Goal: Task Accomplishment & Management: Manage account settings

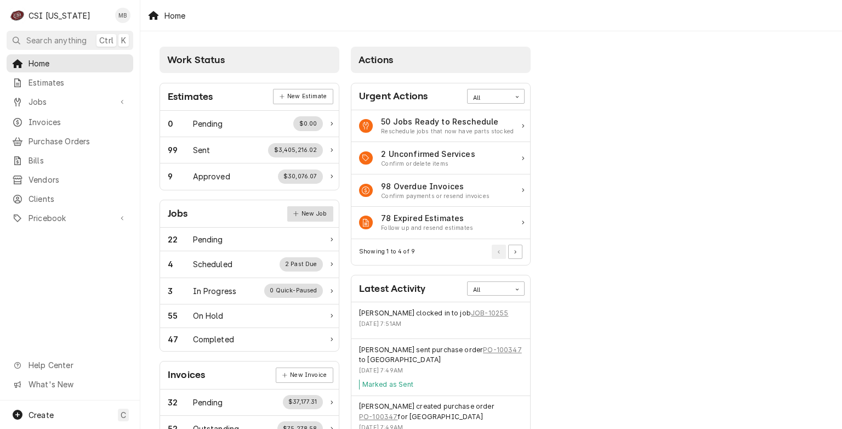
click at [301, 207] on link "New Job" at bounding box center [310, 213] width 46 height 15
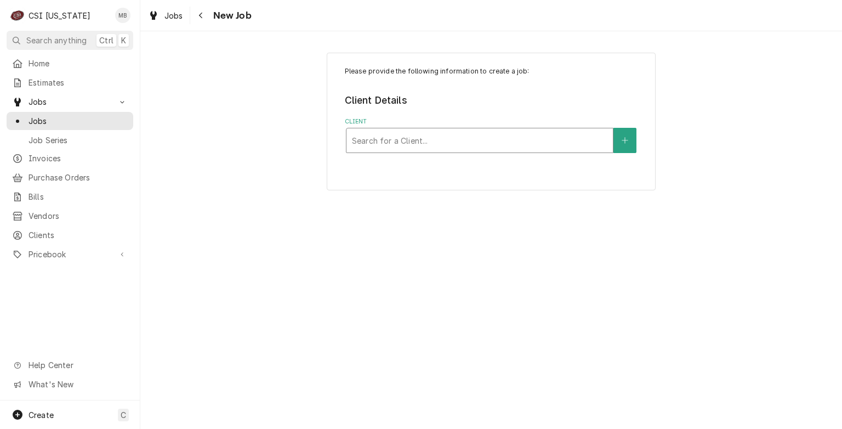
click at [383, 131] on div "Client" at bounding box center [480, 141] width 256 height 20
type input "derby"
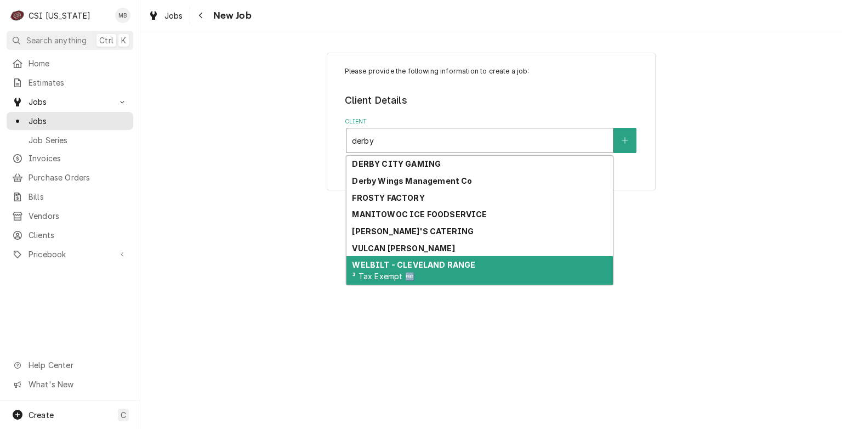
click at [382, 271] on span "³ Tax Exempt 🆓" at bounding box center [383, 275] width 62 height 9
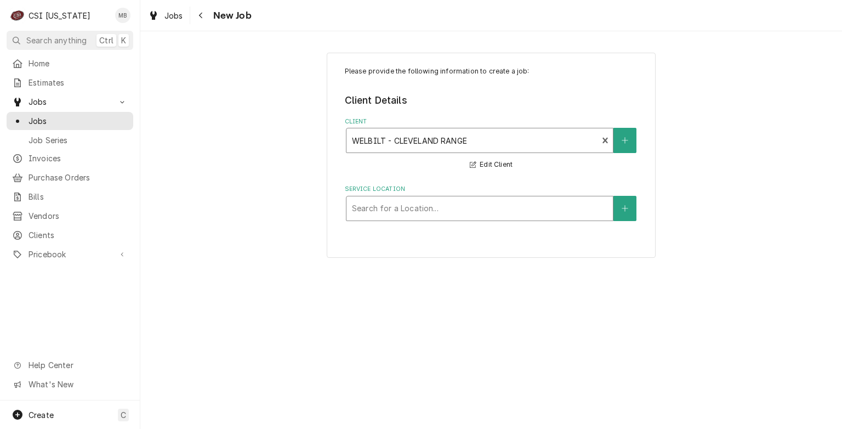
click at [394, 212] on div "Service Location" at bounding box center [480, 209] width 256 height 20
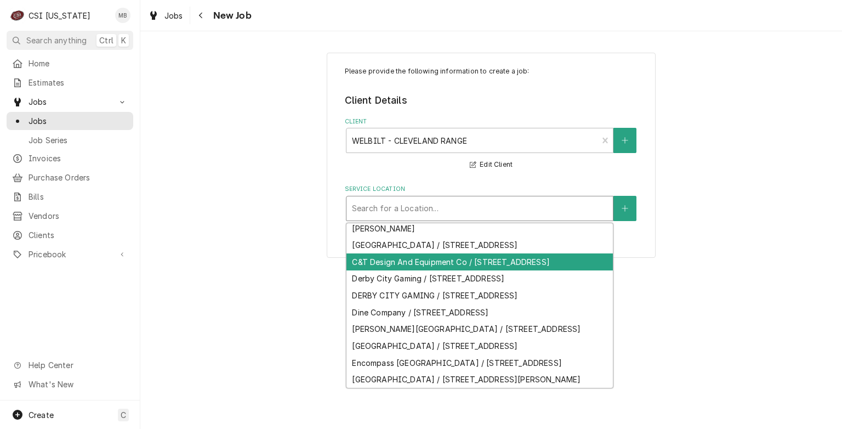
scroll to position [509, 0]
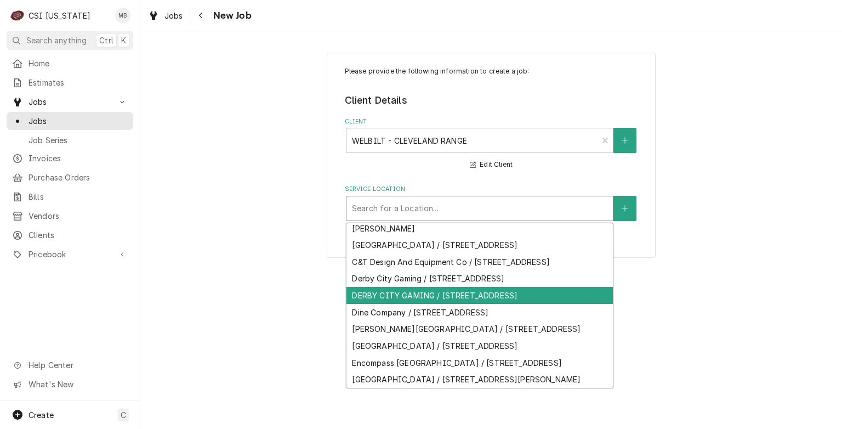
click at [382, 304] on div "DERBY CITY GAMING / 4520 Poplar Level Rd, Louisville, KY 40213" at bounding box center [480, 295] width 267 height 17
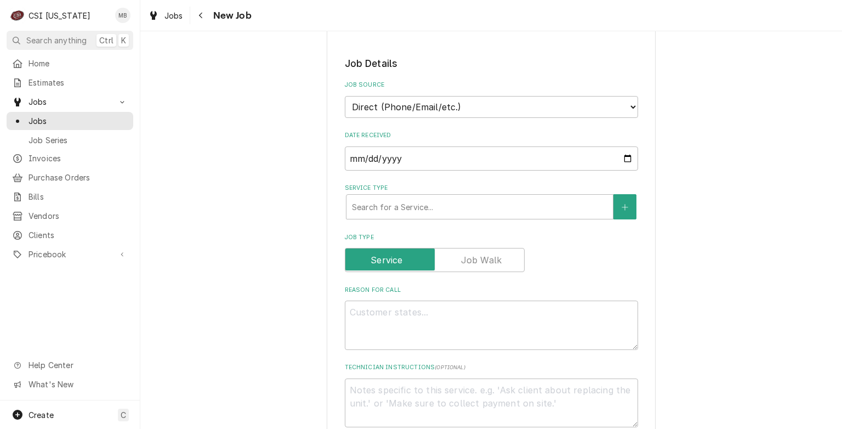
scroll to position [205, 0]
click at [415, 209] on div "Service Type" at bounding box center [480, 207] width 256 height 20
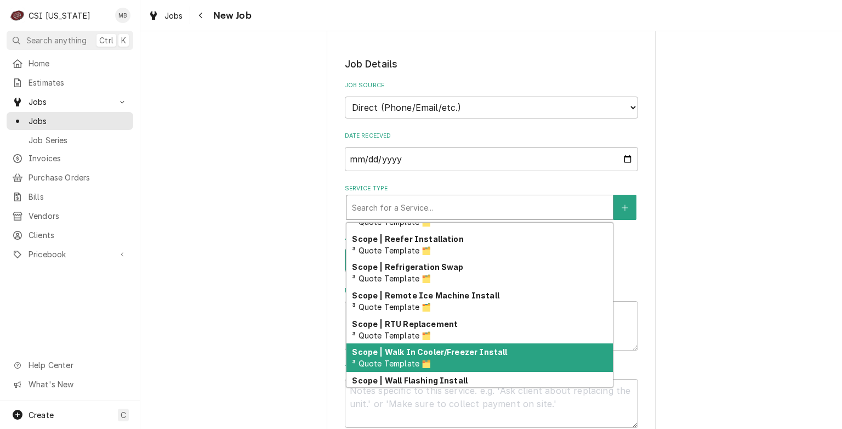
scroll to position [1164, 0]
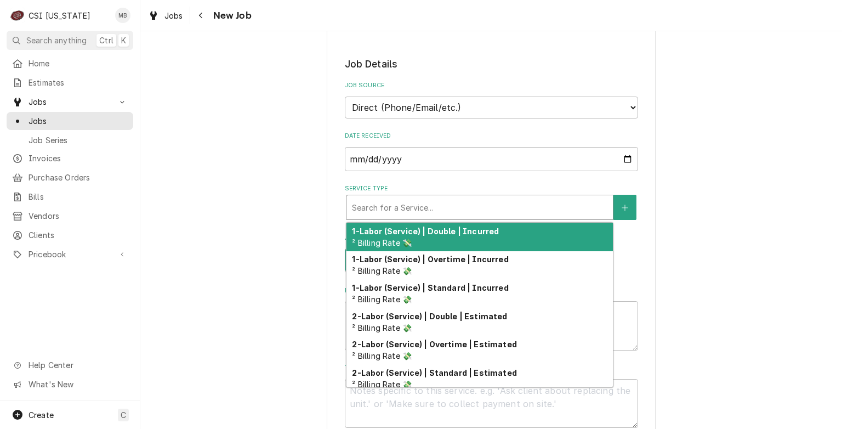
click at [411, 215] on div "Service Type" at bounding box center [480, 207] width 256 height 20
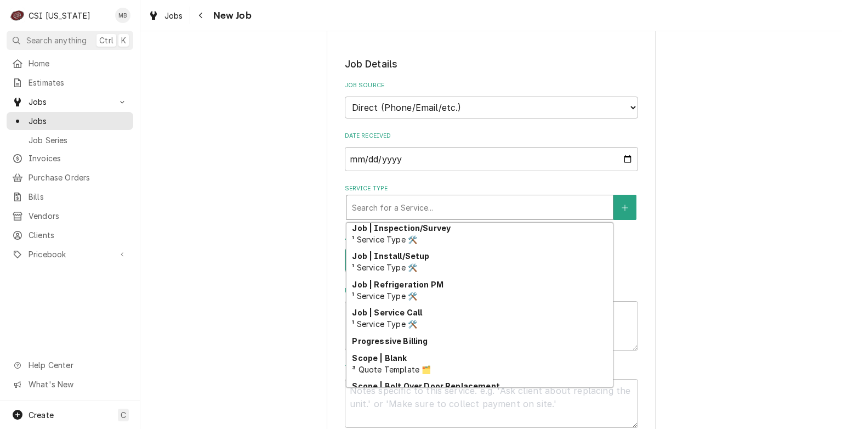
scroll to position [583, 0]
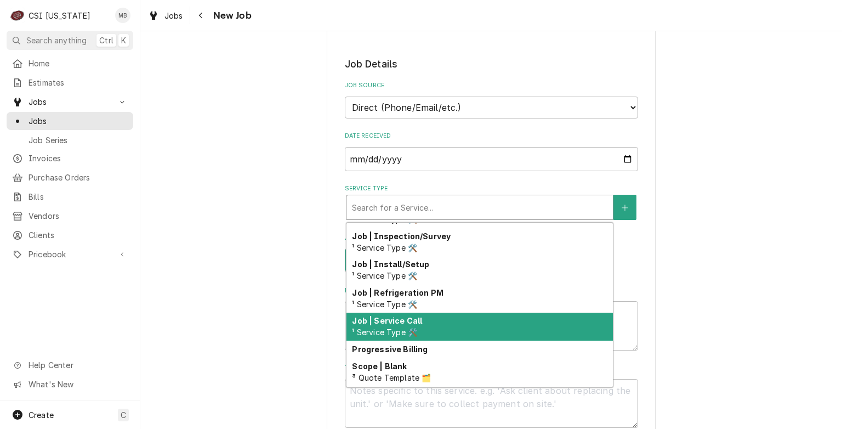
click at [391, 323] on div "Job | Service Call ¹ Service Type 🛠️" at bounding box center [480, 327] width 267 height 29
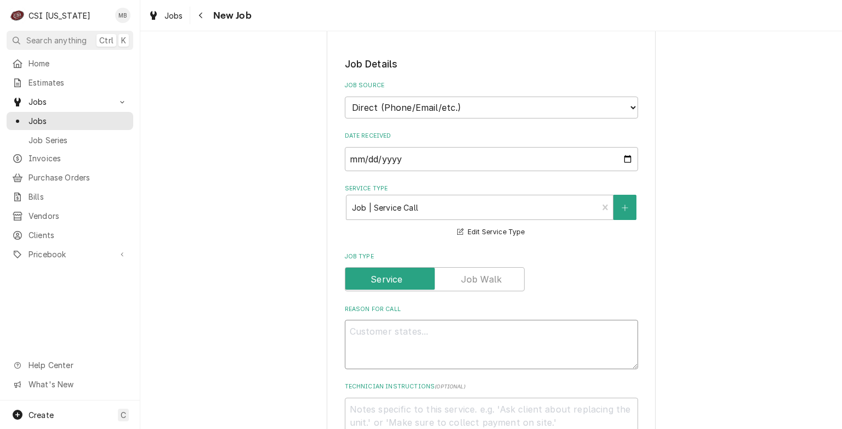
click at [391, 323] on textarea "Reason For Call" at bounding box center [491, 344] width 293 height 49
type textarea "x"
type textarea "o"
type textarea "x"
type textarea "ov"
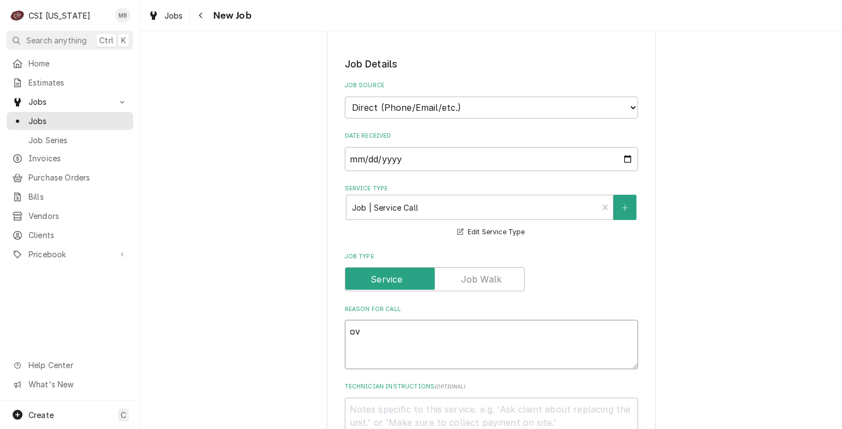
type textarea "x"
type textarea "ove"
type textarea "x"
type textarea "oven"
type textarea "x"
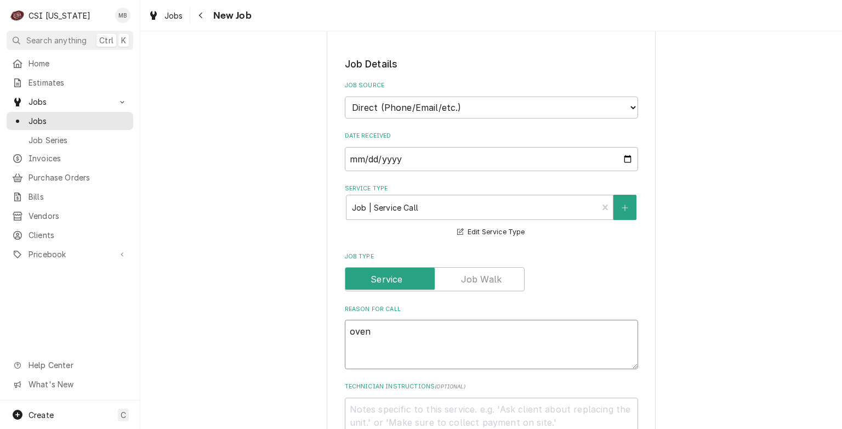
type textarea "oven"
type textarea "x"
type textarea "oven l"
type textarea "x"
type textarea "oven le"
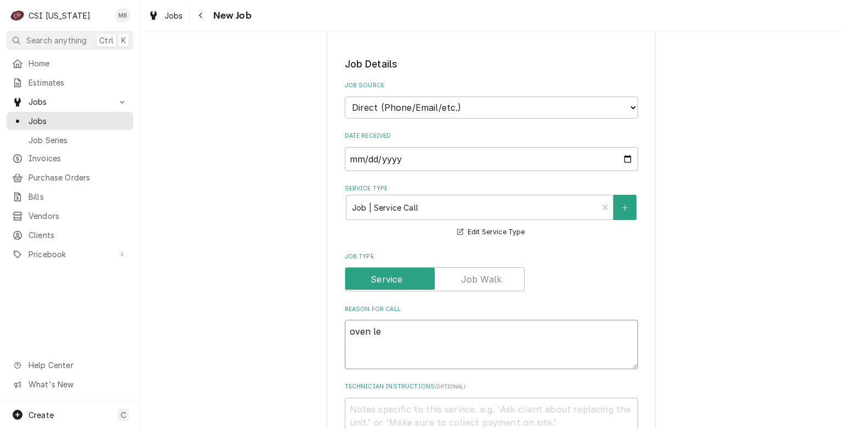
type textarea "x"
type textarea "oven lea"
type textarea "x"
type textarea "oven leak"
type textarea "x"
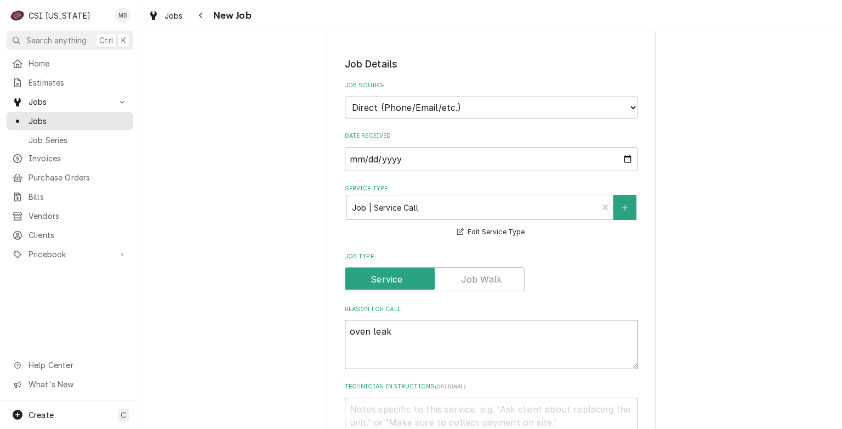
type textarea "oven leaki"
type textarea "x"
type textarea "oven leakin"
type textarea "x"
type textarea "oven leaking"
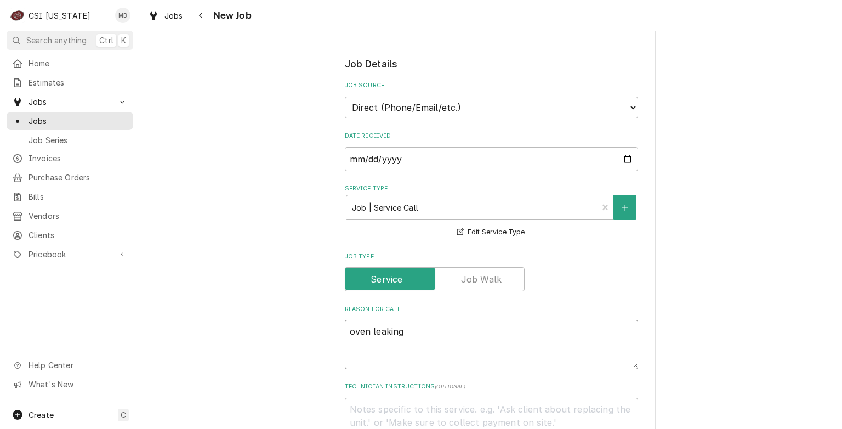
type textarea "x"
type textarea "oven leaking"
type textarea "x"
type textarea "oven leaking w"
type textarea "x"
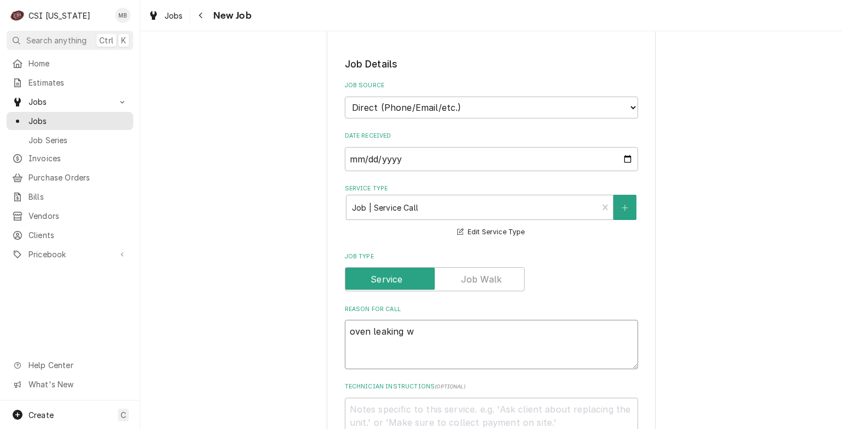
type textarea "oven leaking wa"
type textarea "x"
type textarea "oven leaking wat"
type textarea "x"
type textarea "oven leaking wate"
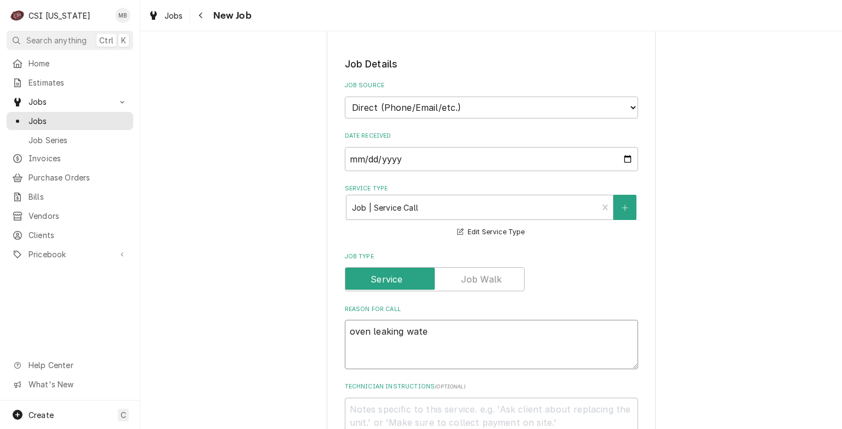
type textarea "x"
type textarea "oven leaking water"
type textarea "x"
type textarea "oven leaking water"
type textarea "x"
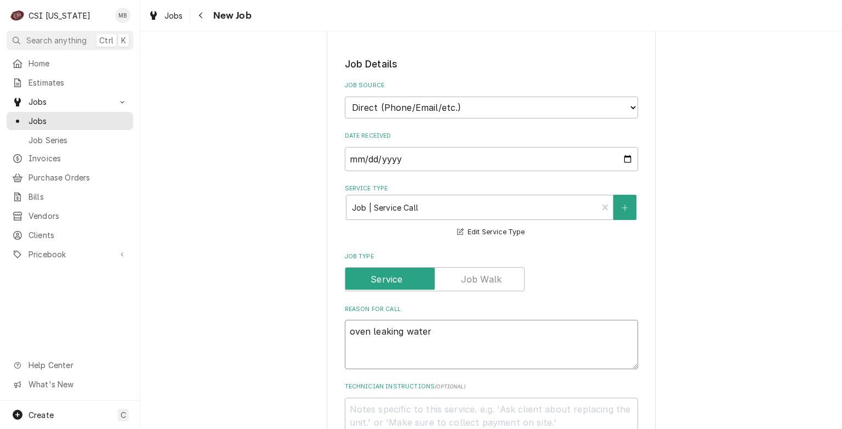
type textarea "oven leaking water o"
type textarea "x"
type textarea "oven leaking water ov"
type textarea "x"
type textarea "oven leaking water ove"
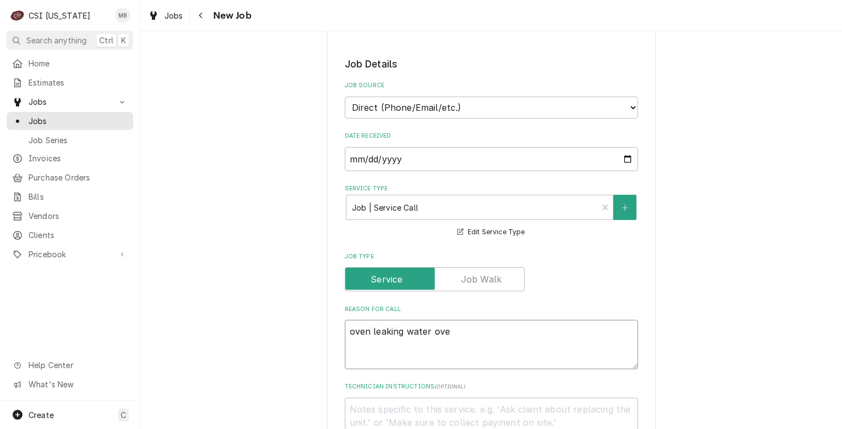
type textarea "x"
type textarea "oven leaking water over"
type textarea "x"
type textarea "oven leaking water overn"
type textarea "x"
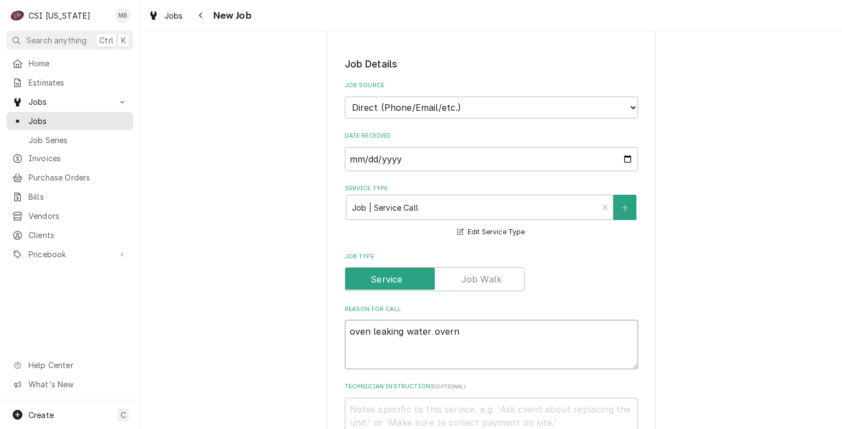
type textarea "oven leaking water overni"
type textarea "x"
type textarea "oven leaking water overnig"
type textarea "x"
type textarea "oven leaking water overnight"
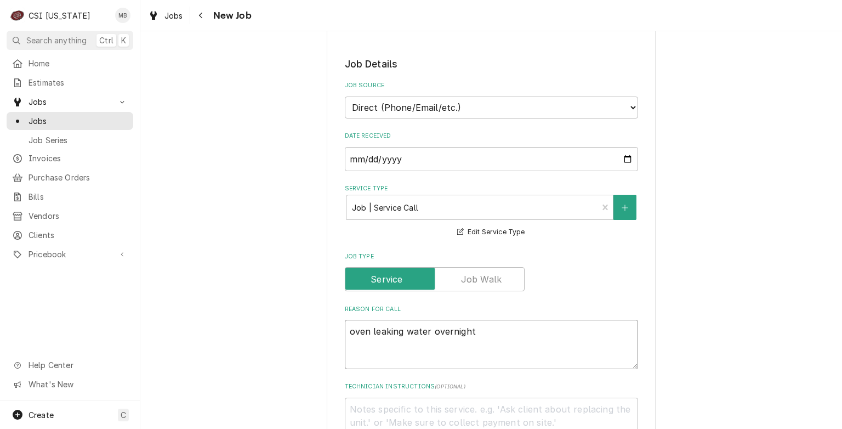
type textarea "x"
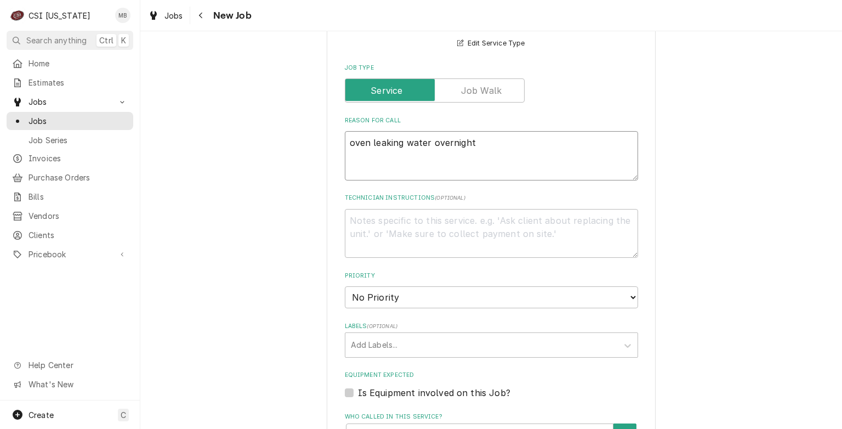
scroll to position [399, 0]
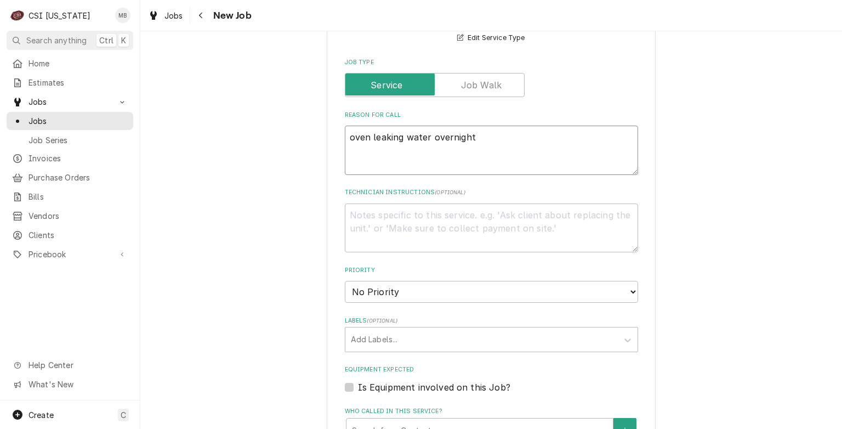
type textarea "oven leaking water overnight"
click at [393, 288] on select "No Priority Urgent High Medium Low" at bounding box center [491, 292] width 293 height 22
select select "2"
click at [345, 281] on select "No Priority Urgent High Medium Low" at bounding box center [491, 292] width 293 height 22
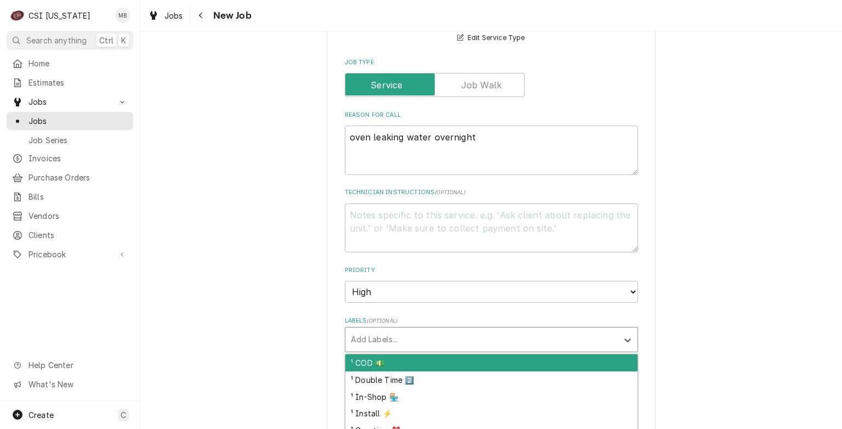
click at [379, 335] on div "Labels" at bounding box center [482, 340] width 262 height 20
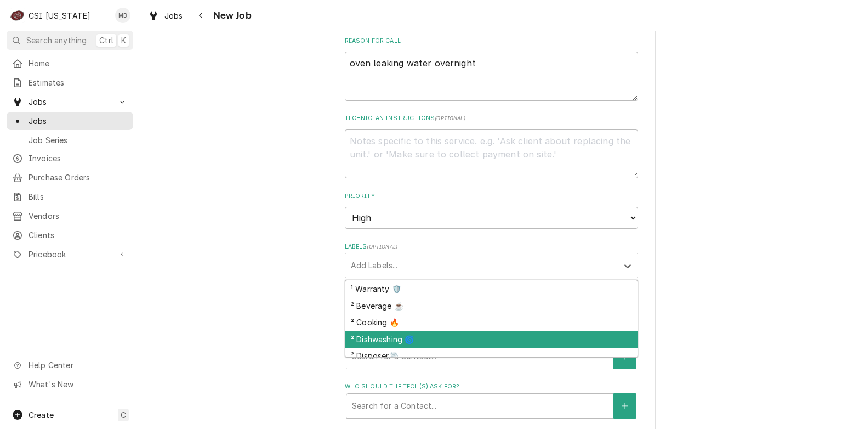
scroll to position [151, 0]
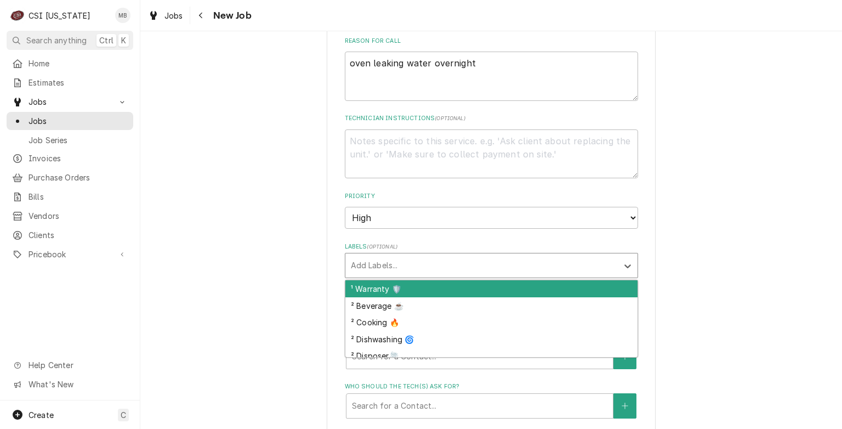
click at [387, 284] on div "¹ Warranty 🛡️" at bounding box center [491, 288] width 292 height 17
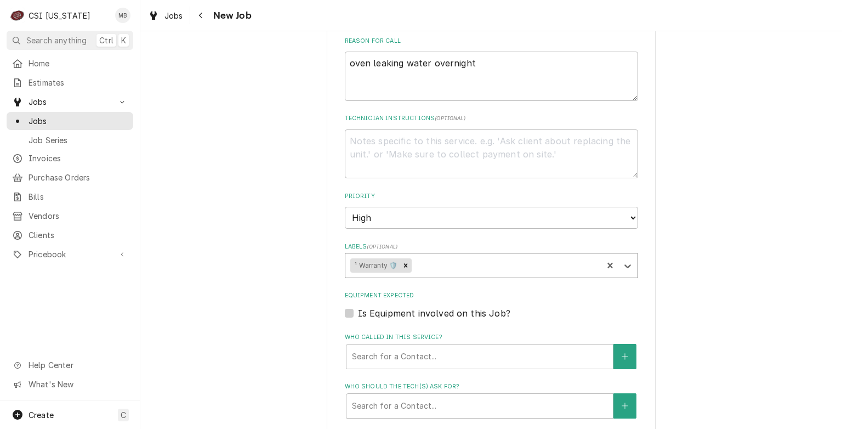
click at [426, 264] on div "Labels" at bounding box center [506, 266] width 184 height 20
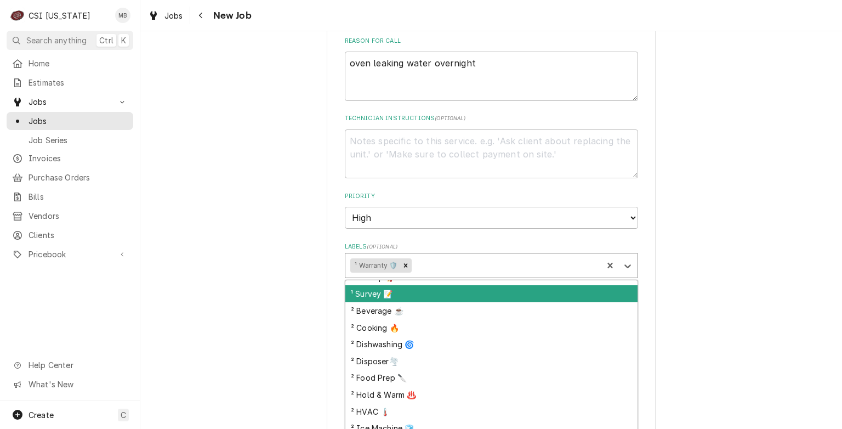
scroll to position [129, 0]
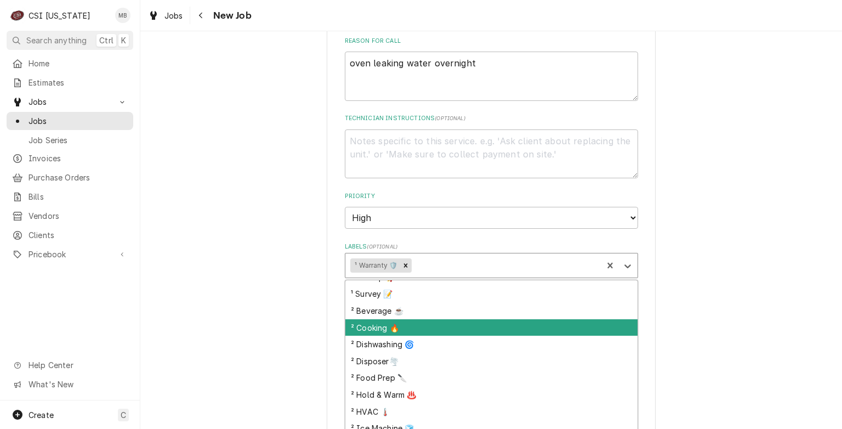
click at [392, 331] on div "² Cooking 🔥" at bounding box center [491, 327] width 292 height 17
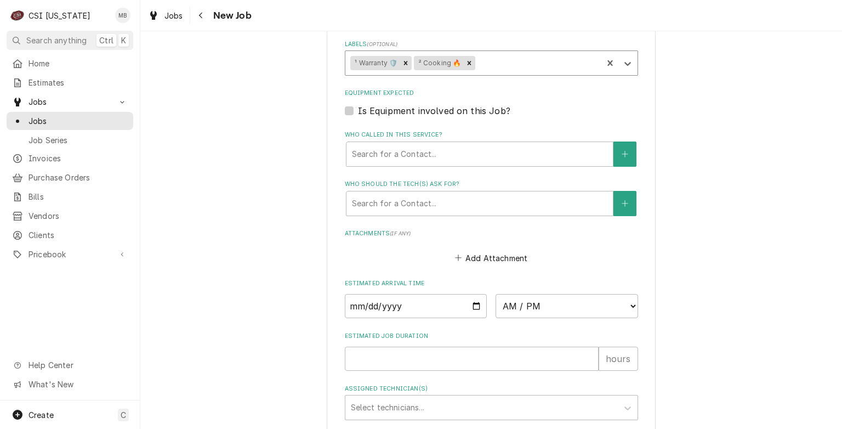
scroll to position [689, 0]
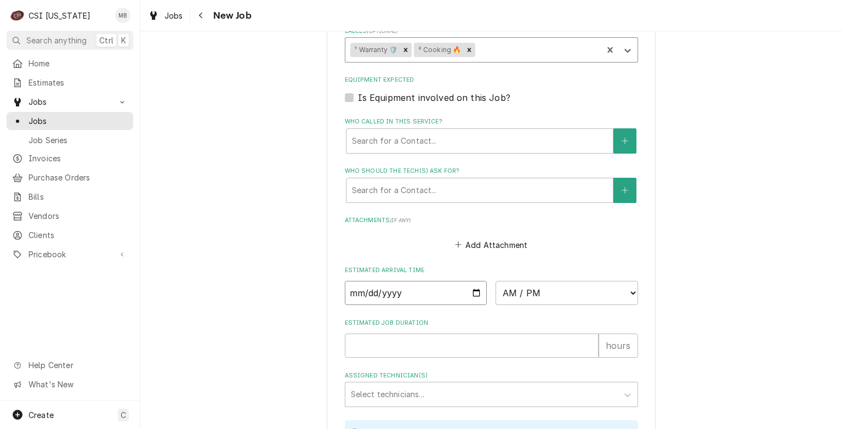
click at [474, 290] on input "Date" at bounding box center [416, 293] width 143 height 24
type textarea "x"
type input "2025-09-04"
type textarea "x"
click at [539, 293] on select "AM / PM 6:00 AM 6:15 AM 6:30 AM 6:45 AM 7:00 AM 7:15 AM 7:30 AM 7:45 AM 8:00 AM…" at bounding box center [567, 293] width 143 height 24
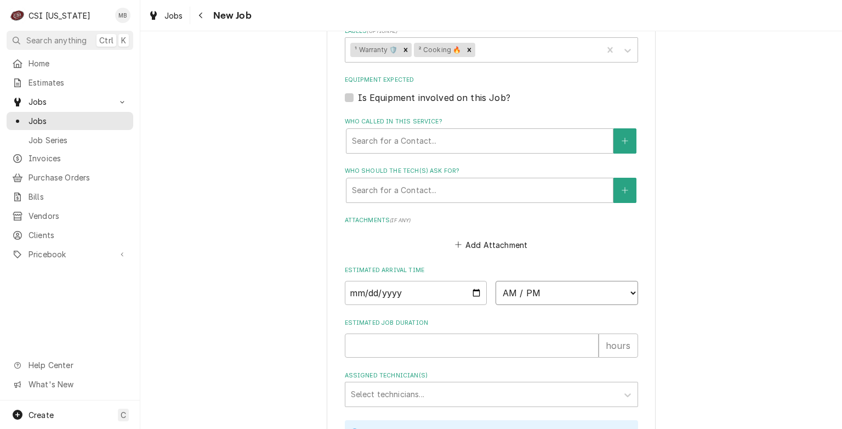
select select "12:00:00"
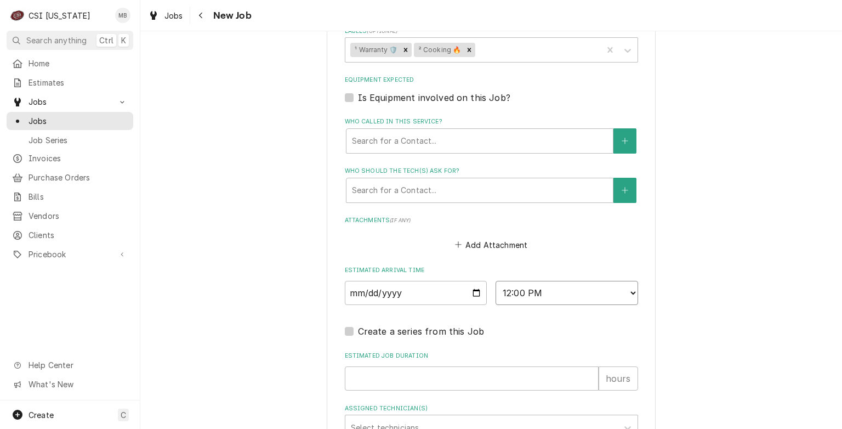
scroll to position [719, 0]
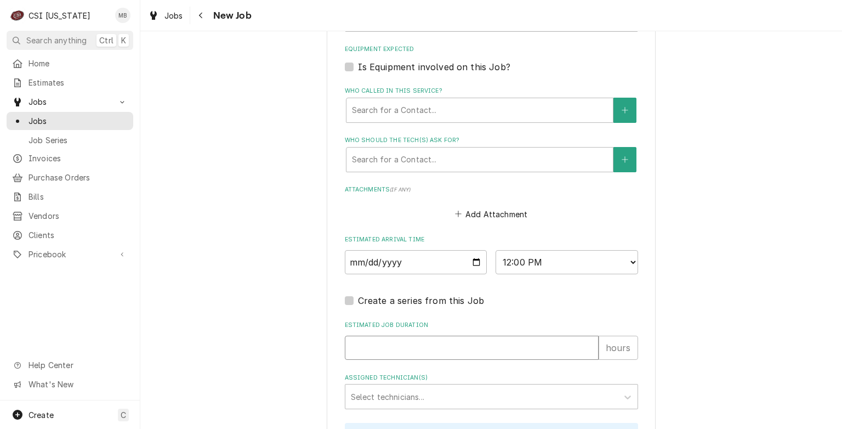
click at [429, 345] on input "Estimated Job Duration" at bounding box center [472, 348] width 254 height 24
type textarea "x"
type input "2"
type textarea "x"
type input "2"
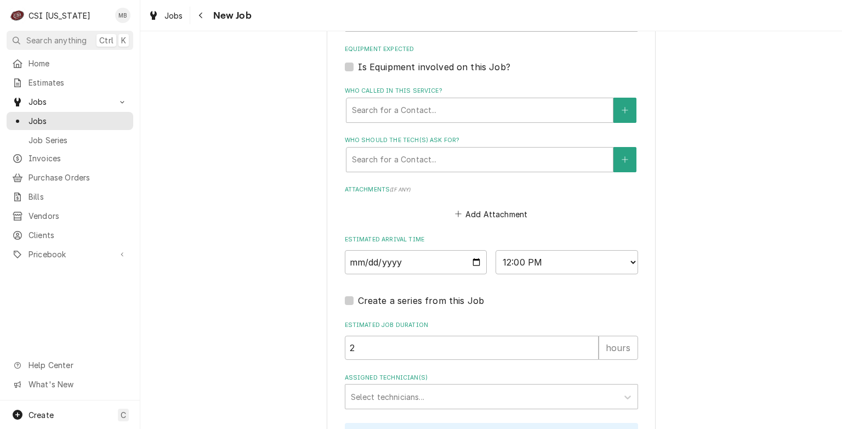
scroll to position [750, 0]
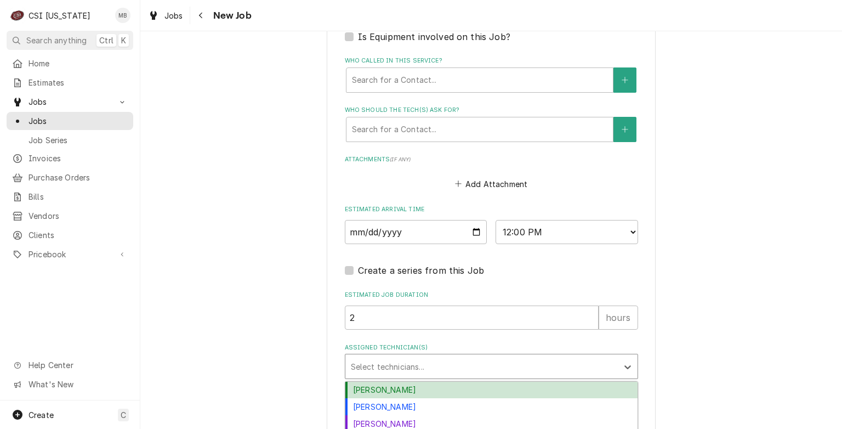
click at [426, 362] on div "Assigned Technician(s)" at bounding box center [482, 366] width 262 height 20
click at [408, 389] on div "Bryant Jolley" at bounding box center [491, 390] width 292 height 17
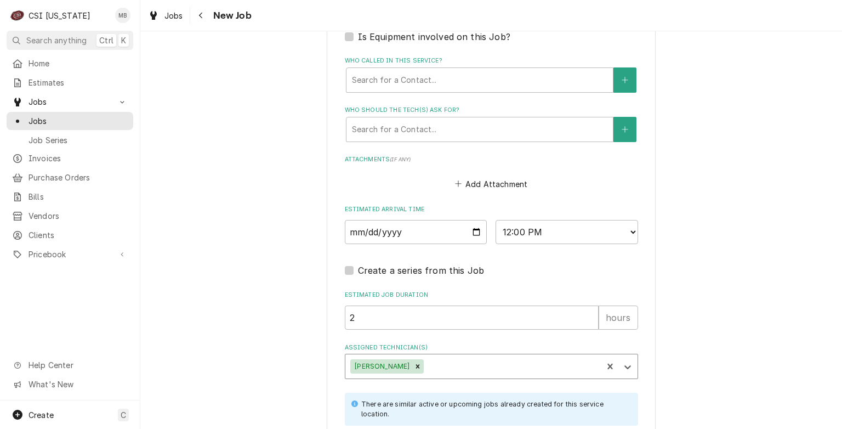
scroll to position [875, 0]
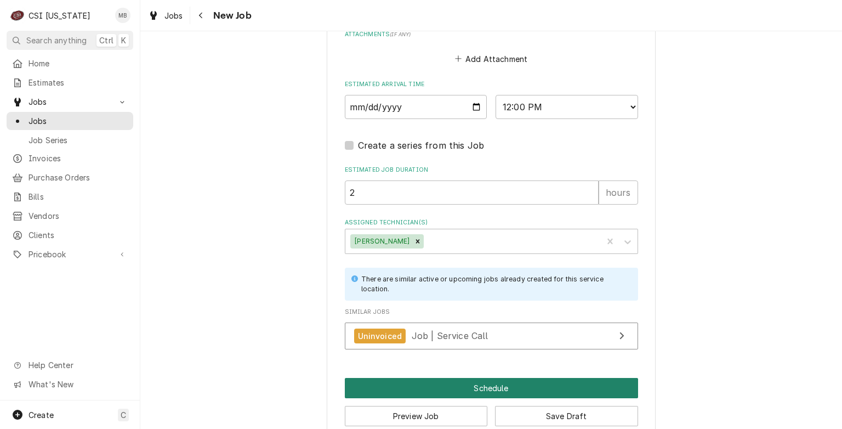
click at [432, 384] on button "Schedule" at bounding box center [491, 388] width 293 height 20
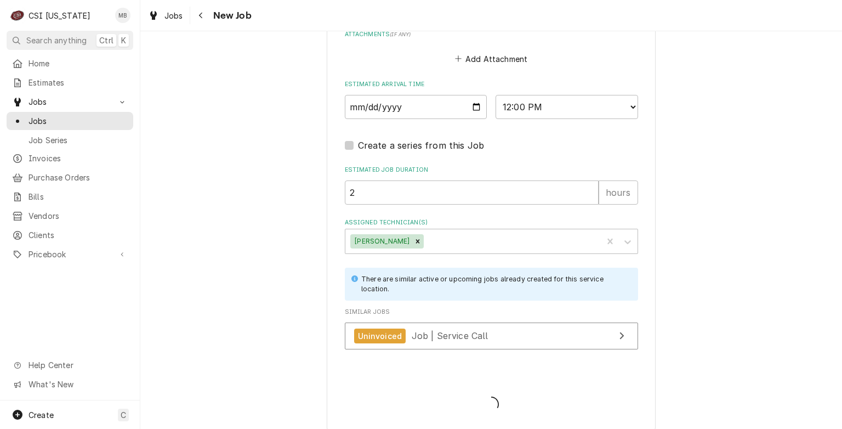
type textarea "x"
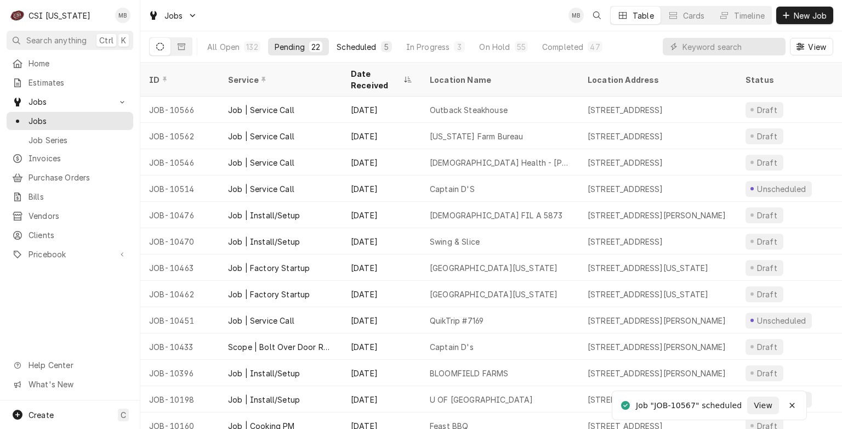
click at [366, 42] on div "Scheduled" at bounding box center [356, 47] width 39 height 12
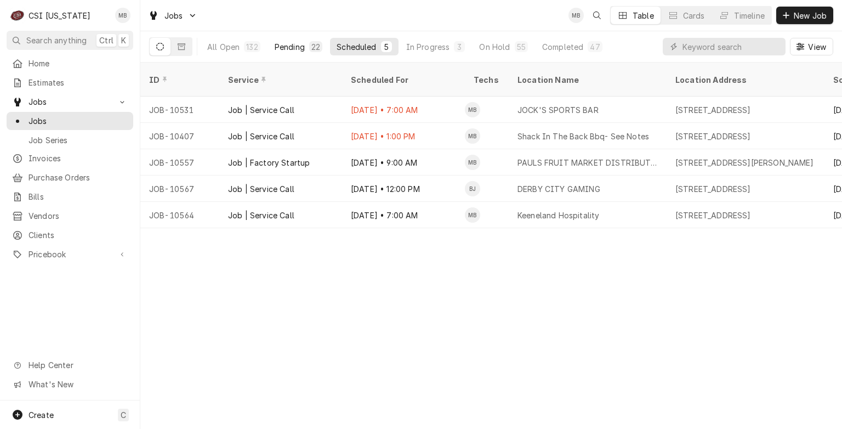
click at [294, 40] on button "Pending 22" at bounding box center [298, 47] width 61 height 18
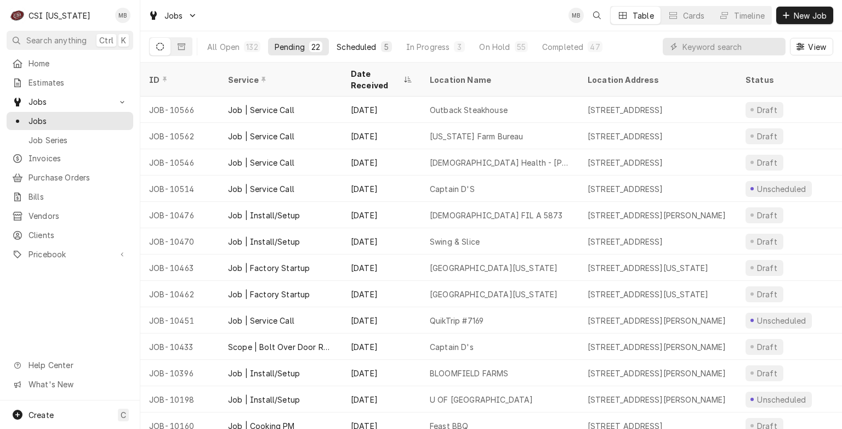
click at [365, 55] on button "Scheduled 5" at bounding box center [364, 47] width 68 height 18
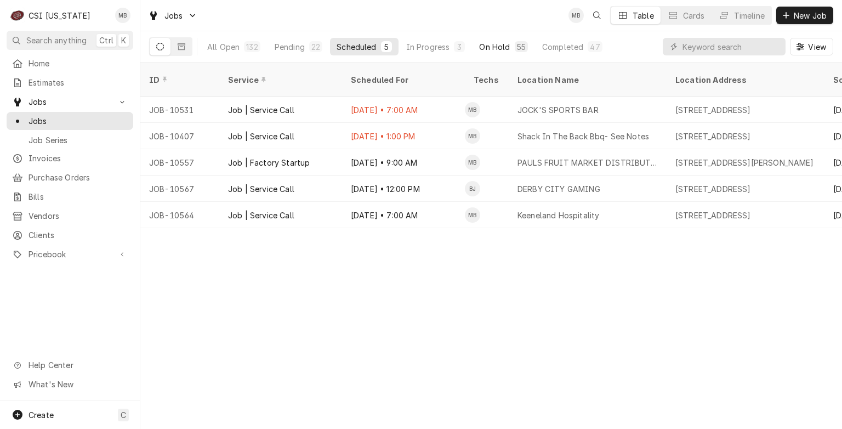
click at [491, 43] on div "On Hold" at bounding box center [494, 47] width 31 height 12
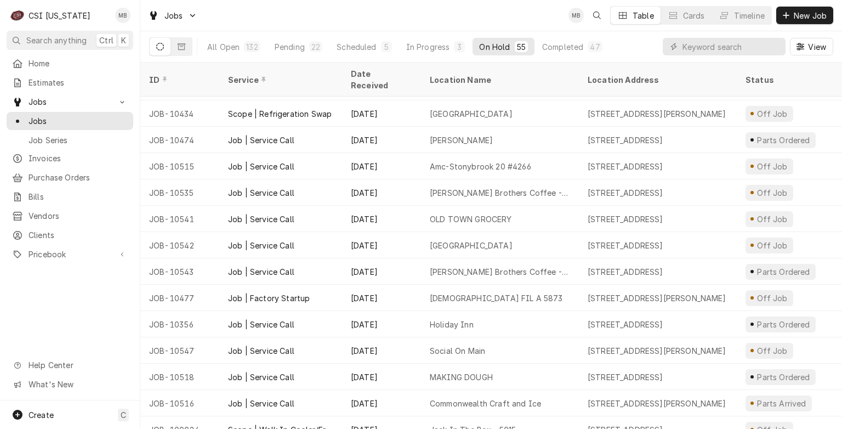
scroll to position [948, 0]
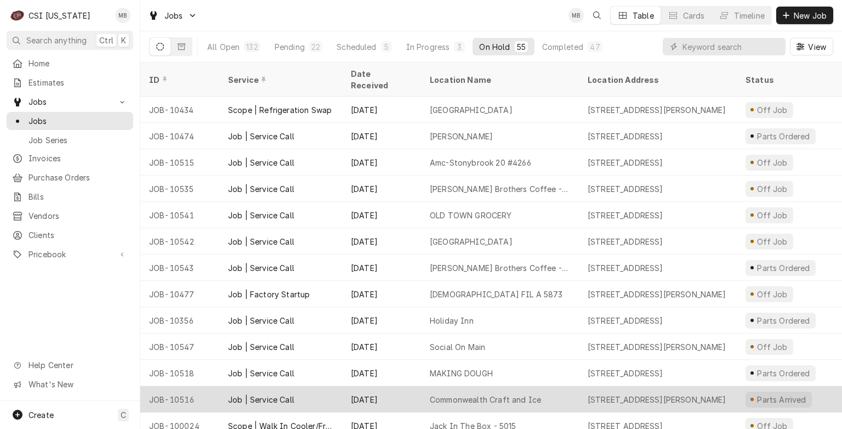
click at [392, 386] on div "Aug 20" at bounding box center [381, 399] width 79 height 26
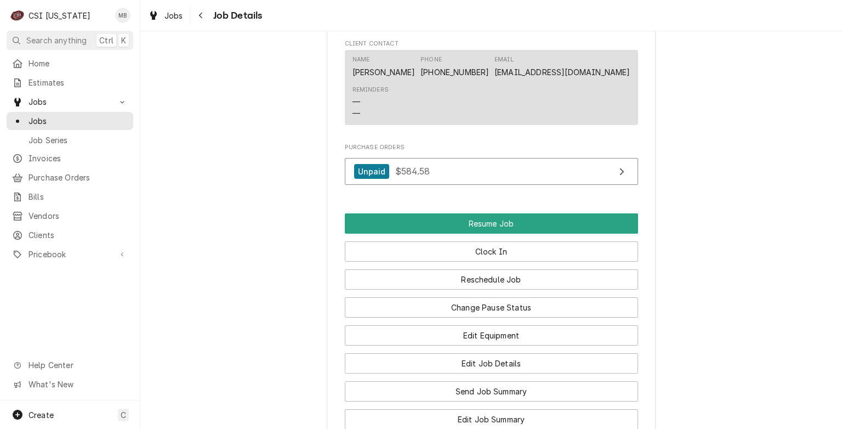
scroll to position [938, 0]
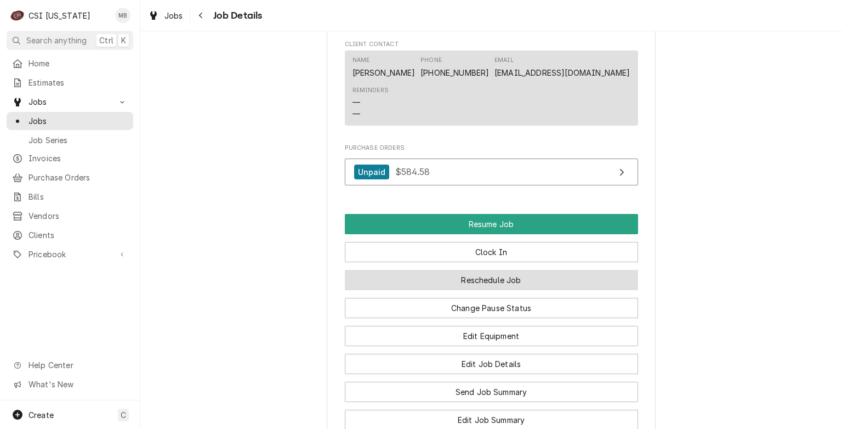
click at [467, 290] on button "Reschedule Job" at bounding box center [491, 280] width 293 height 20
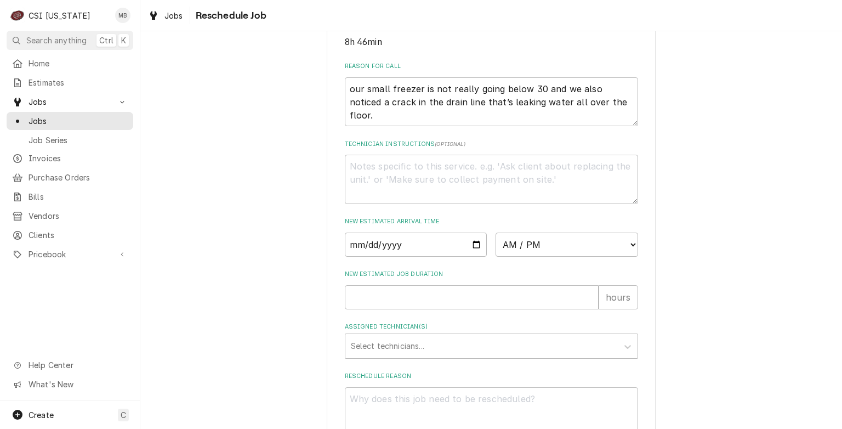
scroll to position [303, 0]
click at [474, 257] on input "Date" at bounding box center [416, 245] width 143 height 24
type textarea "x"
type input "2025-09-04"
click at [541, 256] on select "AM / PM 6:00 AM 6:15 AM 6:30 AM 6:45 AM 7:00 AM 7:15 AM 7:30 AM 7:45 AM 8:00 AM…" at bounding box center [567, 245] width 143 height 24
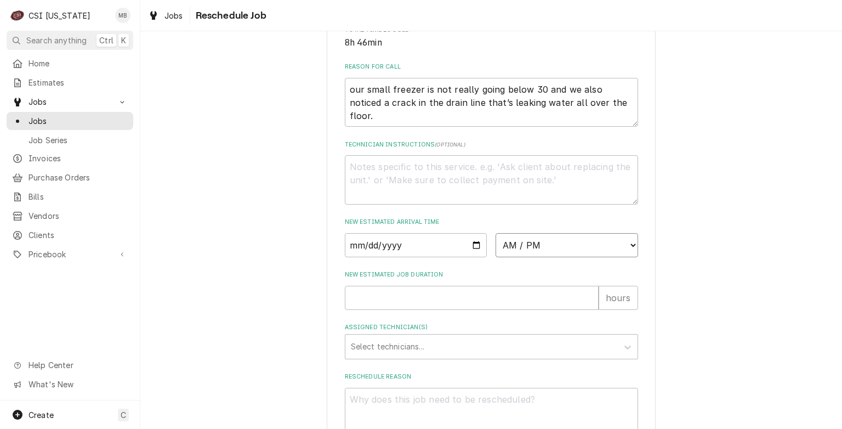
select select "10:00:00"
click at [496, 245] on select "AM / PM 6:00 AM 6:15 AM 6:30 AM 6:45 AM 7:00 AM 7:15 AM 7:30 AM 7:45 AM 8:00 AM…" at bounding box center [567, 245] width 143 height 24
click at [394, 310] on input "New Estimated Job Duration" at bounding box center [472, 298] width 254 height 24
type textarea "x"
type input "2"
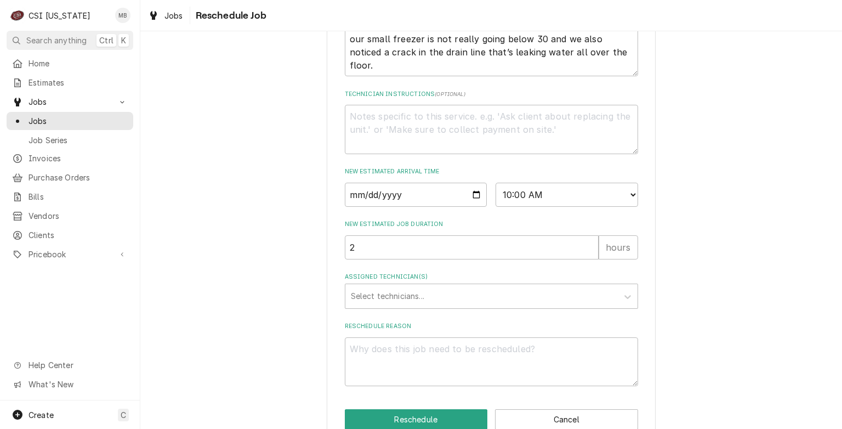
scroll to position [354, 0]
click at [394, 305] on div "Assigned Technician(s)" at bounding box center [482, 296] width 262 height 20
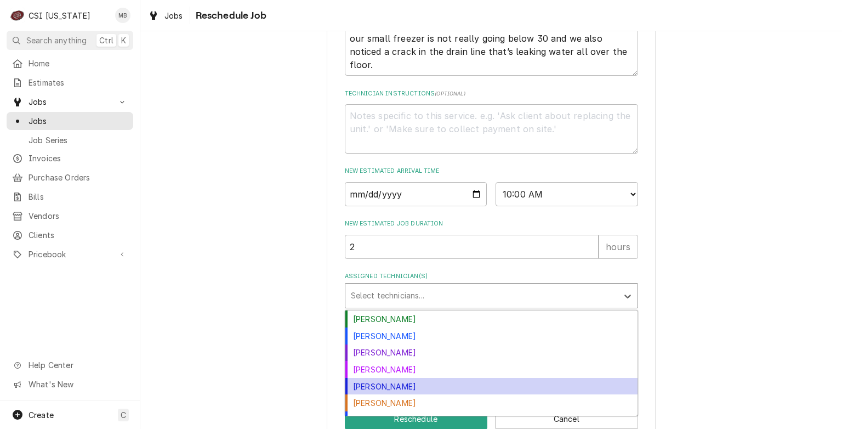
click at [377, 394] on div "Jeff Hartley" at bounding box center [491, 386] width 292 height 17
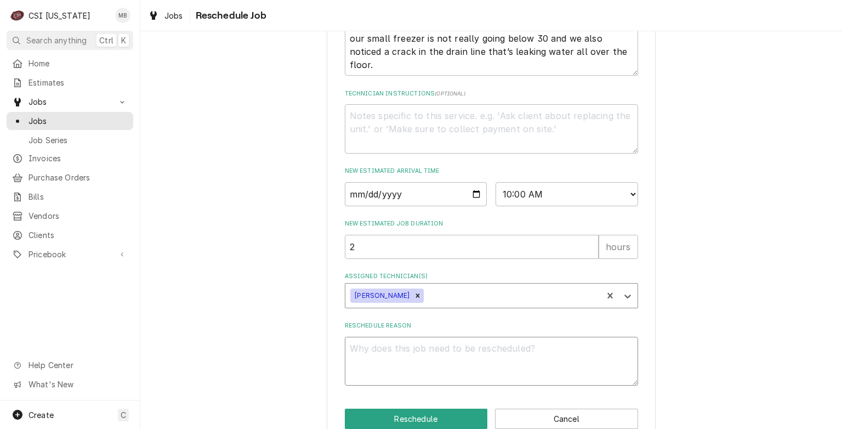
click at [388, 359] on textarea "Reschedule Reason" at bounding box center [491, 361] width 293 height 49
type textarea "x"
type textarea "P"
type textarea "x"
type textarea "PA"
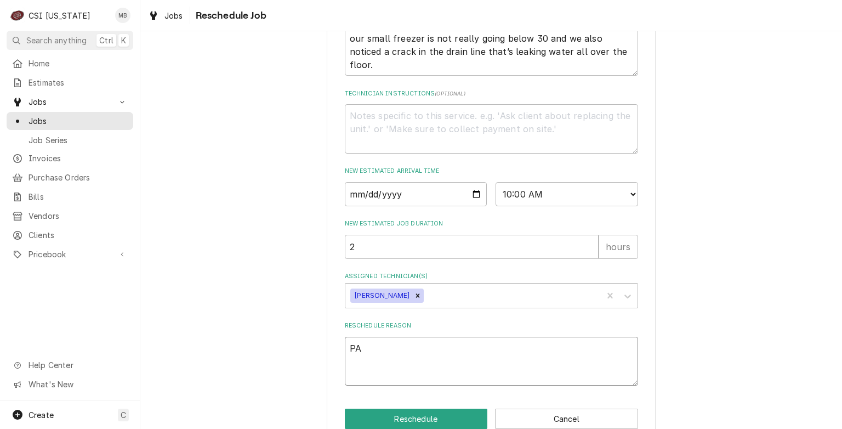
type textarea "x"
type textarea "PAR"
type textarea "x"
type textarea "PARTS"
type textarea "x"
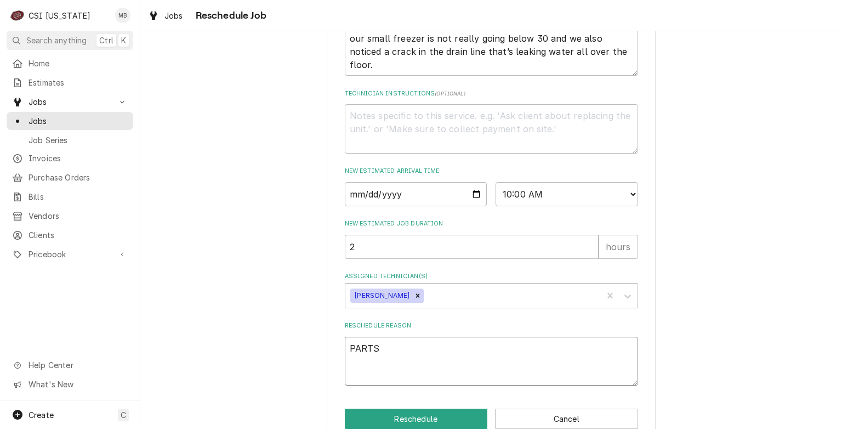
type textarea "PARTS"
type textarea "x"
type textarea "PARTS A"
type textarea "x"
type textarea "PARTS AR"
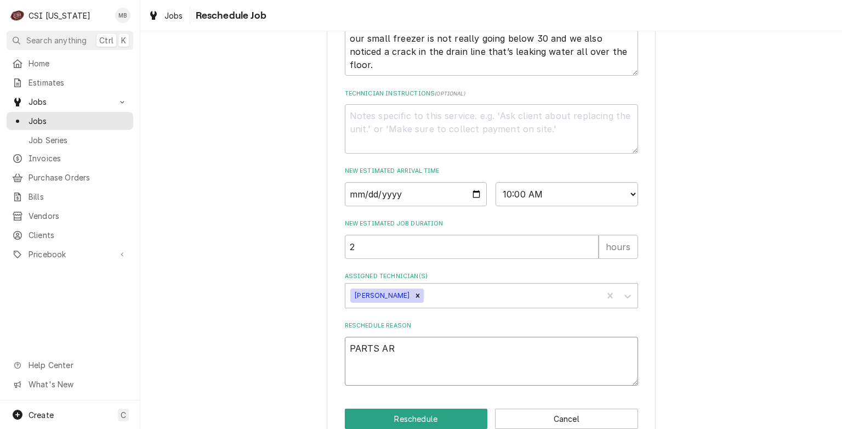
type textarea "x"
type textarea "PARTS ARR"
type textarea "x"
type textarea "PARTS ARRI"
type textarea "x"
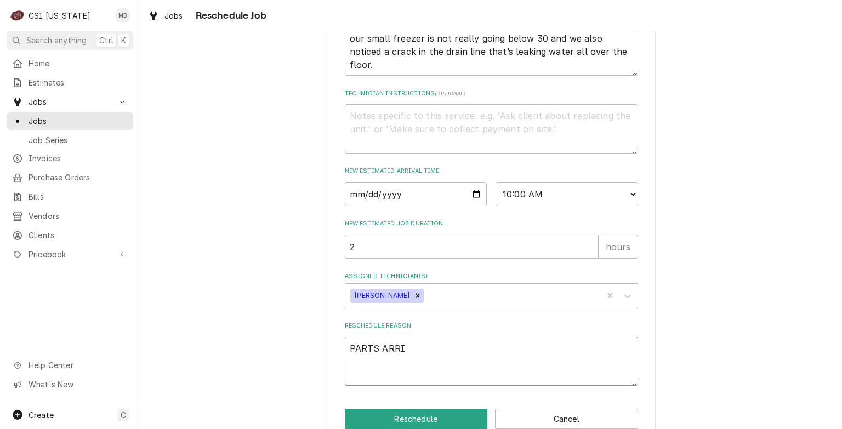
type textarea "PARTS ARRIV"
type textarea "x"
type textarea "PARTS ARRIVE"
type textarea "x"
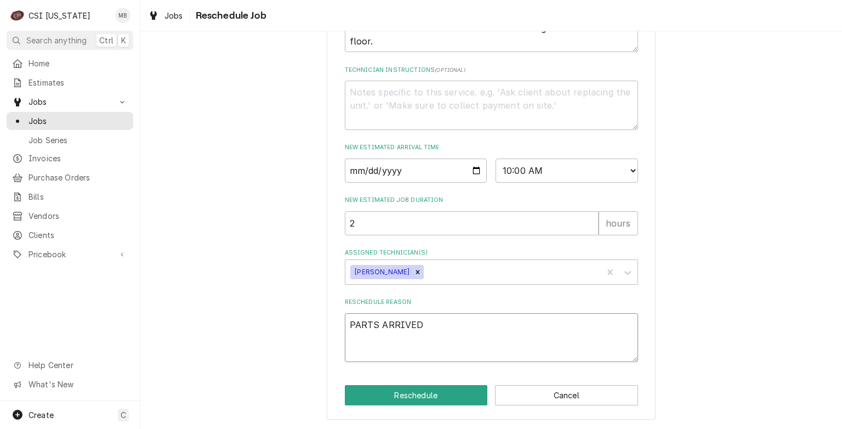
scroll to position [389, 0]
type textarea "PARTS ARRIVED"
click at [393, 395] on button "Reschedule" at bounding box center [416, 395] width 143 height 20
type textarea "x"
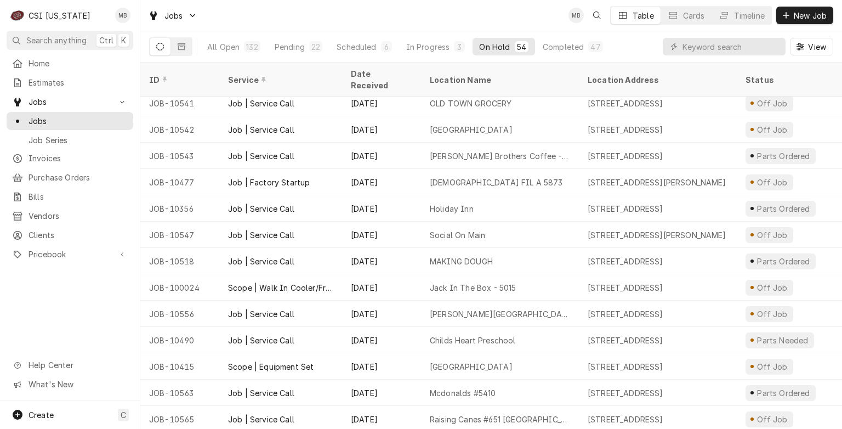
scroll to position [1066, 0]
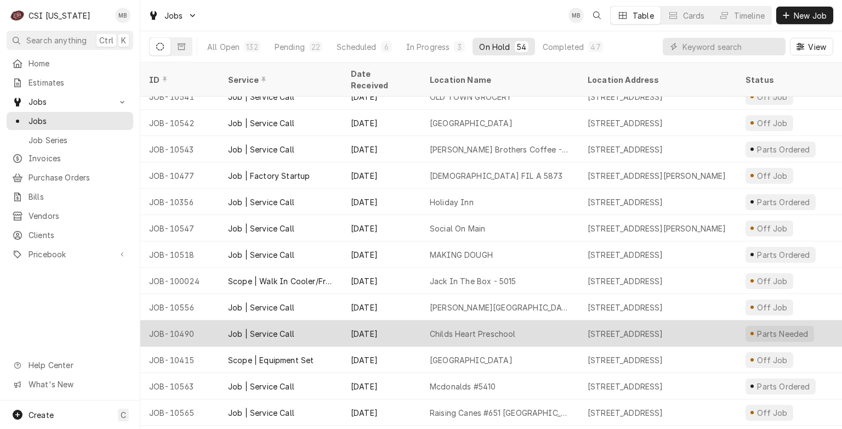
click at [396, 326] on div "[DATE]" at bounding box center [381, 333] width 79 height 26
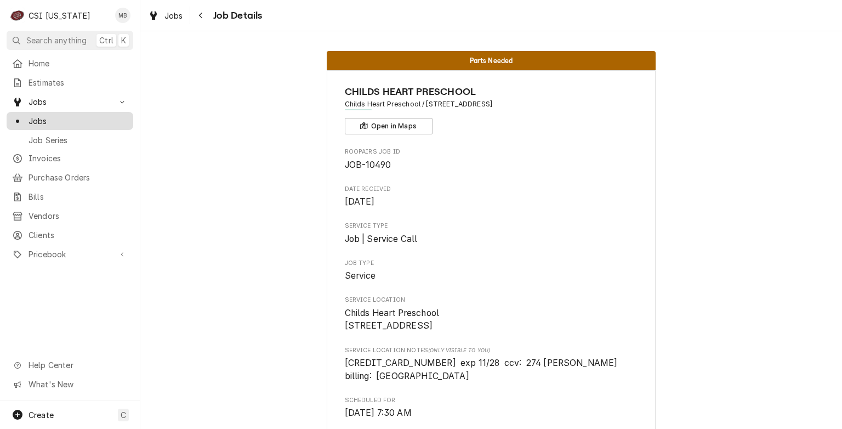
click at [30, 117] on span "Jobs" at bounding box center [78, 121] width 99 height 12
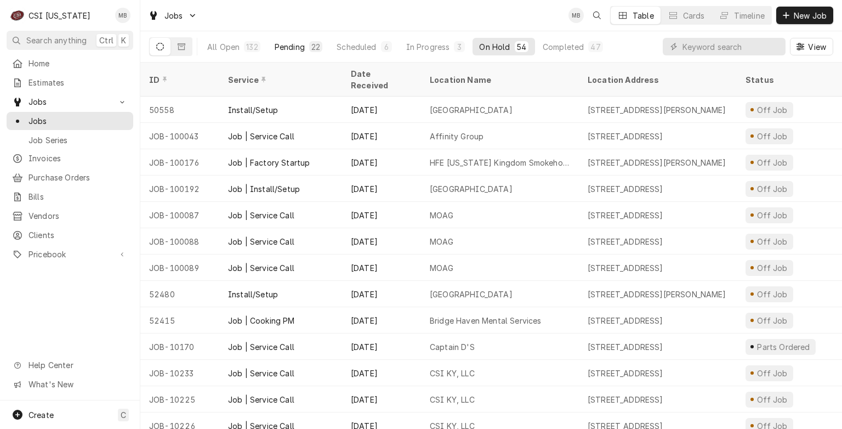
click at [287, 47] on div "Pending" at bounding box center [290, 47] width 30 height 12
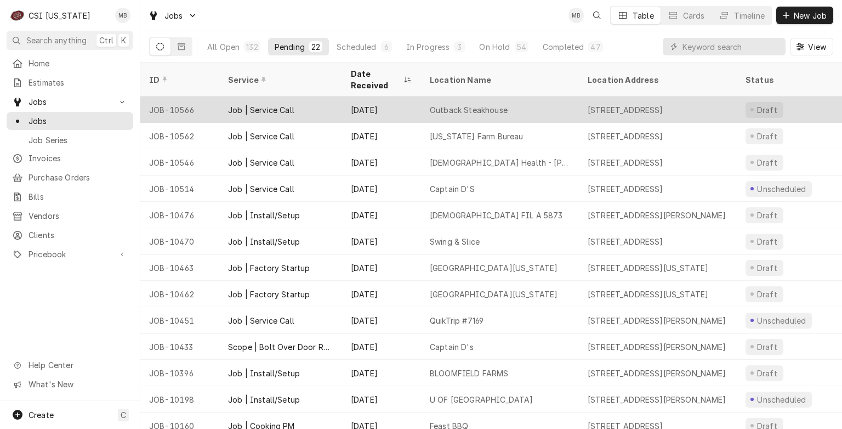
click at [275, 104] on div "Job | Service Call" at bounding box center [261, 110] width 66 height 12
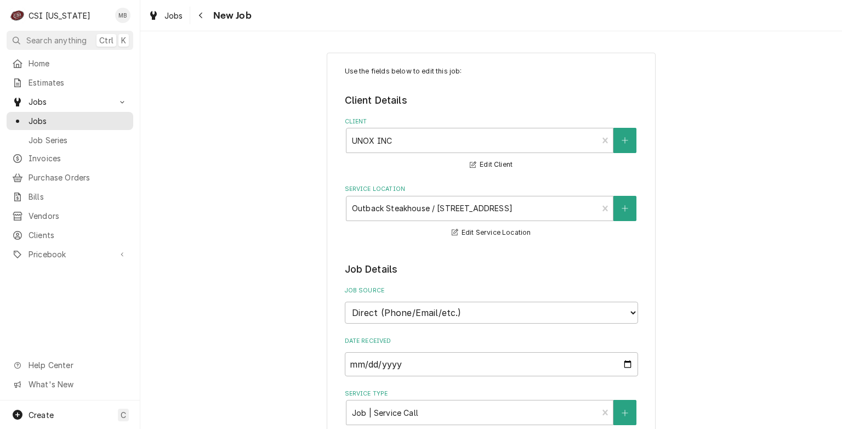
type textarea "x"
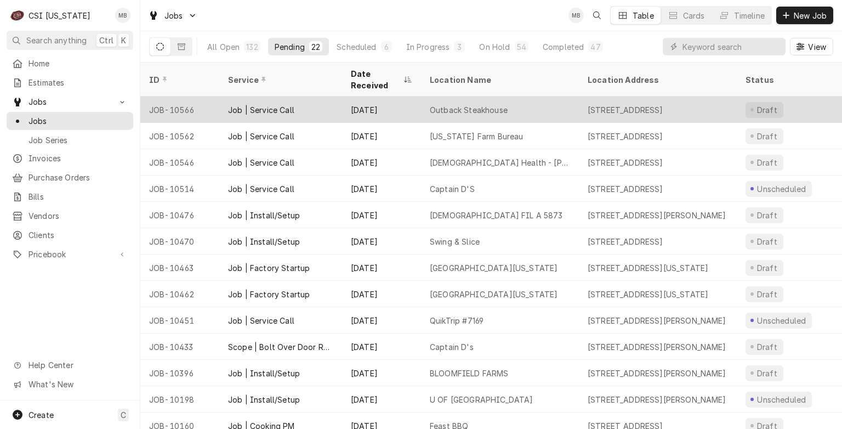
click at [255, 97] on div "Job | Service Call" at bounding box center [280, 110] width 123 height 26
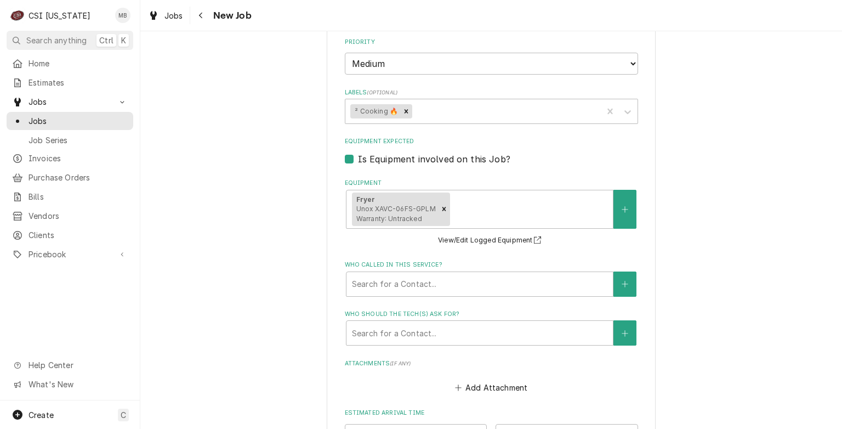
scroll to position [985, 0]
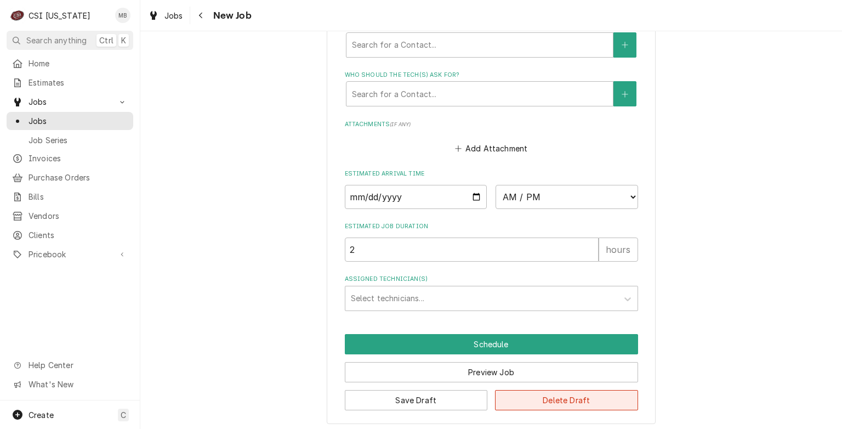
click at [578, 403] on button "Delete Draft" at bounding box center [566, 400] width 143 height 20
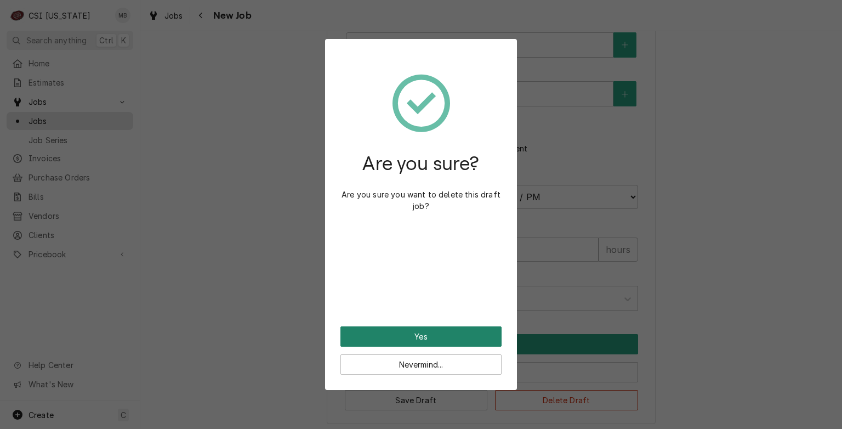
click at [427, 335] on button "Yes" at bounding box center [421, 336] width 161 height 20
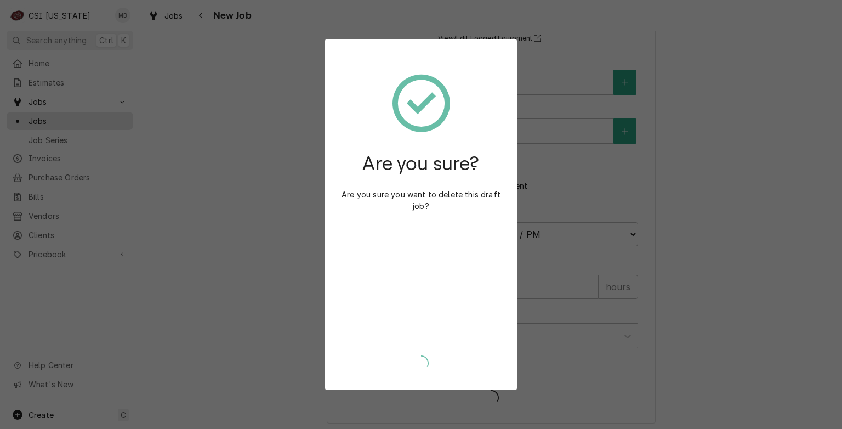
type textarea "x"
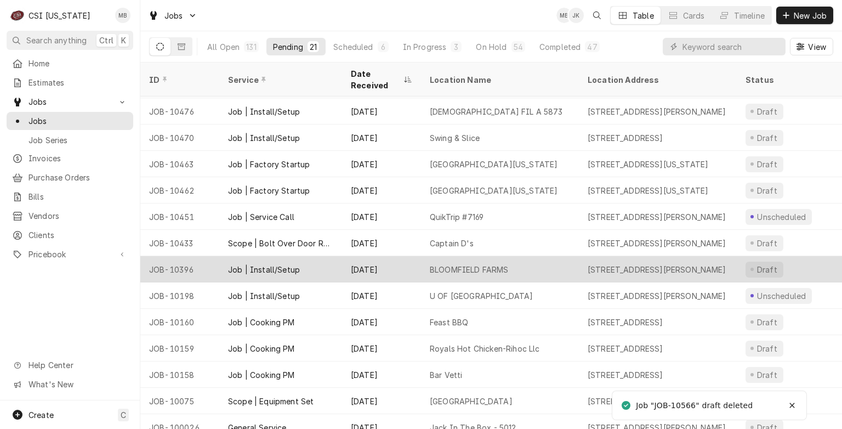
scroll to position [75, 0]
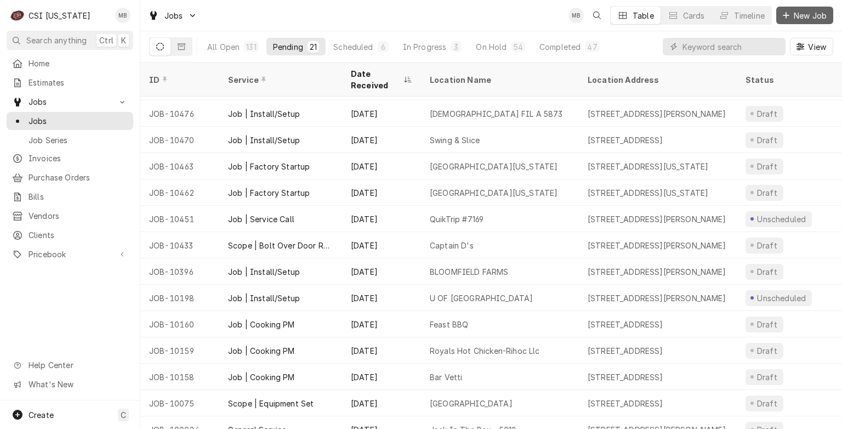
click at [798, 16] on span "New Job" at bounding box center [810, 16] width 37 height 12
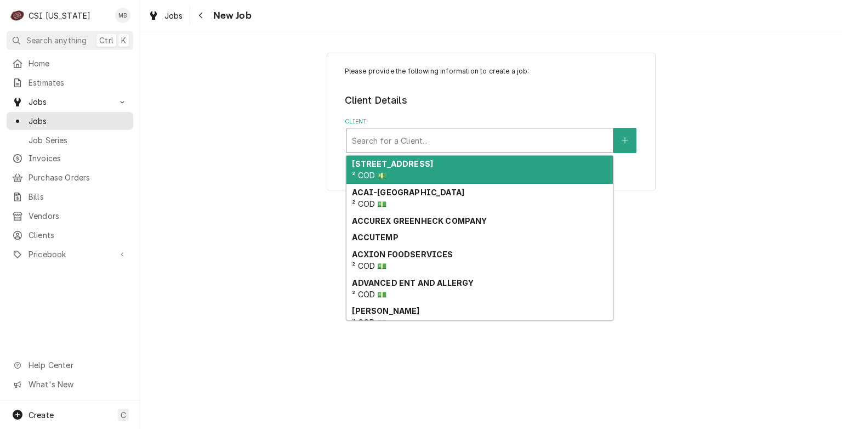
click at [496, 128] on div "Search for a Client..." at bounding box center [480, 140] width 267 height 24
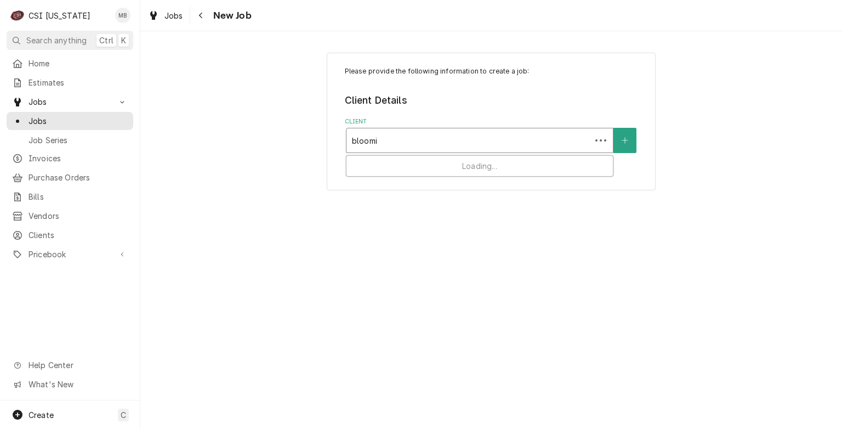
type input "bloomin"
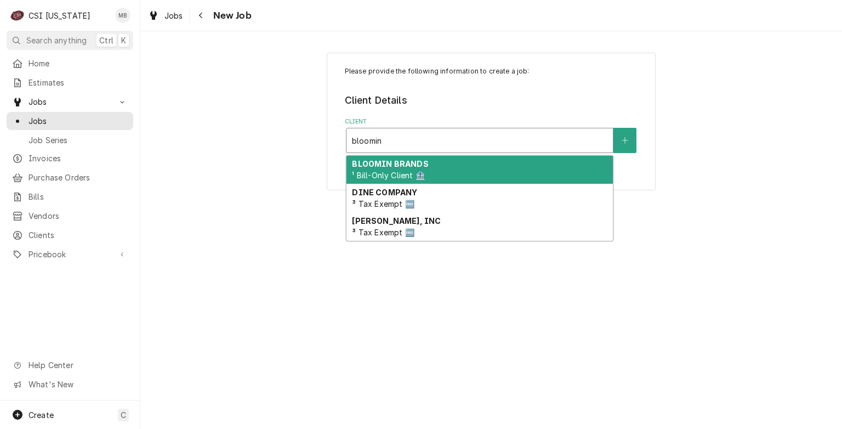
click at [463, 167] on div "BLOOMIN BRANDS ¹ Bill-Only Client 🏦" at bounding box center [480, 170] width 267 height 29
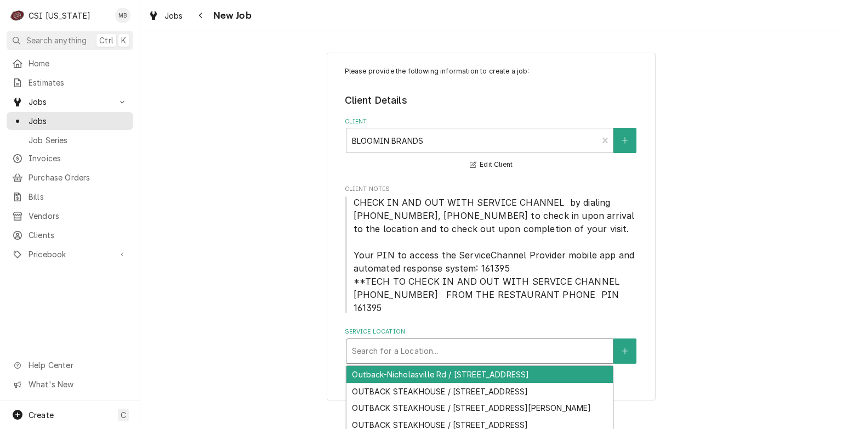
click at [435, 341] on div "Service Location" at bounding box center [480, 351] width 256 height 20
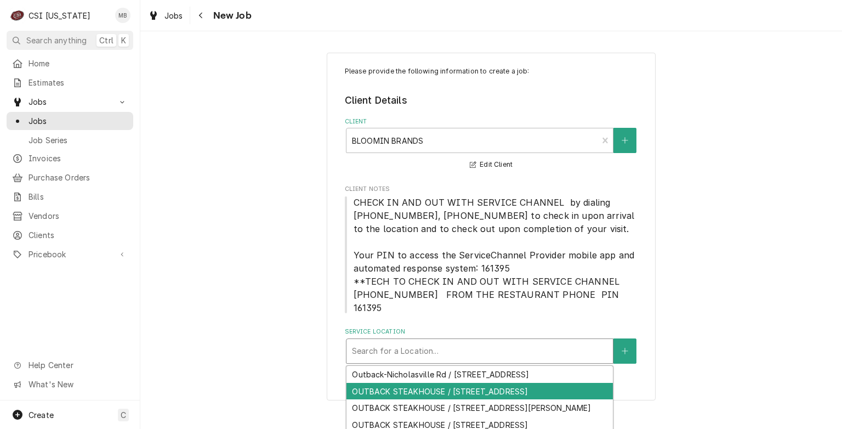
click at [433, 385] on div "OUTBACK STEAKHOUSE / 1209 Veterans Pkwy, Clarksville, IN 47129" at bounding box center [480, 391] width 267 height 17
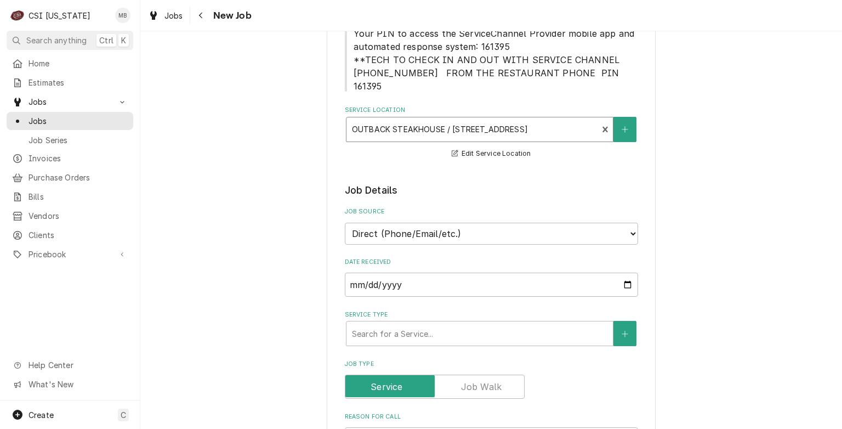
scroll to position [222, 0]
click at [480, 224] on select "Direct (Phone/Email/etc.) Service Channel Corrigo Ecotrak Other" at bounding box center [491, 234] width 293 height 22
select select "100"
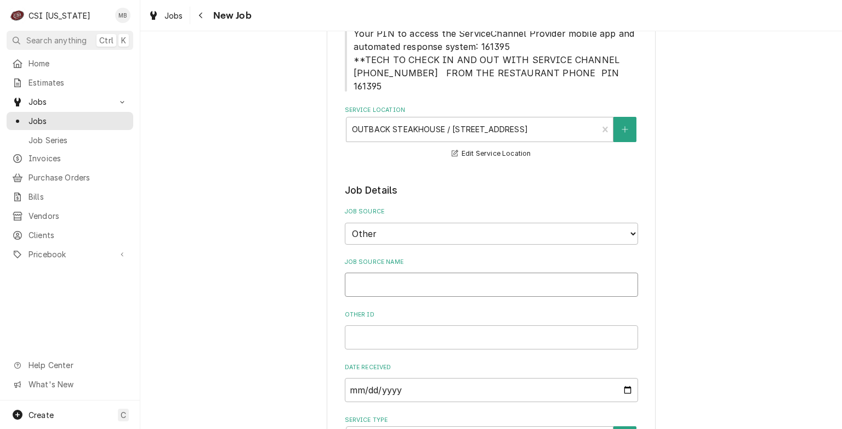
click at [415, 277] on input "Job Source Name" at bounding box center [491, 285] width 293 height 24
type textarea "x"
type input "s"
type textarea "x"
type input "se"
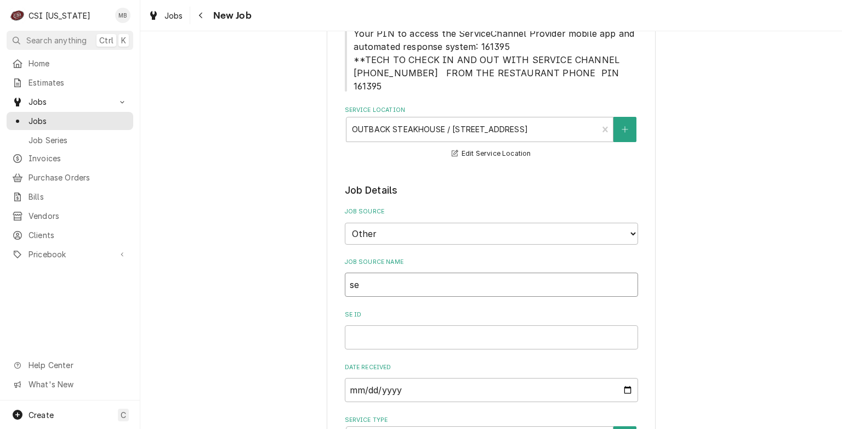
type textarea "x"
type input "s"
type textarea "x"
type input "S"
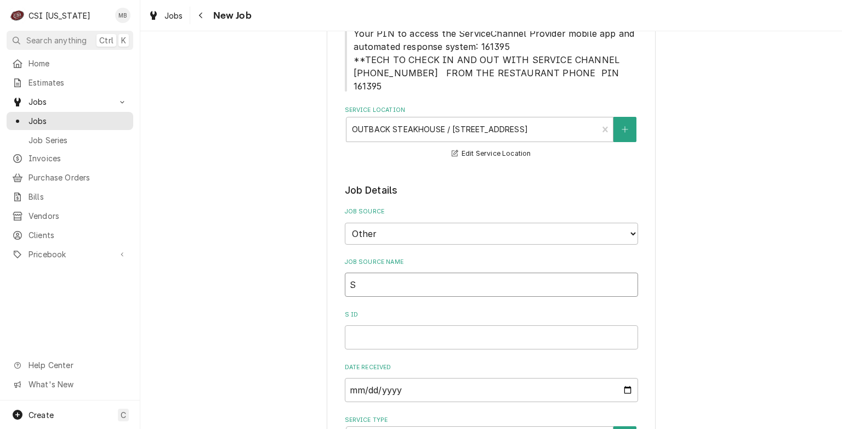
type textarea "x"
type input "SE"
type textarea "x"
type input "SER"
type textarea "x"
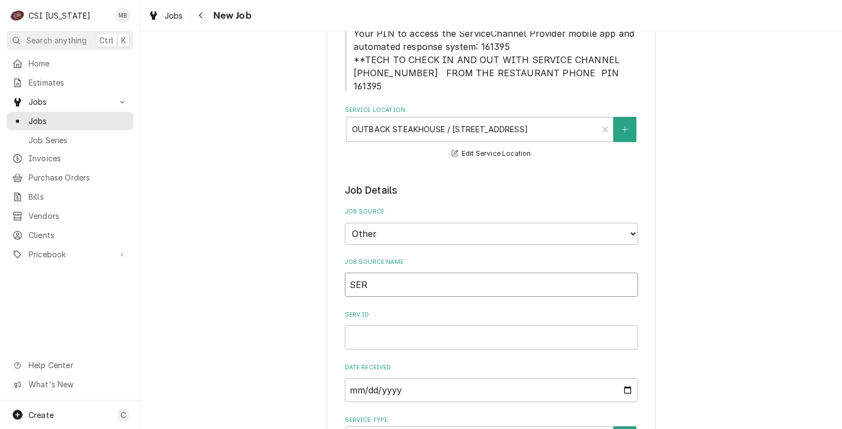
type input "SERV"
type textarea "x"
type input "SERVI"
type textarea "x"
type input "SERVIC"
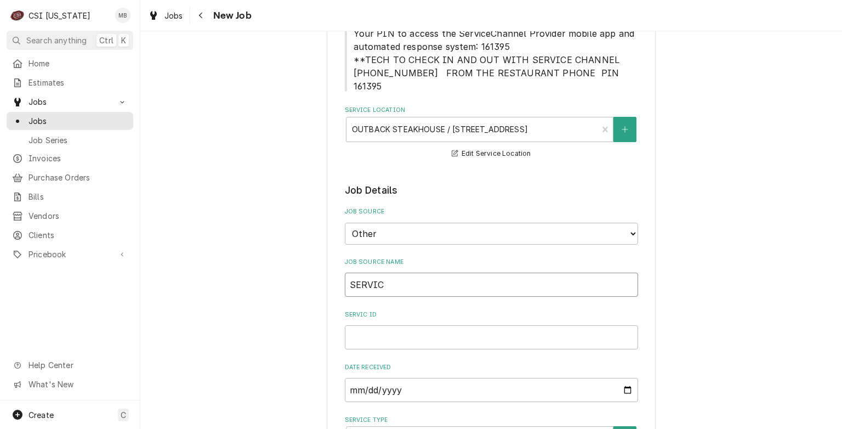
type textarea "x"
type input "SERVICE"
type textarea "x"
type input "SERVICEC"
type textarea "x"
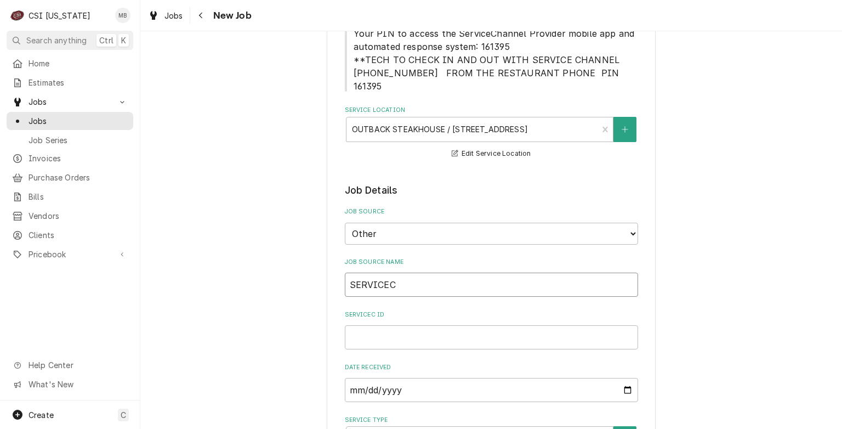
type input "SERVICECH"
type textarea "x"
type input "SERVICECHA"
type textarea "x"
type input "SERVICECHAN"
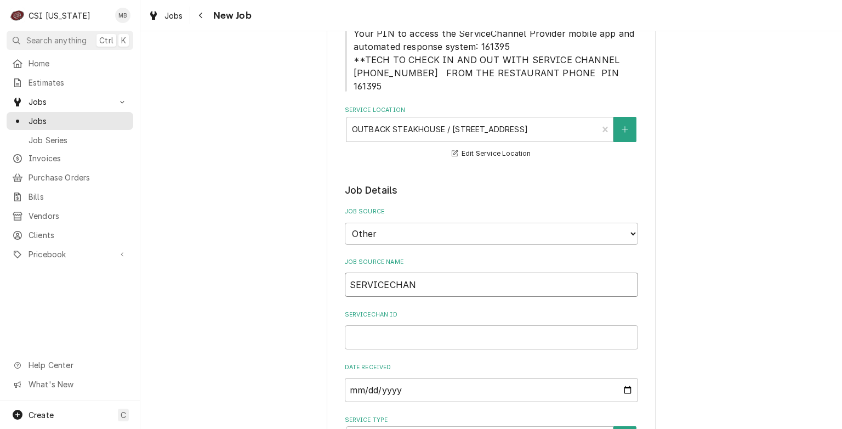
type textarea "x"
type input "SERVICECHANN"
type textarea "x"
type input "SERVICECHANNE"
type textarea "x"
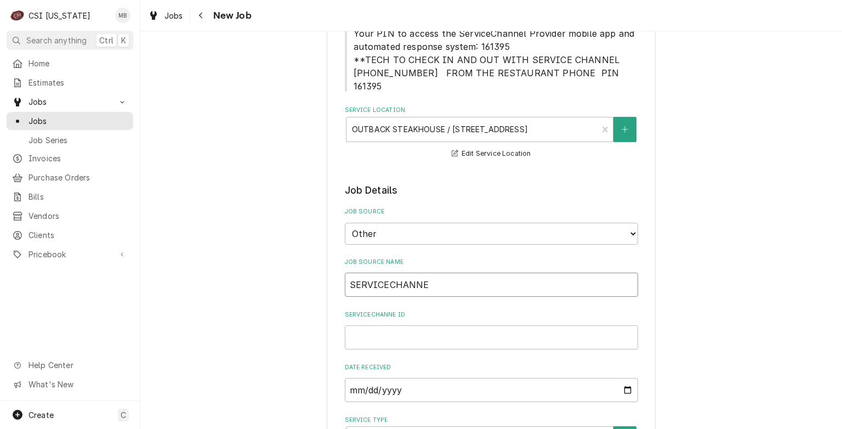
type input "SERVICECHANNEL"
type textarea "x"
type input "SERVICECHANNEL"
type textarea "x"
type input "SERVICECHANNEL E"
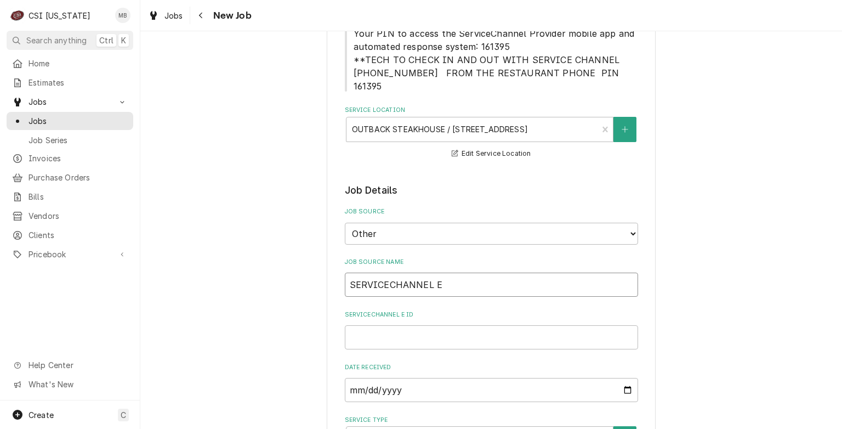
type textarea "x"
type input "SERVICECHANNEL EM"
type textarea "x"
type input "SERVICECHANNEL EMA"
type textarea "x"
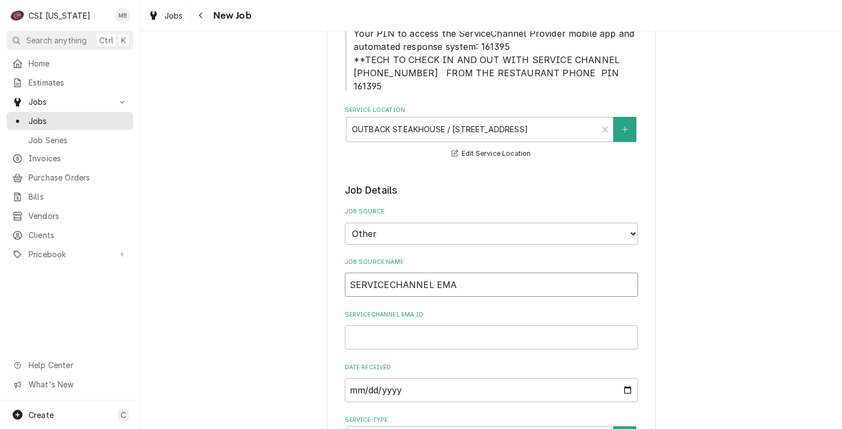
type input "SERVICECHANNEL EMAI"
type textarea "x"
type input "SERVICECHANNEL EMAIL"
type textarea "x"
type input "SERVICECHANNEL EMAIL"
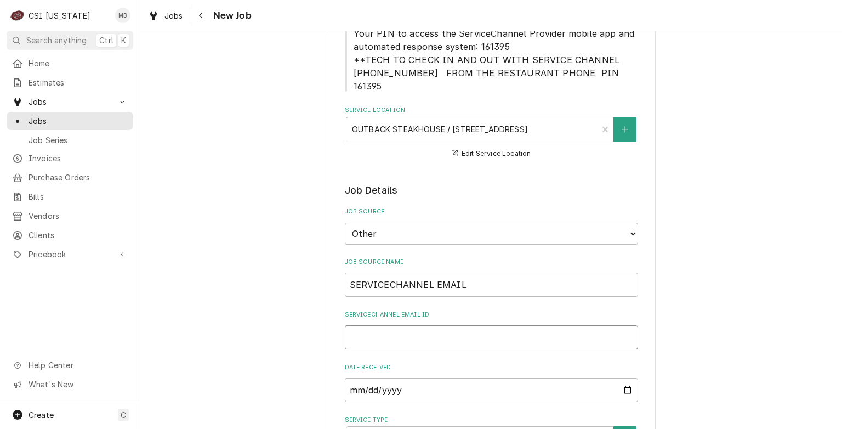
click at [387, 329] on input "SERVICECHANNEL EMAIL ID" at bounding box center [491, 337] width 293 height 24
type textarea "x"
type input "3"
type textarea "x"
type input "32"
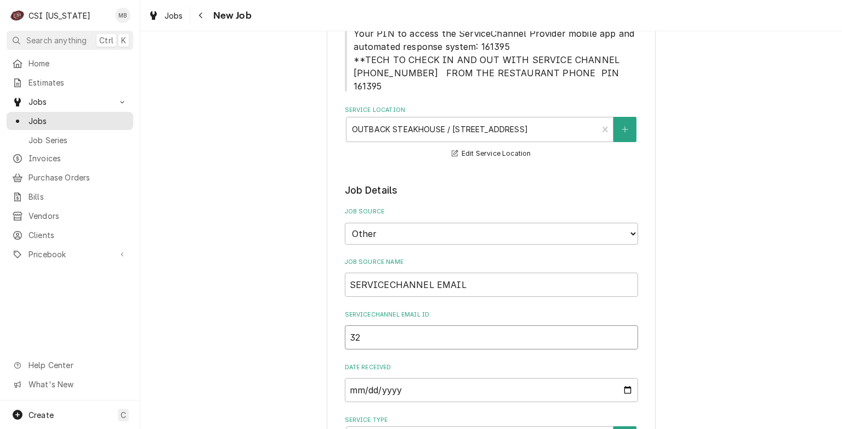
type textarea "x"
type input "324"
type textarea "x"
type input "3246"
type textarea "x"
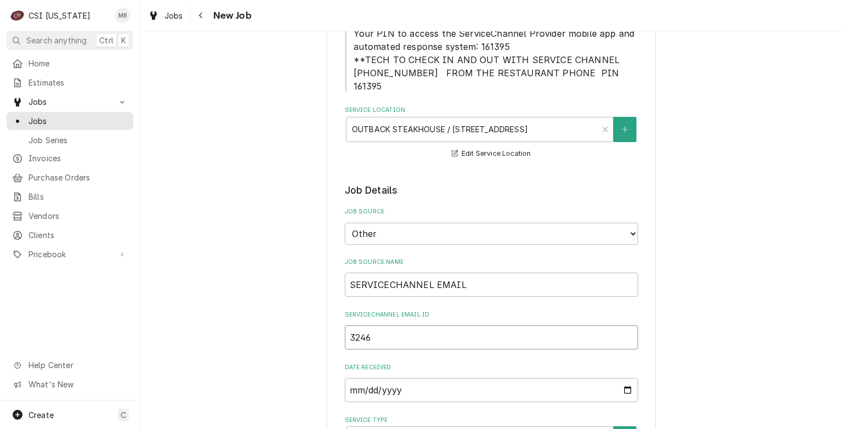
type input "32468"
type textarea "x"
type input "324689"
type textarea "x"
type input "3246897"
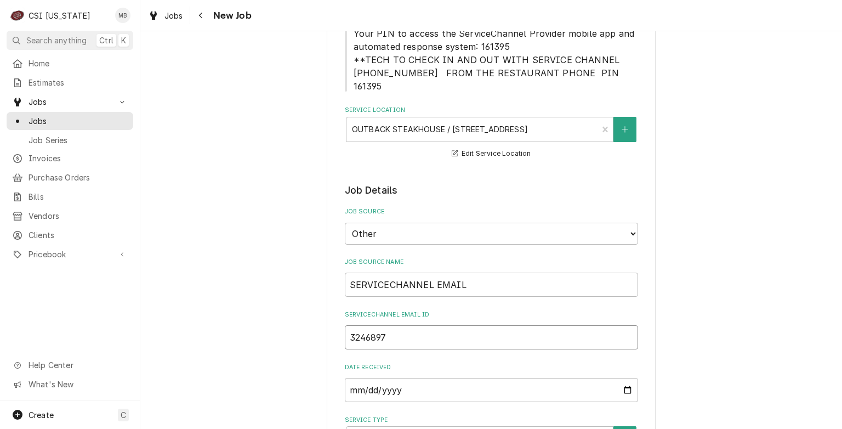
type textarea "x"
type input "32468973"
type textarea "x"
type input "324689733"
type textarea "x"
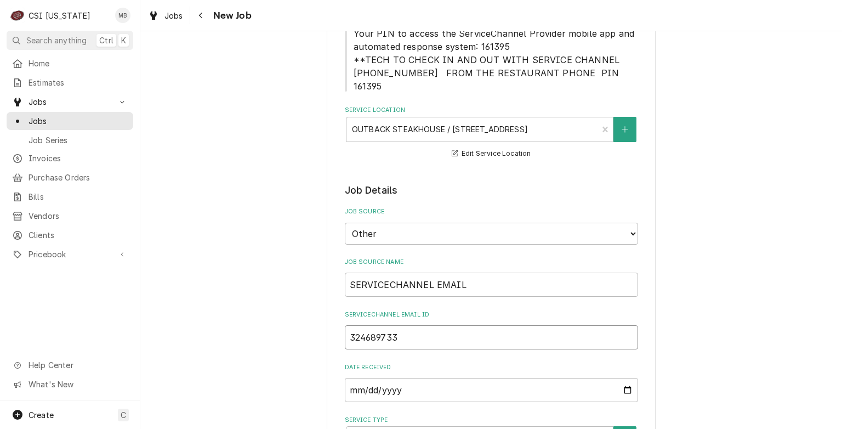
scroll to position [311, 0]
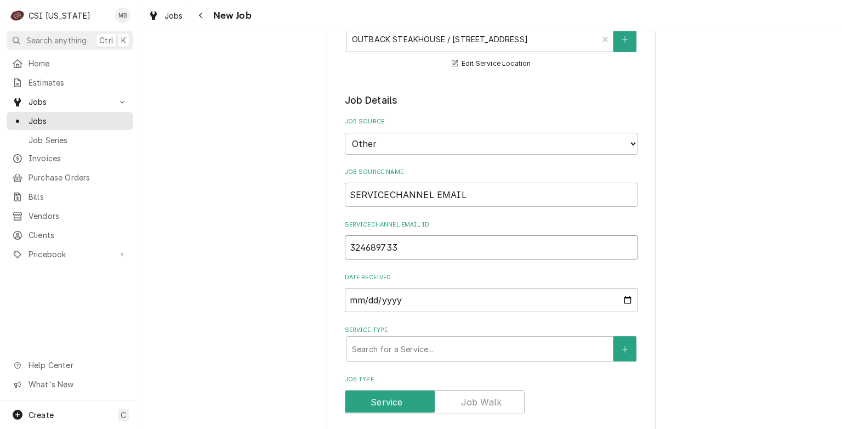
type input "324689733"
click at [387, 339] on div "Service Type" at bounding box center [480, 349] width 256 height 20
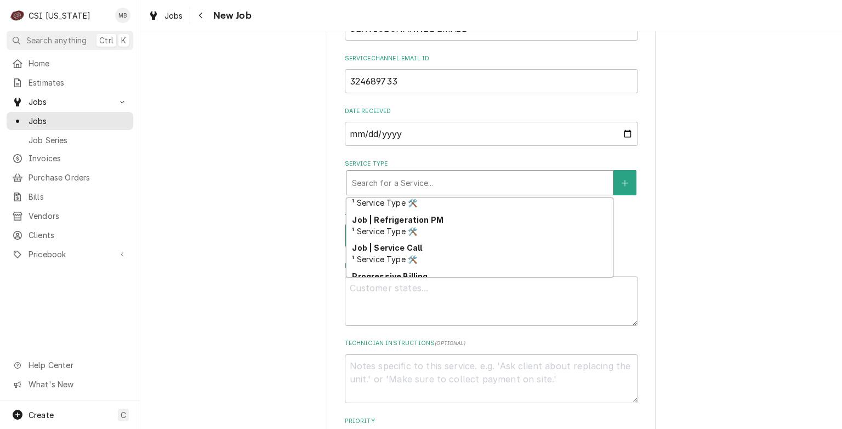
scroll to position [631, 0]
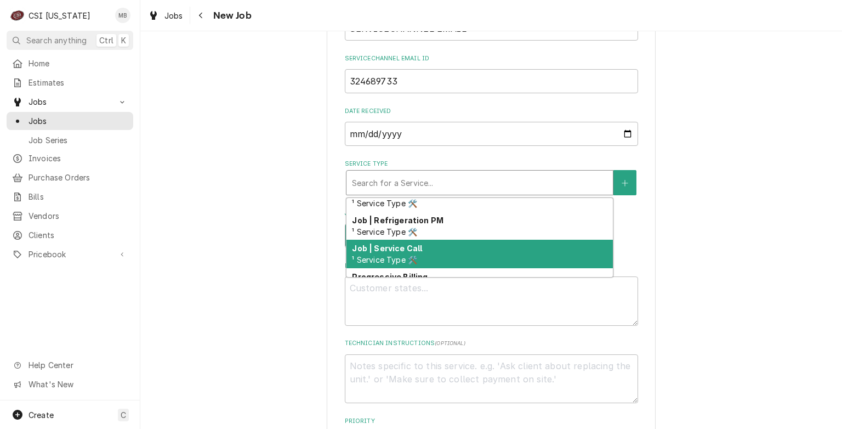
click at [397, 243] on strong "Job | Service Call" at bounding box center [387, 247] width 70 height 9
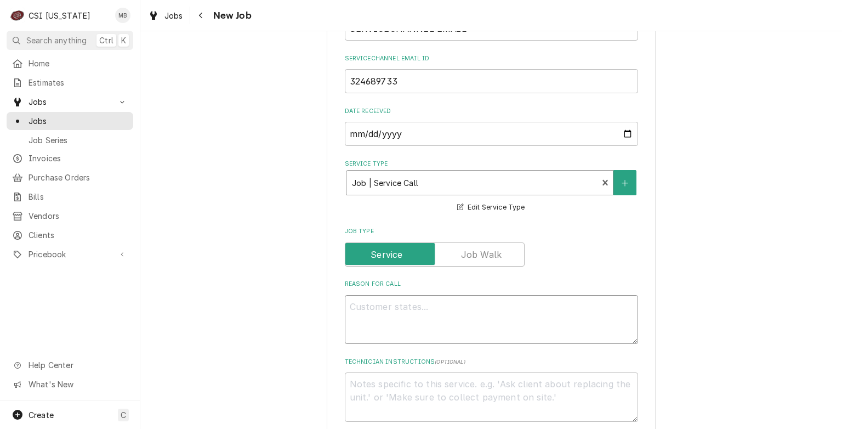
click at [388, 295] on textarea "Reason For Call" at bounding box center [491, 319] width 293 height 49
click at [386, 295] on textarea "Reason For Call" at bounding box center [491, 319] width 293 height 49
paste textarea "Problem Description "COOKLINE/PREP AREA / Cooking/Kitchen Equipment / Combi Ove…"
type textarea "x"
type textarea "Problem Description "COOKLINE/PREP AREA / Cooking/Kitchen Equipment / Combi Ove…"
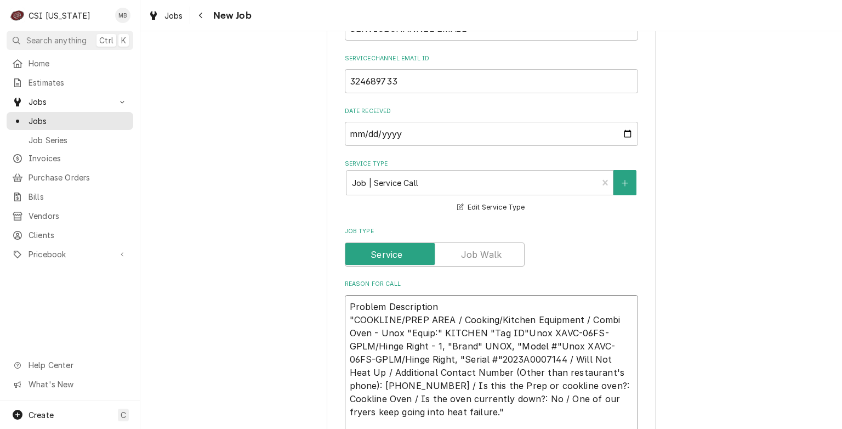
type textarea "x"
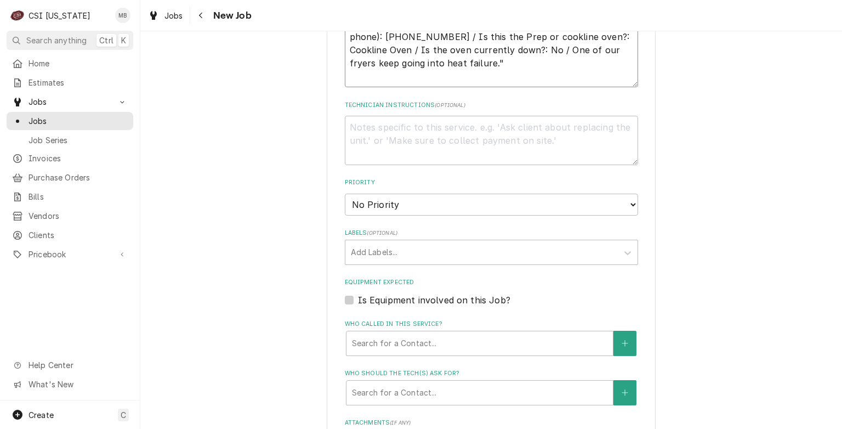
scroll to position [831, 0]
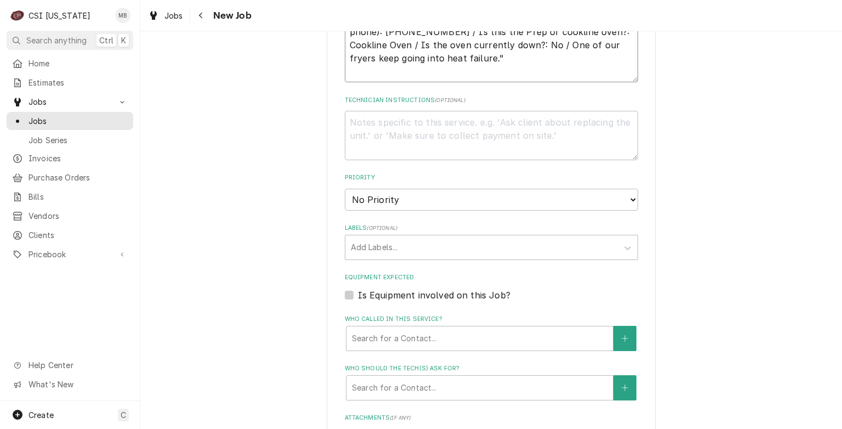
type textarea "Problem Description "COOKLINE/PREP AREA / Cooking/Kitchen Equipment / Combi Ove…"
click at [411, 192] on select "No Priority Urgent High Medium Low" at bounding box center [491, 200] width 293 height 22
select select "1"
click at [345, 189] on select "No Priority Urgent High Medium Low" at bounding box center [491, 200] width 293 height 22
type textarea "x"
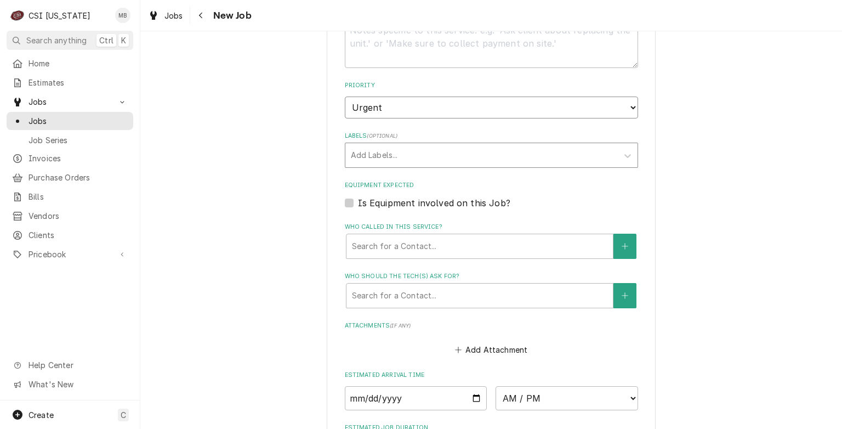
scroll to position [1029, 0]
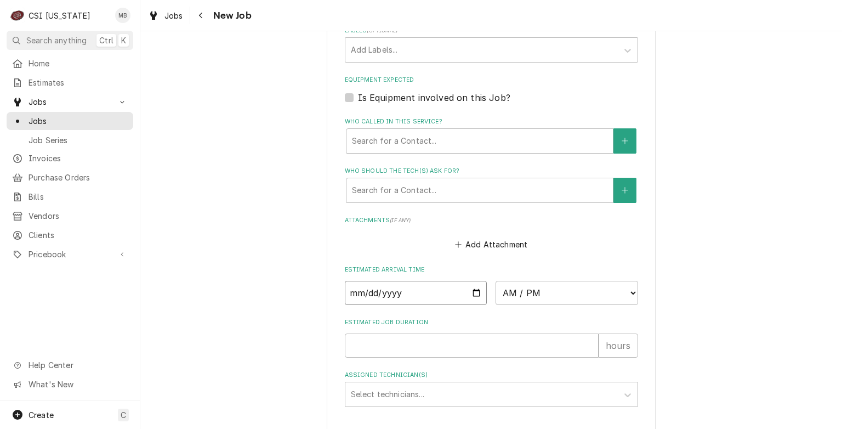
click at [470, 281] on input "Date" at bounding box center [416, 293] width 143 height 24
type input "2025-09-04"
type textarea "x"
click at [539, 281] on select "AM / PM 6:00 AM 6:15 AM 6:30 AM 6:45 AM 7:00 AM 7:15 AM 7:30 AM 7:45 AM 8:00 AM…" at bounding box center [567, 293] width 143 height 24
select select "11:00:00"
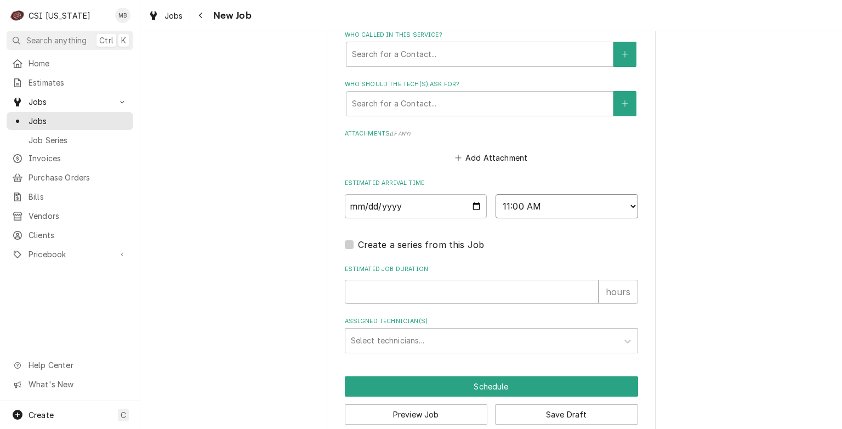
scroll to position [1114, 0]
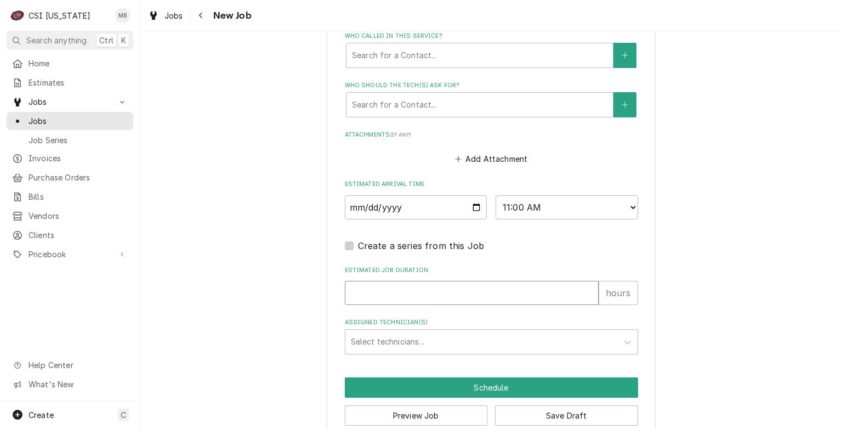
click at [421, 281] on input "Estimated Job Duration" at bounding box center [472, 293] width 254 height 24
type textarea "x"
type input "2"
type textarea "x"
type input "2"
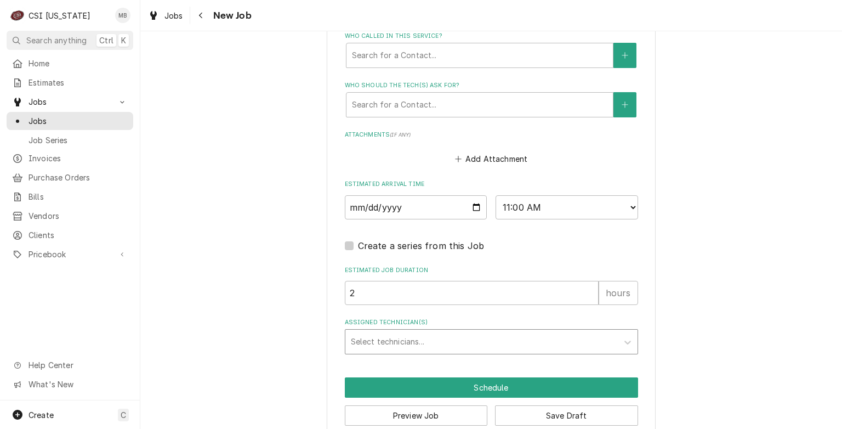
click at [407, 332] on div "Assigned Technician(s)" at bounding box center [482, 342] width 262 height 20
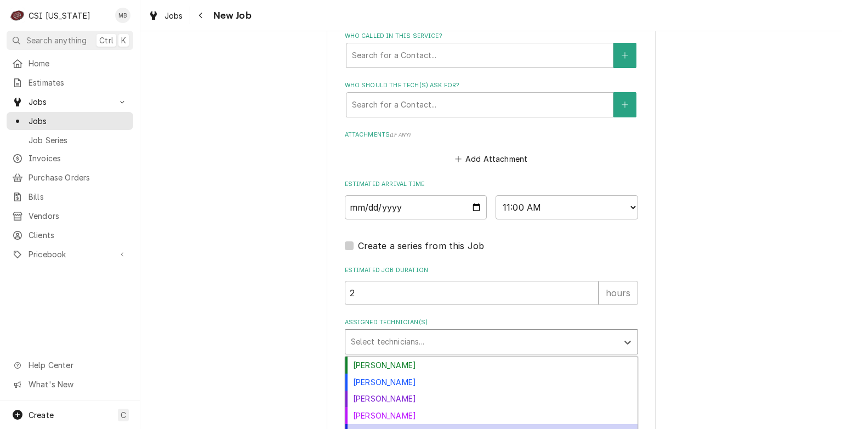
click at [364, 424] on div "Jeff Hartley" at bounding box center [491, 432] width 292 height 17
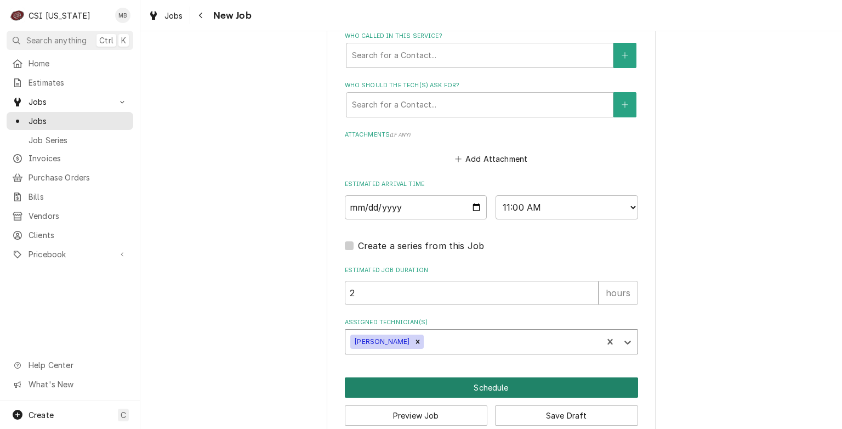
click at [462, 377] on button "Schedule" at bounding box center [491, 387] width 293 height 20
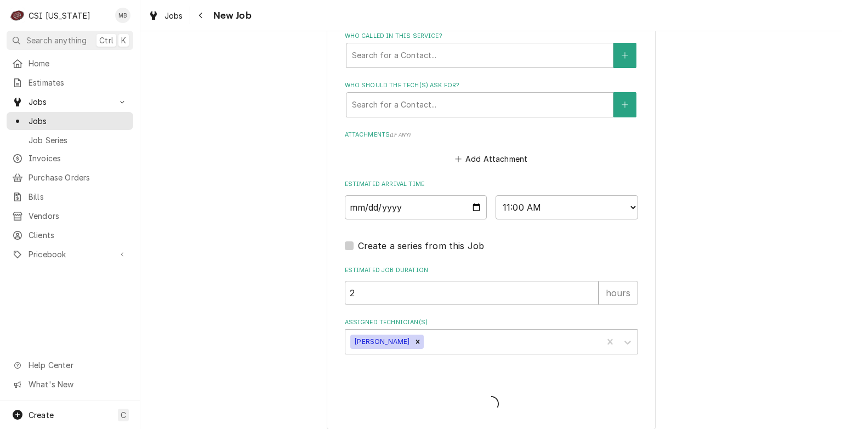
scroll to position [1108, 0]
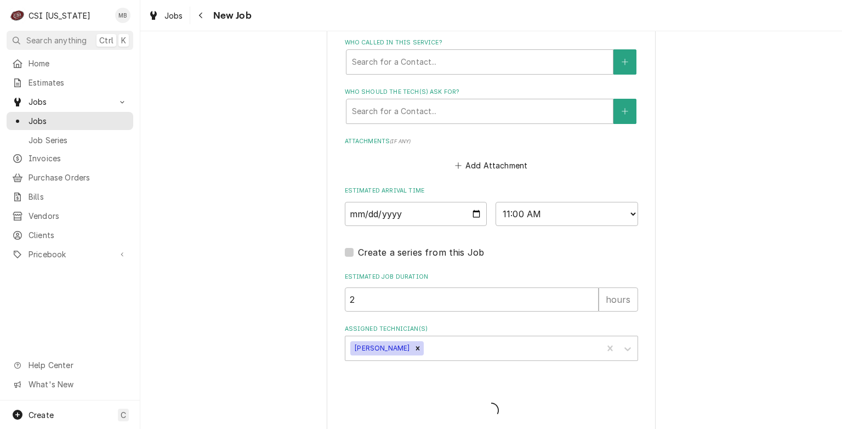
type textarea "x"
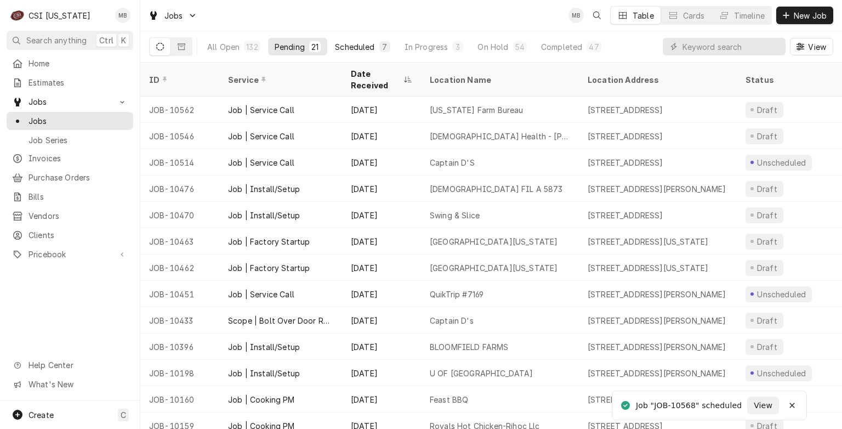
click at [362, 47] on div "Scheduled" at bounding box center [354, 47] width 39 height 12
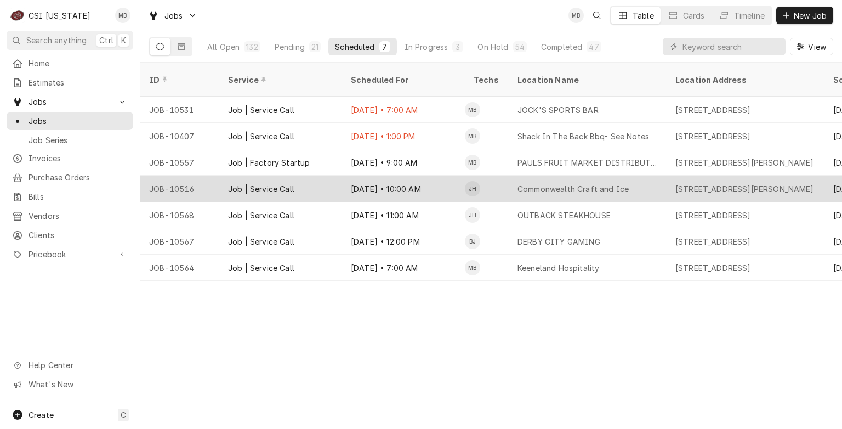
click at [377, 175] on div "[DATE] • 10:00 AM" at bounding box center [403, 188] width 123 height 26
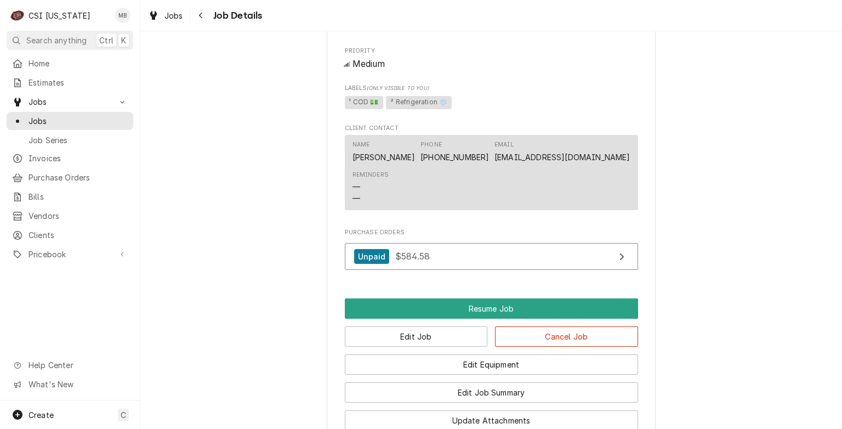
scroll to position [804, 0]
click at [451, 346] on button "Edit Job" at bounding box center [416, 336] width 143 height 20
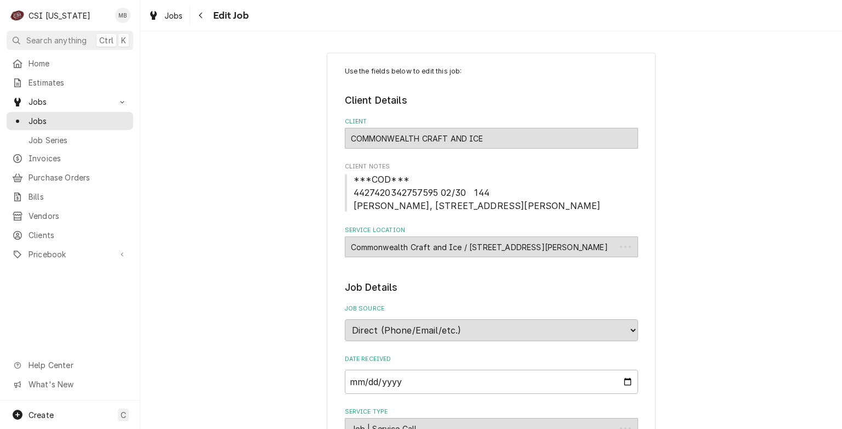
type textarea "x"
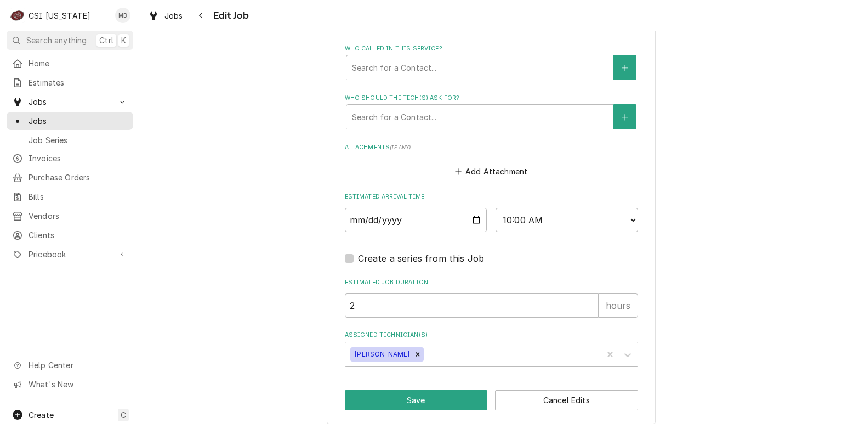
scroll to position [836, 0]
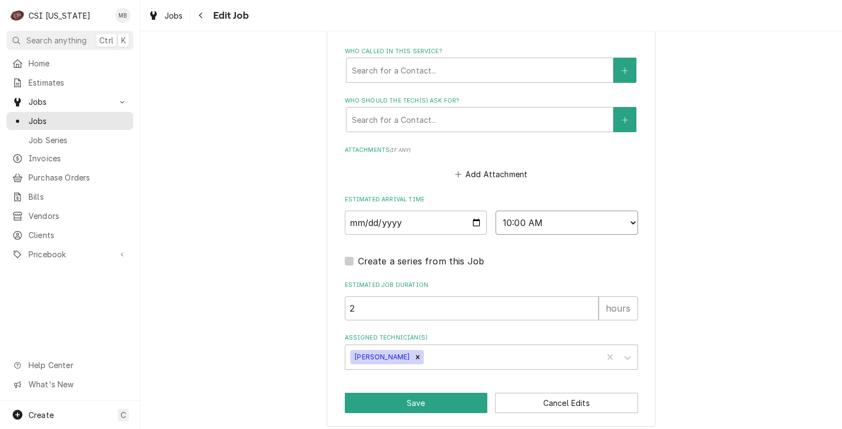
click at [528, 226] on select "AM / PM 6:00 AM 6:15 AM 6:30 AM 6:45 AM 7:00 AM 7:15 AM 7:30 AM 7:45 AM 8:00 AM…" at bounding box center [567, 223] width 143 height 24
select select "13:00:00"
click at [496, 211] on select "AM / PM 6:00 AM 6:15 AM 6:30 AM 6:45 AM 7:00 AM 7:15 AM 7:30 AM 7:45 AM 8:00 AM…" at bounding box center [567, 223] width 143 height 24
click at [351, 397] on button "Save" at bounding box center [416, 403] width 143 height 20
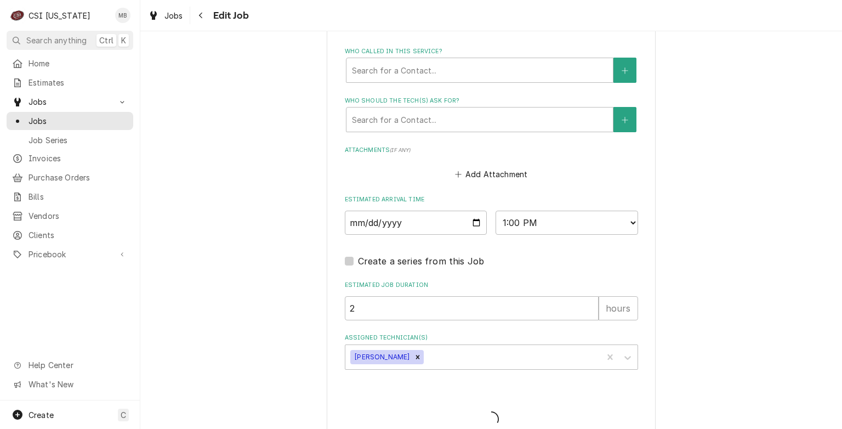
type textarea "x"
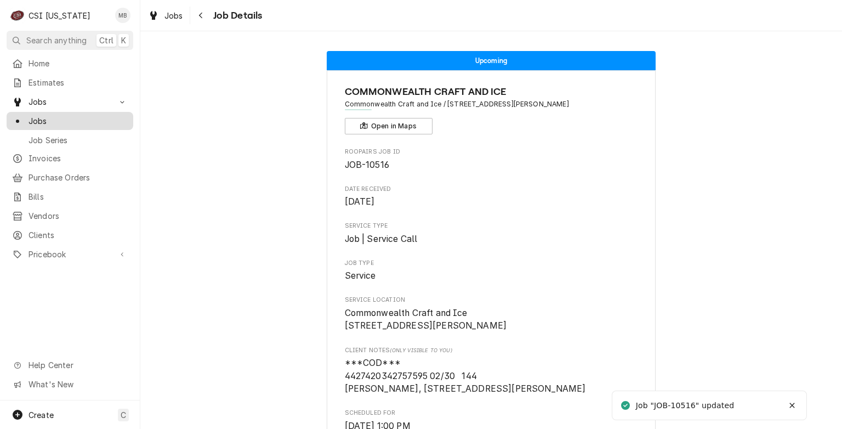
click at [79, 124] on link "Jobs" at bounding box center [70, 121] width 127 height 18
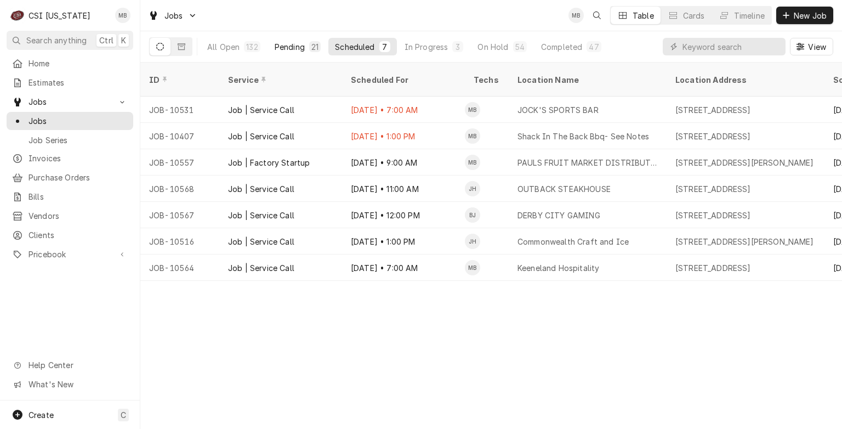
click at [316, 51] on div "21" at bounding box center [315, 46] width 12 height 11
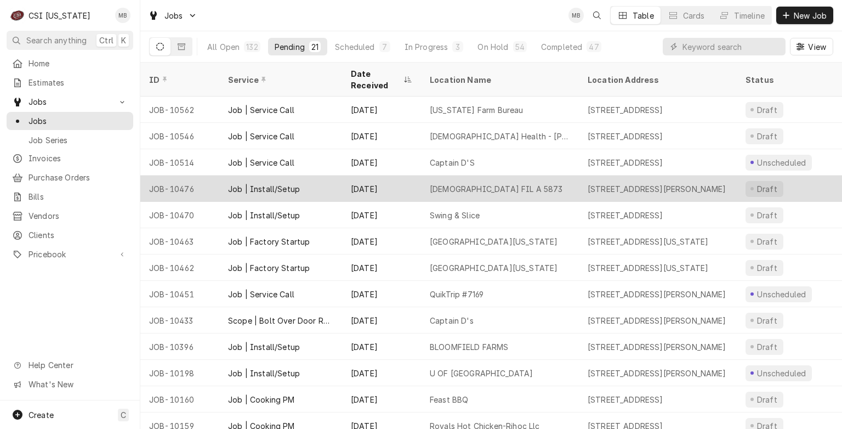
click at [330, 181] on div "Job | Install/Setup" at bounding box center [280, 188] width 123 height 26
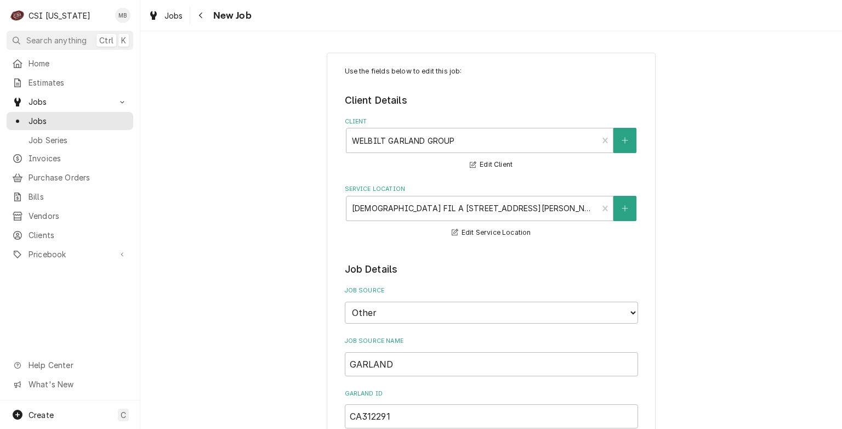
type textarea "x"
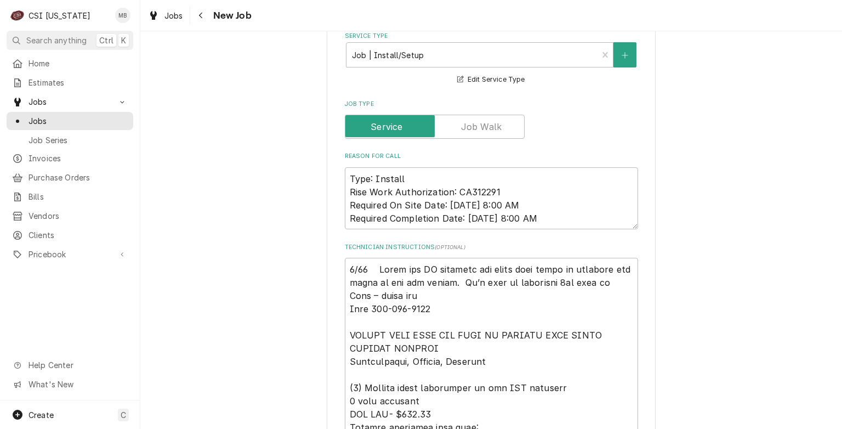
scroll to position [462, 0]
click at [30, 117] on span "Jobs" at bounding box center [78, 121] width 99 height 12
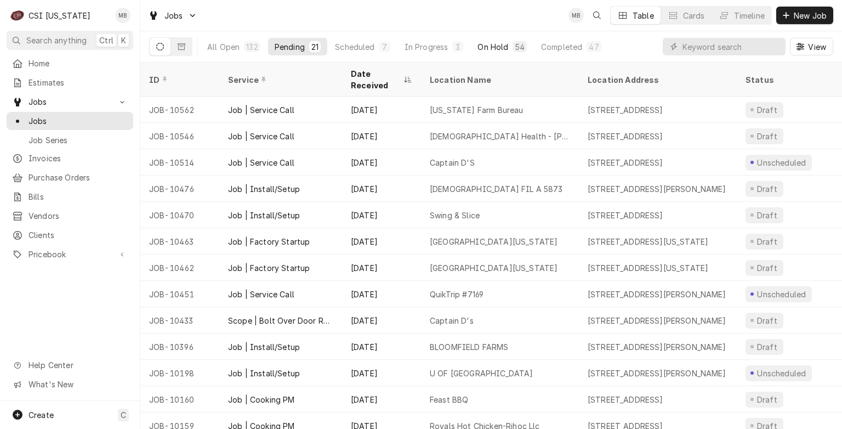
click at [491, 51] on div "On Hold" at bounding box center [493, 47] width 31 height 12
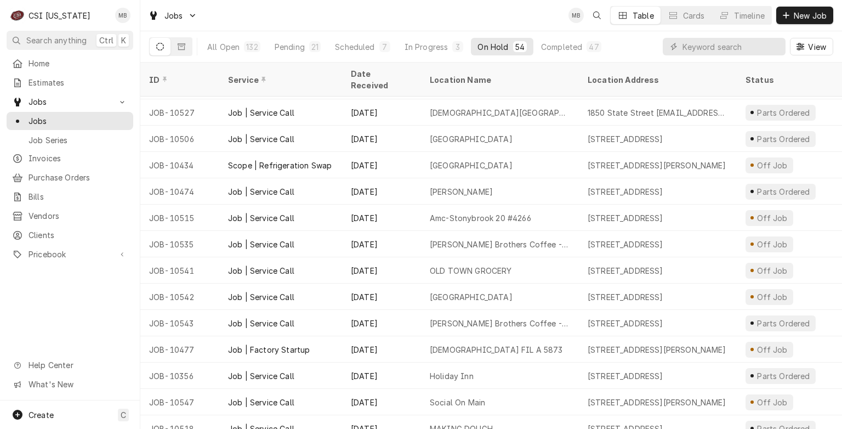
scroll to position [899, 0]
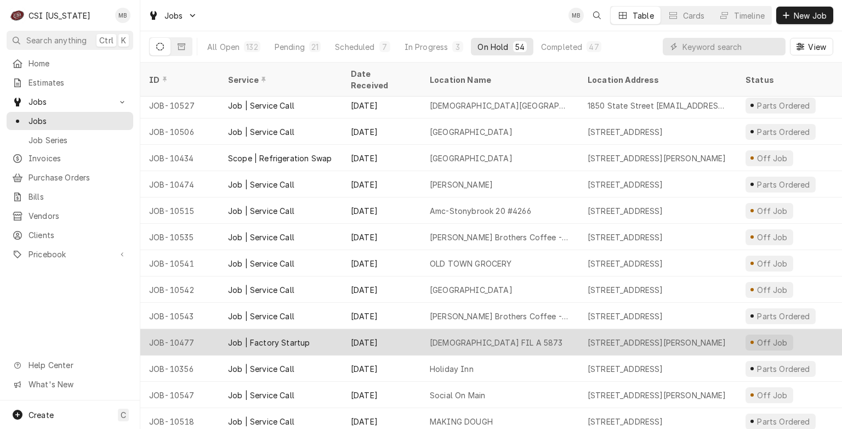
click at [378, 330] on div "Aug 14" at bounding box center [381, 342] width 79 height 26
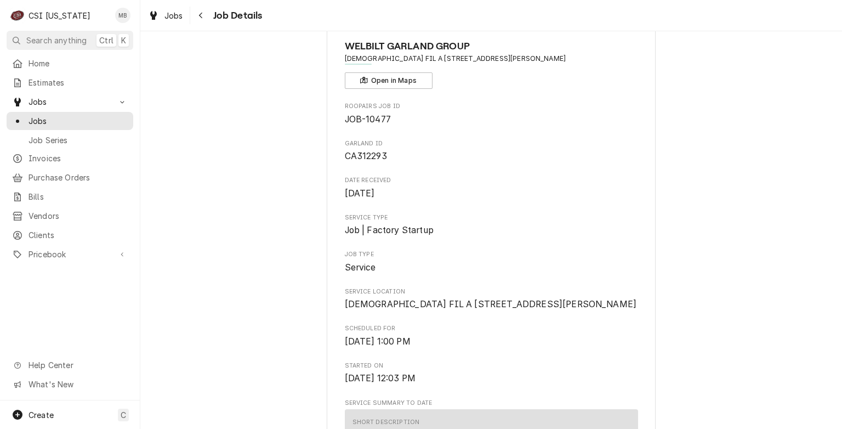
scroll to position [46, 0]
click at [63, 118] on span "Jobs" at bounding box center [78, 121] width 99 height 12
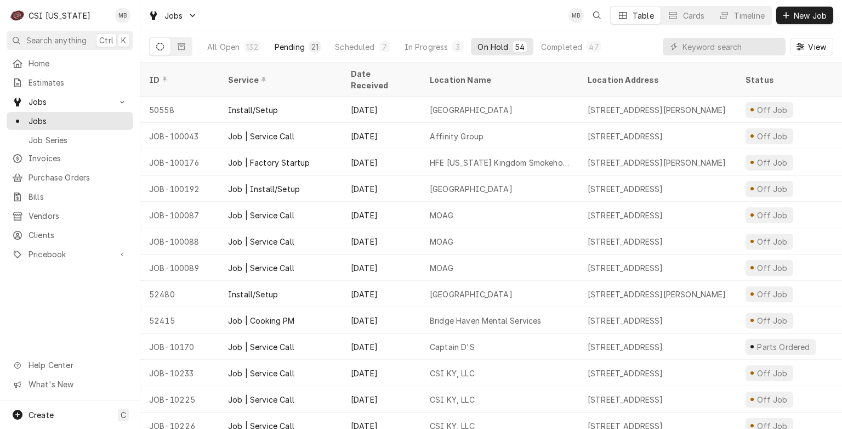
click at [290, 47] on div "Pending" at bounding box center [290, 47] width 30 height 12
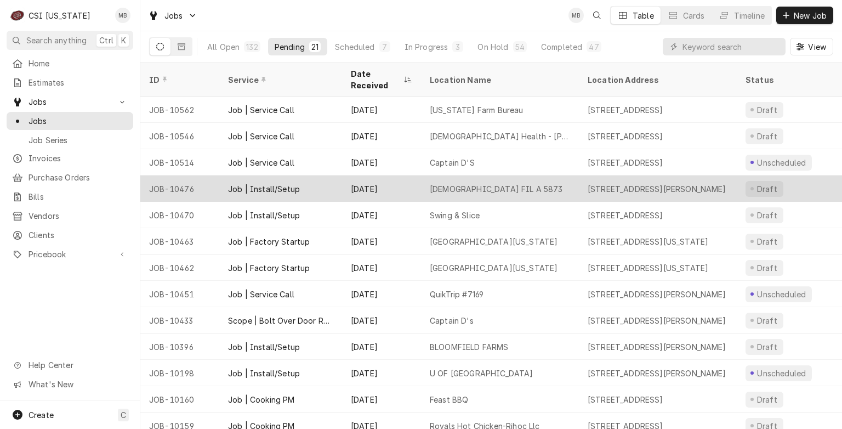
click at [301, 183] on div "Job | Install/Setup" at bounding box center [280, 188] width 123 height 26
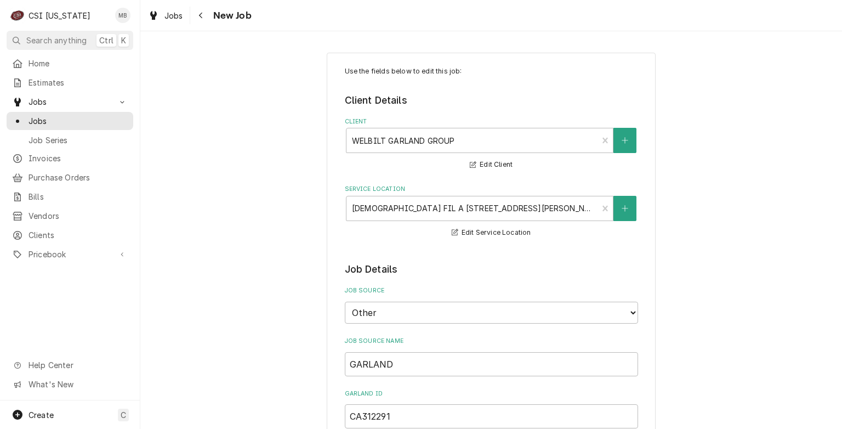
type textarea "x"
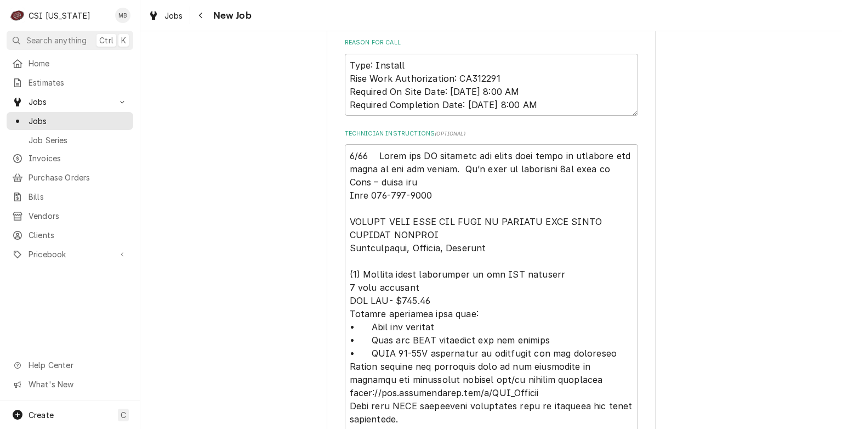
scroll to position [589, 0]
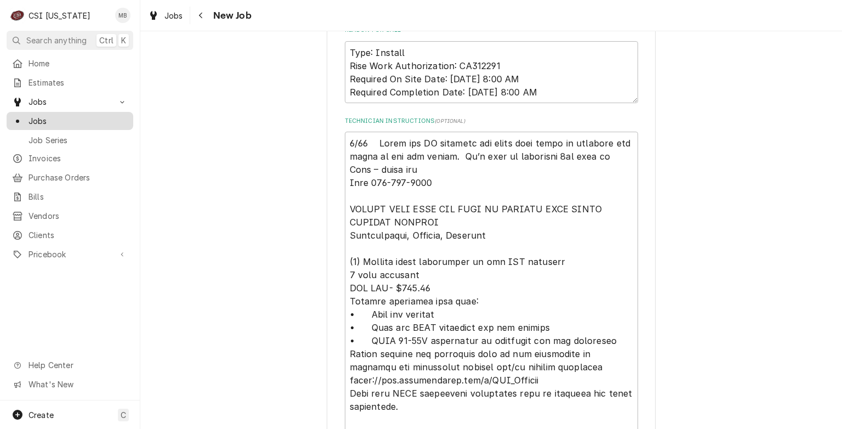
click at [35, 120] on span "Jobs" at bounding box center [78, 121] width 99 height 12
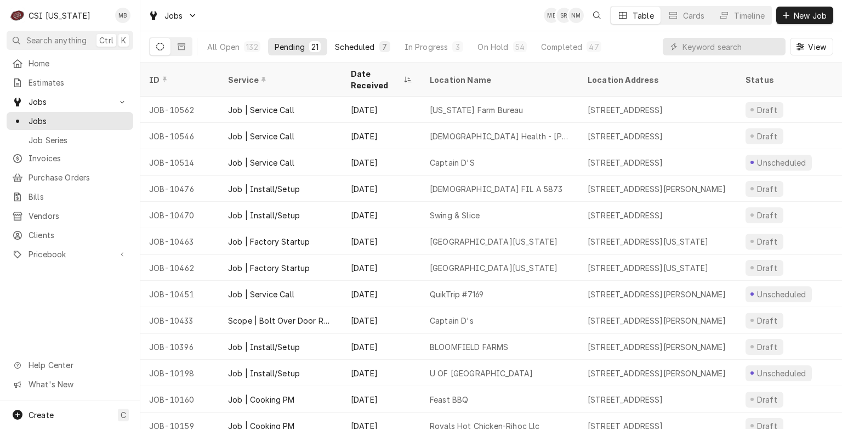
click at [374, 41] on button "Scheduled 7" at bounding box center [362, 47] width 68 height 18
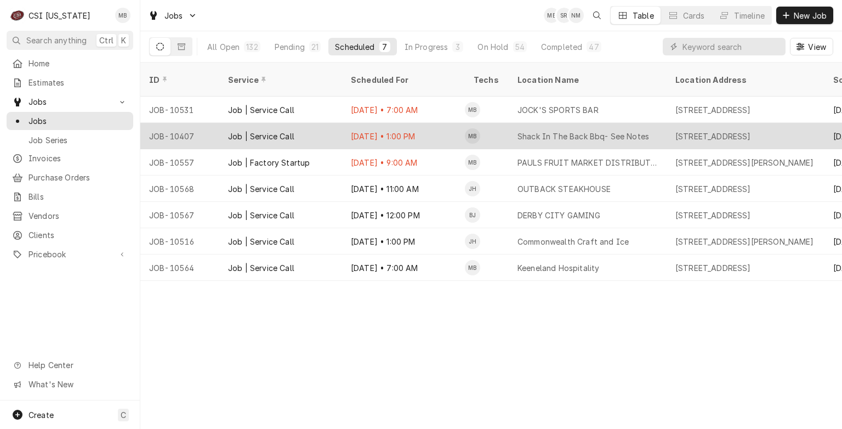
click at [358, 123] on div "Sep 3 • 1:00 PM" at bounding box center [403, 136] width 123 height 26
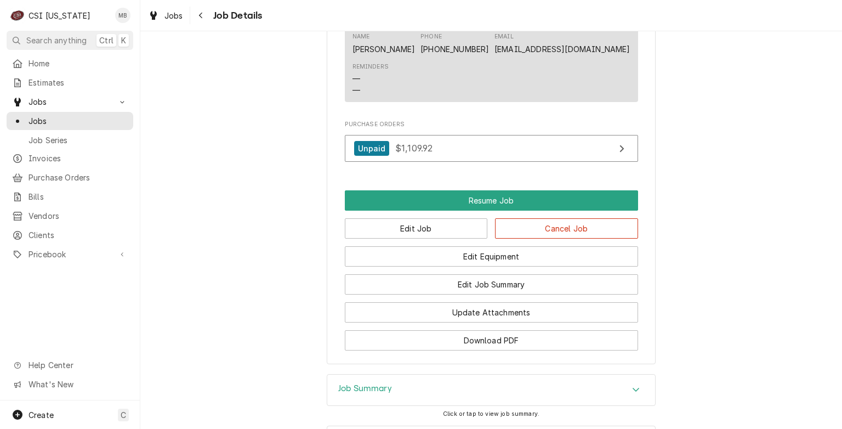
scroll to position [1274, 0]
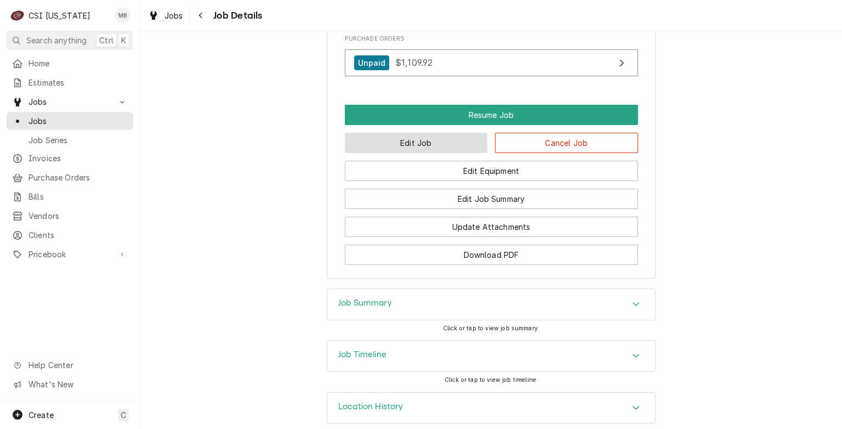
click at [423, 153] on button "Edit Job" at bounding box center [416, 143] width 143 height 20
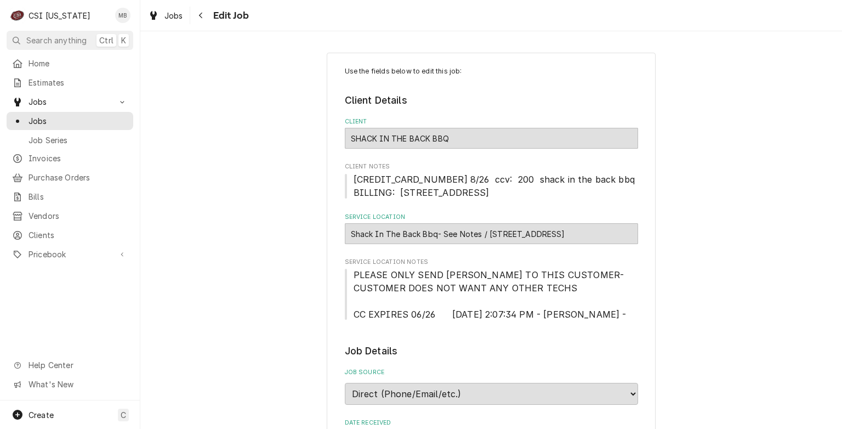
type textarea "x"
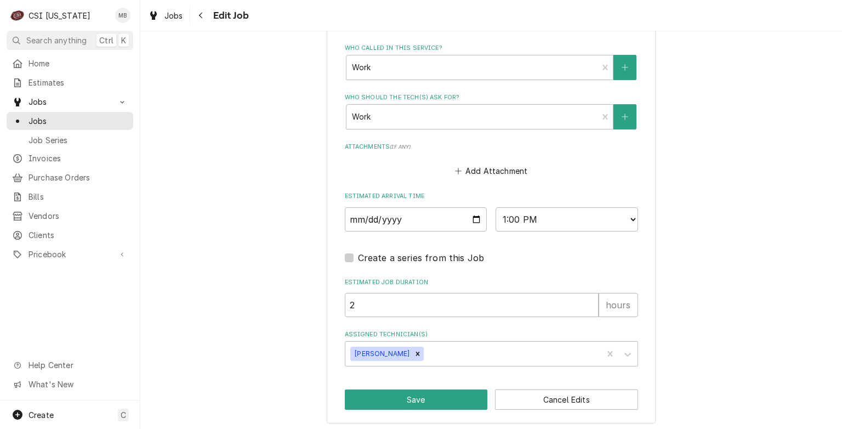
scroll to position [847, 0]
click at [471, 216] on input "2025-09-03" at bounding box center [416, 220] width 143 height 24
type input "2025-09-04"
click at [423, 401] on button "Save" at bounding box center [416, 400] width 143 height 20
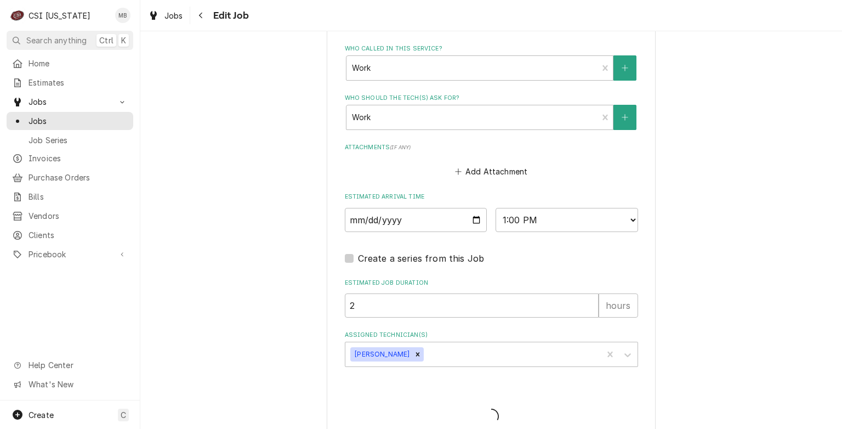
type textarea "x"
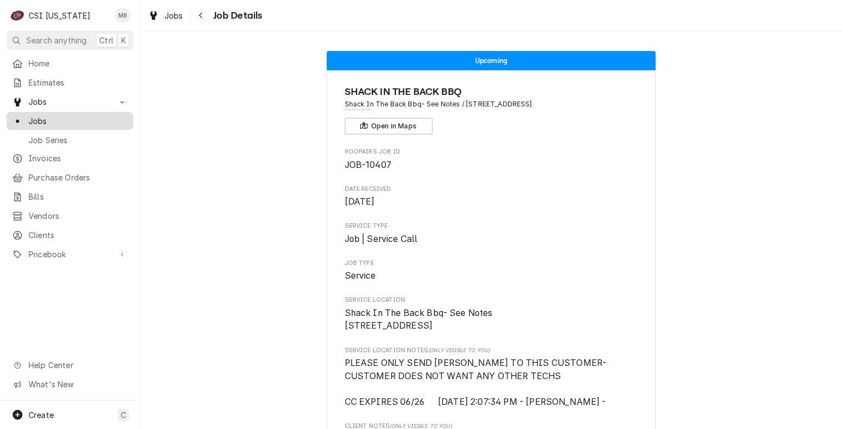
click at [27, 116] on div "Jobs" at bounding box center [70, 121] width 116 height 12
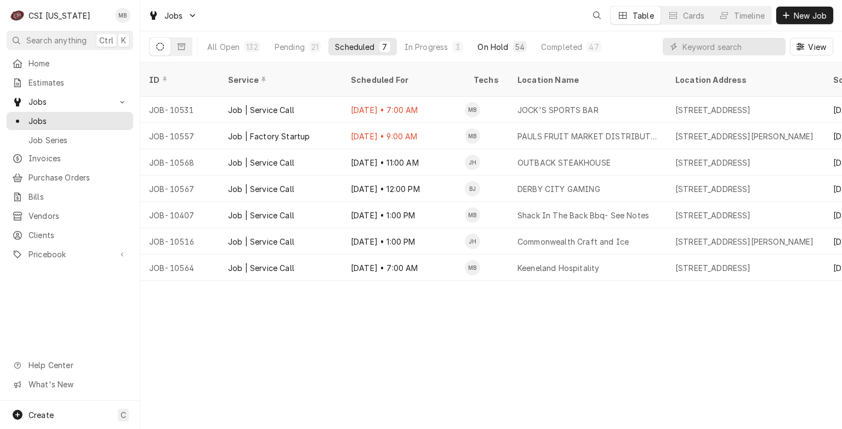
click at [505, 39] on button "On Hold 54" at bounding box center [502, 47] width 62 height 18
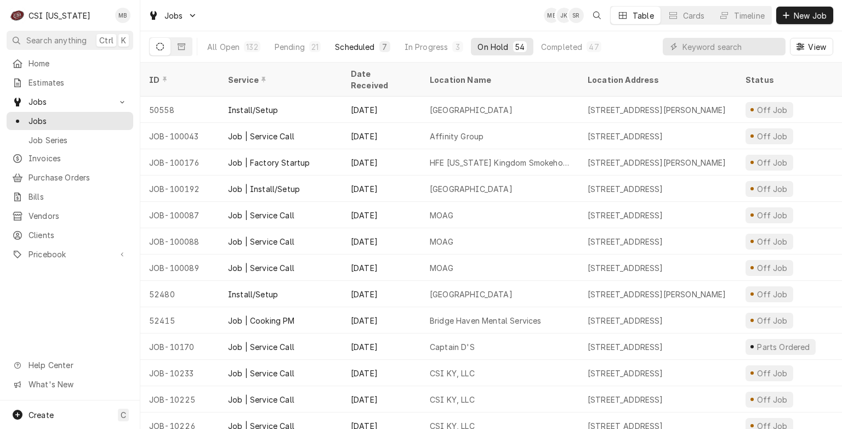
click at [382, 47] on div "7" at bounding box center [385, 47] width 7 height 12
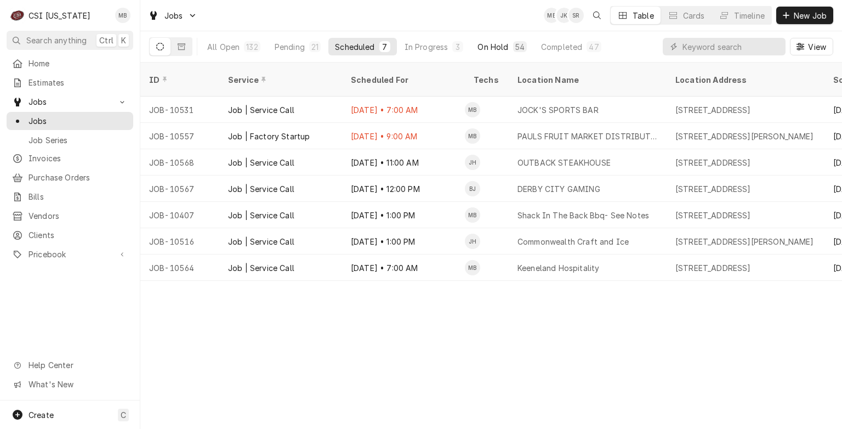
click at [496, 48] on div "On Hold" at bounding box center [493, 47] width 31 height 12
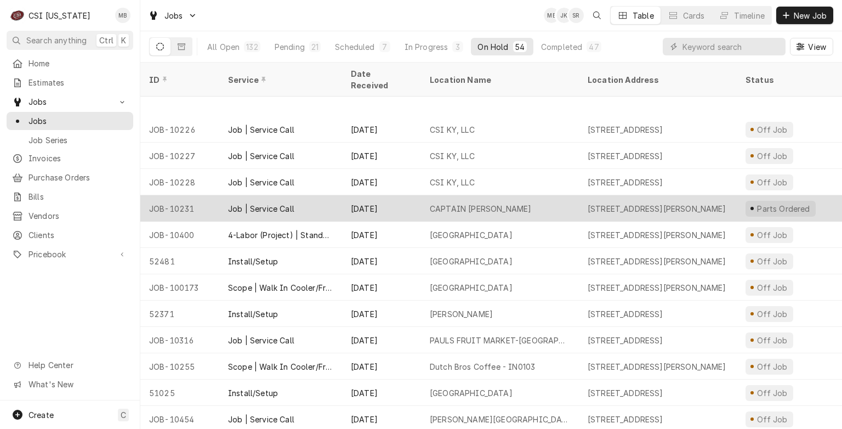
scroll to position [373, 0]
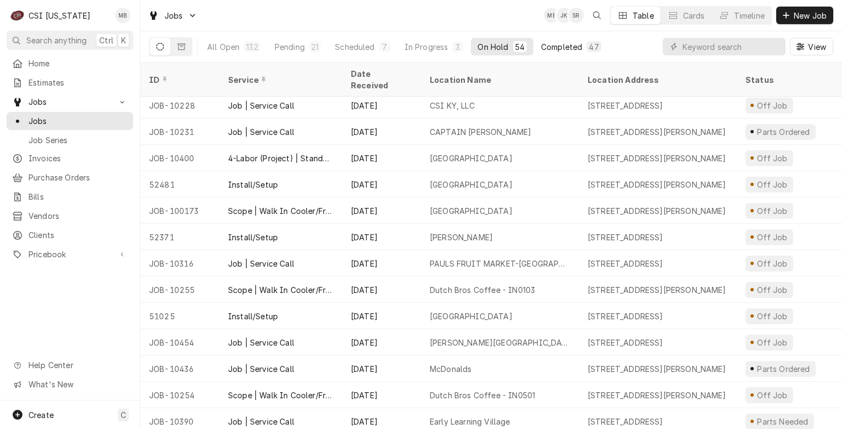
click at [565, 42] on div "Completed" at bounding box center [561, 47] width 41 height 12
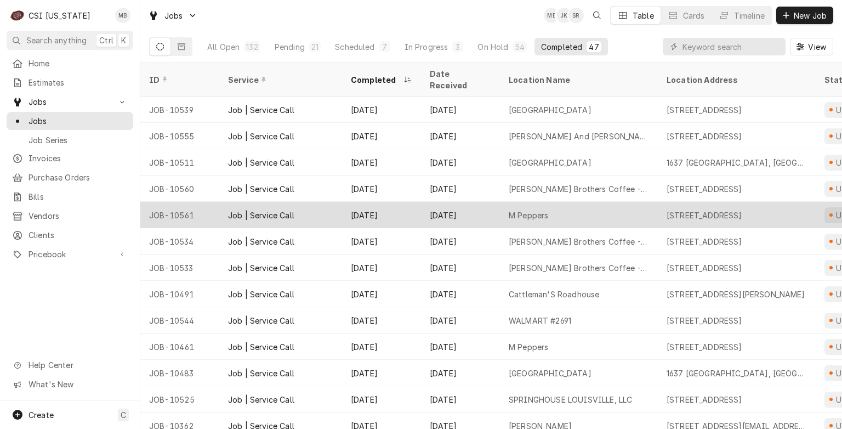
click at [404, 202] on div "Sep 3" at bounding box center [381, 215] width 79 height 26
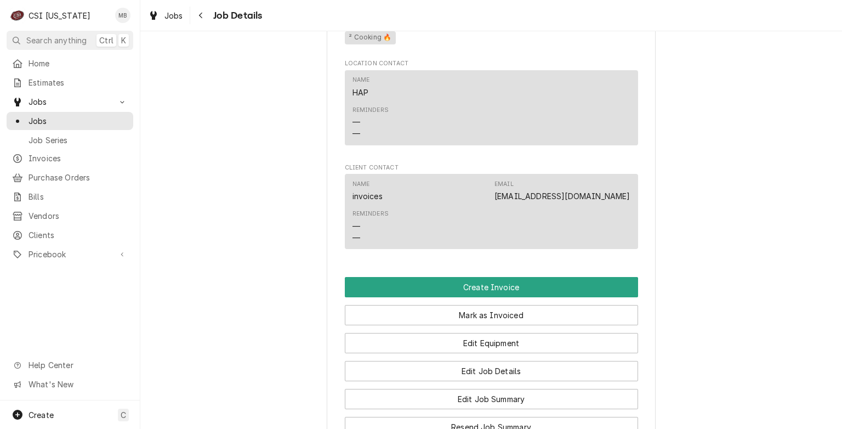
scroll to position [713, 0]
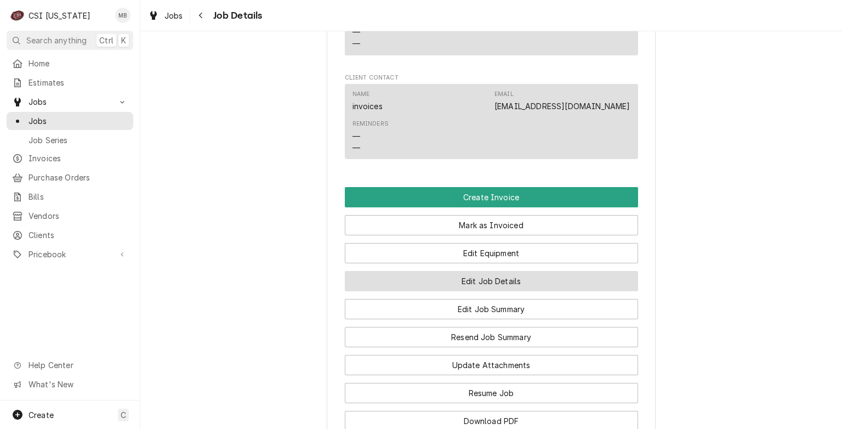
click at [420, 288] on button "Edit Job Details" at bounding box center [491, 281] width 293 height 20
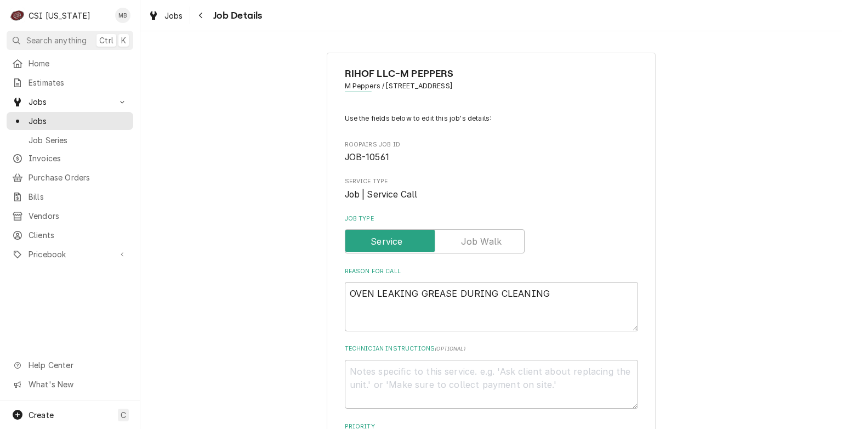
type textarea "x"
click at [465, 237] on label "Job Type" at bounding box center [435, 241] width 180 height 24
click at [465, 237] on input "Job Type" at bounding box center [435, 241] width 170 height 24
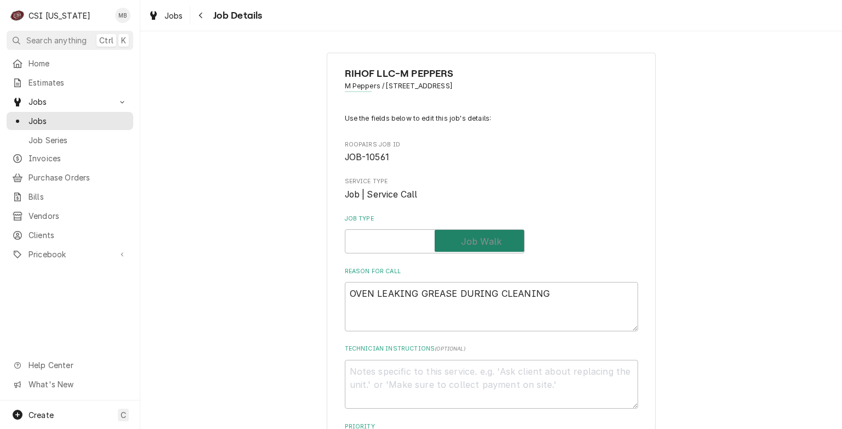
checkbox input "true"
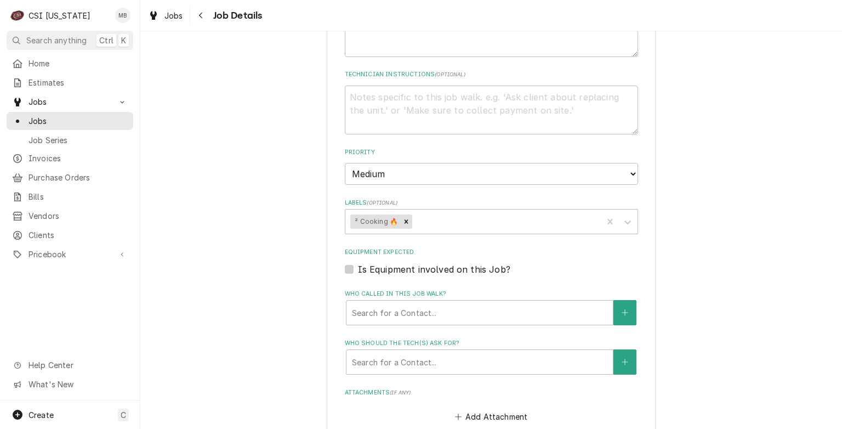
scroll to position [488, 0]
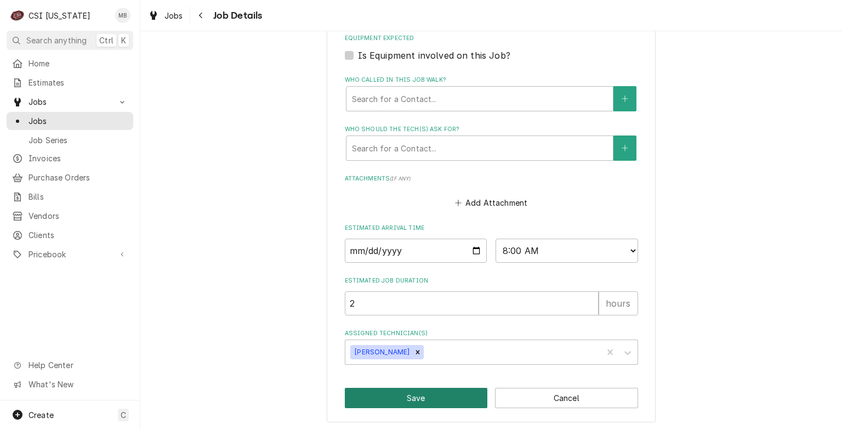
click at [398, 400] on button "Save" at bounding box center [416, 398] width 143 height 20
type textarea "x"
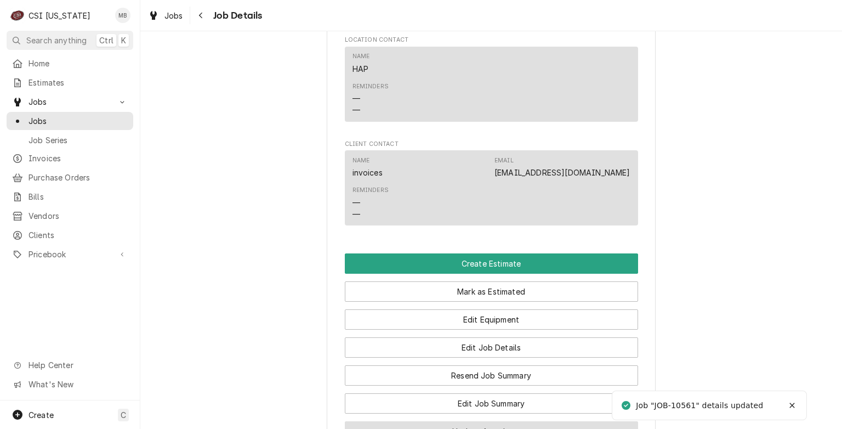
scroll to position [768, 0]
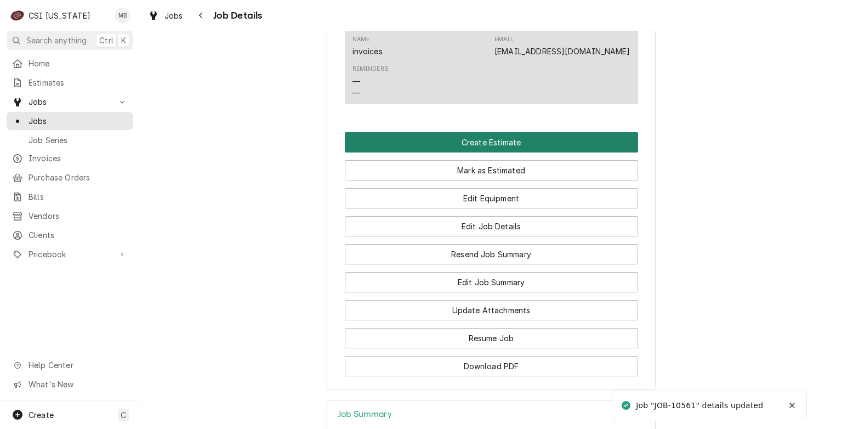
click at [506, 152] on button "Create Estimate" at bounding box center [491, 142] width 293 height 20
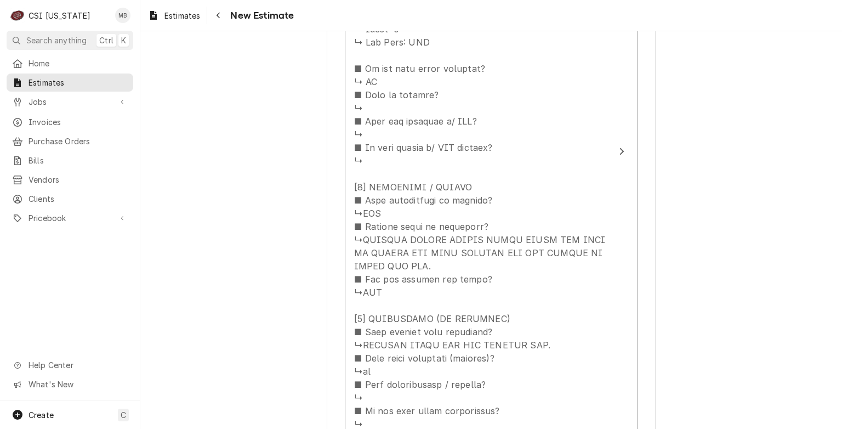
scroll to position [1426, 0]
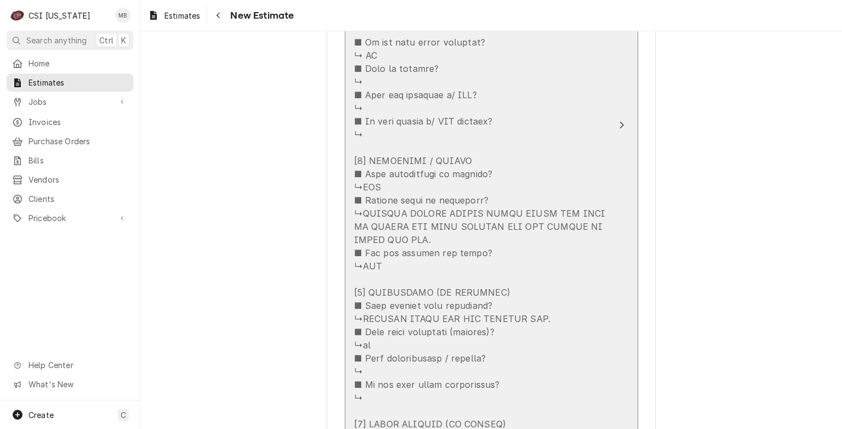
click at [411, 216] on div "Update Line Item" at bounding box center [480, 200] width 252 height 750
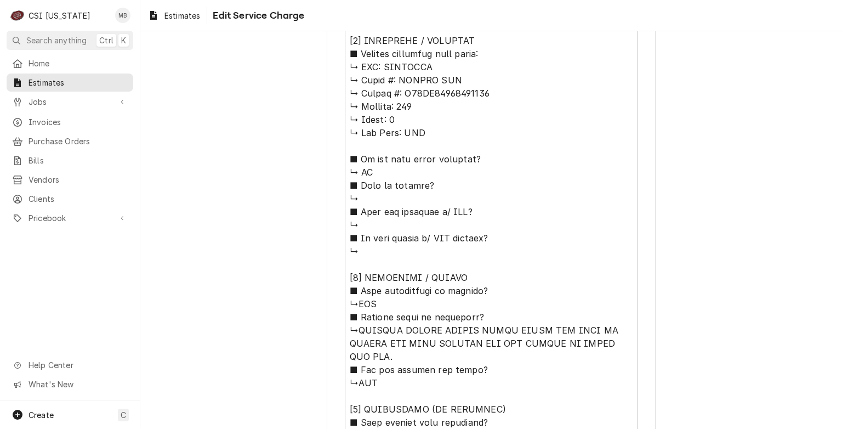
scroll to position [548, 0]
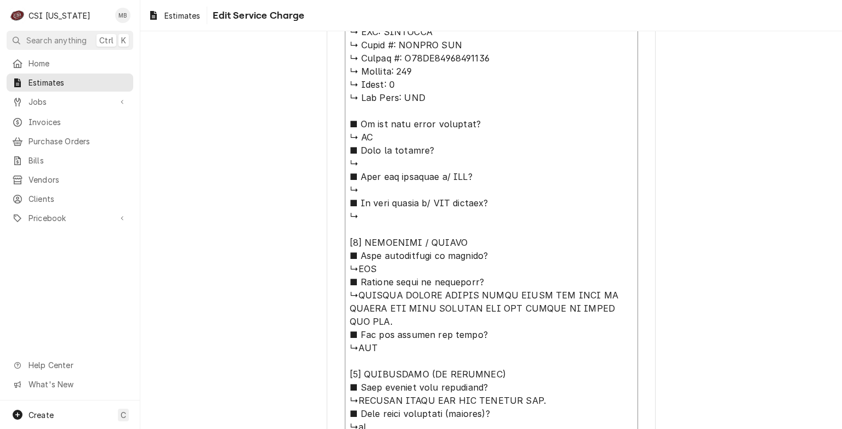
click at [421, 291] on textarea "Service Summary ( optional )" at bounding box center [491, 282] width 293 height 760
type textarea "x"
type textarea "⚠️ 𝗙𝗢𝗥𝗠 𝗜𝗡𝗦𝗧𝗥𝗨𝗖𝗧𝗜𝗢𝗡𝗦 ⚠️ ✪ 𝗖𝗼𝗺𝗽𝗹𝗲𝘁𝗲 𝗮𝗹𝗹 𝗿𝗲𝗹𝗲𝘃𝗮𝗻𝘁 𝘀𝗲𝗰𝘁𝗶𝗼𝗻𝘀 ✪ 𝗣𝗿𝗼𝘃𝗶𝗱𝗲 𝗱𝗲𝘁𝗮𝗶𝗹𝗲𝗱 𝗮𝗻𝘀…"
type textarea "x"
type textarea "⚠️ 𝗙𝗢𝗥𝗠 𝗜𝗡𝗦𝗧𝗥𝗨𝗖𝗧𝗜𝗢𝗡𝗦 ⚠️ ✪ 𝗖𝗼𝗺𝗽𝗹𝗲𝘁𝗲 𝗮𝗹𝗹 𝗿𝗲𝗹𝗲𝘃𝗮𝗻𝘁 𝘀𝗲𝗰𝘁𝗶𝗼𝗻𝘀 ✪ 𝗣𝗿𝗼𝘃𝗶𝗱𝗲 𝗱𝗲𝘁𝗮𝗶𝗹𝗲𝗱 𝗮𝗻𝘀…"
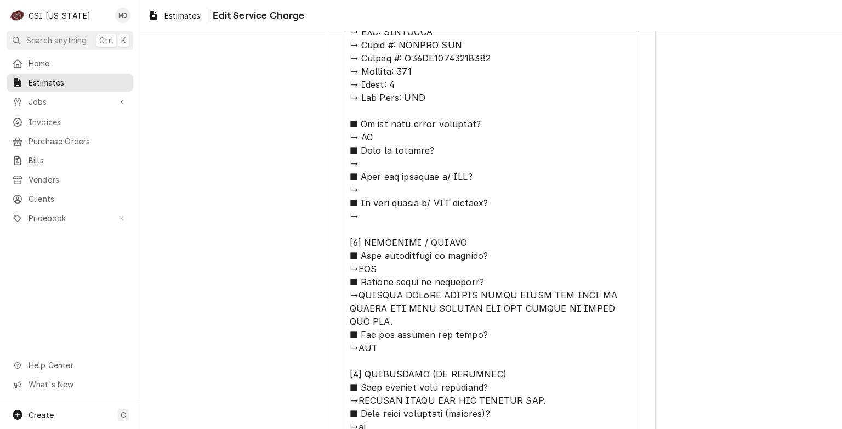
type textarea "x"
type textarea "⚠️ 𝗙𝗢𝗥𝗠 𝗜𝗡𝗦𝗧𝗥𝗨𝗖𝗧𝗜𝗢𝗡𝗦 ⚠️ ✪ 𝗖𝗼𝗺𝗽𝗹𝗲𝘁𝗲 𝗮𝗹𝗹 𝗿𝗲𝗹𝗲𝘃𝗮𝗻𝘁 𝘀𝗲𝗰𝘁𝗶𝗼𝗻𝘀 ✪ 𝗣𝗿𝗼𝘃𝗶𝗱𝗲 𝗱𝗲𝘁𝗮𝗶𝗹𝗲𝗱 𝗮𝗻𝘀…"
type textarea "x"
type textarea "⚠️ 𝗙𝗢𝗥𝗠 𝗜𝗡𝗦𝗧𝗥𝗨𝗖𝗧𝗜𝗢𝗡𝗦 ⚠️ ✪ 𝗖𝗼𝗺𝗽𝗹𝗲𝘁𝗲 𝗮𝗹𝗹 𝗿𝗲𝗹𝗲𝘃𝗮𝗻𝘁 𝘀𝗲𝗰𝘁𝗶𝗼𝗻𝘀 ✪ 𝗣𝗿𝗼𝘃𝗶𝗱𝗲 𝗱𝗲𝘁𝗮𝗶𝗹𝗲𝗱 𝗮𝗻𝘀…"
type textarea "x"
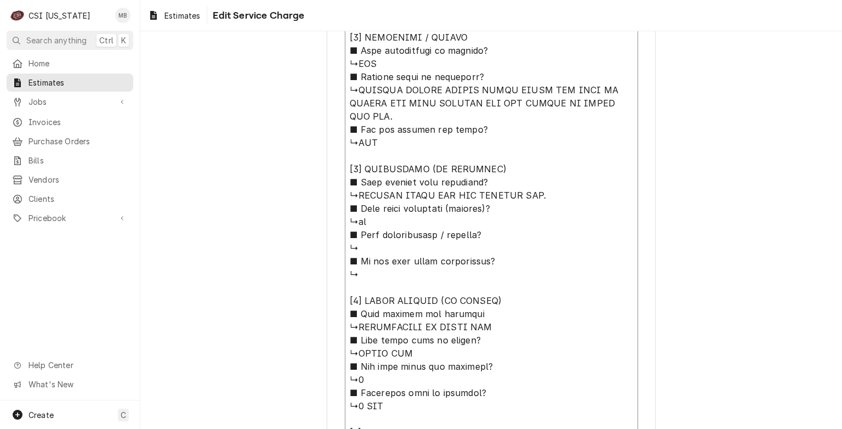
scroll to position [874, 0]
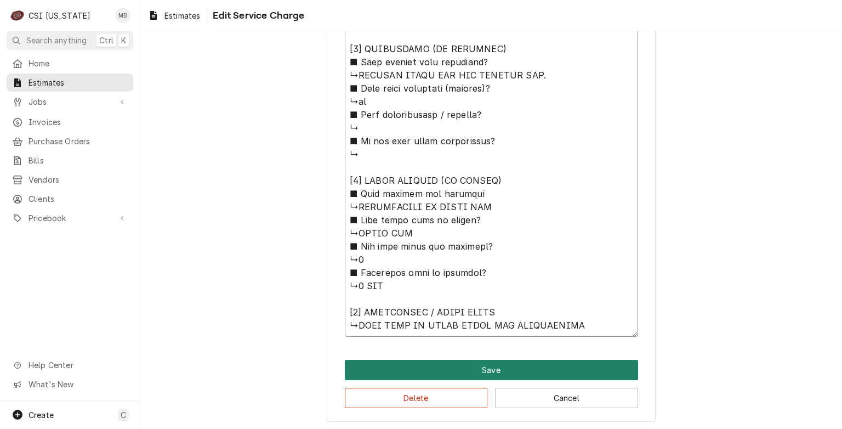
type textarea "⚠️ 𝗙𝗢𝗥𝗠 𝗜𝗡𝗦𝗧𝗥𝗨𝗖𝗧𝗜𝗢𝗡𝗦 ⚠️ ✪ 𝗖𝗼𝗺𝗽𝗹𝗲𝘁𝗲 𝗮𝗹𝗹 𝗿𝗲𝗹𝗲𝘃𝗮𝗻𝘁 𝘀𝗲𝗰𝘁𝗶𝗼𝗻𝘀 ✪ 𝗣𝗿𝗼𝘃𝗶𝗱𝗲 𝗱𝗲𝘁𝗮𝗶𝗹𝗲𝗱 𝗮𝗻𝘀…"
click at [475, 369] on button "Save" at bounding box center [491, 370] width 293 height 20
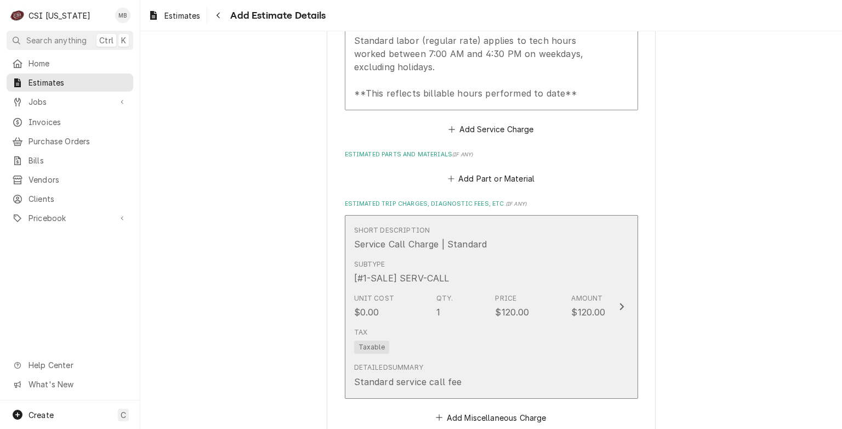
scroll to position [2049, 0]
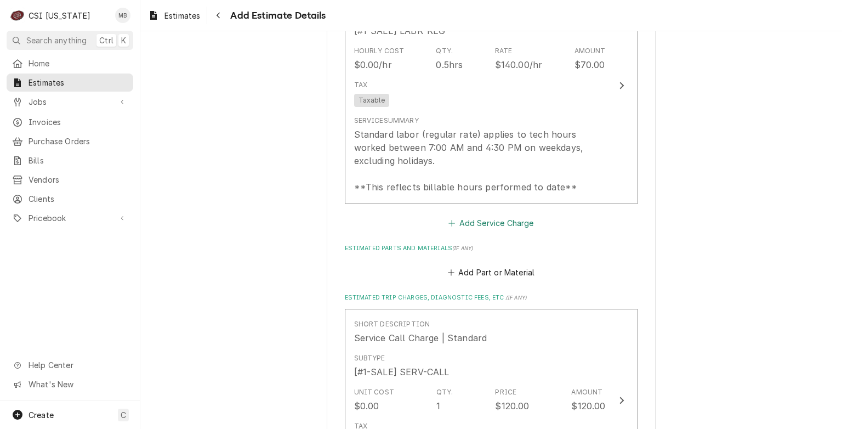
click at [484, 218] on button "Add Service Charge" at bounding box center [491, 222] width 89 height 15
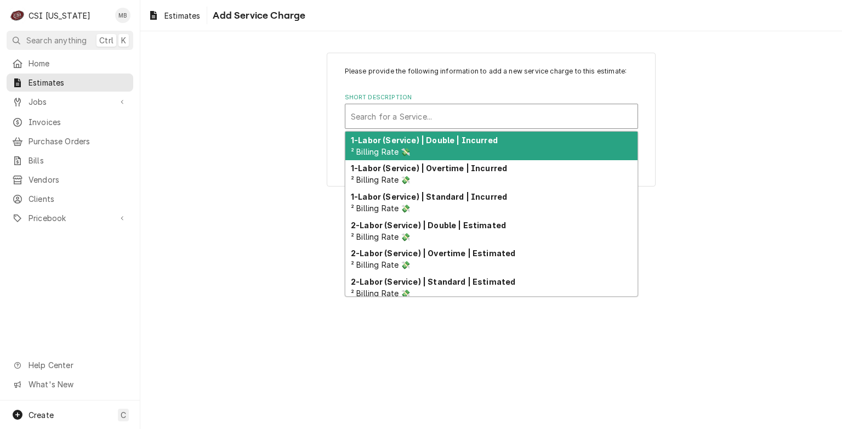
click at [458, 124] on div "Short Description" at bounding box center [491, 116] width 281 height 20
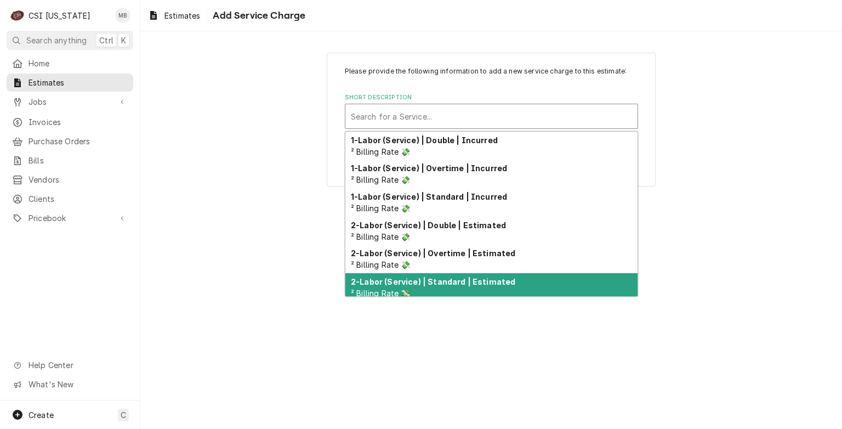
click at [447, 285] on div "2-Labor (Service) | Standard | Estimated ² Billing Rate 💸" at bounding box center [491, 287] width 292 height 29
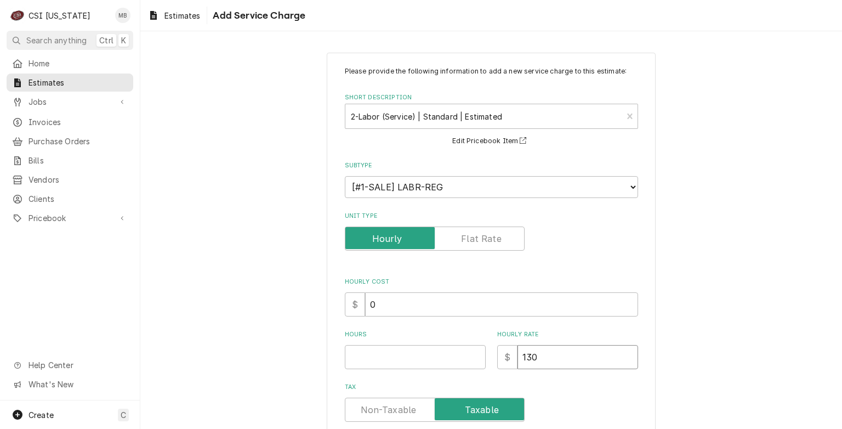
click at [551, 346] on input "130" at bounding box center [578, 357] width 121 height 24
type textarea "x"
type input "13"
type textarea "x"
type input "1"
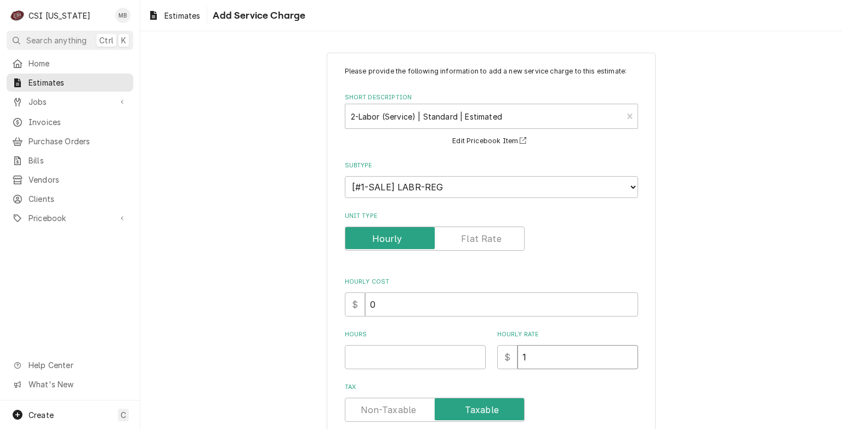
type textarea "x"
type input "14"
type textarea "x"
type input "140"
type textarea "x"
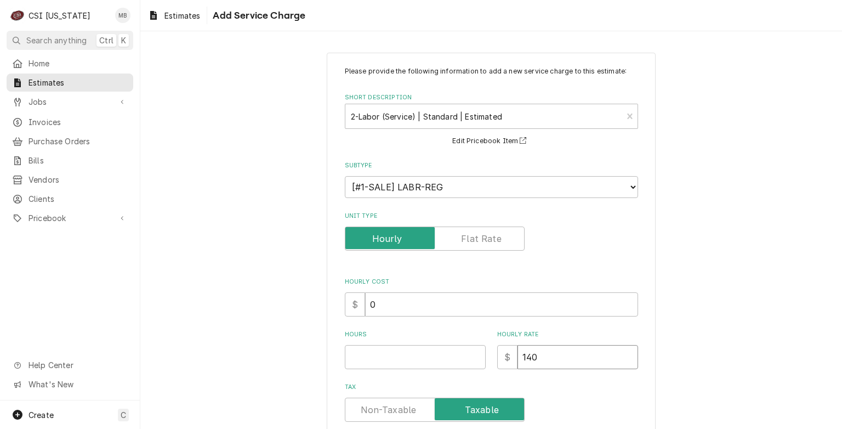
type input "140"
type textarea "x"
type input "0.5"
click at [473, 352] on input "0.5" at bounding box center [415, 357] width 141 height 24
type textarea "x"
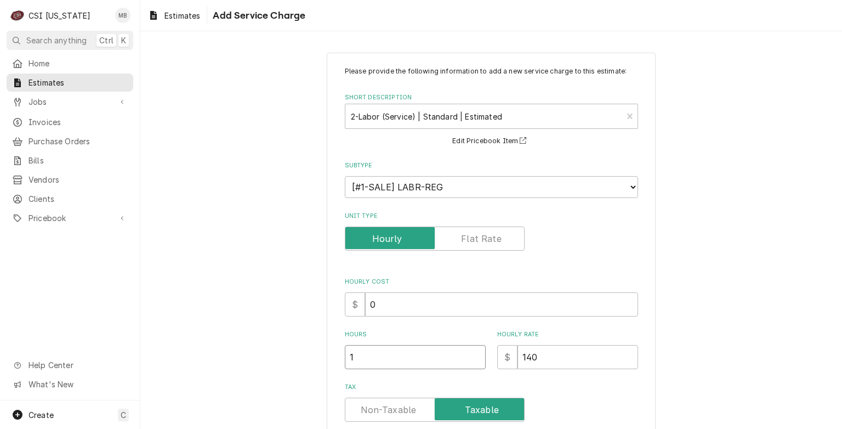
type input "1"
click at [473, 352] on input "1" at bounding box center [415, 357] width 141 height 24
type textarea "x"
type input "1.5"
click at [473, 352] on input "1.5" at bounding box center [415, 357] width 141 height 24
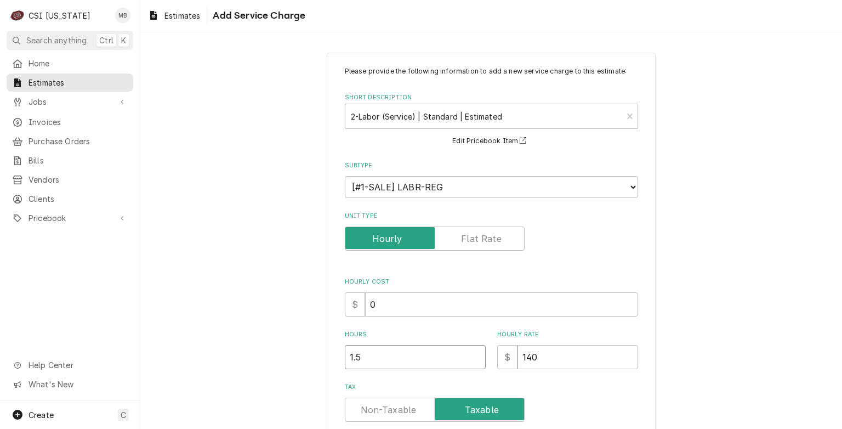
type textarea "x"
type input "2"
click at [473, 352] on input "2" at bounding box center [415, 357] width 141 height 24
type textarea "x"
type input "2.5"
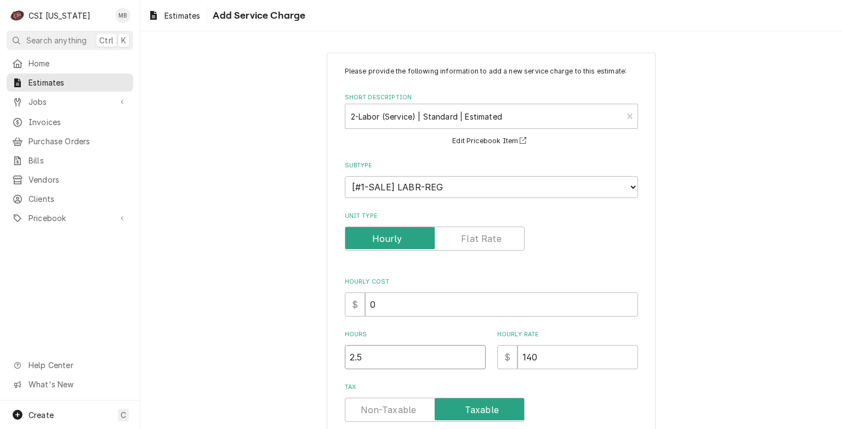
click at [473, 352] on input "2.5" at bounding box center [415, 357] width 141 height 24
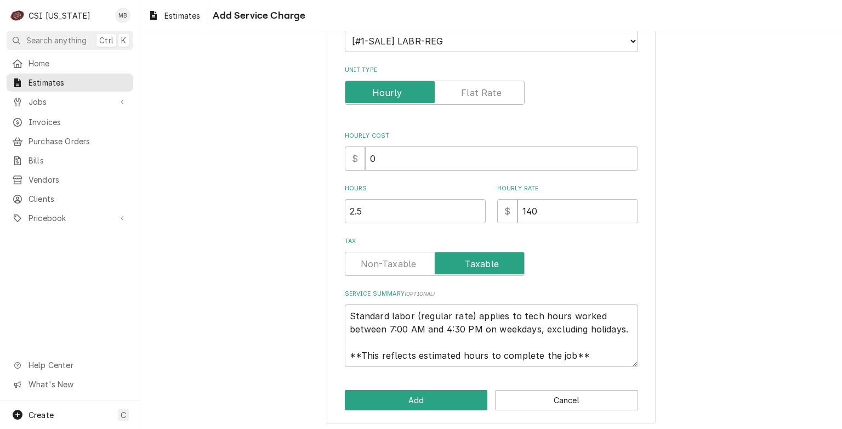
scroll to position [149, 0]
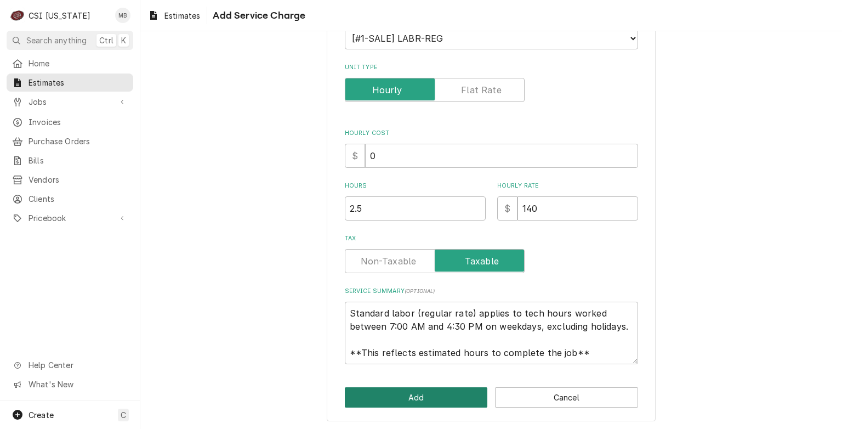
click at [434, 396] on button "Add" at bounding box center [416, 397] width 143 height 20
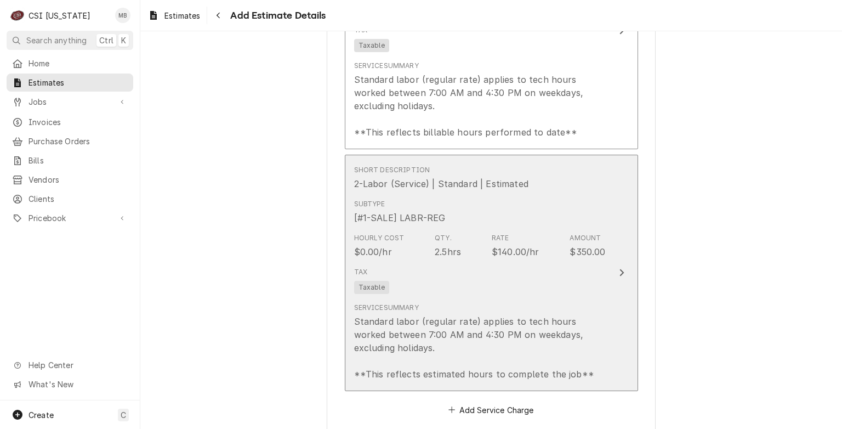
type textarea "x"
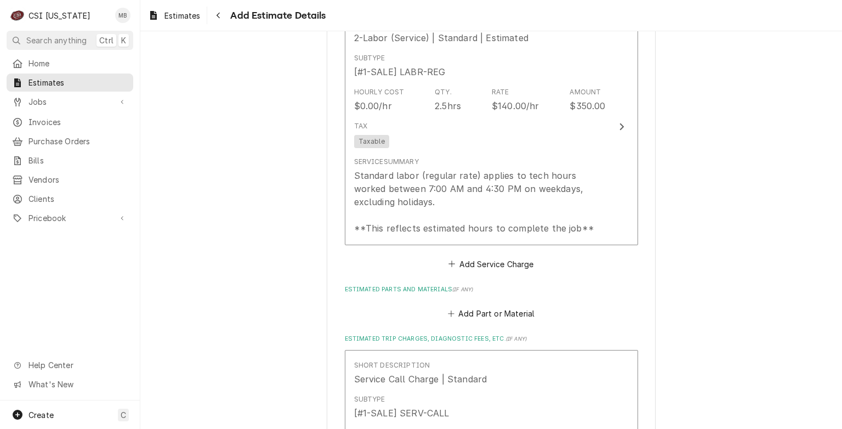
scroll to position [2269, 0]
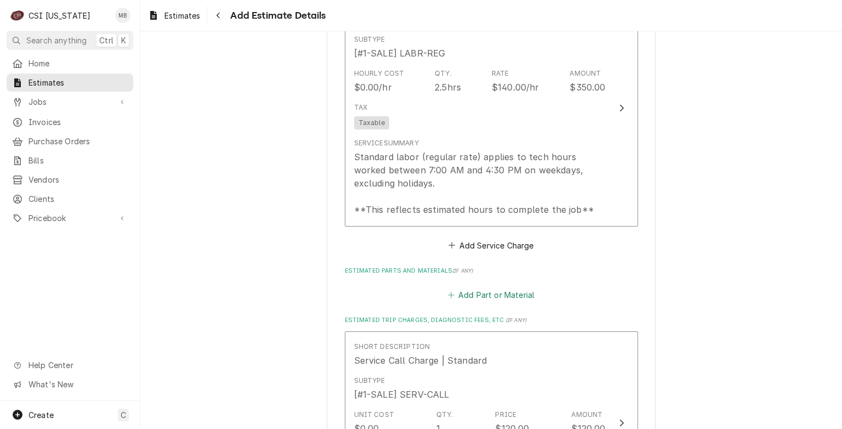
click at [473, 293] on button "Add Part or Material" at bounding box center [491, 294] width 90 height 15
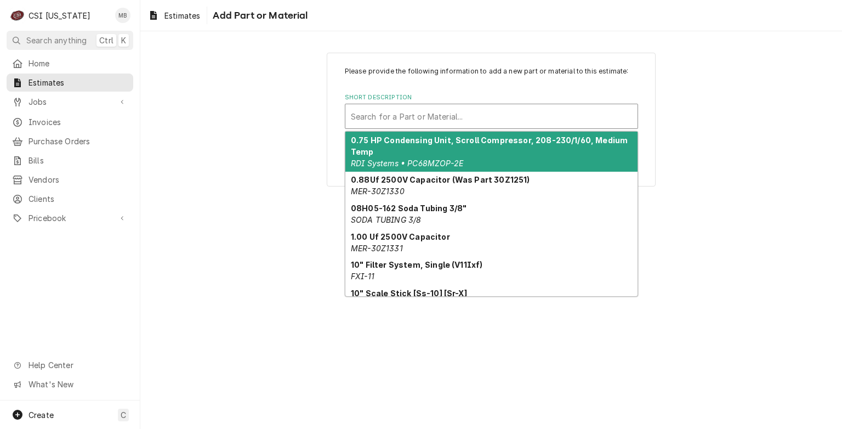
click at [399, 116] on div "Short Description" at bounding box center [491, 116] width 281 height 20
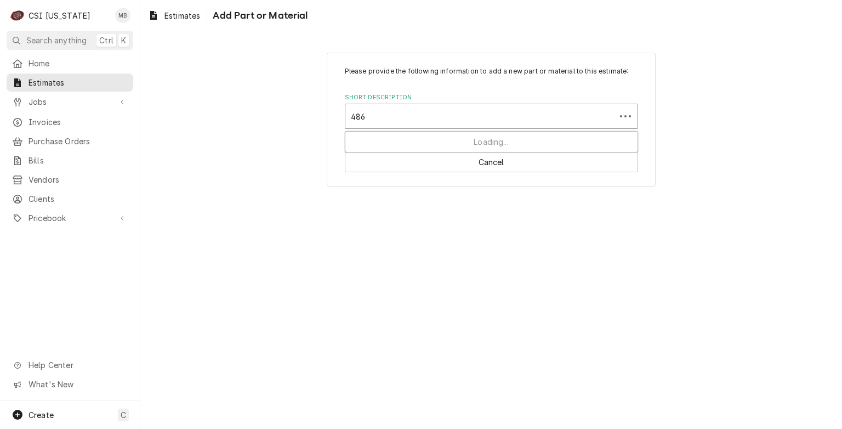
type input "486P"
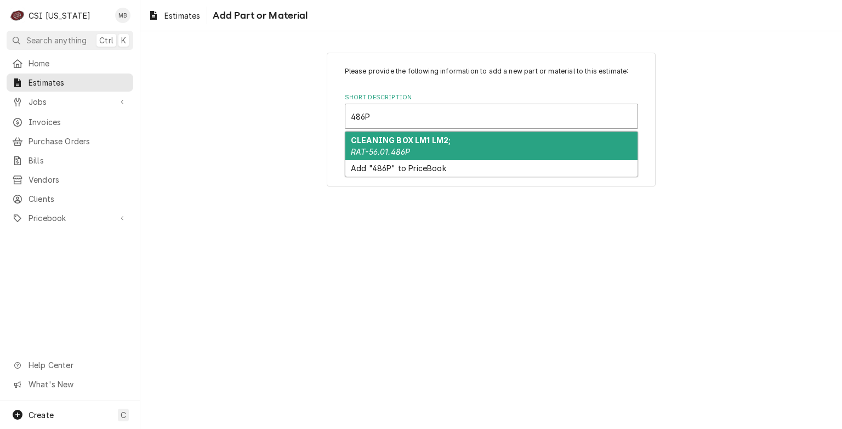
click at [479, 156] on div "CLEANING BOX LM1 LM2; RAT-56.01.486P" at bounding box center [491, 146] width 292 height 29
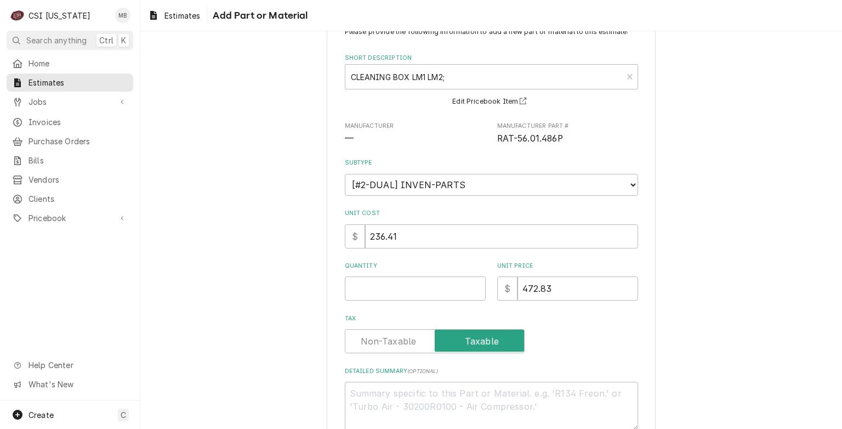
scroll to position [106, 0]
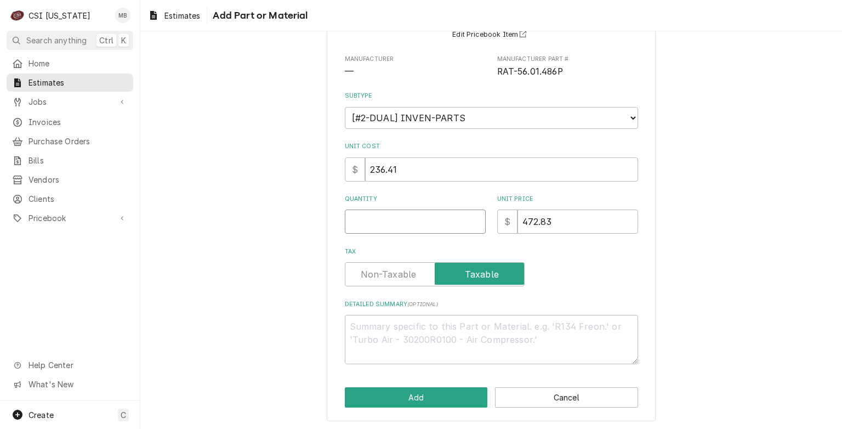
type textarea "x"
type input "0.5"
click at [472, 219] on input "0.5" at bounding box center [415, 221] width 141 height 24
type textarea "x"
type input "1"
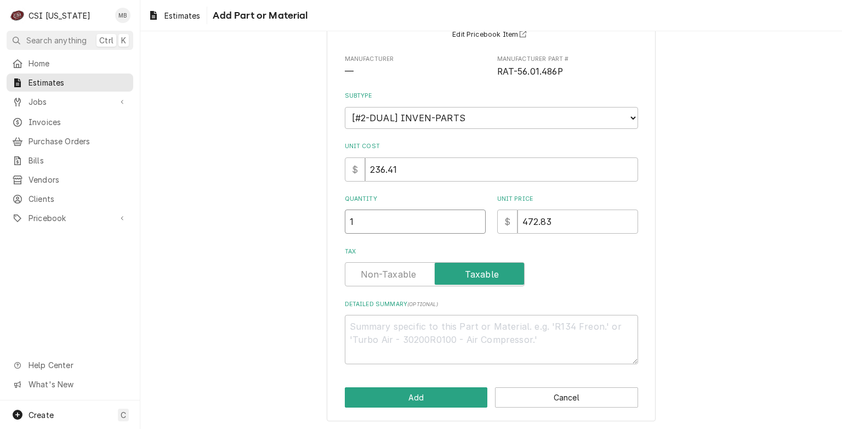
click at [472, 219] on input "1" at bounding box center [415, 221] width 141 height 24
click at [421, 394] on button "Add" at bounding box center [416, 397] width 143 height 20
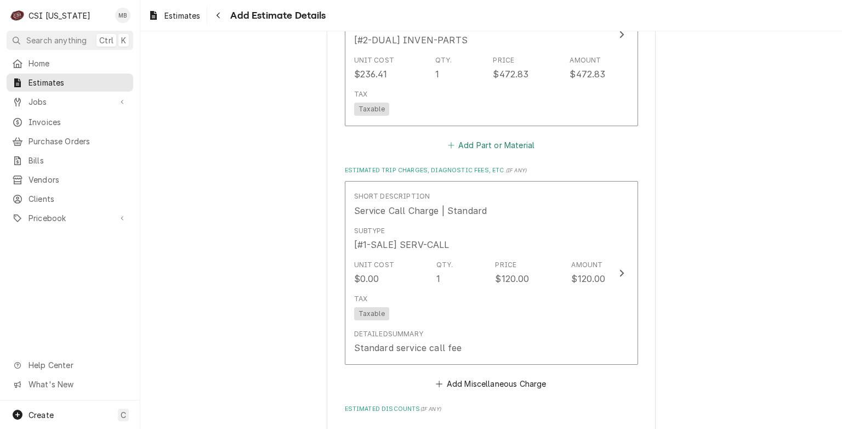
scroll to position [2632, 0]
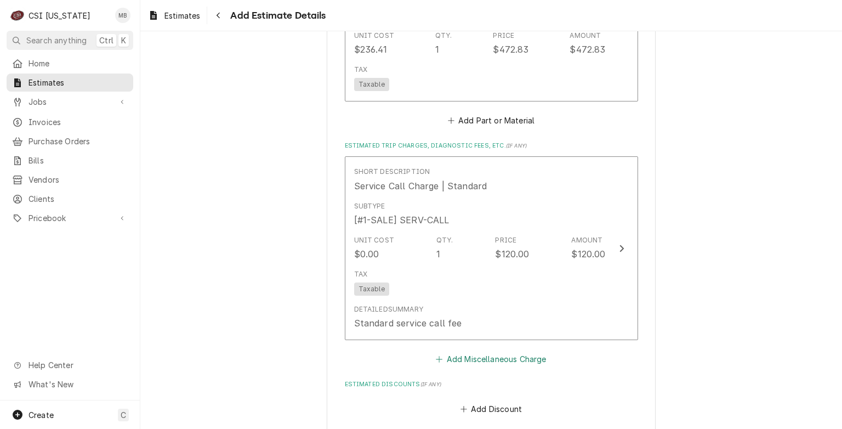
click at [523, 352] on button "Add Miscellaneous Charge" at bounding box center [491, 359] width 114 height 15
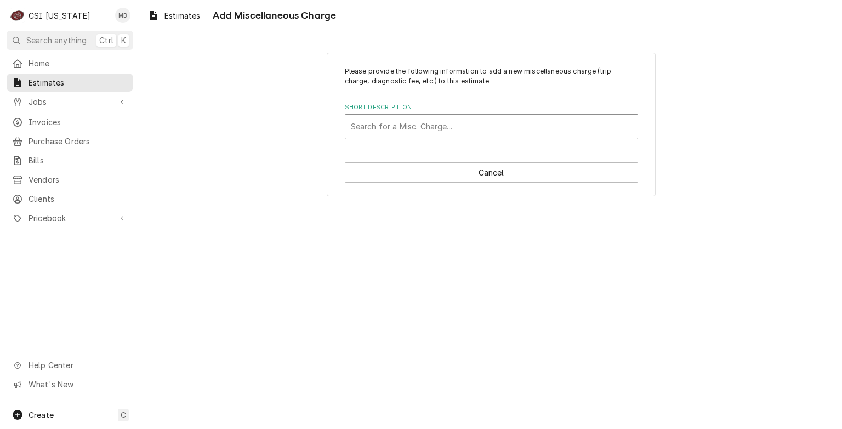
click at [460, 130] on div "Short Description" at bounding box center [491, 127] width 281 height 20
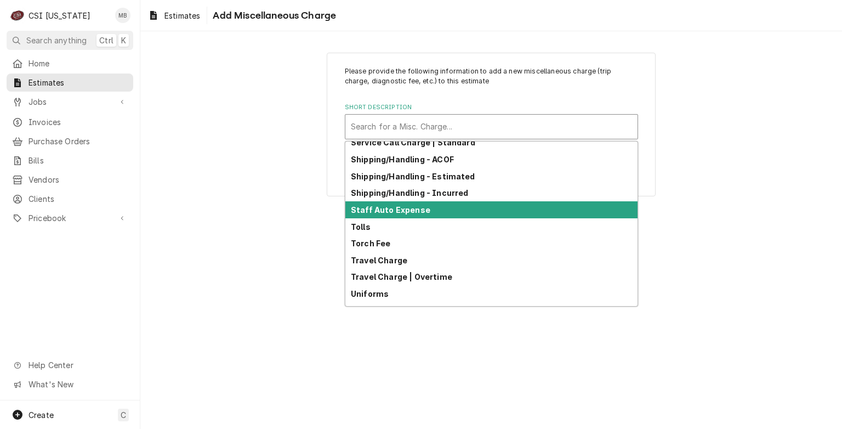
scroll to position [339, 0]
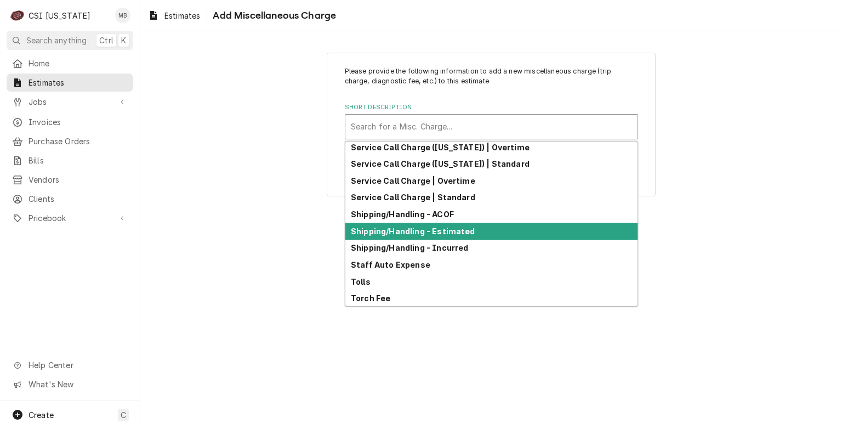
click at [398, 234] on strong "Shipping/Handling - Estimated" at bounding box center [413, 230] width 124 height 9
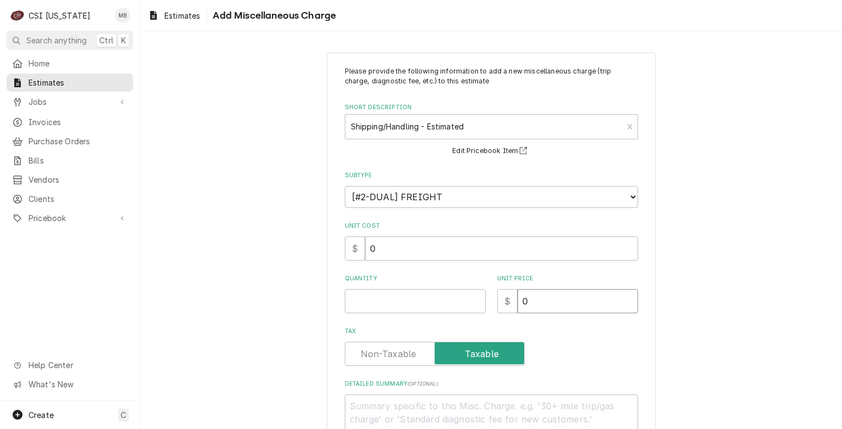
click at [526, 299] on input "0" at bounding box center [578, 301] width 121 height 24
type textarea "x"
type input "3"
type textarea "x"
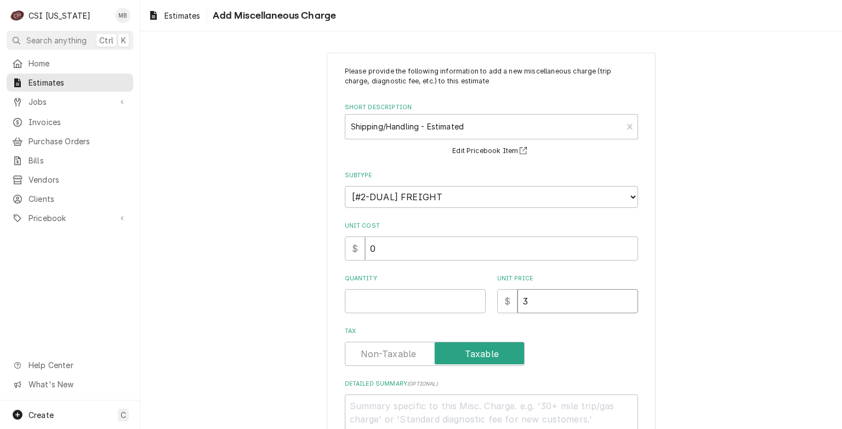
type input "31"
type textarea "x"
type input "31.8"
type textarea "x"
type input "31.89"
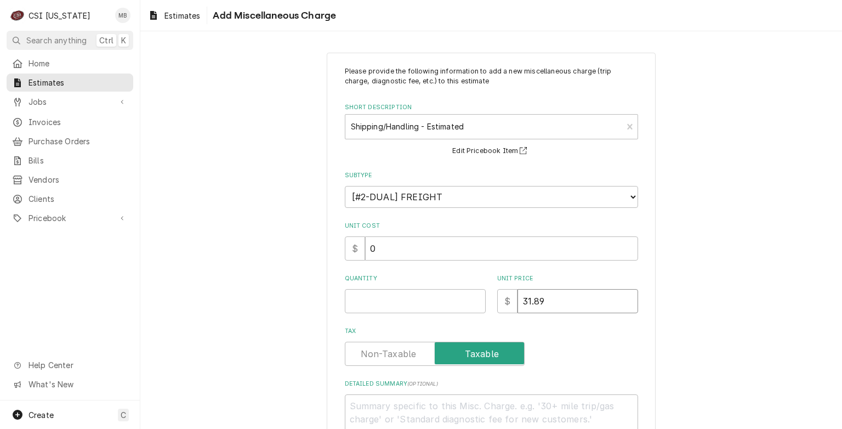
type textarea "x"
type input "31.89"
type textarea "x"
type input "0.5"
click at [474, 297] on input "0.5" at bounding box center [415, 301] width 141 height 24
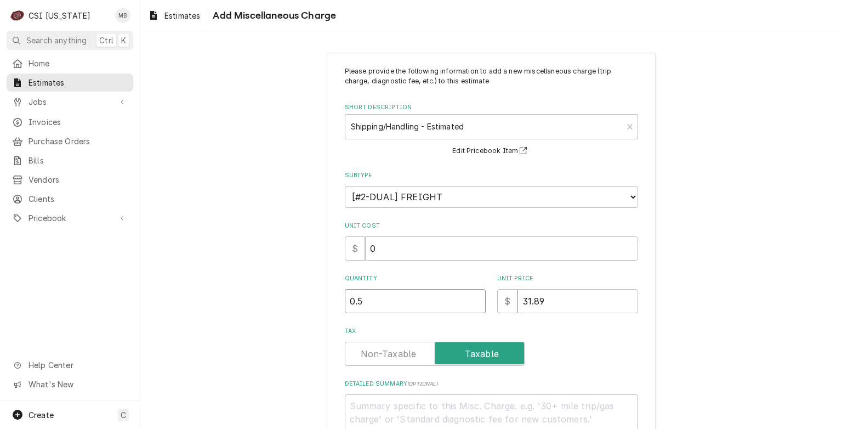
type textarea "x"
type input "1"
click at [473, 297] on input "1" at bounding box center [415, 301] width 141 height 24
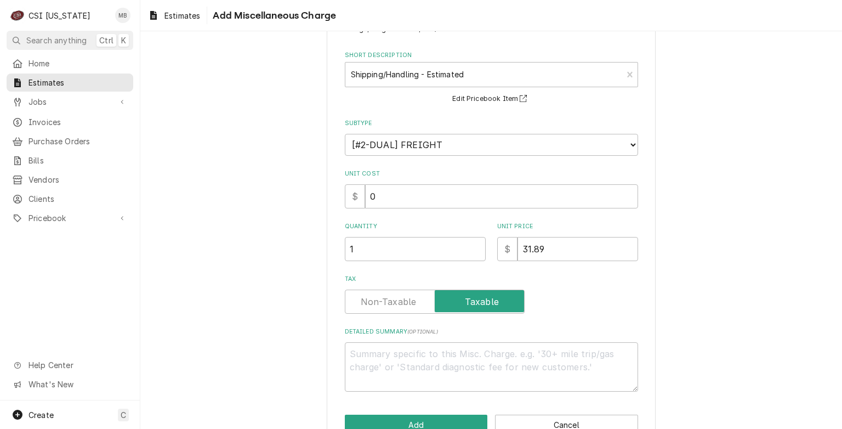
scroll to position [80, 0]
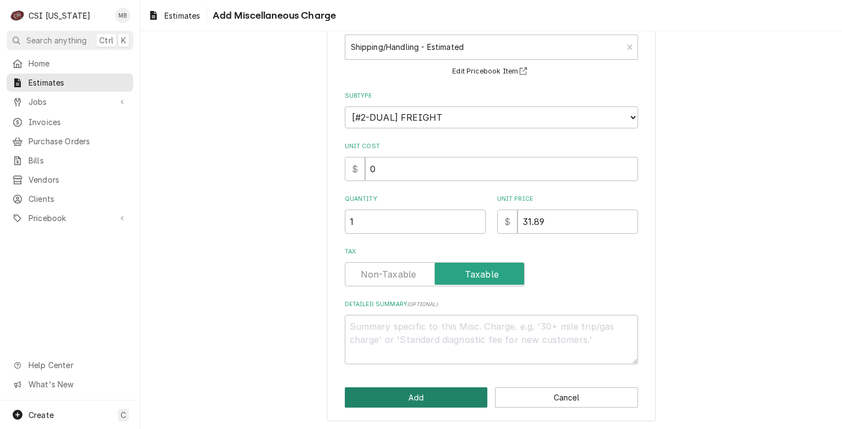
click at [418, 400] on button "Add" at bounding box center [416, 397] width 143 height 20
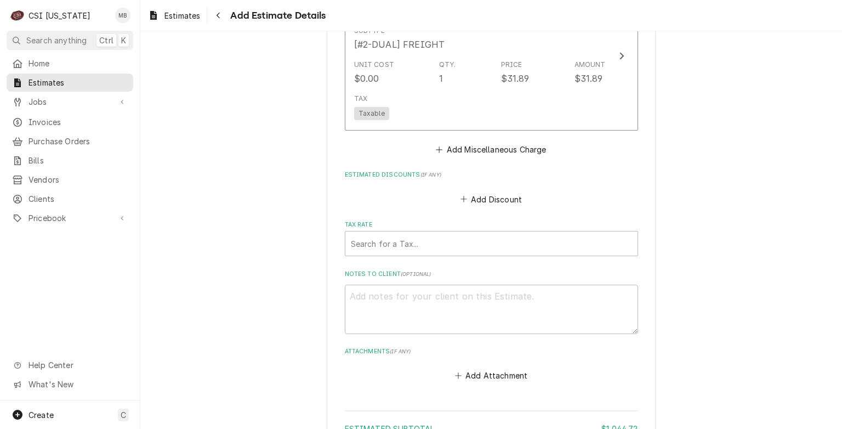
scroll to position [3084, 0]
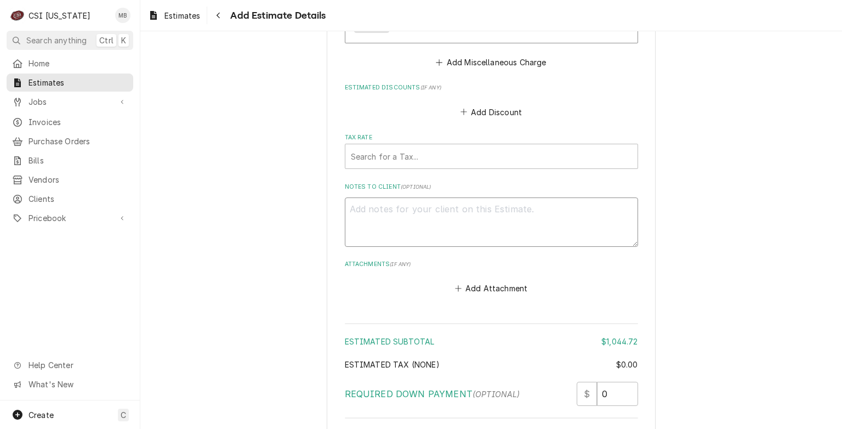
click at [365, 205] on textarea "Notes to Client ( optional )" at bounding box center [491, 221] width 293 height 49
type textarea "x"
type textarea "R"
type textarea "x"
type textarea "RAT"
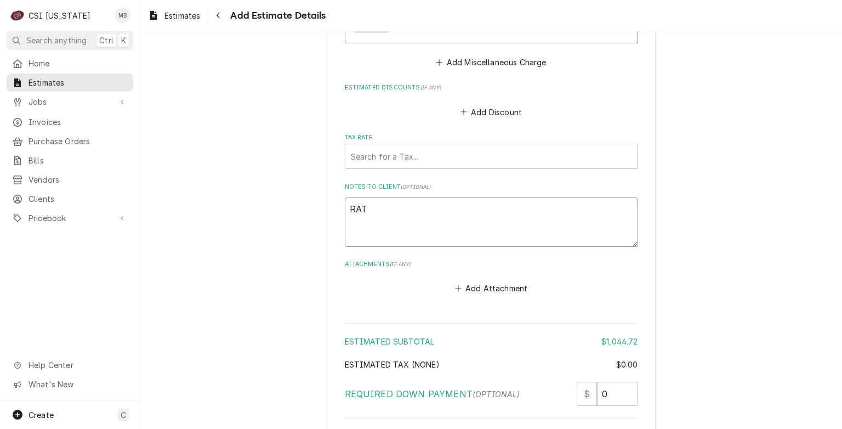
type textarea "x"
type textarea "RATII"
type textarea "x"
type textarea "RATIIO"
type textarea "x"
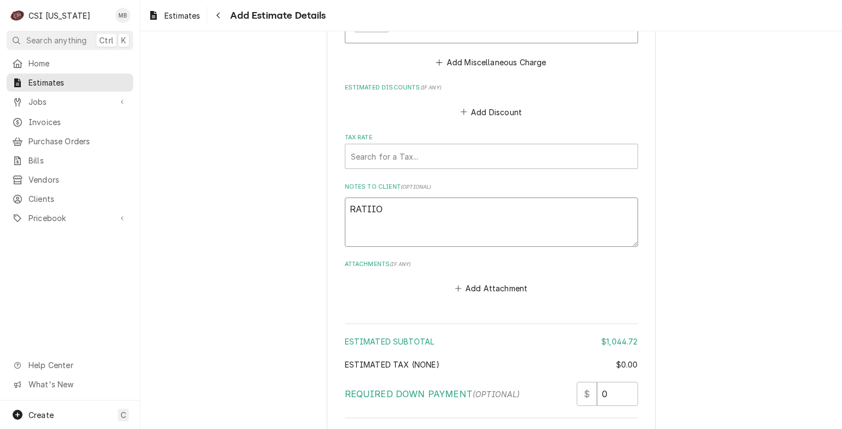
type textarea "RATIION"
type textarea "x"
type textarea "RATIIONA"
type textarea "x"
type textarea "RATIIONAL"
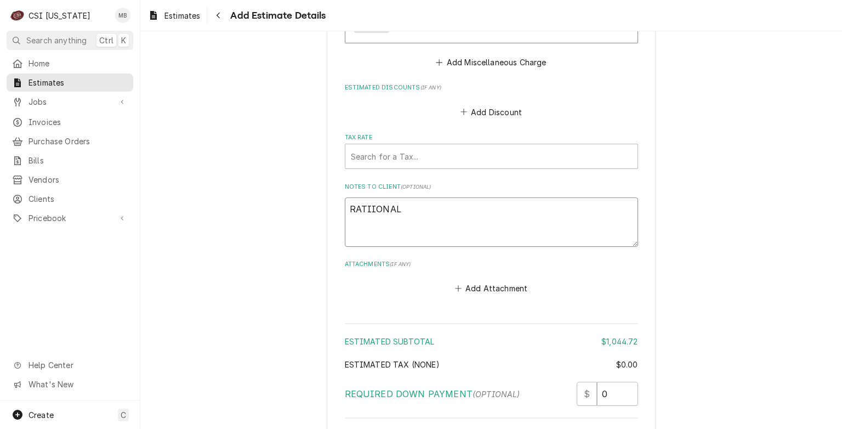
type textarea "x"
type textarea "RATIIONAL"
type textarea "x"
type textarea "RATIIONAL"
type textarea "x"
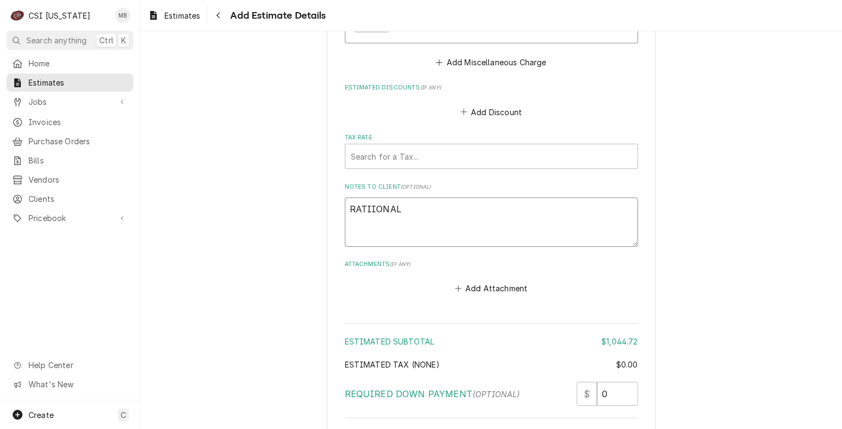
type textarea "RATIIONA"
type textarea "x"
type textarea "RATIION"
type textarea "x"
type textarea "RATIIO"
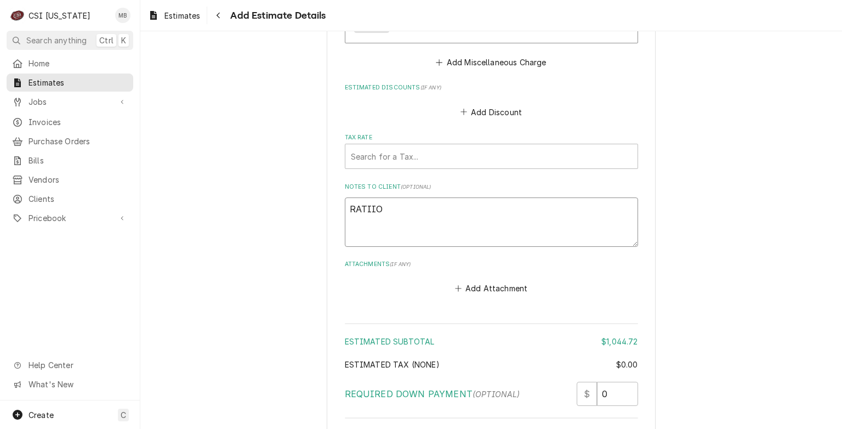
type textarea "x"
type textarea "RATII"
type textarea "x"
type textarea "RATI"
type textarea "x"
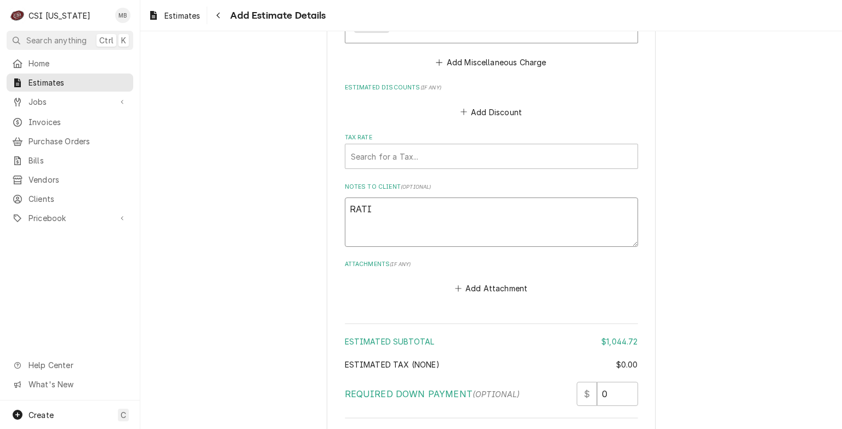
type textarea "RATIO"
type textarea "x"
type textarea "RATION"
type textarea "x"
type textarea "RATIONA"
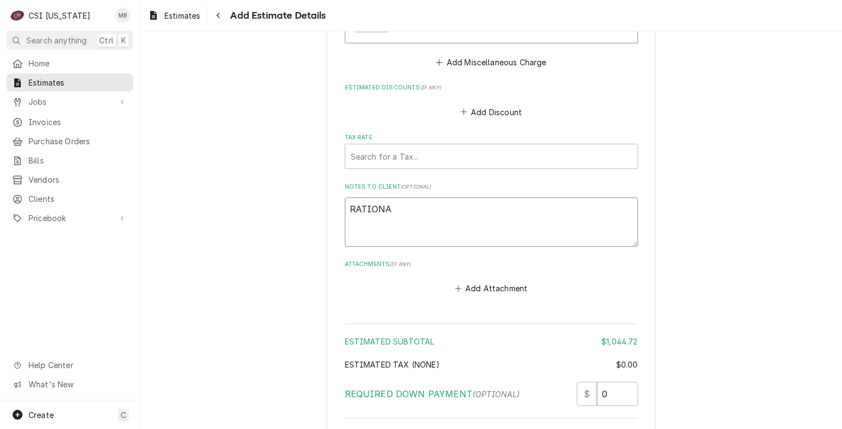
type textarea "x"
type textarea "RATIONAL"
type textarea "x"
type textarea "RATIONAL"
type textarea "x"
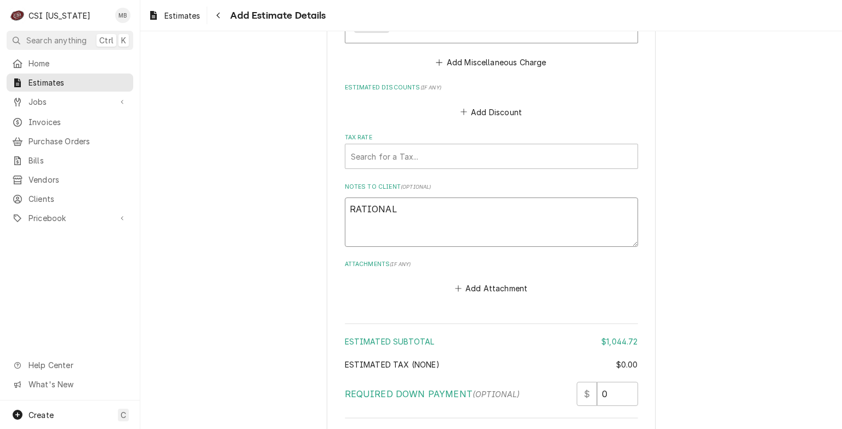
type textarea "RATIONAL"
type textarea "x"
type textarea "RATIONAL O"
type textarea "x"
type textarea "RATIONAL OV"
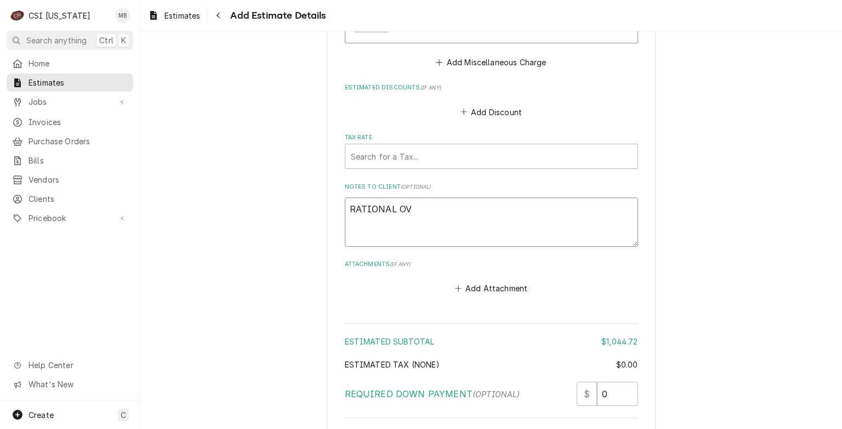
type textarea "x"
type textarea "RATIONAL OVE"
type textarea "x"
type textarea "RATIONAL OVEN"
type textarea "x"
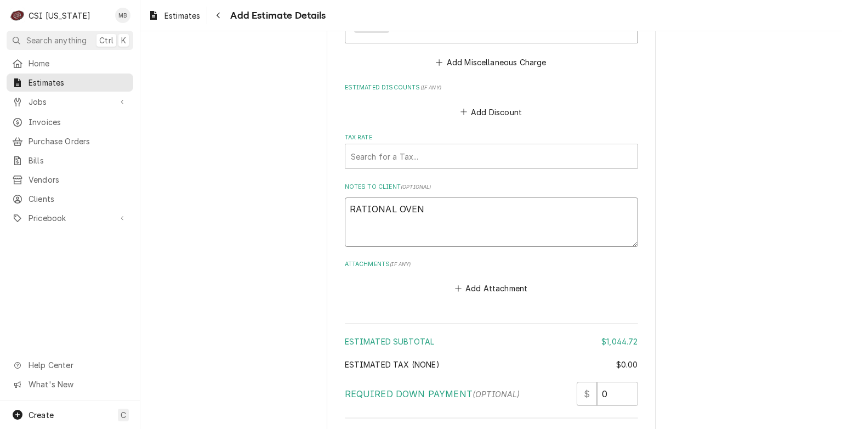
type textarea "RATIONAL OVEN"
type textarea "x"
type textarea "RATIONAL OVEN H"
type textarea "x"
type textarea "RATIONAL OVEN HA"
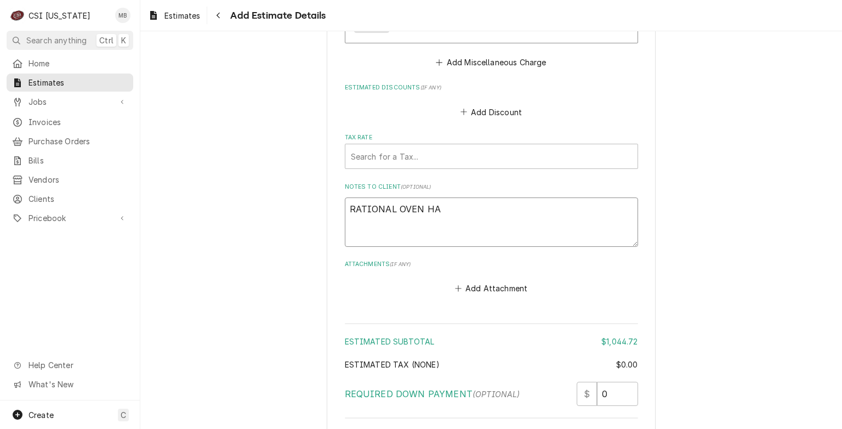
type textarea "x"
type textarea "RATIONAL OVEN HAS"
type textarea "x"
type textarea "RATIONAL OVEN HAS"
type textarea "x"
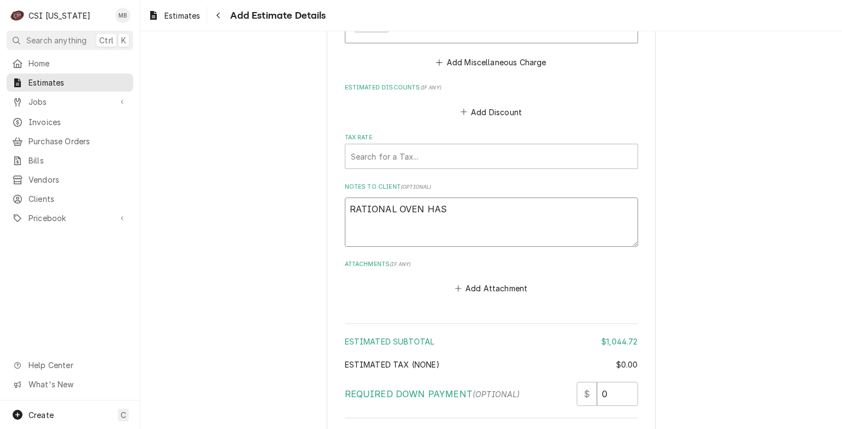
type textarea "RATIONAL OVEN HAS A"
type textarea "x"
type textarea "RATIONAL OVEN HAS A"
type textarea "x"
type textarea "RATIONAL OVEN HAS A B"
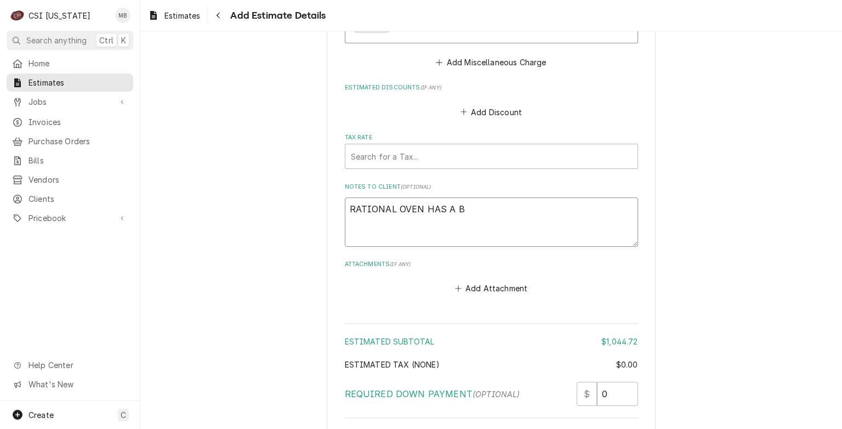
type textarea "x"
type textarea "RATIONAL OVEN HAS A BA"
type textarea "x"
type textarea "RATIONAL OVEN HAS A BAD"
type textarea "x"
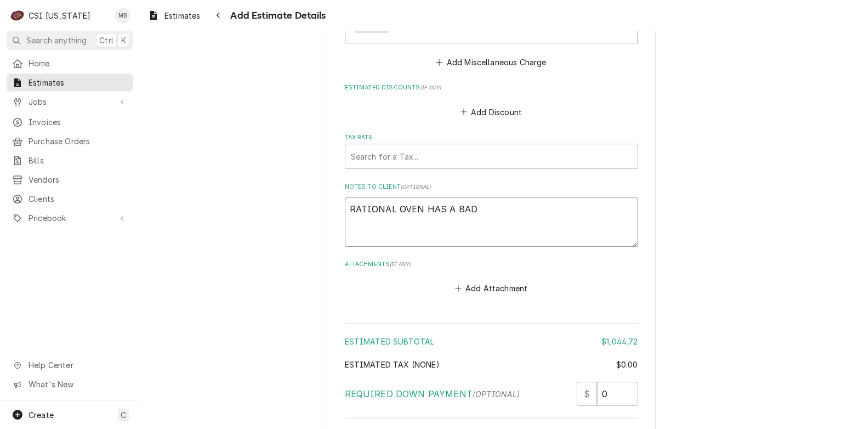
type textarea "RATIONAL OVEN HAS A BAD"
type textarea "x"
type textarea "RATIONAL OVEN HAS A BAD S"
type textarea "x"
type textarea "RATIONAL OVEN HAS A BAD SE"
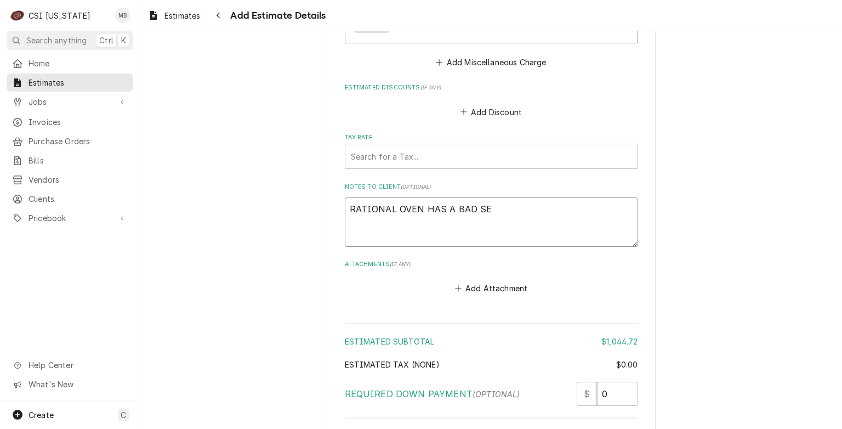
type textarea "x"
type textarea "RATIONAL OVEN HAS A BAD SEA"
type textarea "x"
type textarea "RATIONAL OVEN HAS A BAD SEAL"
type textarea "x"
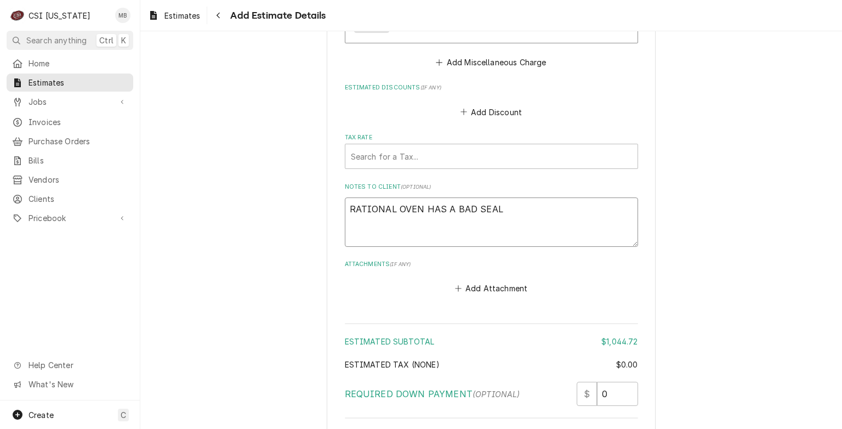
type textarea "RATIONAL OVEN HAS A BAD SEAL"
type textarea "x"
type textarea "RATIONAL OVEN HAS A BAD SEAL A"
type textarea "x"
type textarea "RATIONAL OVEN HAS A BAD SEAL AR"
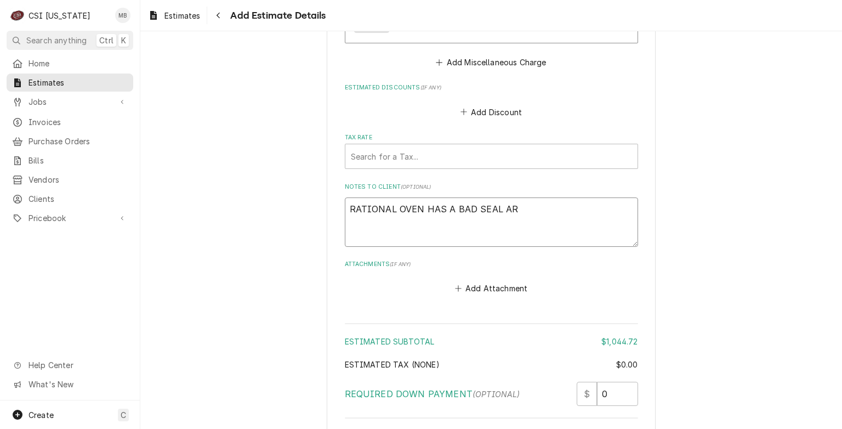
type textarea "x"
type textarea "RATIONAL OVEN HAS A BAD SEAL ARO"
type textarea "x"
type textarea "RATIONAL OVEN HAS A BAD SEAL AROU"
type textarea "x"
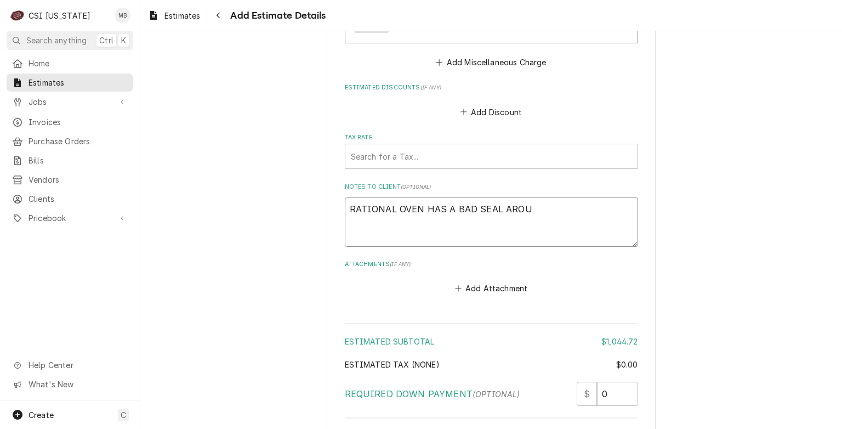
type textarea "RATIONAL OVEN HAS A BAD SEAL AROUN"
type textarea "x"
type textarea "RATIONAL OVEN HAS A BAD SEAL AROUNG"
type textarea "x"
type textarea "RATIONAL OVEN HAS A BAD SEAL AROUN"
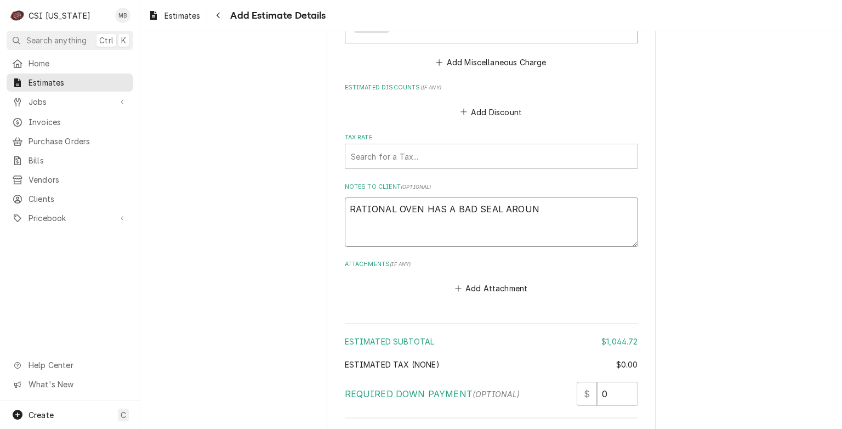
type textarea "x"
type textarea "RATIONAL OVEN HAS A BAD SEAL AROUND"
type textarea "x"
type textarea "RATIONAL OVEN HAS A BAD SEAL AROUND TH"
type textarea "x"
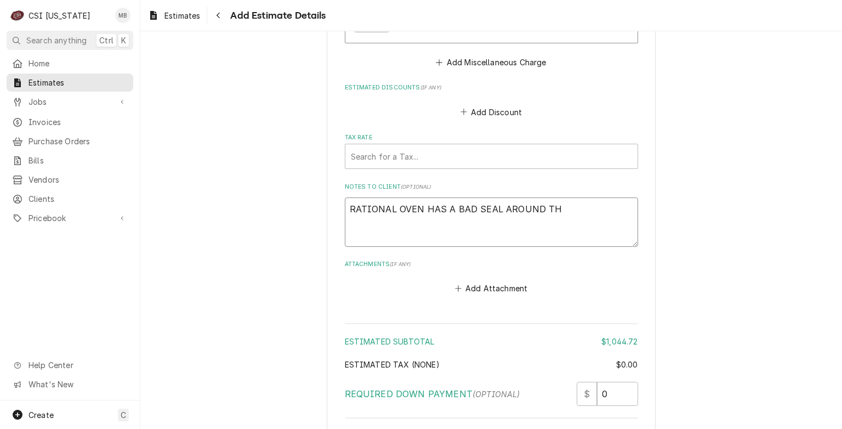
type textarea "RATIONAL OVEN HAS A BAD SEAL AROUND THE"
type textarea "x"
type textarea "RATIONAL OVEN HAS A BAD SEAL AROUND THE"
type textarea "x"
type textarea "RATIONAL OVEN HAS A BAD SEAL AROUND THE T"
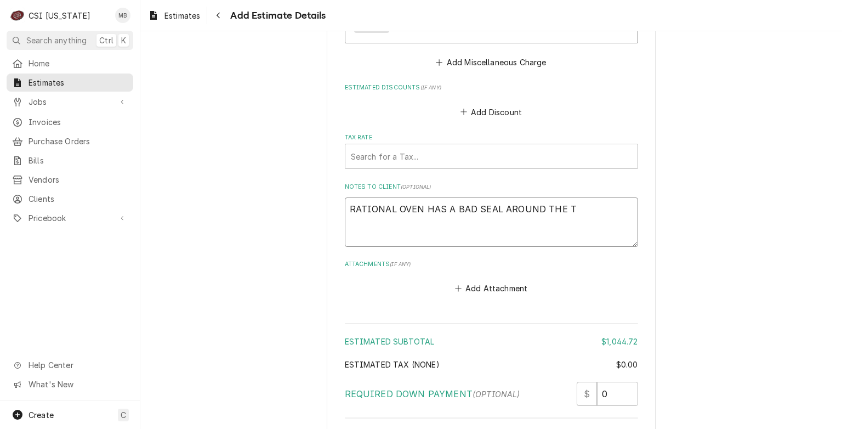
type textarea "x"
type textarea "RATIONAL OVEN HAS A BAD SEAL AROUND THE TO"
type textarea "x"
type textarea "RATIONAL OVEN HAS A BAD SEAL AROUND THE TOP"
type textarea "x"
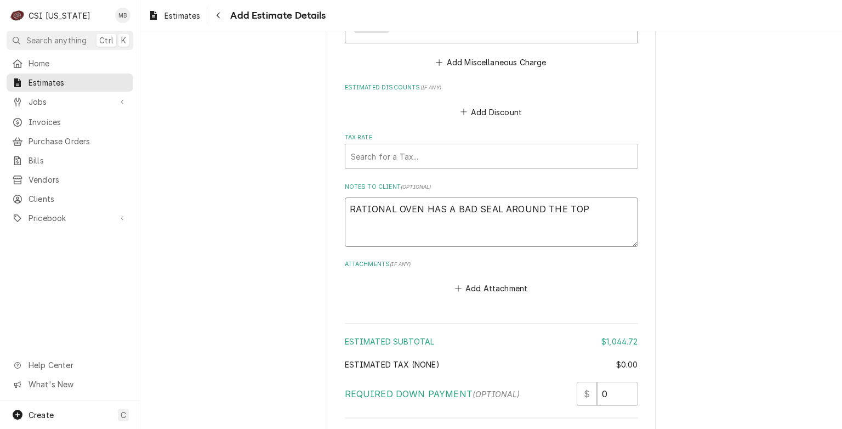
type textarea "RATIONAL OVEN HAS A BAD SEAL AROUND THE TO"
type textarea "x"
type textarea "RATIONAL OVEN HAS A BAD SEAL AROUND THE T"
type textarea "x"
type textarea "RATIONAL OVEN HAS A BAD SEAL AROUND THE"
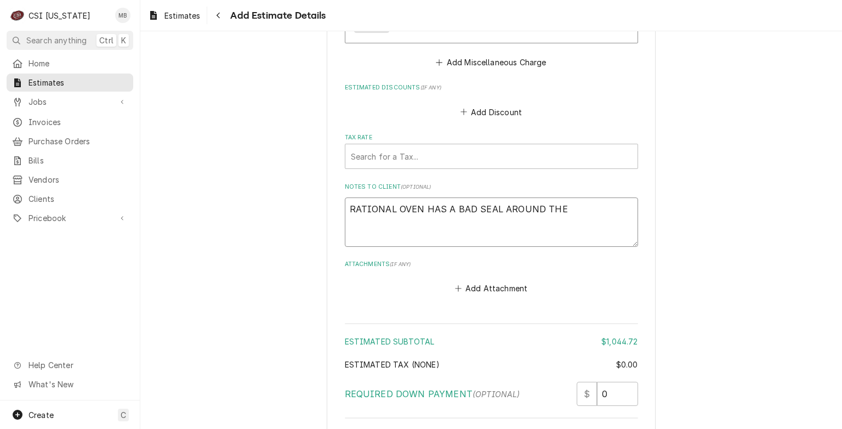
type textarea "x"
type textarea "RATIONAL OVEN HAS A BAD SEAL AROUND THE L"
type textarea "x"
type textarea "RATIONAL OVEN HAS A BAD SEAL AROUND THE LI"
type textarea "x"
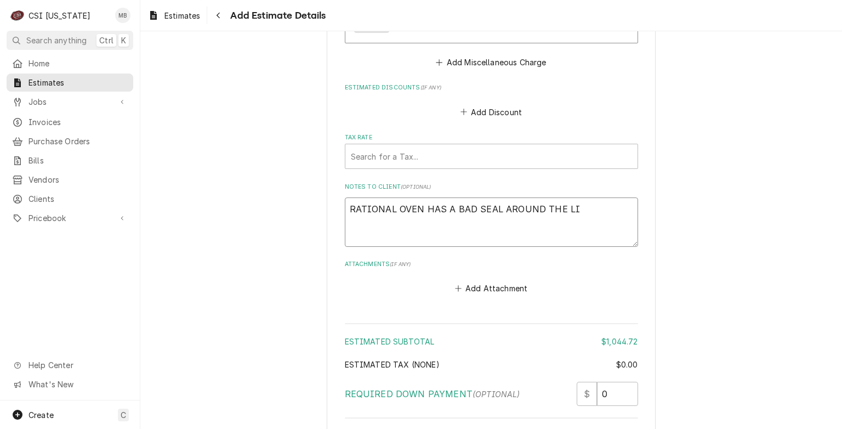
type textarea "RATIONAL OVEN HAS A BAD SEAL AROUND THE LIF"
type textarea "x"
type textarea "RATIONAL OVEN HAS A BAD SEAL AROUND THE LIFD"
type textarea "x"
type textarea "RATIONAL OVEN HAS A BAD SEAL AROUND THE LIF"
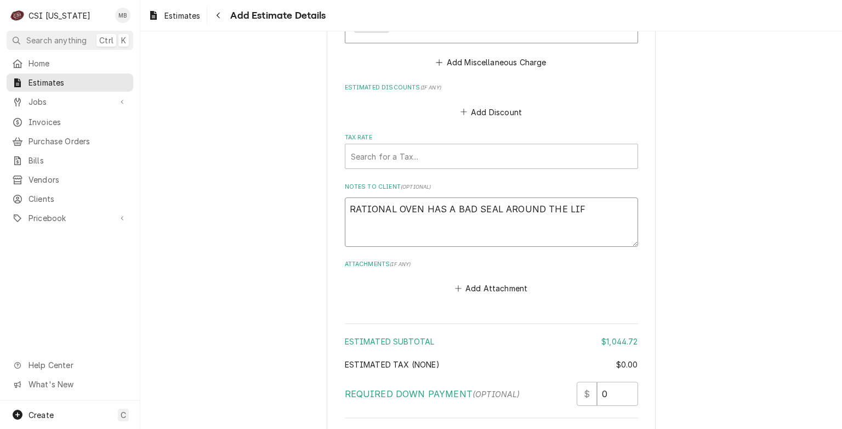
type textarea "x"
type textarea "RATIONAL OVEN HAS A BAD SEAL AROUND THE LI"
type textarea "x"
type textarea "RATIONAL OVEN HAS A BAD SEAL AROUND THE L"
type textarea "x"
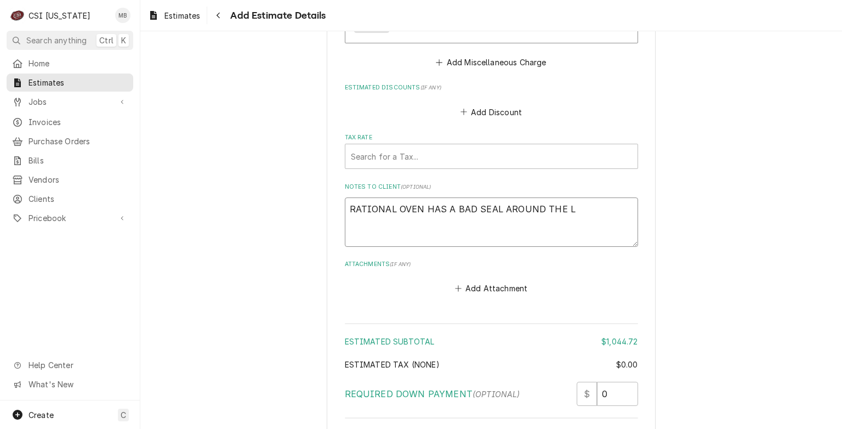
type textarea "RATIONAL OVEN HAS A BAD SEAL AROUND THE"
type textarea "x"
type textarea "RATIONAL OVEN HAS A BAD SEAL AROUND THE B"
type textarea "x"
type textarea "RATIONAL OVEN HAS A BAD SEAL AROUND THE BA"
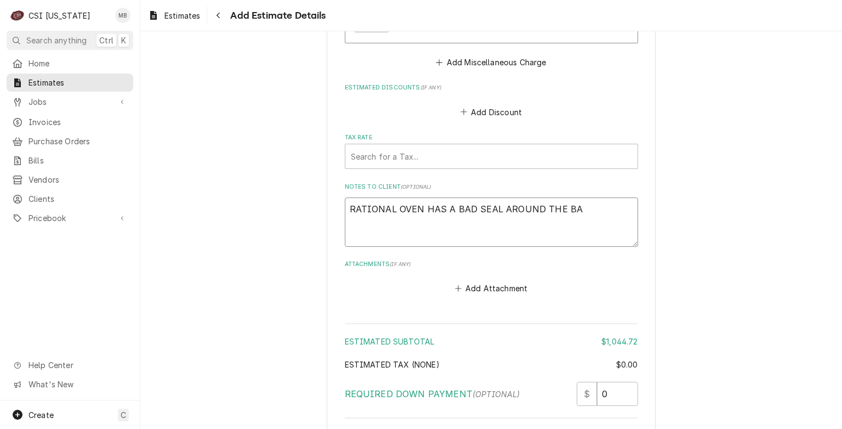
type textarea "x"
type textarea "RATIONAL OVEN HAS A BAD SEAL AROUND THE BAS"
type textarea "x"
type textarea "RATIONAL OVEN HAS A BAD SEAL AROUND THE BASE"
type textarea "x"
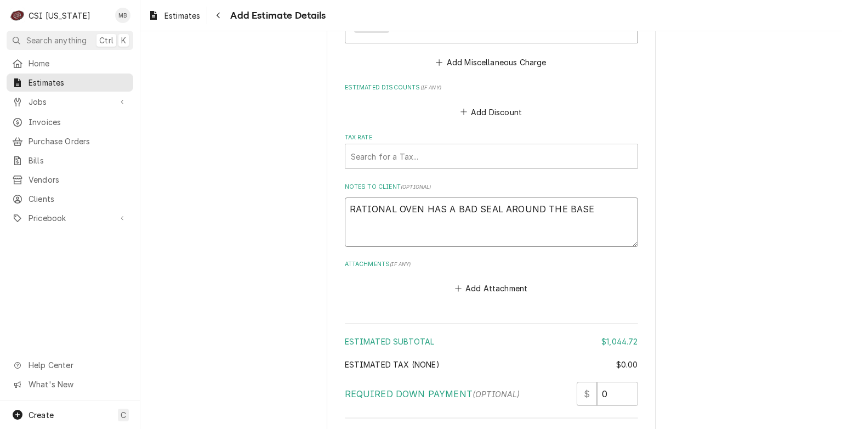
type textarea "RATIONAL OVEN HAS A BAD SEAL AROUND THE BASE"
type textarea "x"
type textarea "RATIONAL OVEN HAS A BAD SEAL AROUND THE BASE"
type textarea "x"
type textarea "RATIONAL OVEN HAS A BAD SEAL AROUND THE BAS"
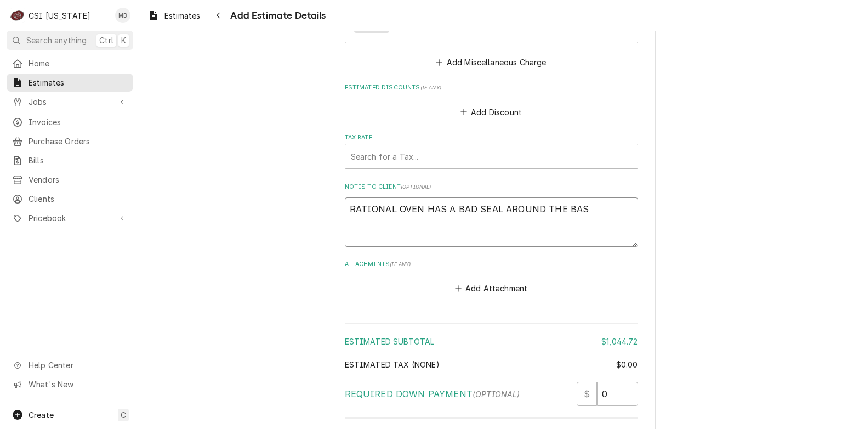
type textarea "x"
type textarea "RATIONAL OVEN HAS A BAD SEAL AROUND THE BA"
type textarea "x"
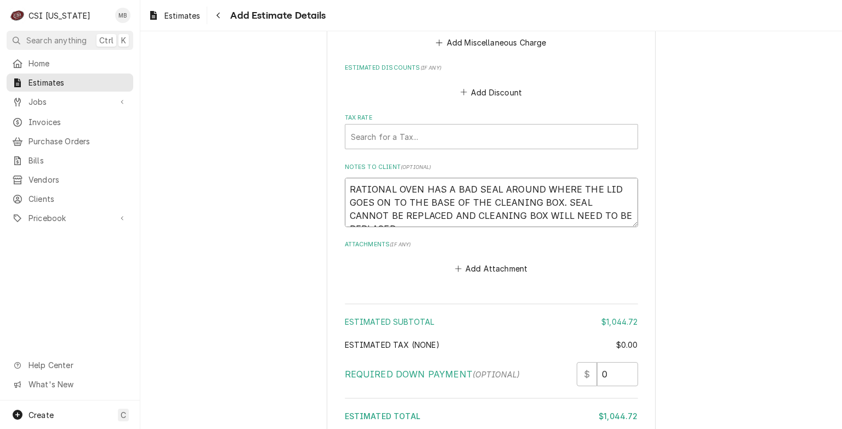
scroll to position [3104, 0]
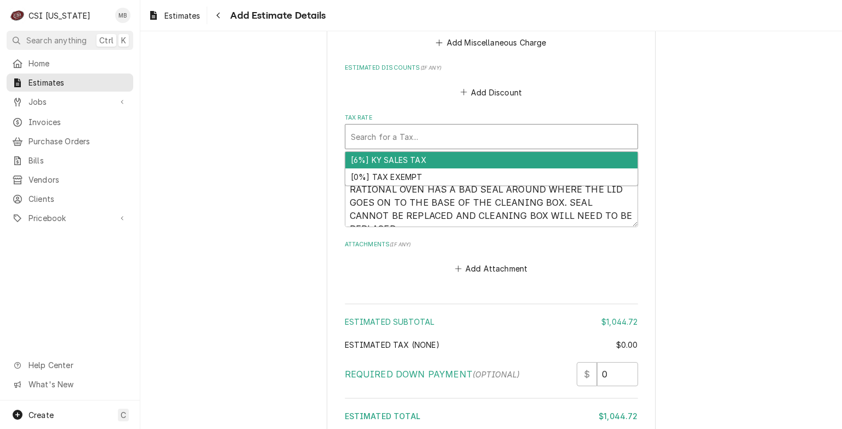
click at [484, 127] on div "Tax Rate" at bounding box center [491, 137] width 281 height 20
click at [447, 160] on div "[6%] KY SALES TAX" at bounding box center [491, 160] width 292 height 17
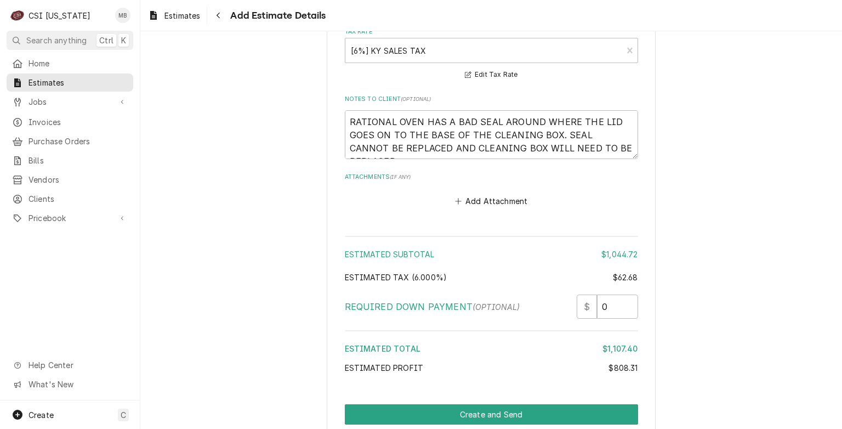
scroll to position [3232, 0]
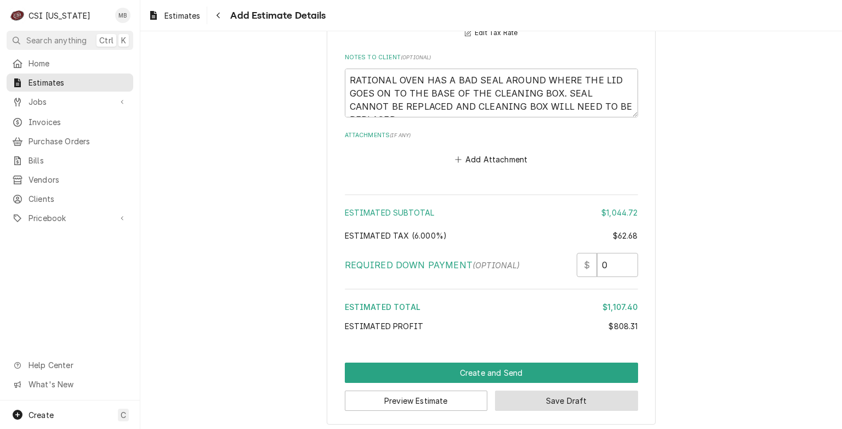
click at [585, 390] on button "Save Draft" at bounding box center [566, 400] width 143 height 20
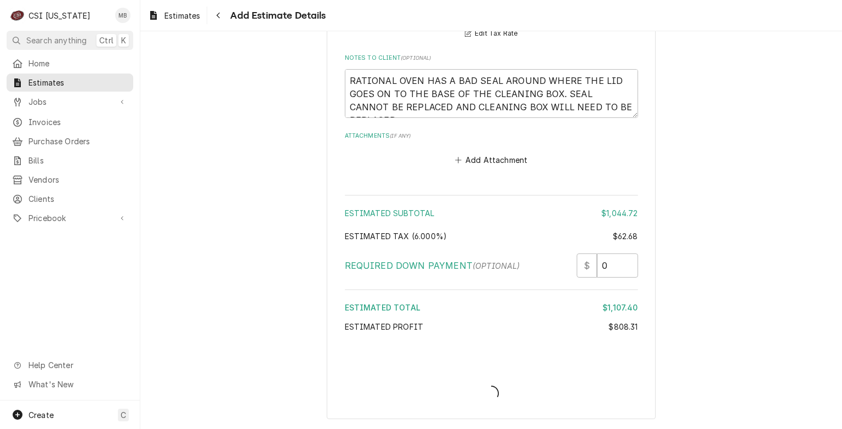
scroll to position [3226, 0]
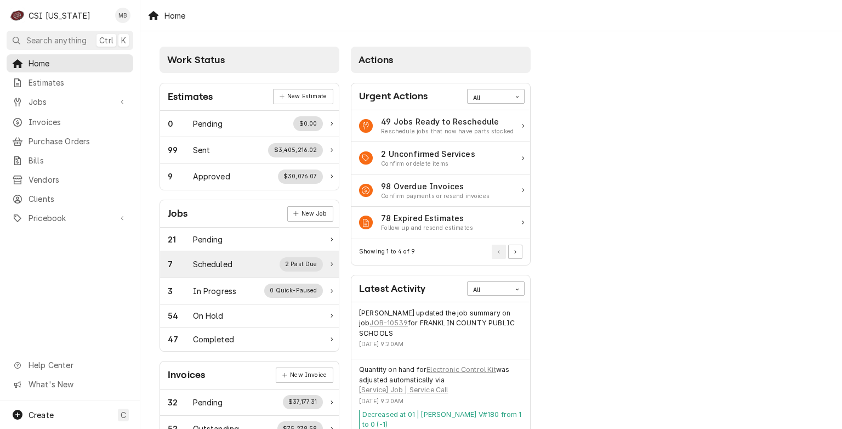
click at [226, 259] on div "Scheduled" at bounding box center [212, 264] width 39 height 12
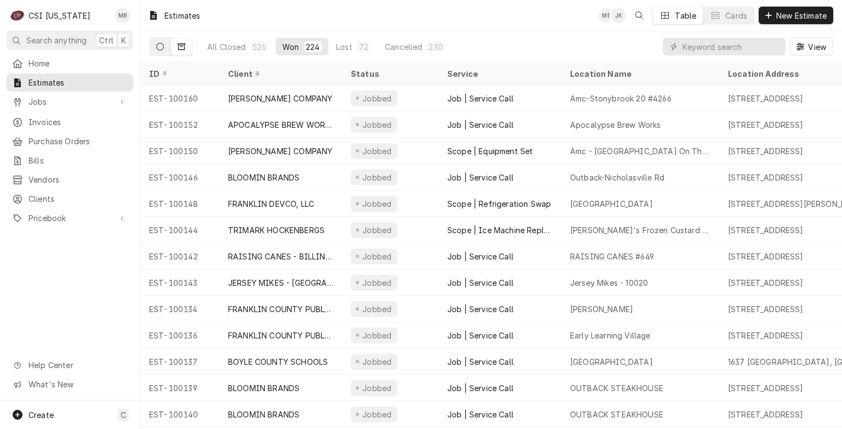
click at [165, 46] on button "Dynamic Content Wrapper" at bounding box center [160, 47] width 21 height 18
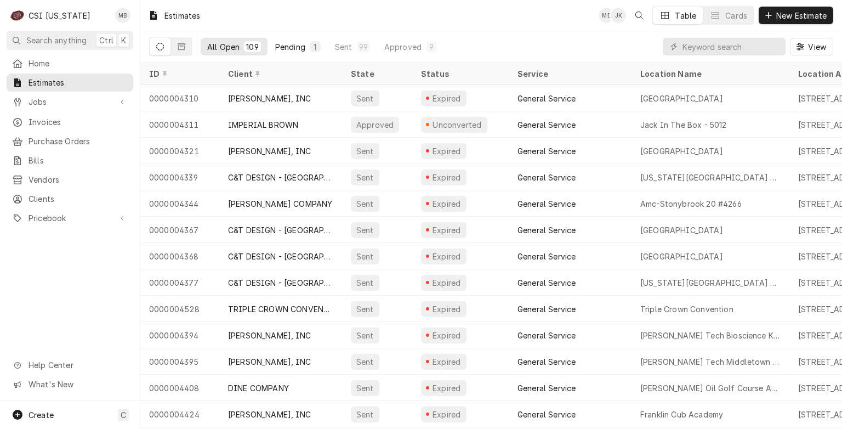
click at [305, 49] on button "Pending 1" at bounding box center [298, 47] width 59 height 18
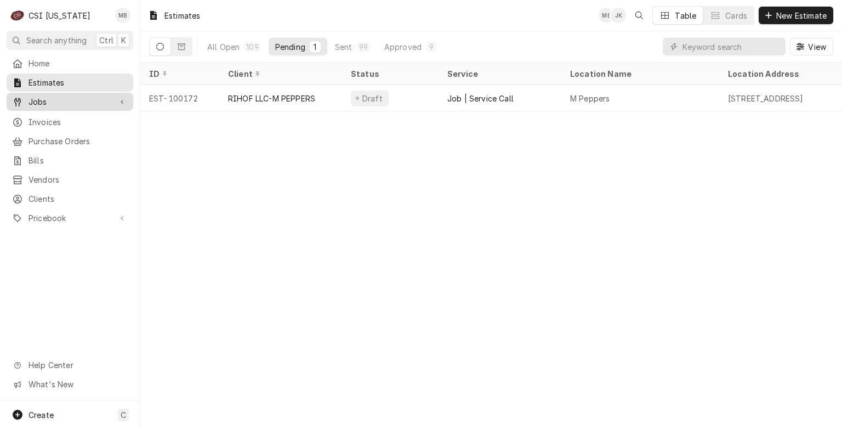
click at [53, 100] on span "Jobs" at bounding box center [70, 102] width 83 height 12
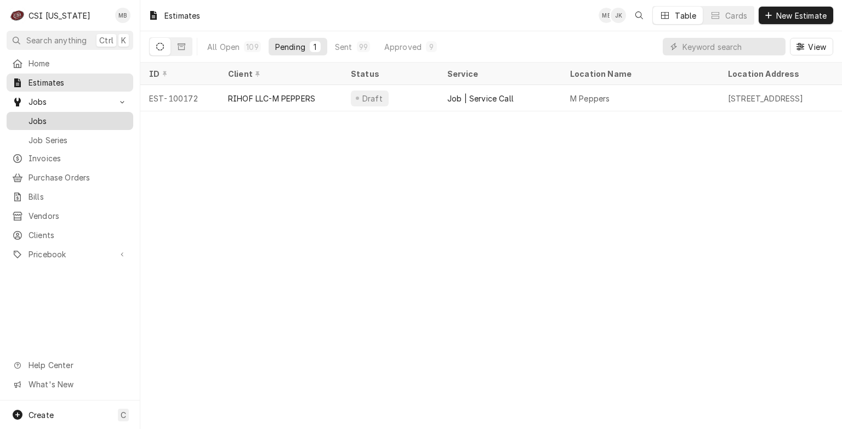
click at [48, 123] on div "Jobs" at bounding box center [70, 121] width 122 height 14
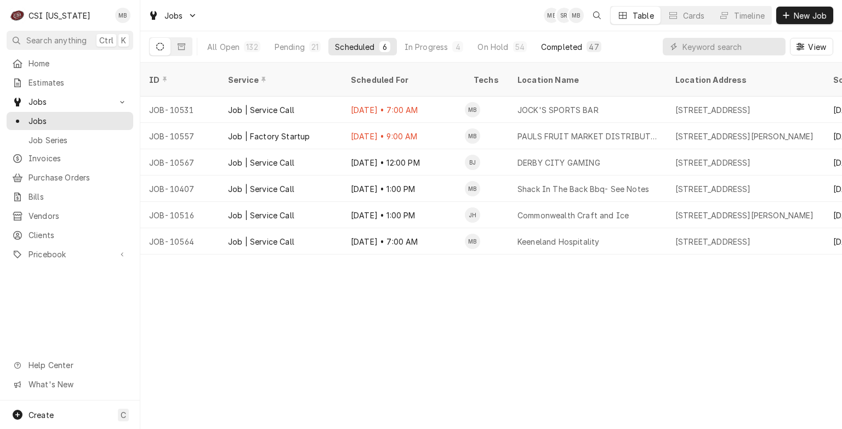
click at [557, 45] on div "Completed" at bounding box center [561, 47] width 41 height 12
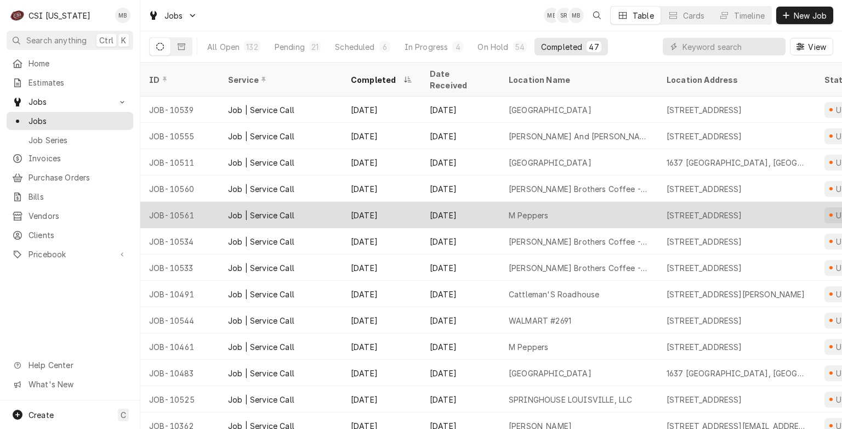
click at [326, 202] on div "Job | Service Call" at bounding box center [280, 215] width 123 height 26
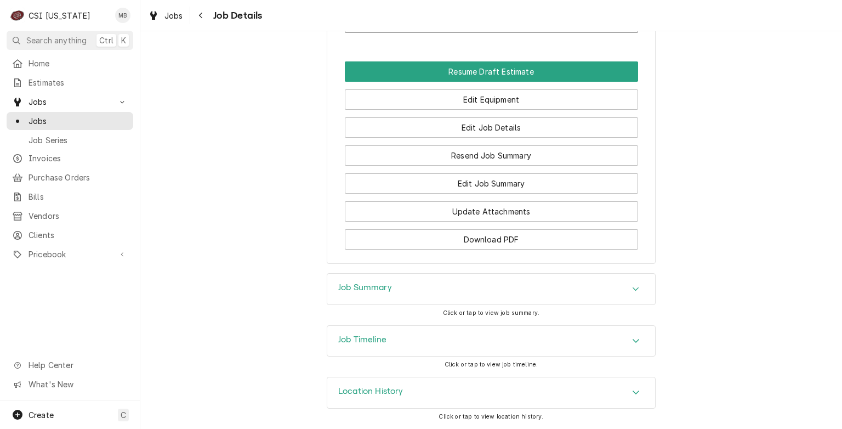
scroll to position [908, 0]
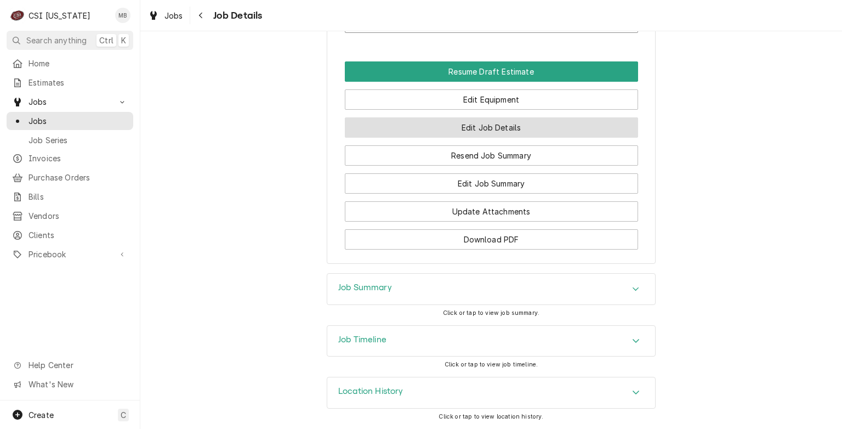
click at [500, 132] on button "Edit Job Details" at bounding box center [491, 127] width 293 height 20
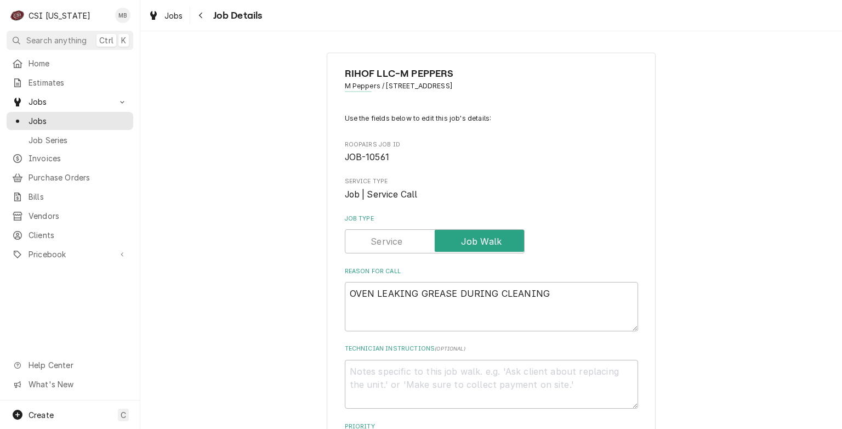
type textarea "x"
click at [401, 234] on input "Job Type" at bounding box center [435, 241] width 170 height 24
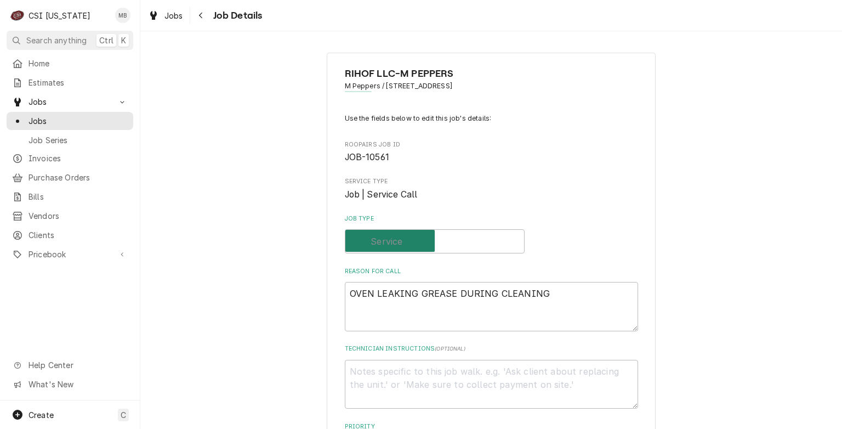
checkbox input "false"
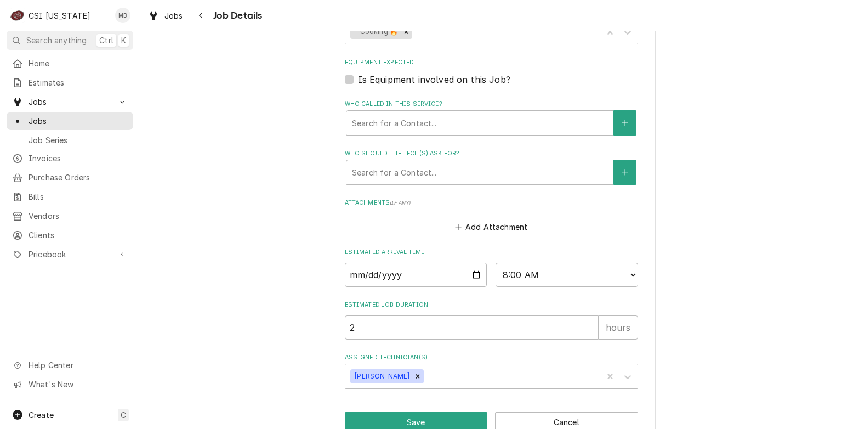
scroll to position [488, 0]
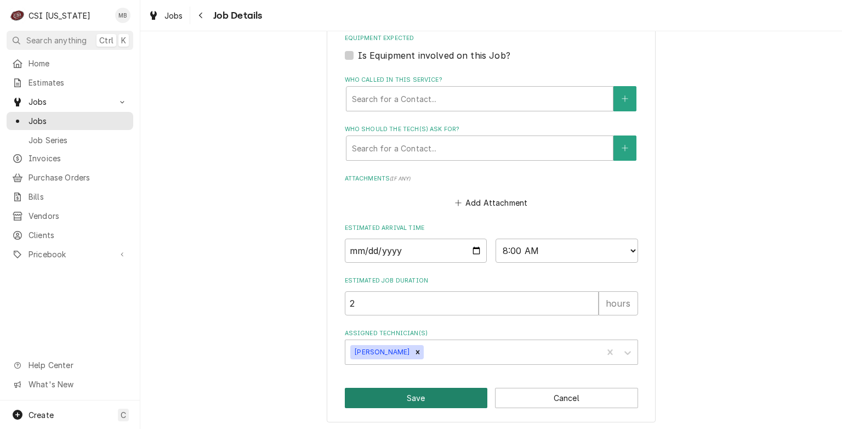
click at [404, 393] on button "Save" at bounding box center [416, 398] width 143 height 20
type textarea "x"
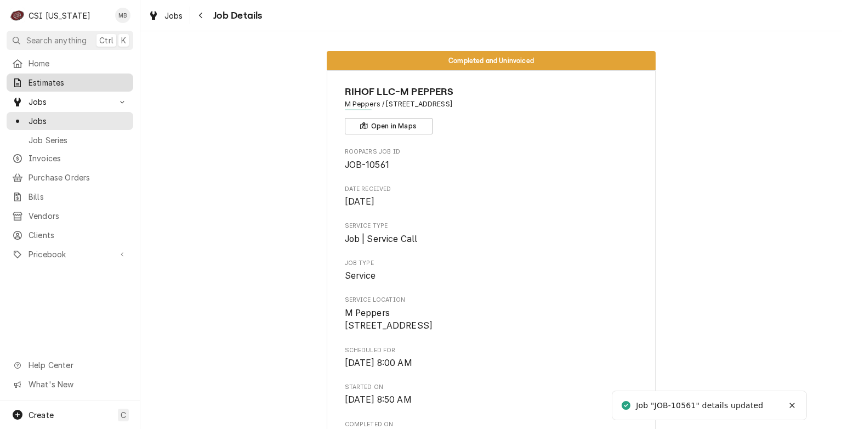
click at [47, 80] on span "Estimates" at bounding box center [78, 83] width 99 height 12
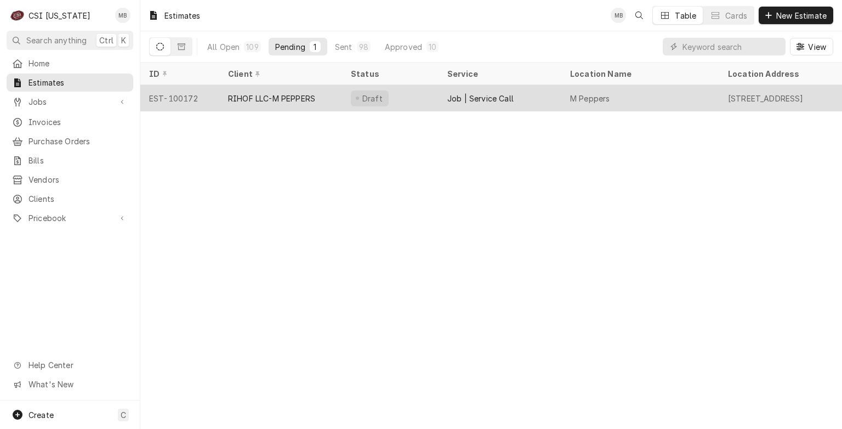
click at [287, 97] on div "RIHOF LLC-M PEPPERS" at bounding box center [271, 99] width 87 height 12
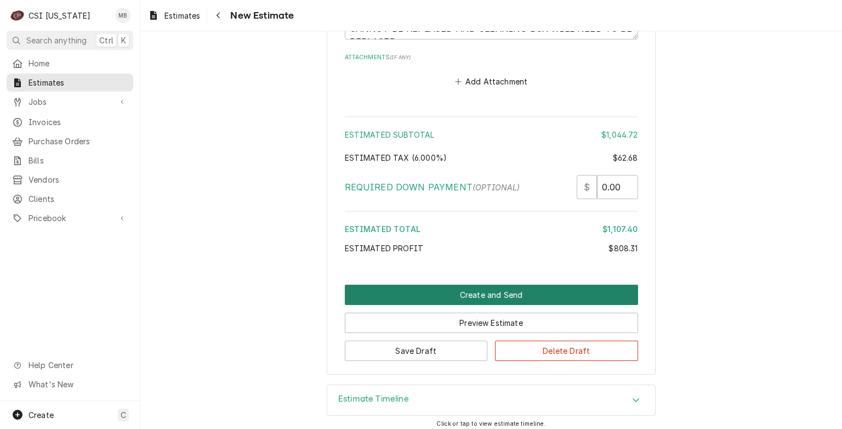
scroll to position [3310, 0]
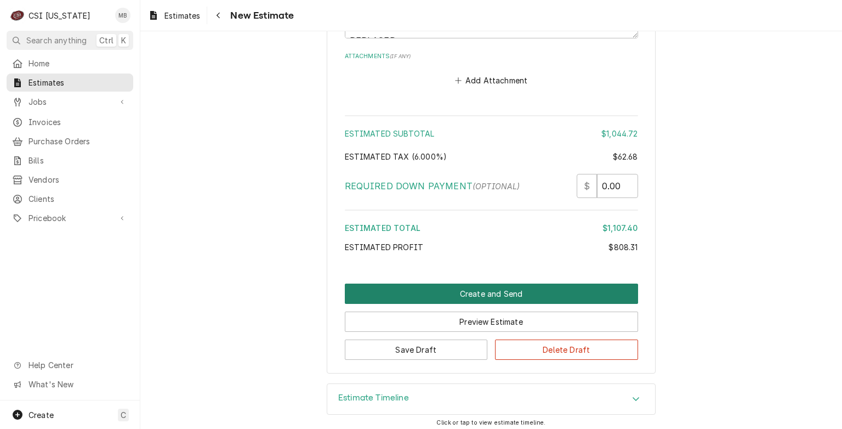
click at [490, 287] on button "Create and Send" at bounding box center [491, 294] width 293 height 20
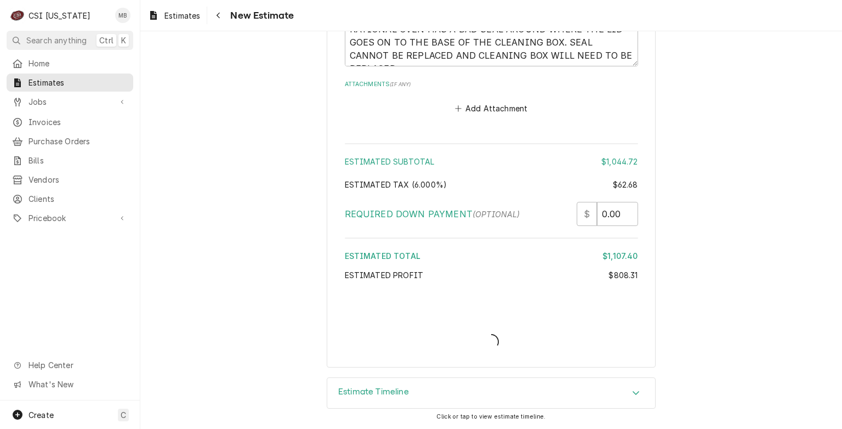
scroll to position [3277, 0]
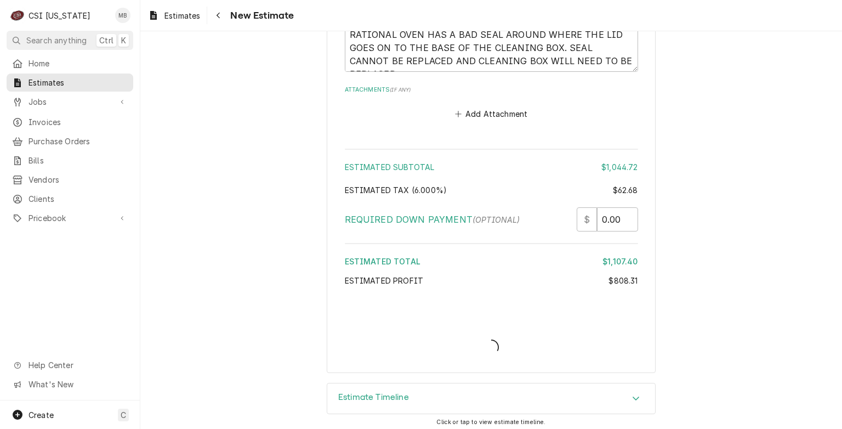
type textarea "x"
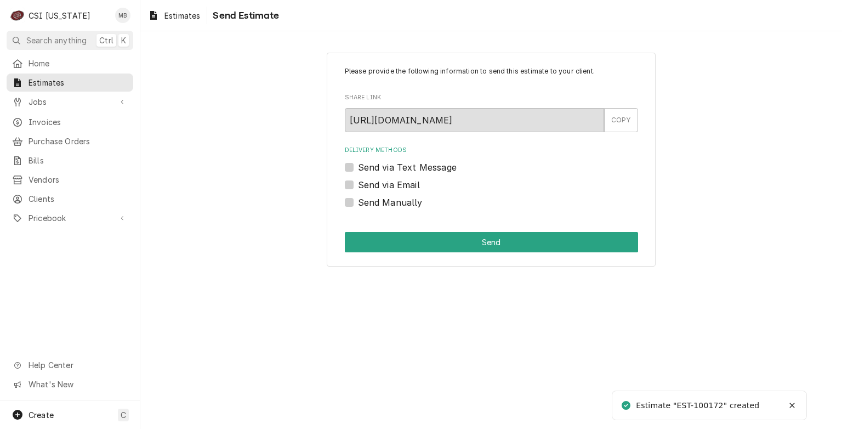
click at [388, 185] on label "Send via Email" at bounding box center [389, 184] width 62 height 13
click at [388, 185] on input "Send via Email" at bounding box center [504, 190] width 293 height 24
checkbox input "true"
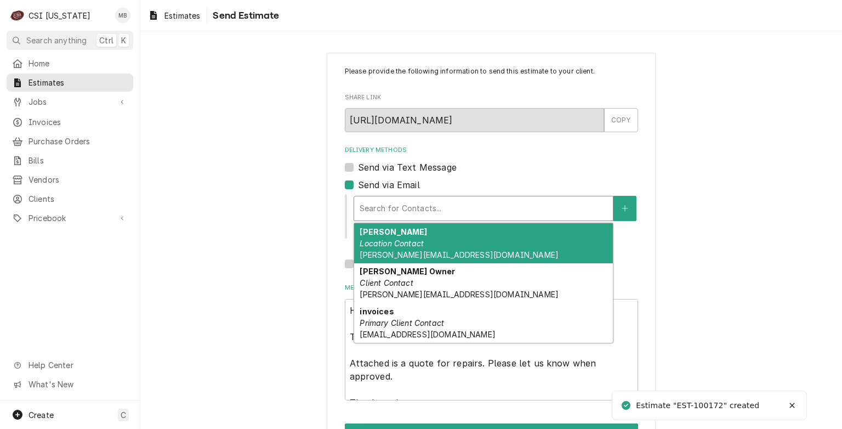
click at [408, 212] on div "Delivery Methods" at bounding box center [484, 209] width 248 height 20
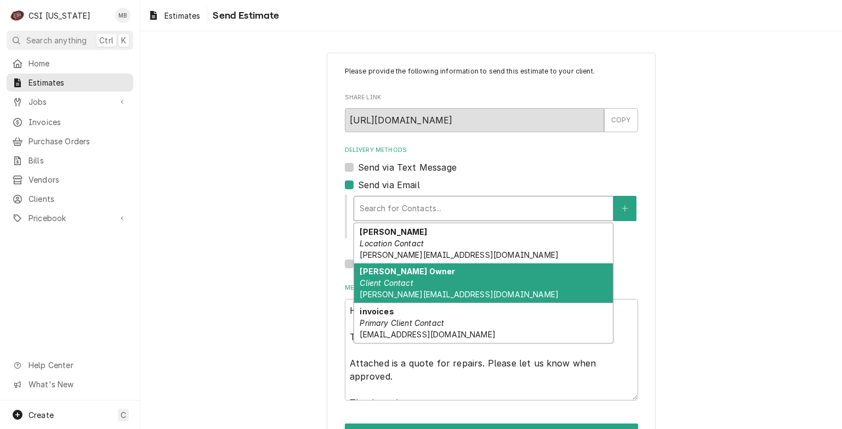
click at [417, 286] on div "[PERSON_NAME] Owner Client Contact [PERSON_NAME][EMAIL_ADDRESS][DOMAIN_NAME]" at bounding box center [483, 283] width 259 height 40
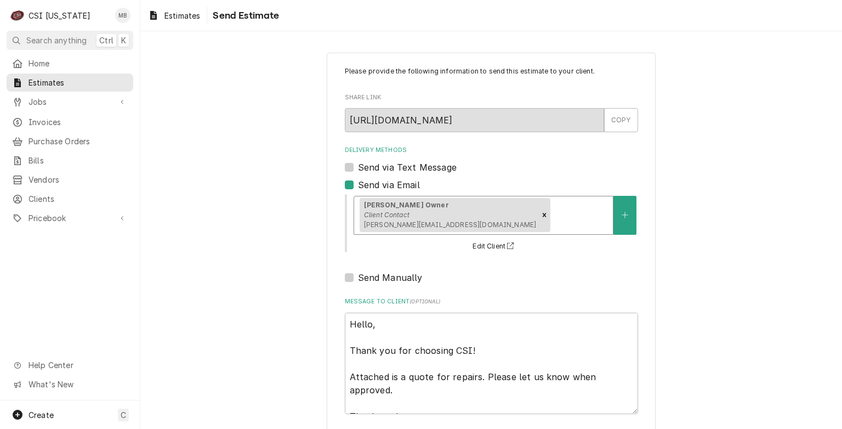
click at [553, 212] on div "Delivery Methods" at bounding box center [580, 215] width 55 height 20
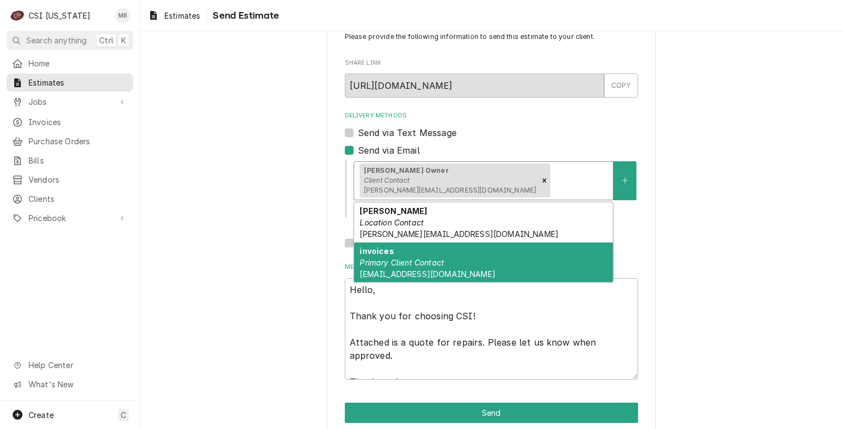
scroll to position [51, 0]
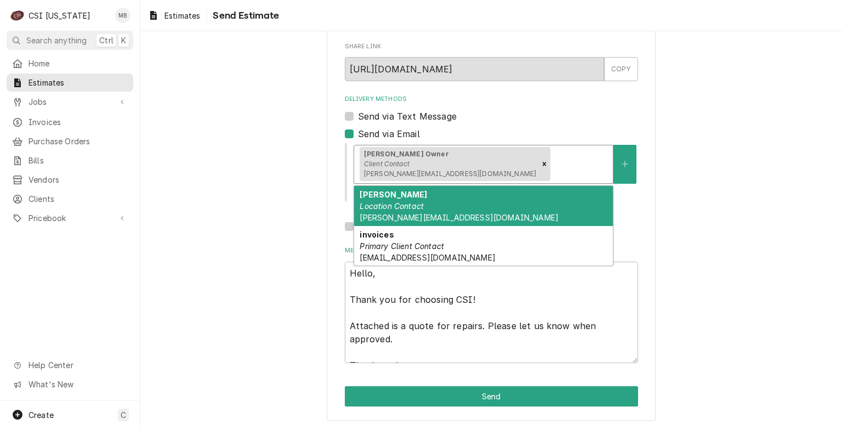
click at [290, 199] on div "Please provide the following information to send this estimate to your client. …" at bounding box center [491, 211] width 702 height 438
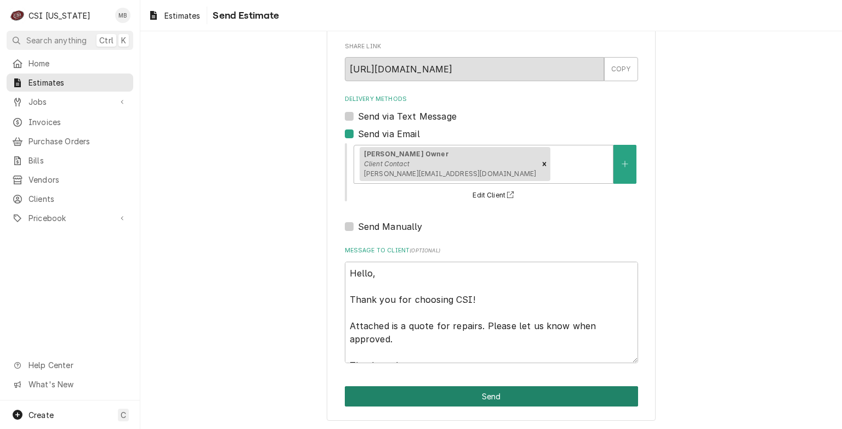
click at [491, 393] on button "Send" at bounding box center [491, 396] width 293 height 20
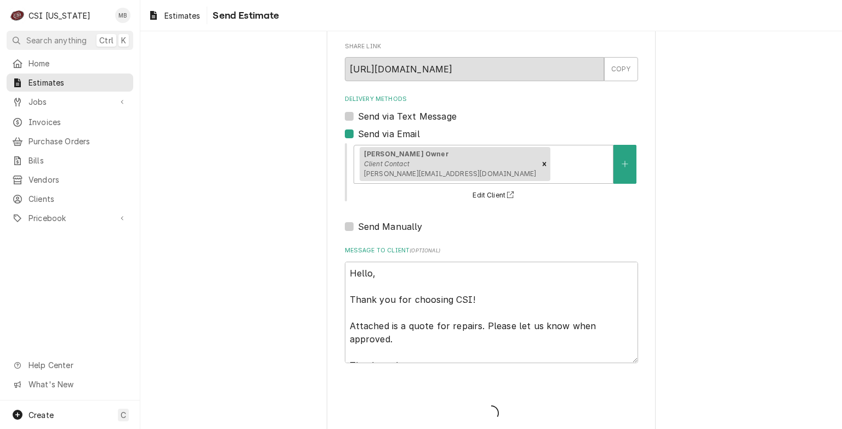
type textarea "x"
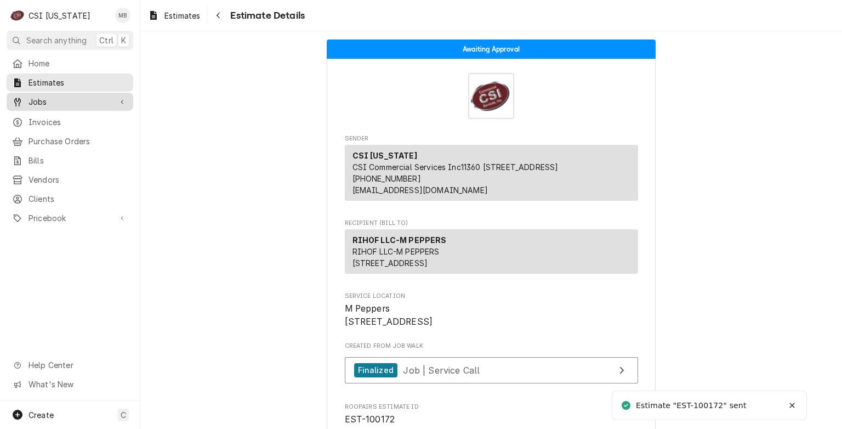
click at [49, 96] on span "Jobs" at bounding box center [70, 102] width 83 height 12
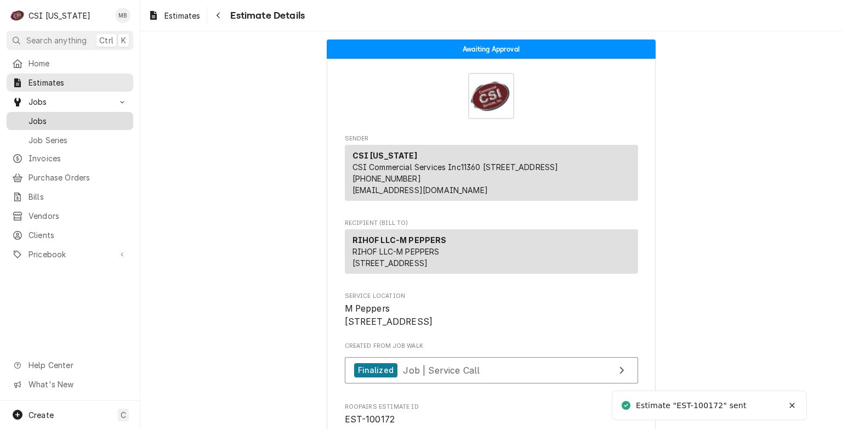
click at [49, 122] on span "Jobs" at bounding box center [78, 121] width 99 height 12
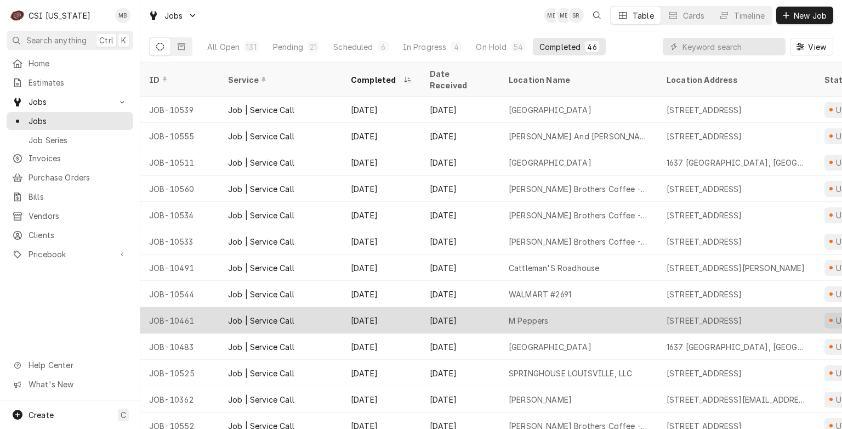
scroll to position [57, 0]
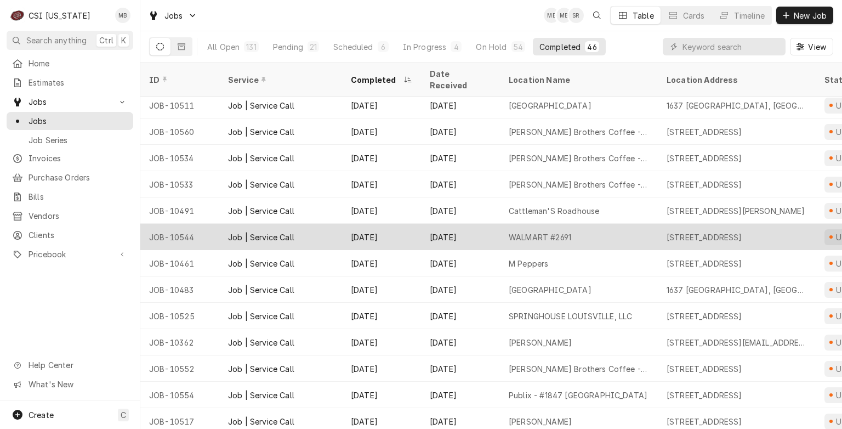
click at [396, 229] on div "[DATE]" at bounding box center [381, 237] width 79 height 26
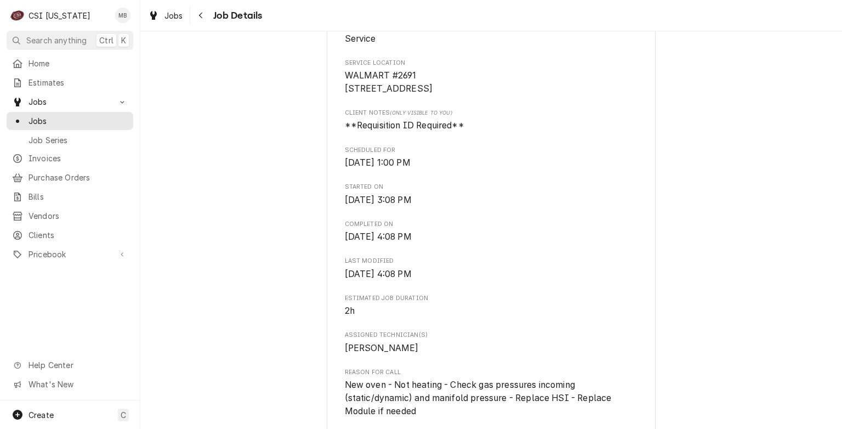
scroll to position [548, 0]
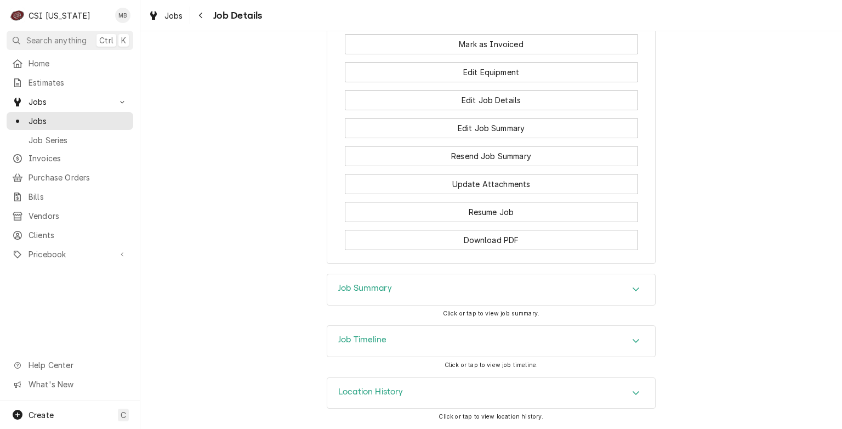
click at [391, 294] on div "Job Summary" at bounding box center [491, 289] width 328 height 31
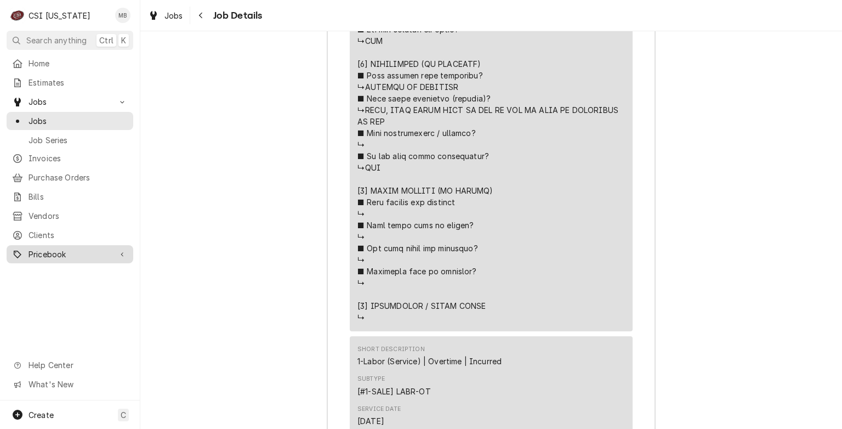
scroll to position [1699, 0]
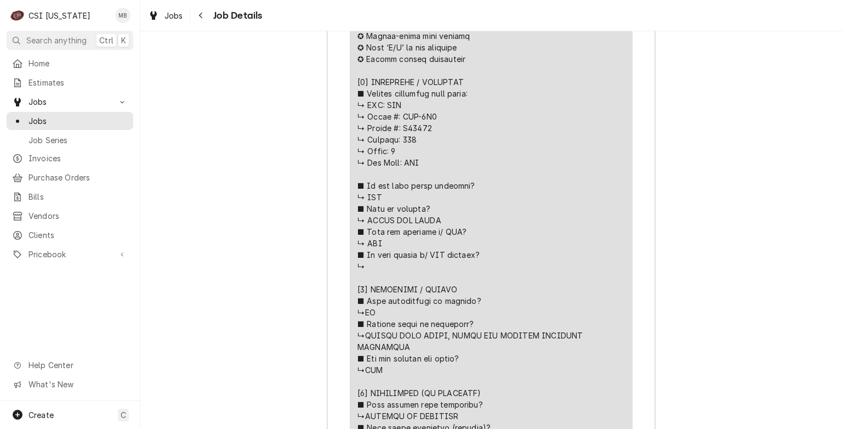
click at [48, 126] on div "Jobs Job Series" at bounding box center [70, 130] width 127 height 36
click at [48, 118] on span "Jobs" at bounding box center [78, 121] width 99 height 12
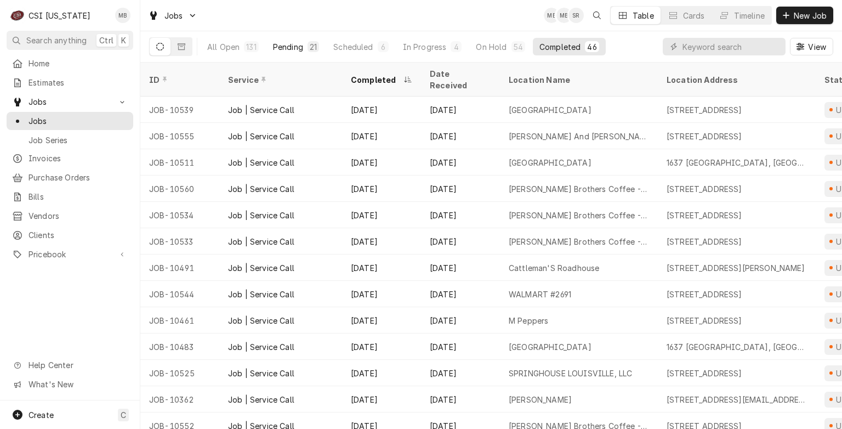
click at [296, 39] on button "Pending 21" at bounding box center [296, 47] width 59 height 18
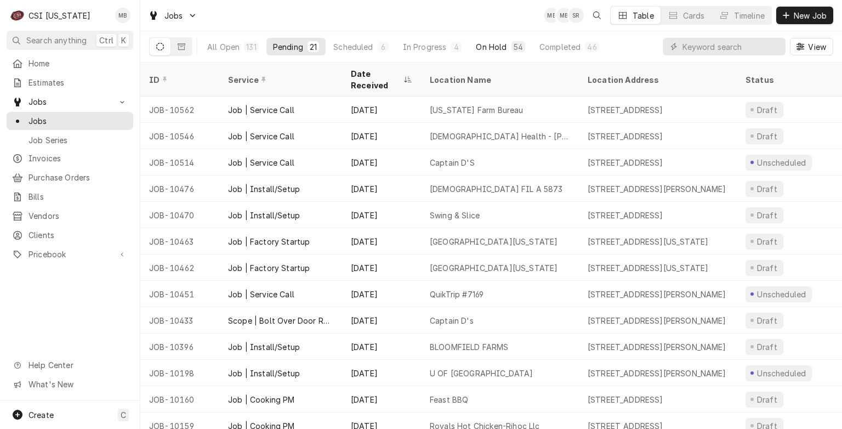
click at [503, 46] on div "On Hold" at bounding box center [491, 47] width 31 height 12
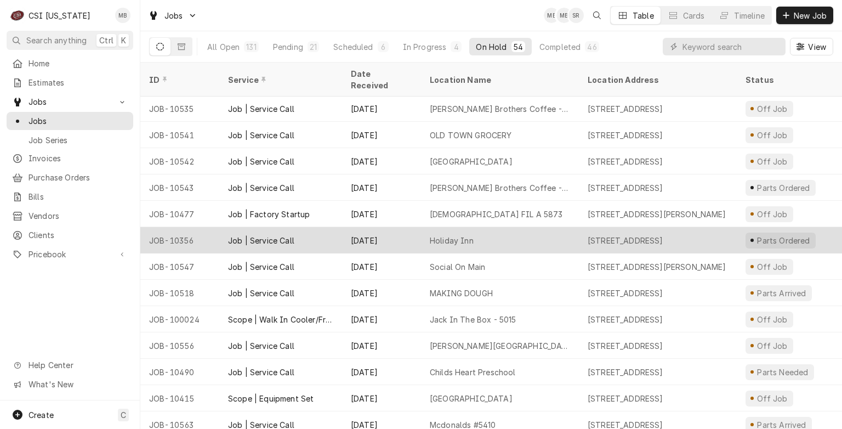
scroll to position [1033, 0]
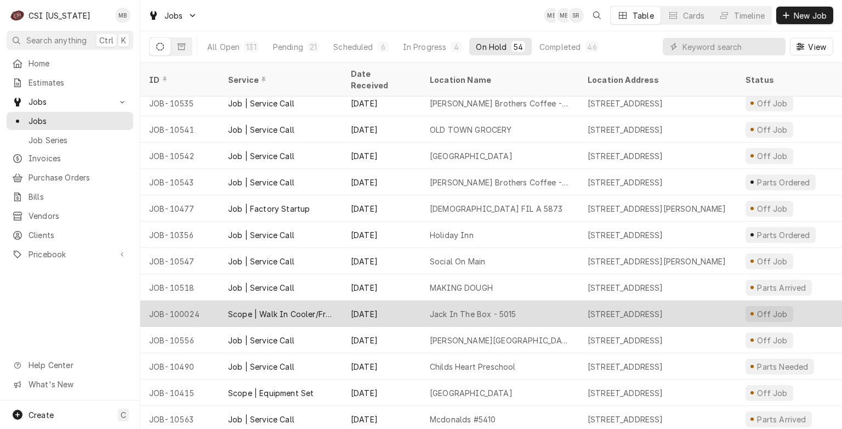
click at [352, 301] on div "[DATE]" at bounding box center [381, 314] width 79 height 26
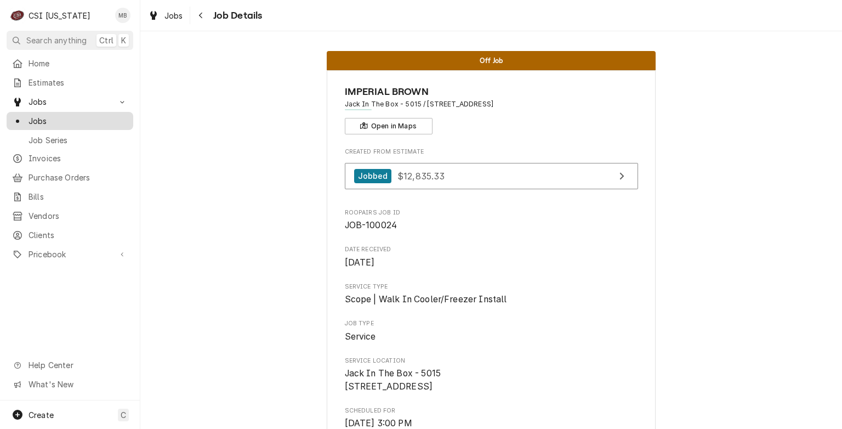
click at [38, 122] on span "Jobs" at bounding box center [78, 121] width 99 height 12
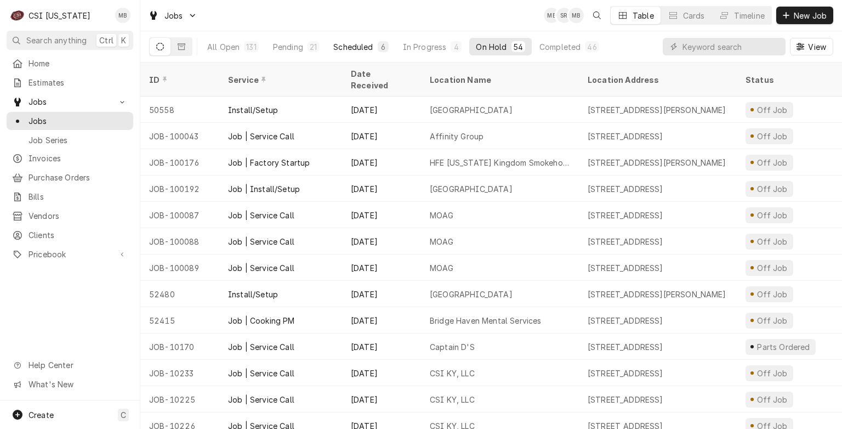
click at [332, 47] on button "Scheduled 6" at bounding box center [361, 47] width 68 height 18
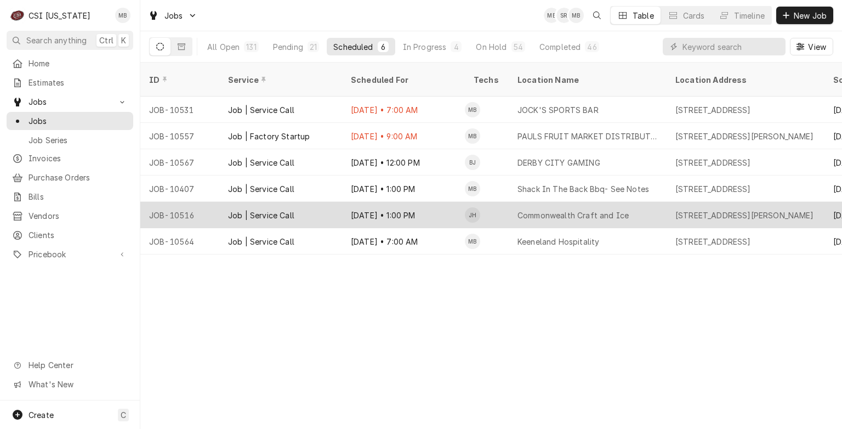
click at [412, 208] on div "[DATE] • 1:00 PM" at bounding box center [403, 215] width 123 height 26
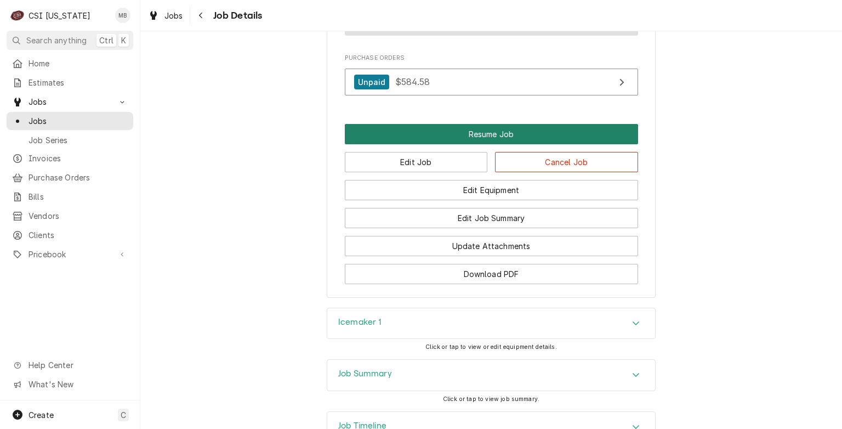
scroll to position [1042, 0]
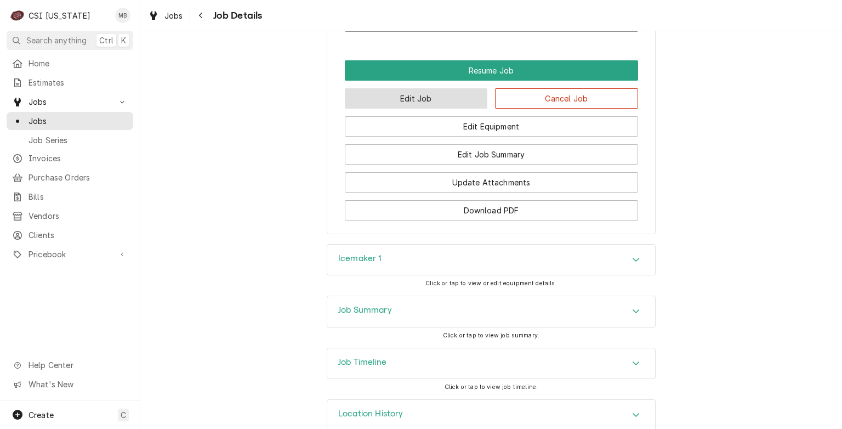
click at [444, 109] on button "Edit Job" at bounding box center [416, 98] width 143 height 20
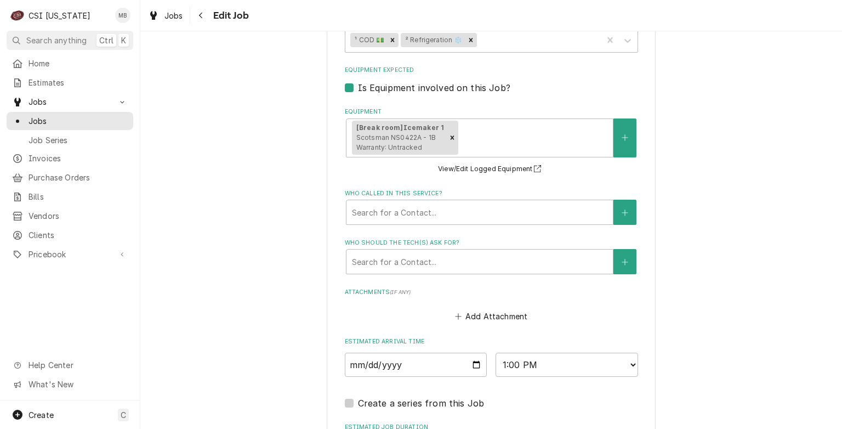
scroll to position [713, 0]
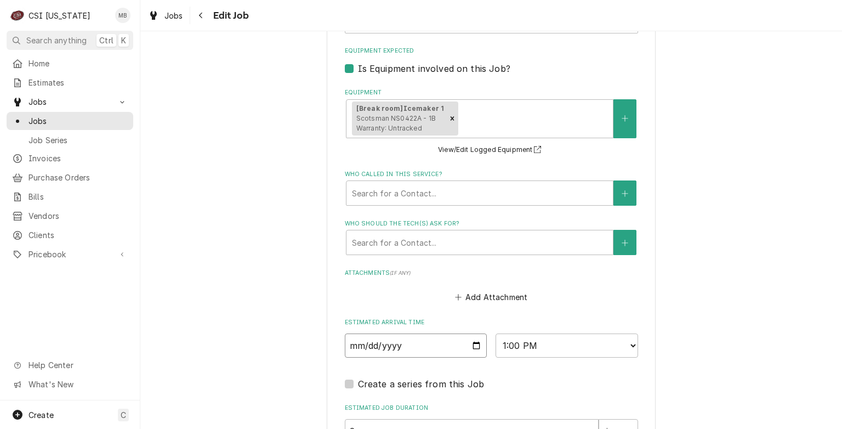
click at [472, 345] on input "2025-09-04" at bounding box center [416, 345] width 143 height 24
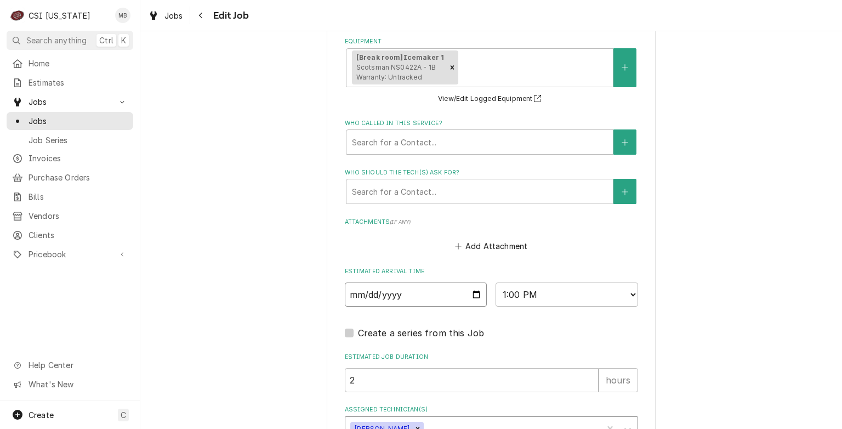
scroll to position [838, 0]
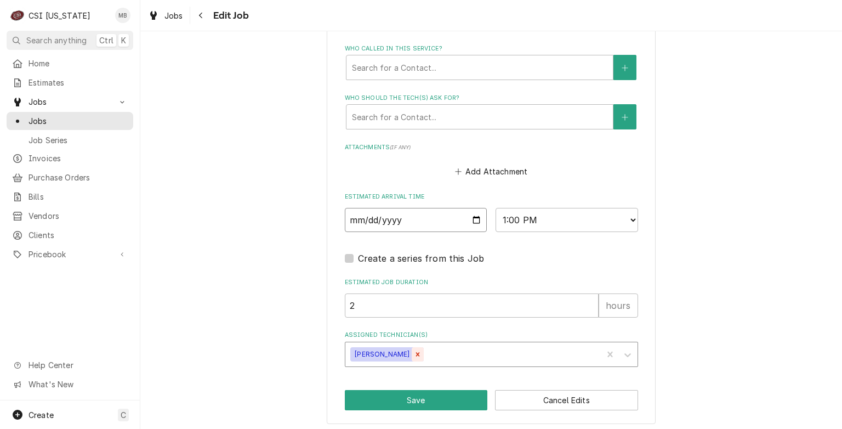
click at [412, 347] on div "Remove Jeff Hartley" at bounding box center [418, 354] width 12 height 14
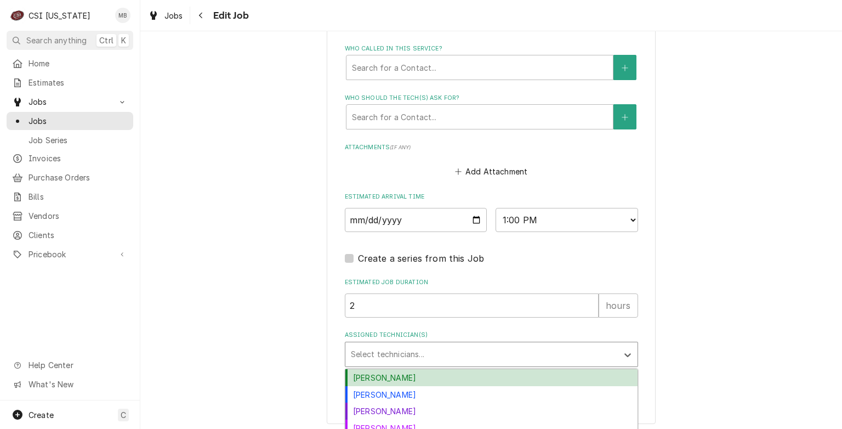
click at [393, 345] on div "Assigned Technician(s)" at bounding box center [482, 354] width 262 height 20
click at [395, 370] on div "[PERSON_NAME]" at bounding box center [491, 377] width 292 height 17
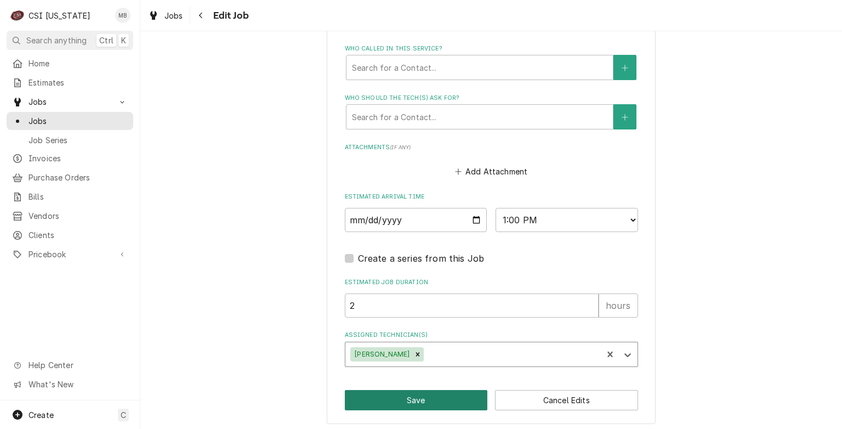
click at [395, 397] on button "Save" at bounding box center [416, 400] width 143 height 20
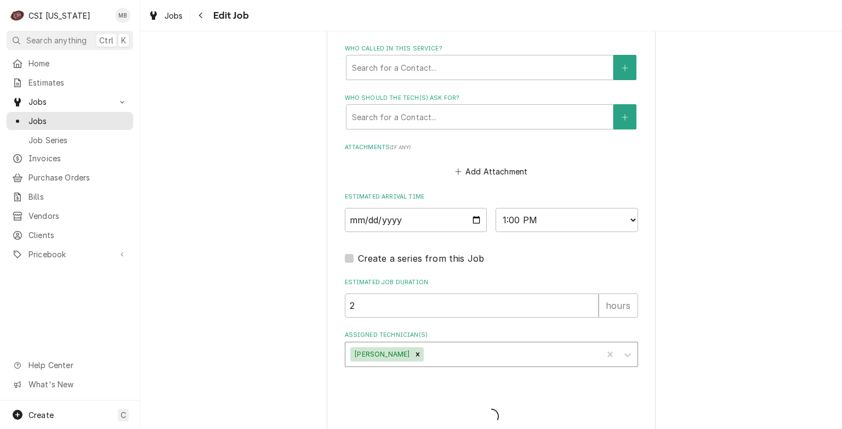
type textarea "x"
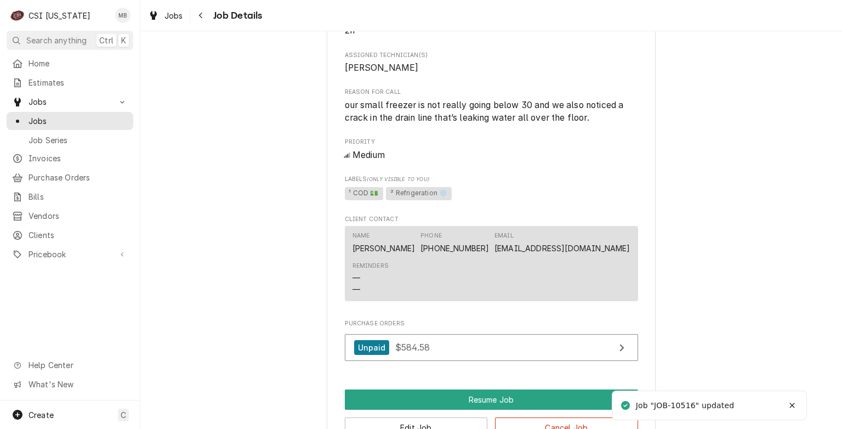
scroll to position [877, 0]
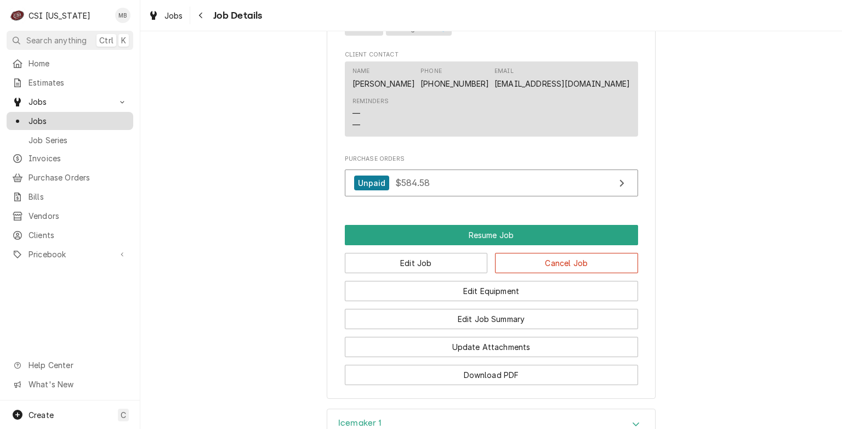
click at [42, 122] on span "Jobs" at bounding box center [78, 121] width 99 height 12
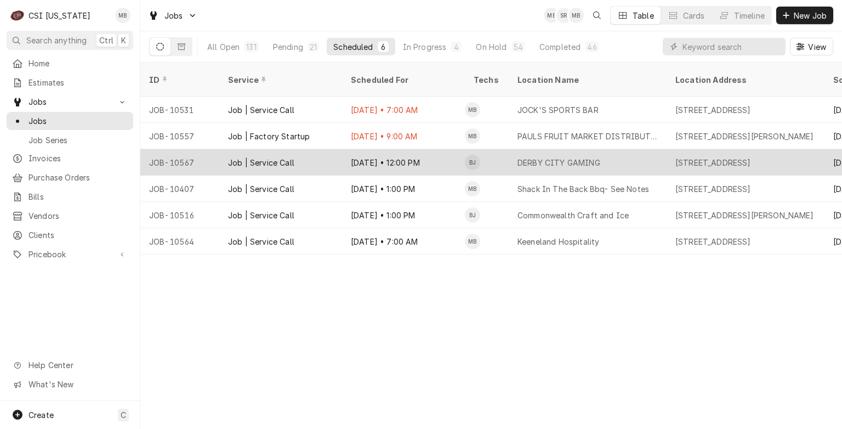
click at [395, 151] on div "Sep 4 • 12:00 PM" at bounding box center [403, 162] width 123 height 26
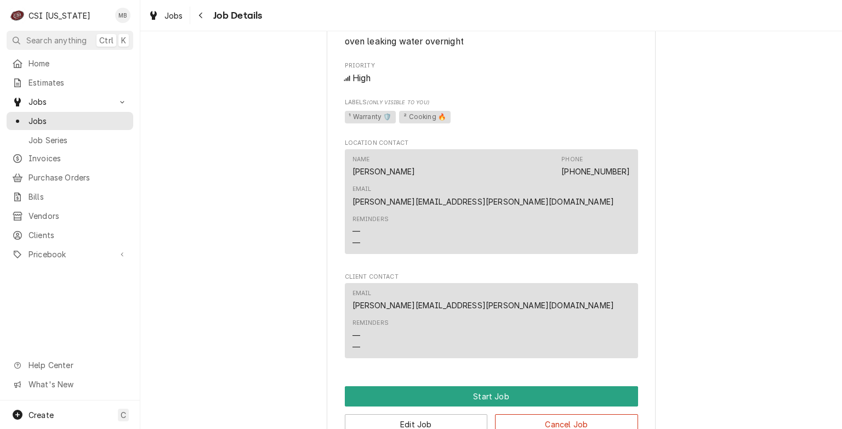
scroll to position [704, 0]
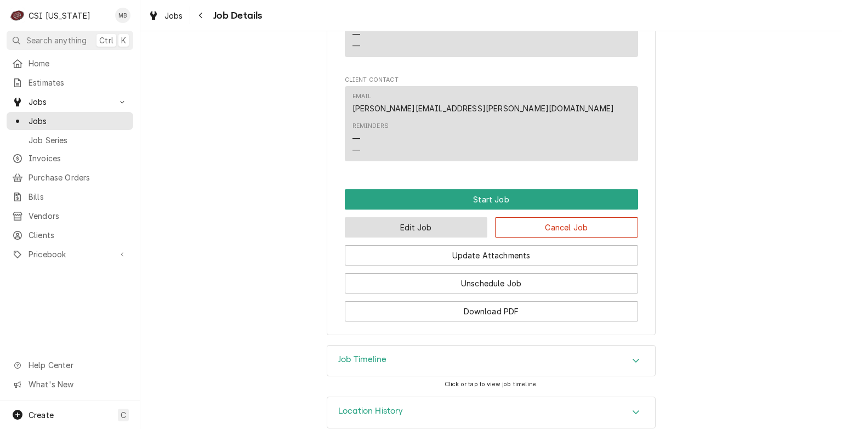
click at [404, 217] on button "Edit Job" at bounding box center [416, 227] width 143 height 20
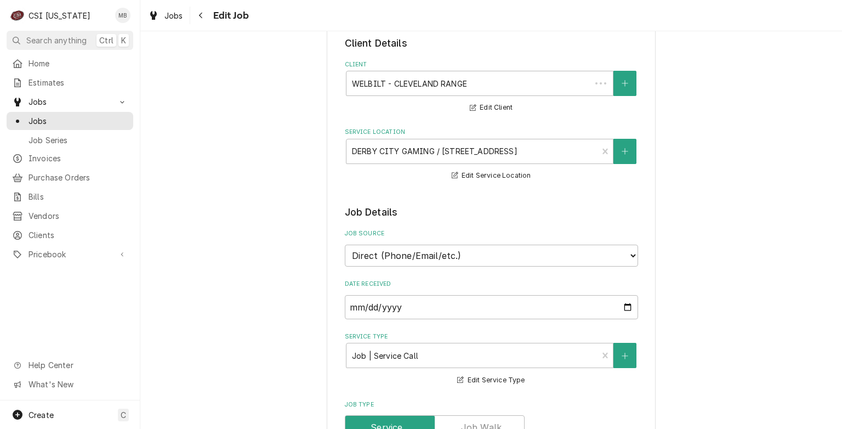
type textarea "x"
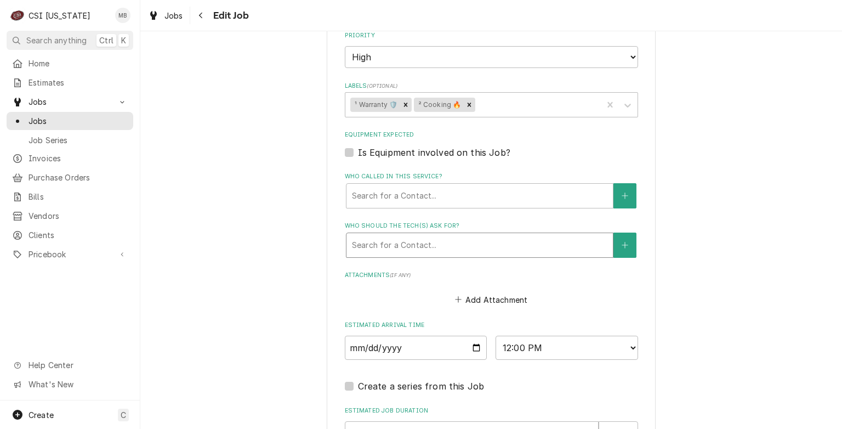
scroll to position [762, 0]
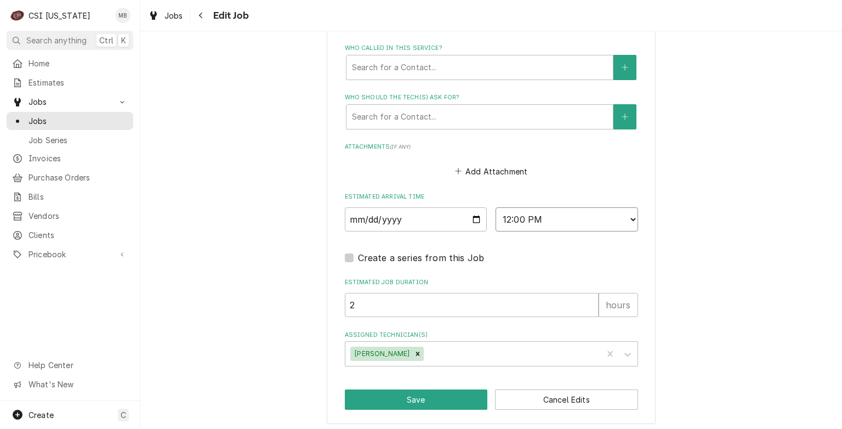
click at [579, 217] on select "AM / PM 6:00 AM 6:15 AM 6:30 AM 6:45 AM 7:00 AM 7:15 AM 7:30 AM 7:45 AM 8:00 AM…" at bounding box center [567, 219] width 143 height 24
select select "11:00:00"
click at [496, 207] on select "AM / PM 6:00 AM 6:15 AM 6:30 AM 6:45 AM 7:00 AM 7:15 AM 7:30 AM 7:45 AM 8:00 AM…" at bounding box center [567, 219] width 143 height 24
click at [424, 390] on button "Save" at bounding box center [416, 399] width 143 height 20
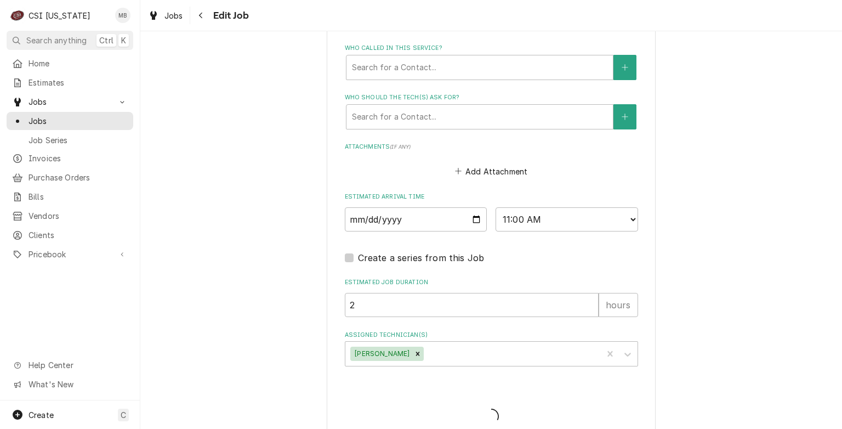
type textarea "x"
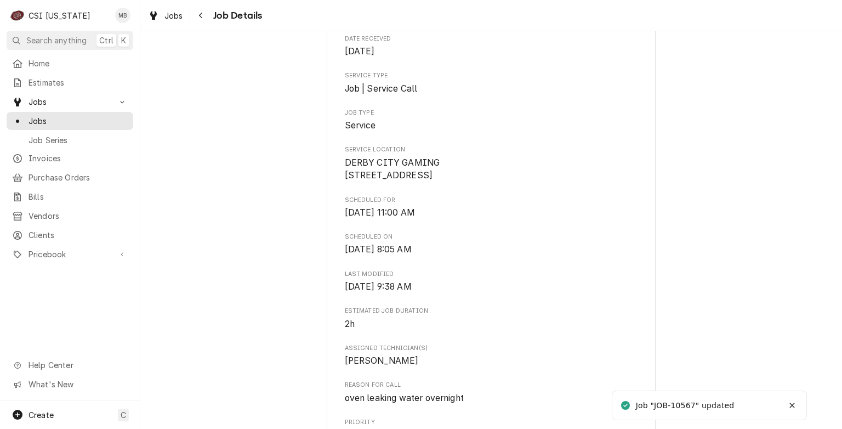
scroll to position [165, 0]
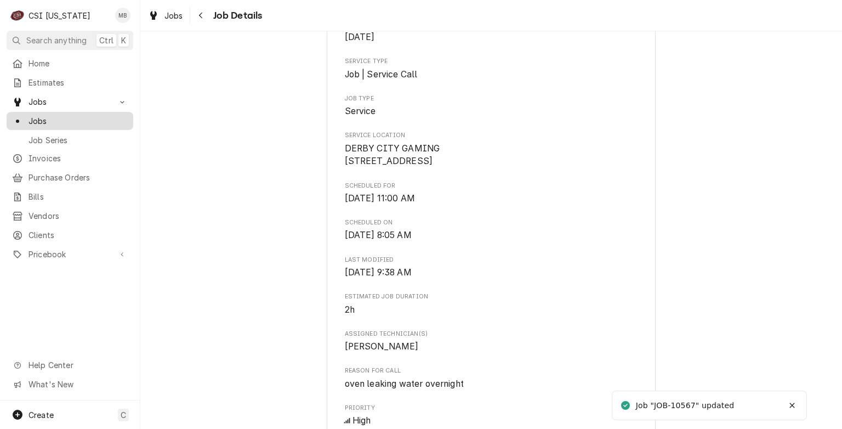
click at [63, 120] on span "Jobs" at bounding box center [78, 121] width 99 height 12
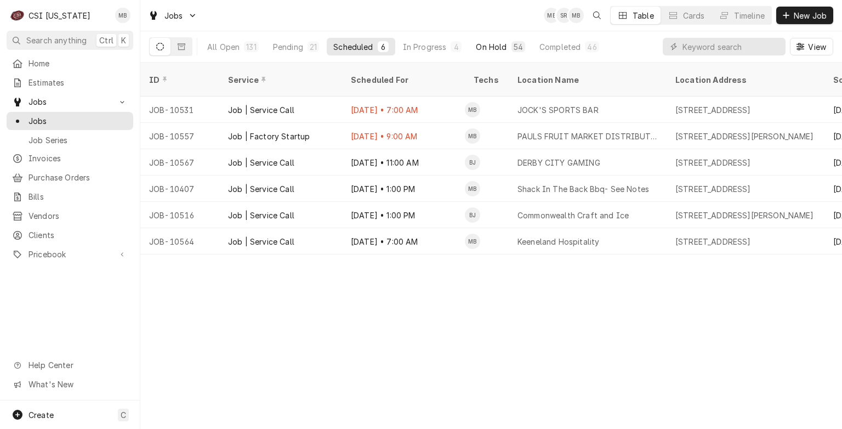
click at [480, 46] on div "On Hold" at bounding box center [491, 47] width 31 height 12
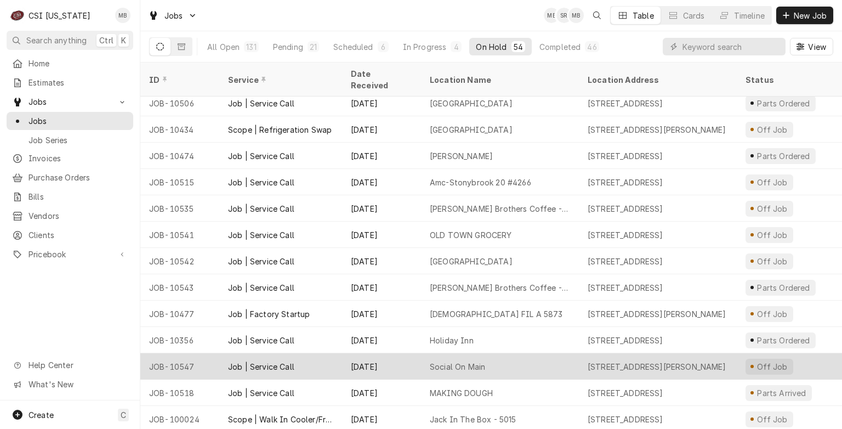
scroll to position [983, 0]
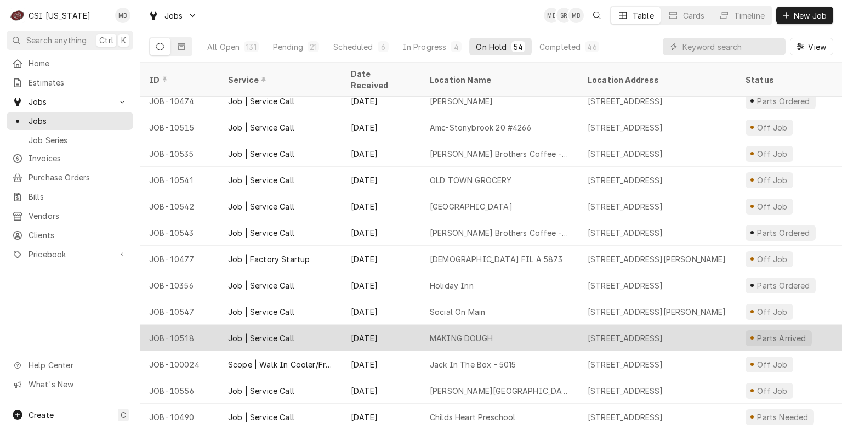
click at [354, 325] on div "Aug 21" at bounding box center [381, 338] width 79 height 26
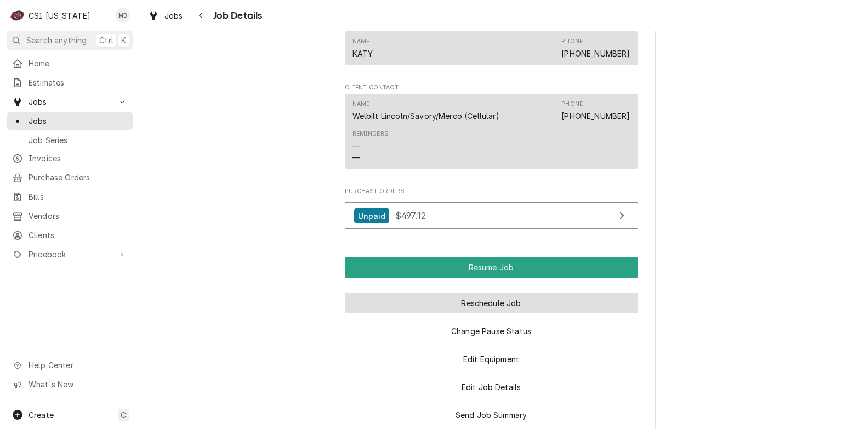
scroll to position [1261, 0]
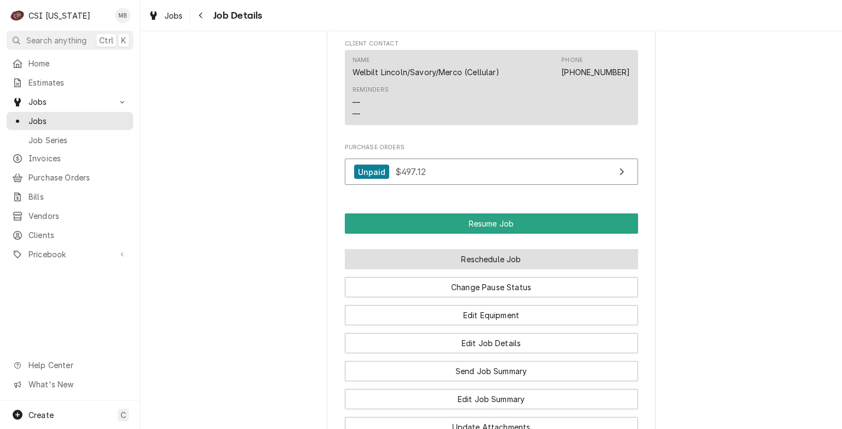
click at [491, 258] on button "Reschedule Job" at bounding box center [491, 259] width 293 height 20
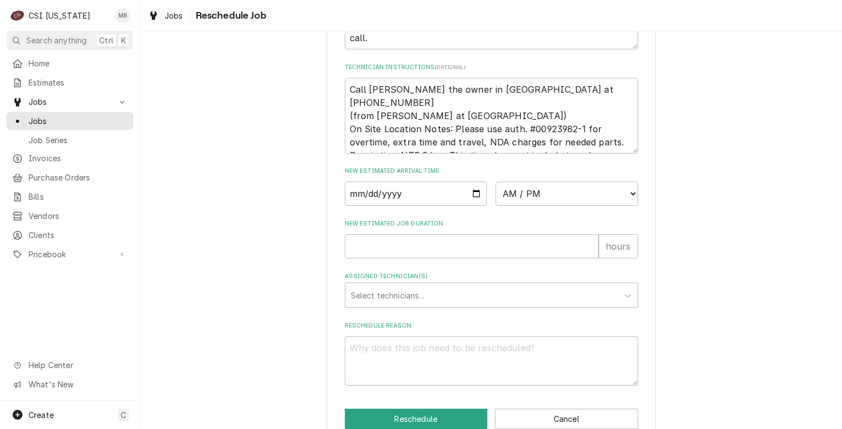
scroll to position [439, 0]
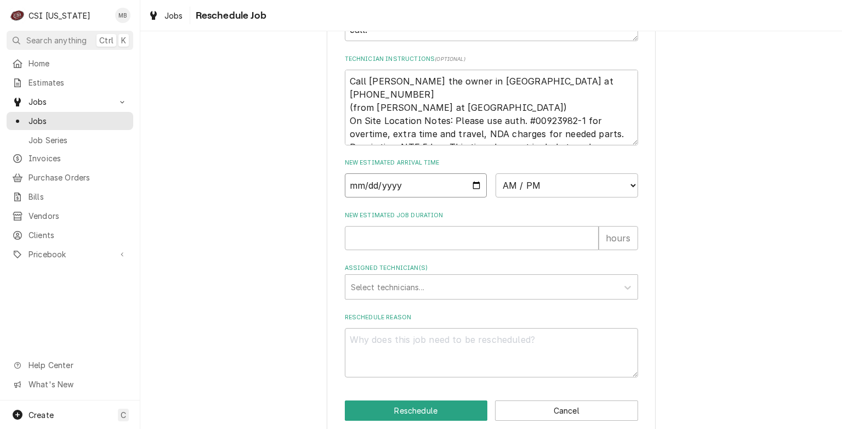
click at [468, 196] on input "Date" at bounding box center [416, 185] width 143 height 24
type input "[DATE]"
type textarea "x"
click at [563, 197] on select "AM / PM 6:00 AM 6:15 AM 6:30 AM 6:45 AM 7:00 AM 7:15 AM 7:30 AM 7:45 AM 8:00 AM…" at bounding box center [567, 185] width 143 height 24
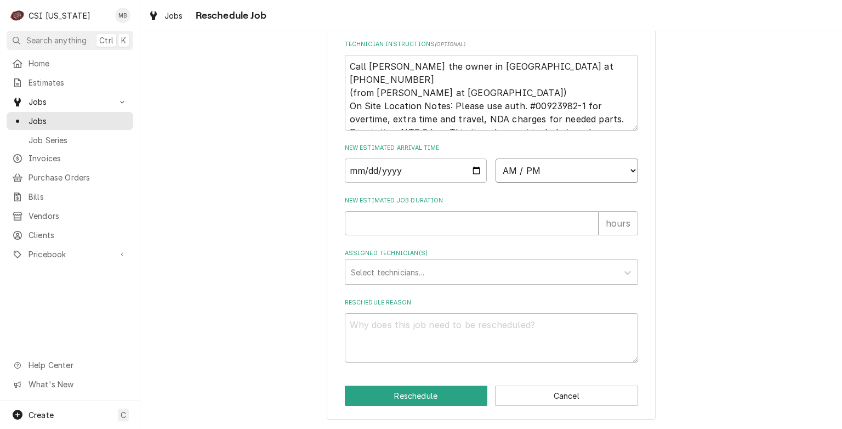
scroll to position [466, 0]
click at [534, 174] on select "AM / PM 6:00 AM 6:15 AM 6:30 AM 6:45 AM 7:00 AM 7:15 AM 7:30 AM 7:45 AM 8:00 AM…" at bounding box center [567, 170] width 143 height 24
select select "13:00:00"
click at [496, 159] on select "AM / PM 6:00 AM 6:15 AM 6:30 AM 6:45 AM 7:00 AM 7:15 AM 7:30 AM 7:45 AM 8:00 AM…" at bounding box center [567, 170] width 143 height 24
click at [475, 229] on input "New Estimated Job Duration" at bounding box center [472, 223] width 254 height 24
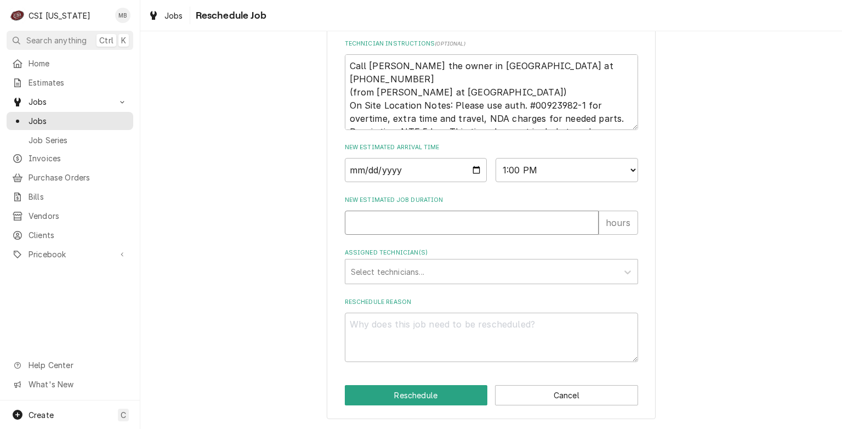
type textarea "x"
type input "2"
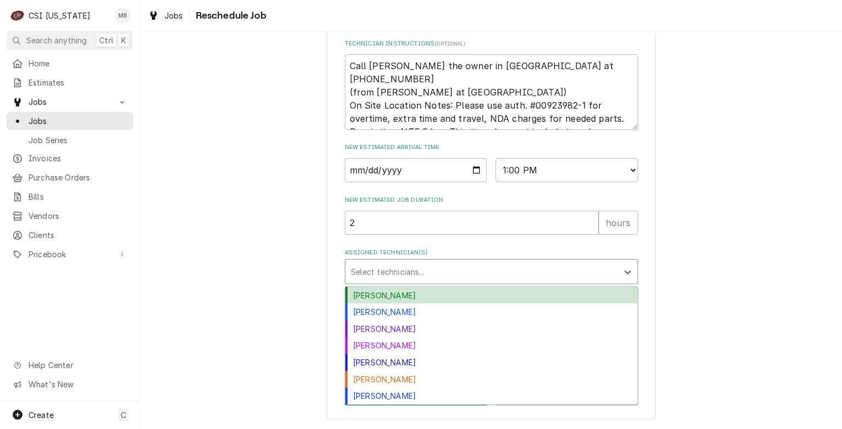
click at [443, 269] on div "Assigned Technician(s)" at bounding box center [482, 272] width 262 height 20
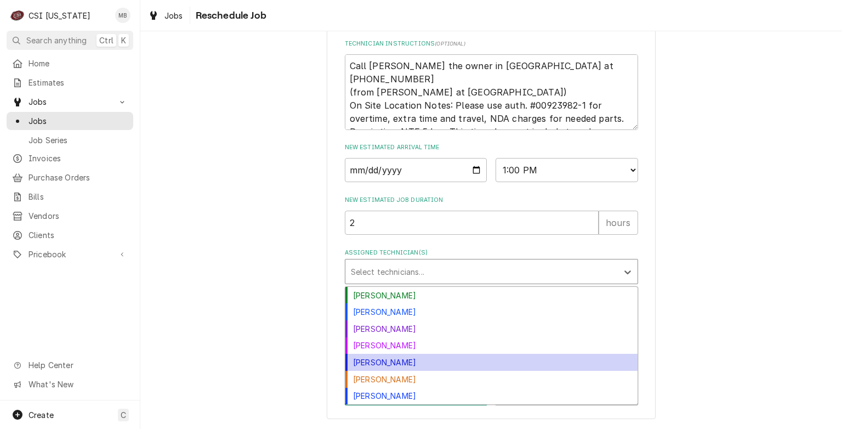
click at [385, 361] on div "[PERSON_NAME]" at bounding box center [491, 362] width 292 height 17
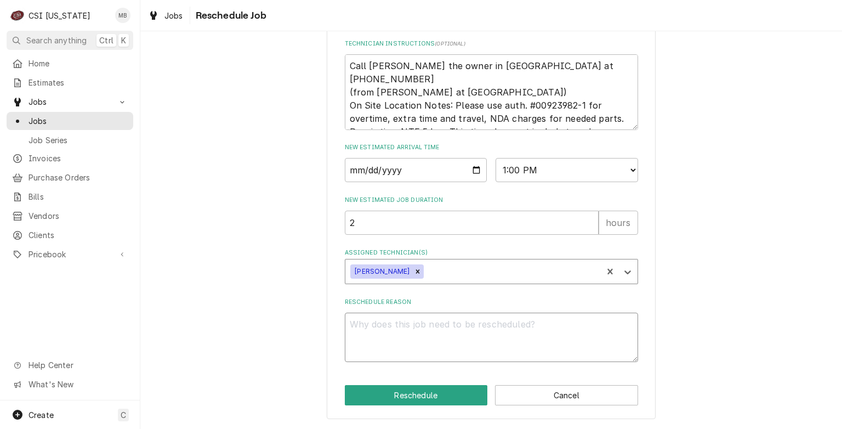
click at [408, 337] on textarea "Reschedule Reason" at bounding box center [491, 337] width 293 height 49
type textarea "x"
type textarea "P"
type textarea "x"
type textarea "PA"
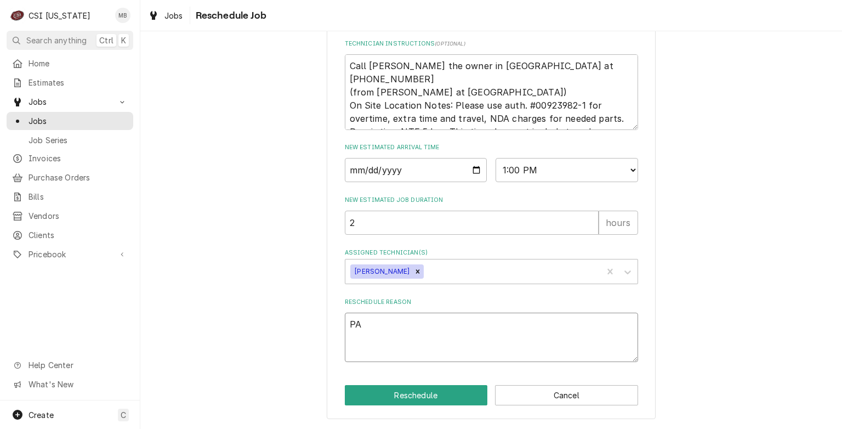
type textarea "x"
type textarea "PAR"
type textarea "x"
type textarea "PARTS"
type textarea "x"
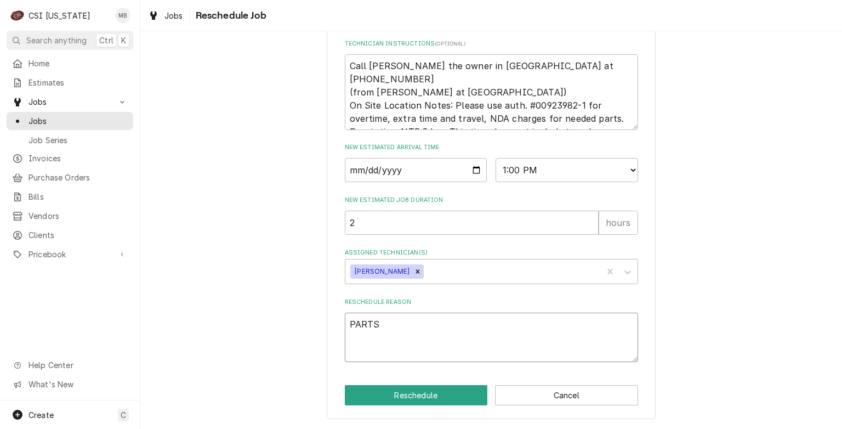
type textarea "PARTS"
type textarea "x"
type textarea "PARTS A"
type textarea "x"
type textarea "PARTS AR"
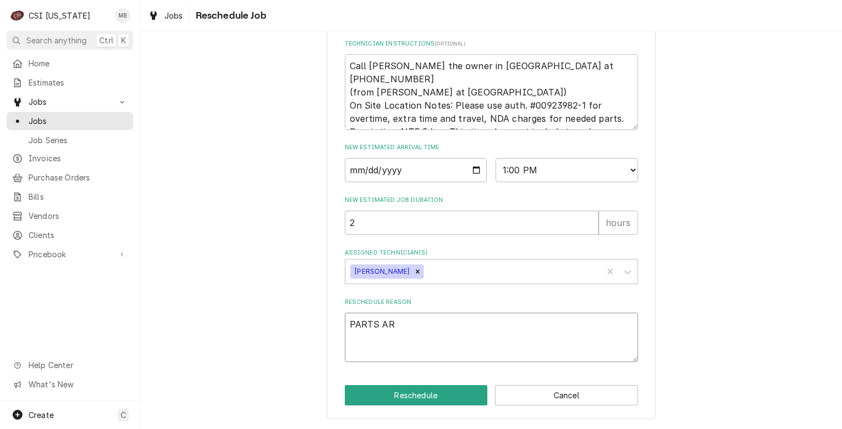
type textarea "x"
type textarea "PARTS ARR"
type textarea "x"
type textarea "PARTS ARRI"
type textarea "x"
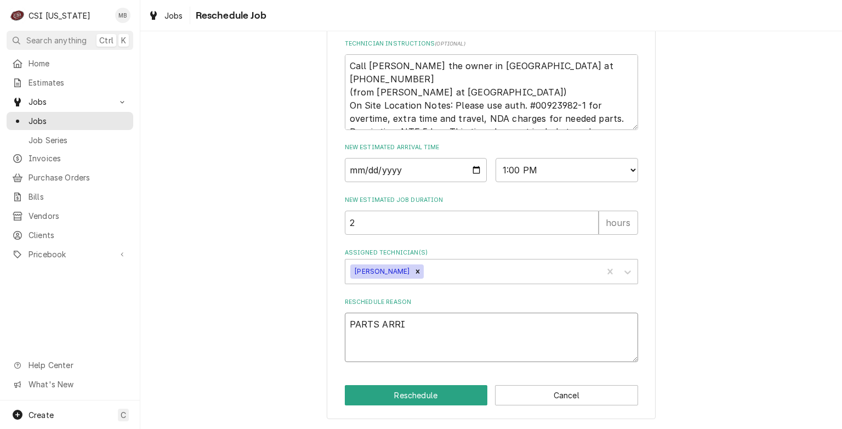
type textarea "PARTS ARRIV"
type textarea "x"
type textarea "PARTS ARRIVE"
type textarea "x"
type textarea "PARTS ARRIVED"
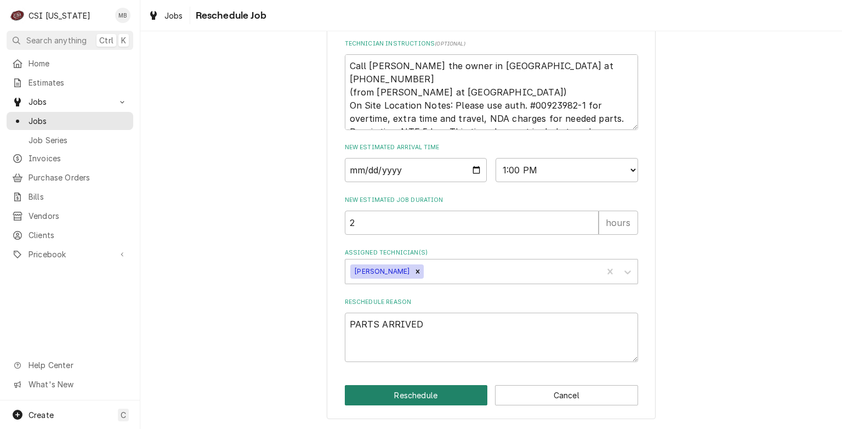
click at [387, 400] on button "Reschedule" at bounding box center [416, 395] width 143 height 20
type textarea "x"
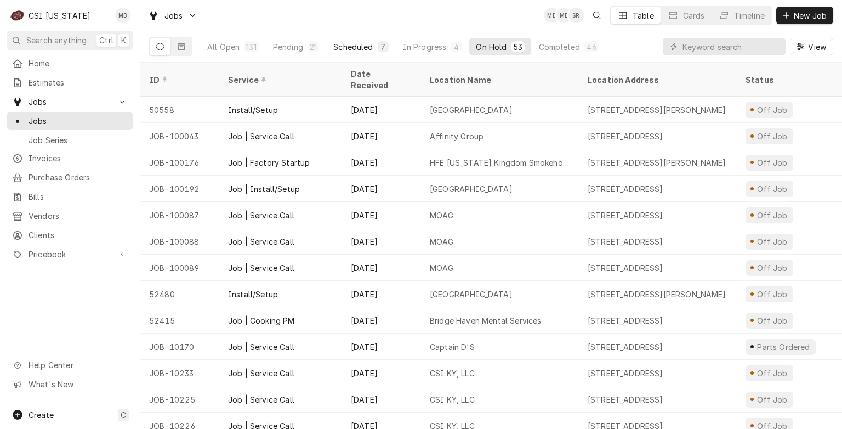
click at [356, 41] on div "Scheduled" at bounding box center [352, 47] width 39 height 12
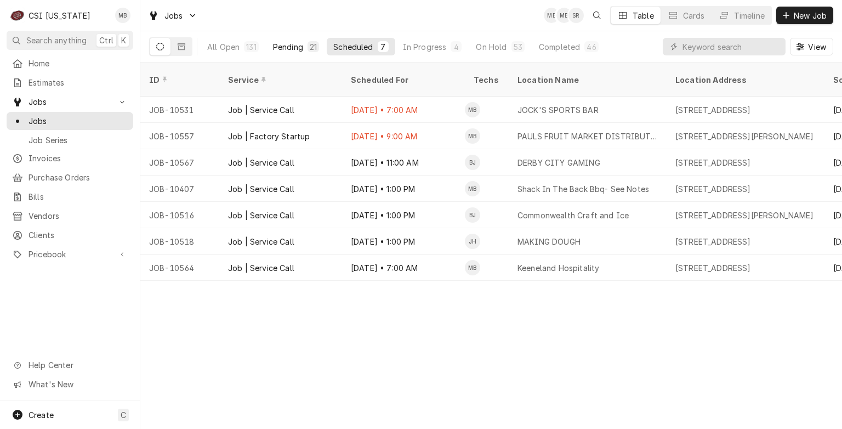
click at [297, 46] on div "Pending" at bounding box center [288, 47] width 30 height 12
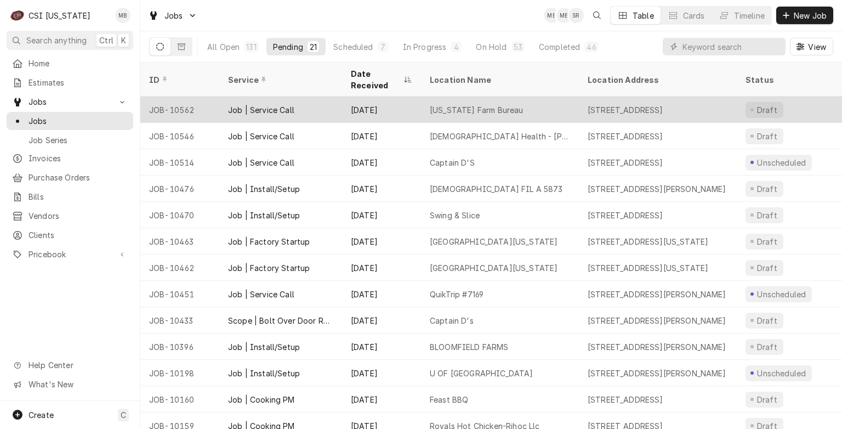
click at [303, 97] on div "Job | Service Call" at bounding box center [280, 110] width 123 height 26
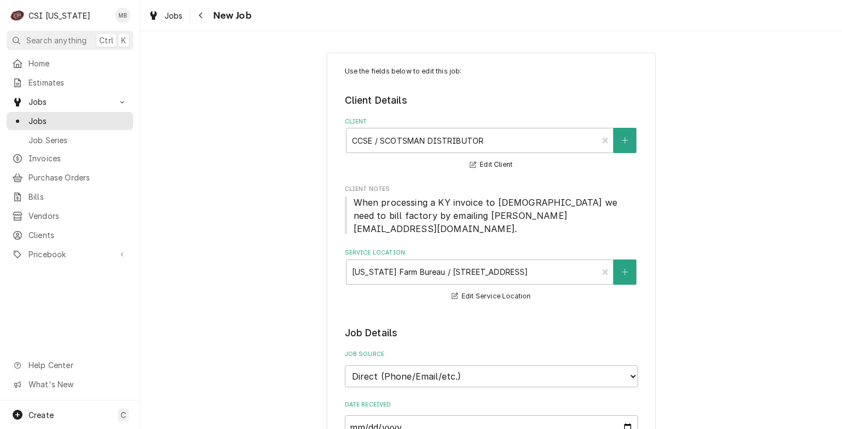
type textarea "x"
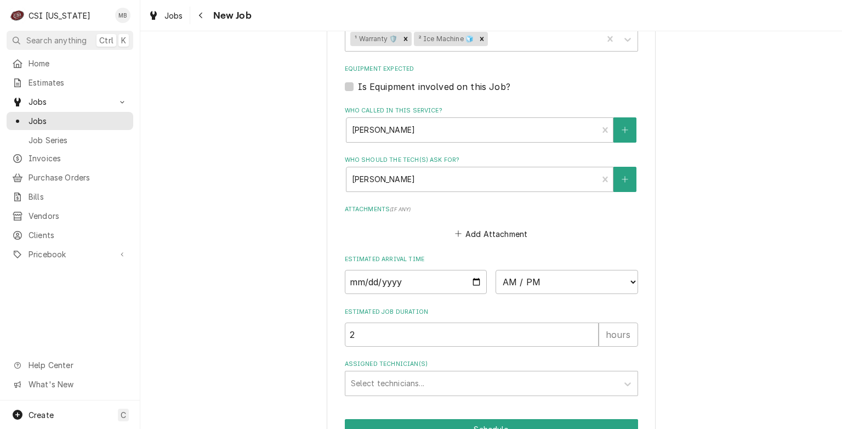
scroll to position [823, 0]
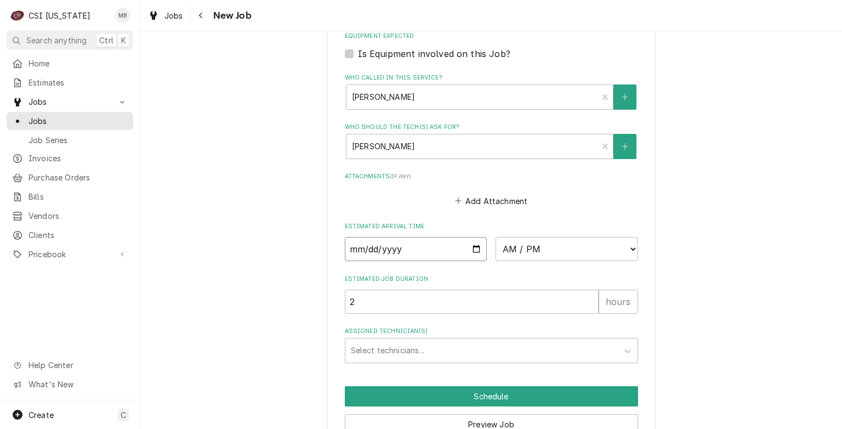
click at [473, 237] on input "Date" at bounding box center [416, 249] width 143 height 24
type input "[DATE]"
type textarea "x"
click at [606, 237] on select "AM / PM 6:00 AM 6:15 AM 6:30 AM 6:45 AM 7:00 AM 7:15 AM 7:30 AM 7:45 AM 8:00 AM…" at bounding box center [567, 249] width 143 height 24
select select "14:00:00"
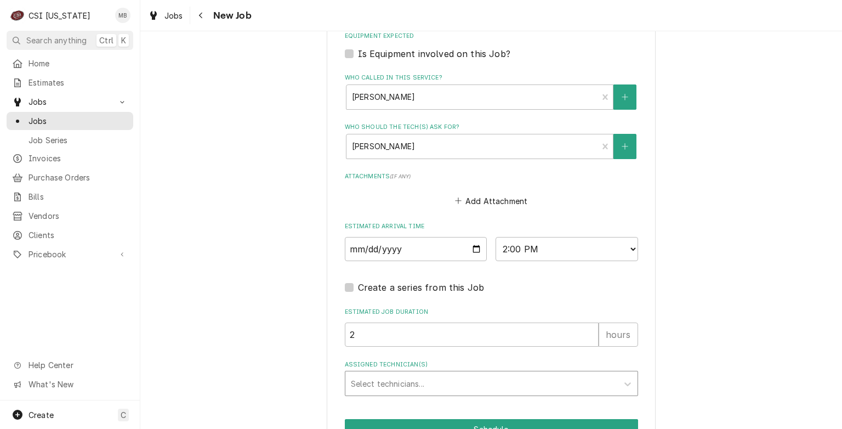
click at [358, 373] on div "Assigned Technician(s)" at bounding box center [482, 383] width 262 height 20
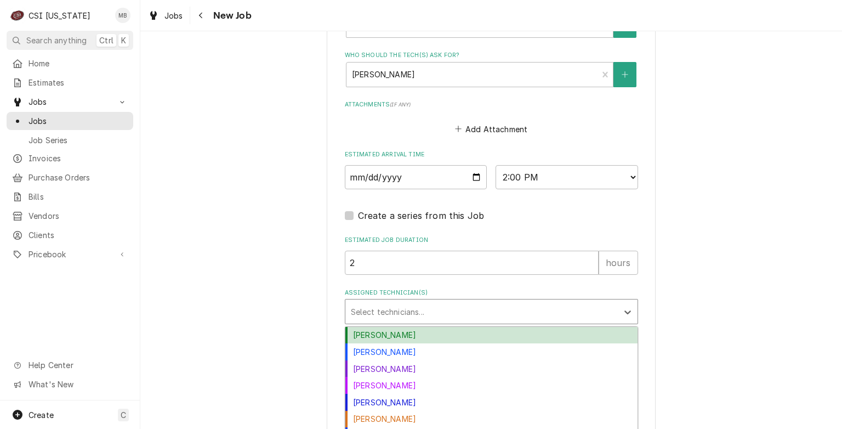
scroll to position [895, 0]
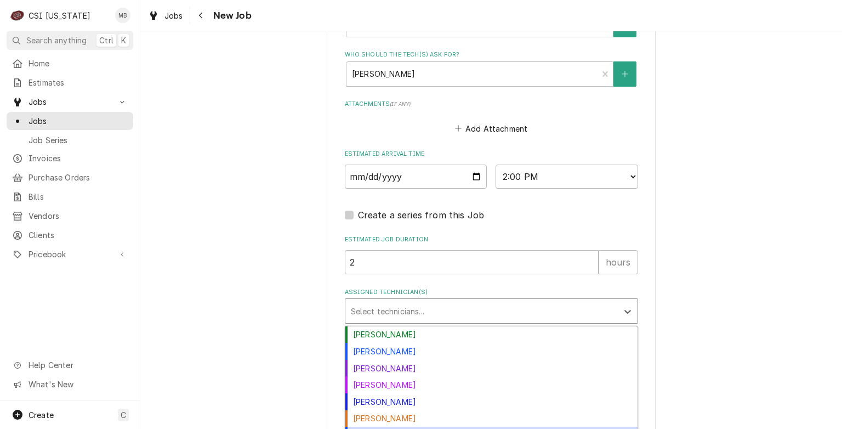
click at [373, 427] on div "[PERSON_NAME]" at bounding box center [491, 435] width 292 height 17
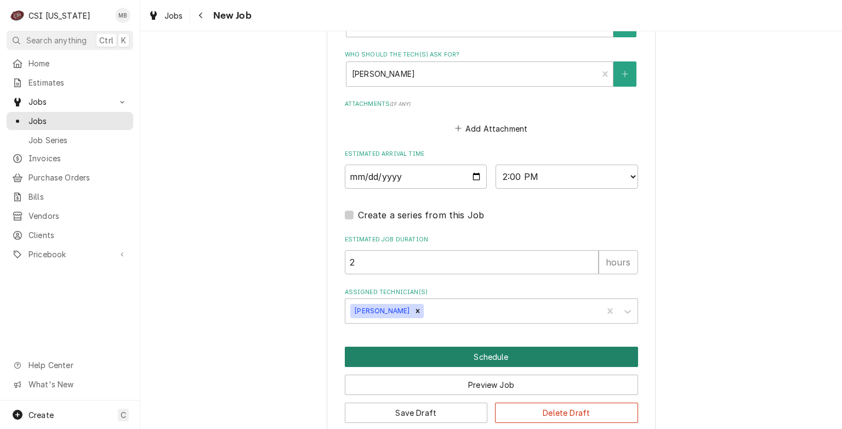
click at [483, 347] on button "Schedule" at bounding box center [491, 357] width 293 height 20
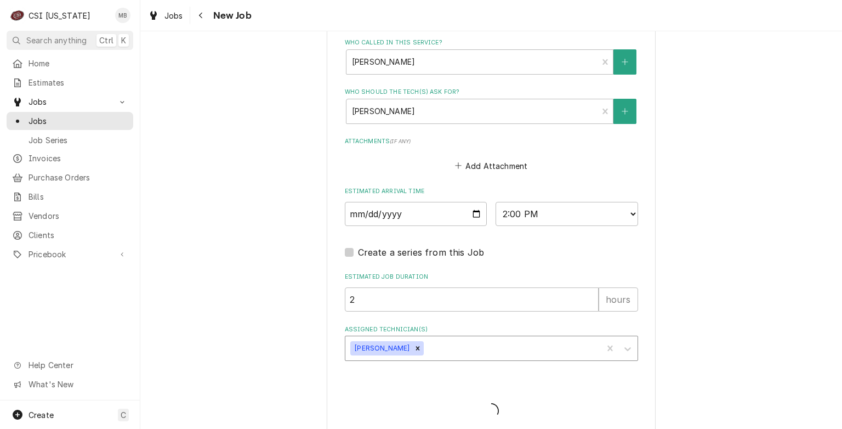
type textarea "x"
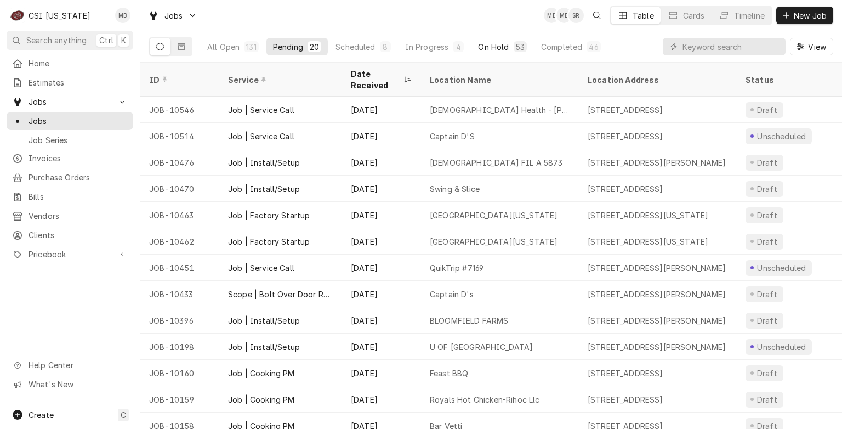
click at [491, 49] on div "On Hold" at bounding box center [493, 47] width 31 height 12
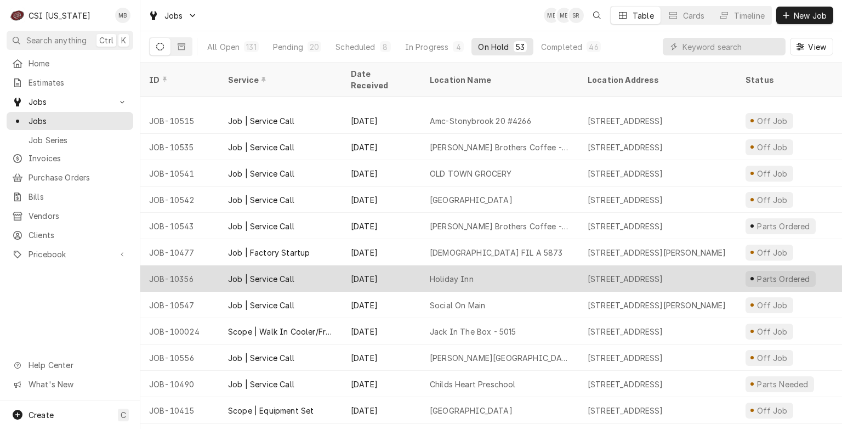
scroll to position [1057, 0]
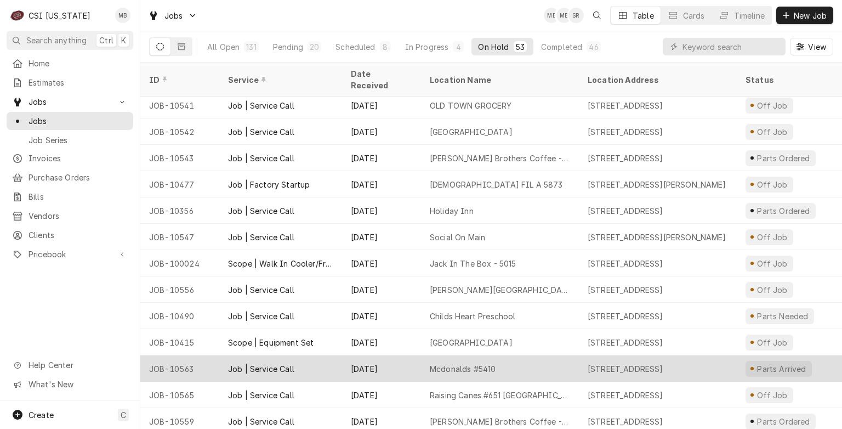
click at [485, 363] on div "Mcdonalds #5410" at bounding box center [463, 369] width 66 height 12
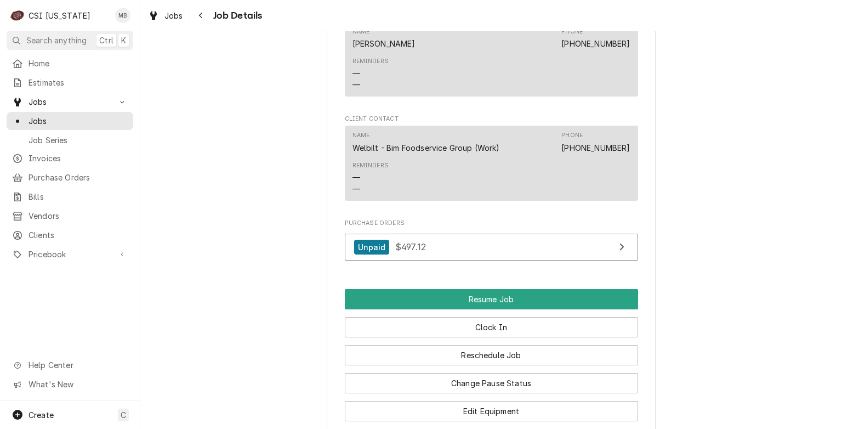
scroll to position [1481, 0]
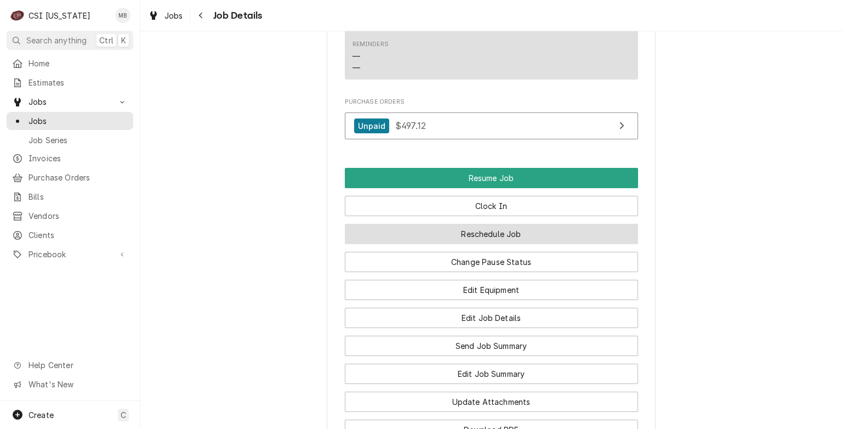
click at [491, 243] on button "Reschedule Job" at bounding box center [491, 234] width 293 height 20
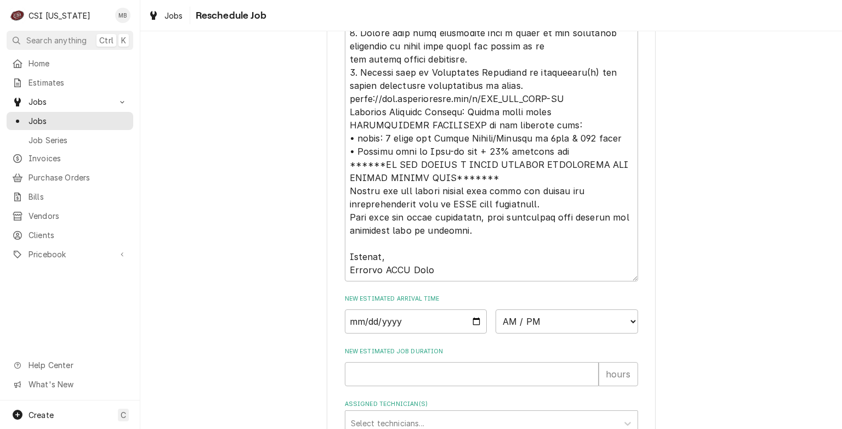
scroll to position [658, 0]
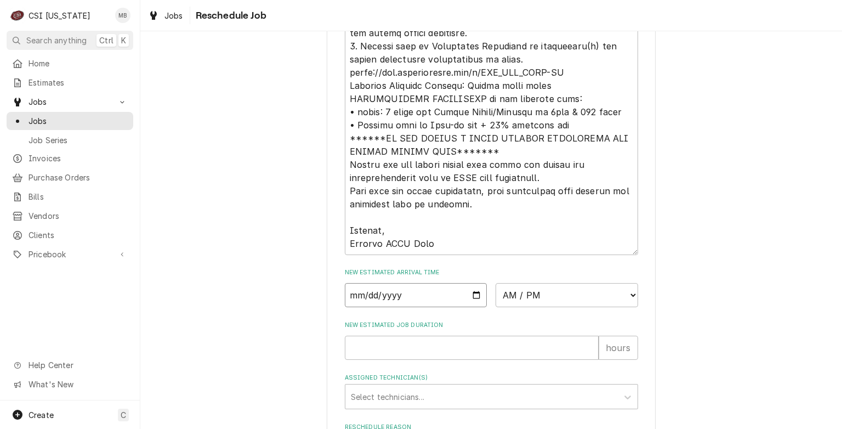
click at [474, 307] on input "Date" at bounding box center [416, 295] width 143 height 24
type input "[DATE]"
type textarea "x"
click at [535, 307] on select "AM / PM 6:00 AM 6:15 AM 6:30 AM 6:45 AM 7:00 AM 7:15 AM 7:30 AM 7:45 AM 8:00 AM…" at bounding box center [567, 295] width 143 height 24
select select "09:00:00"
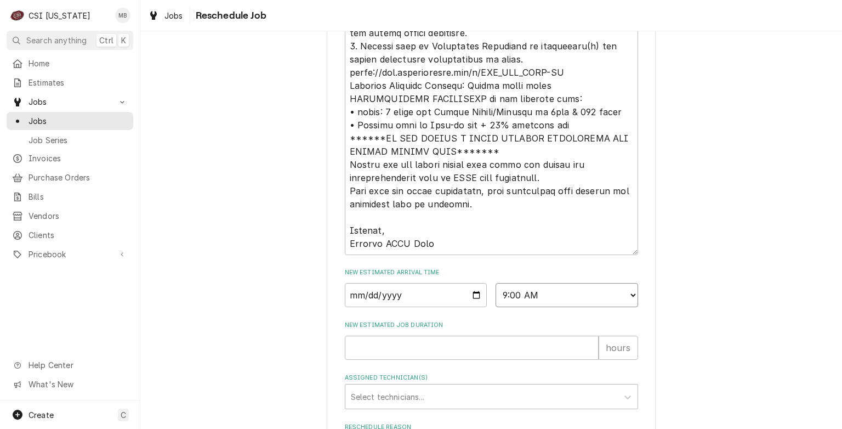
click at [496, 296] on select "AM / PM 6:00 AM 6:15 AM 6:30 AM 6:45 AM 7:00 AM 7:15 AM 7:30 AM 7:45 AM 8:00 AM…" at bounding box center [567, 295] width 143 height 24
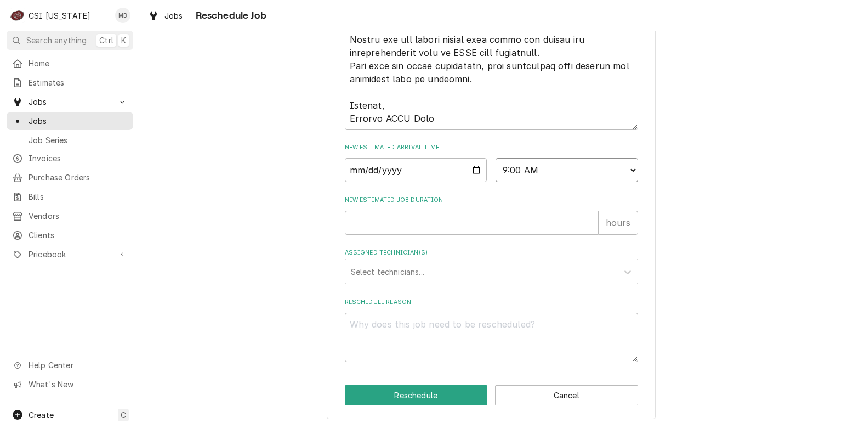
scroll to position [795, 0]
click at [399, 231] on input "New Estimated Job Duration" at bounding box center [472, 223] width 254 height 24
type textarea "x"
type input "2"
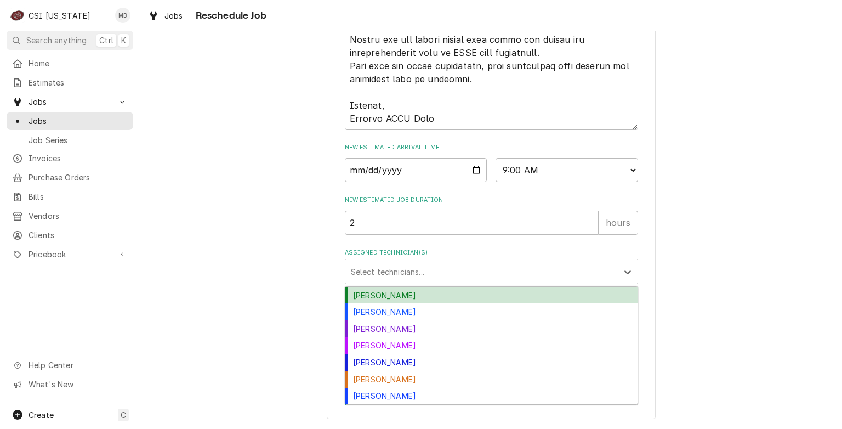
click at [384, 273] on div "Assigned Technician(s)" at bounding box center [482, 272] width 262 height 20
click at [371, 299] on div "[PERSON_NAME]" at bounding box center [491, 295] width 292 height 17
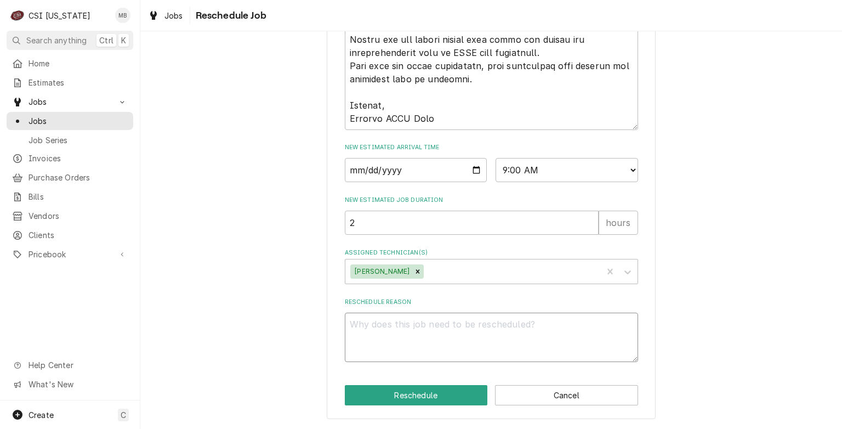
click at [379, 332] on textarea "Reschedule Reason" at bounding box center [491, 337] width 293 height 49
type textarea "x"
type textarea "P"
type textarea "x"
type textarea "PA"
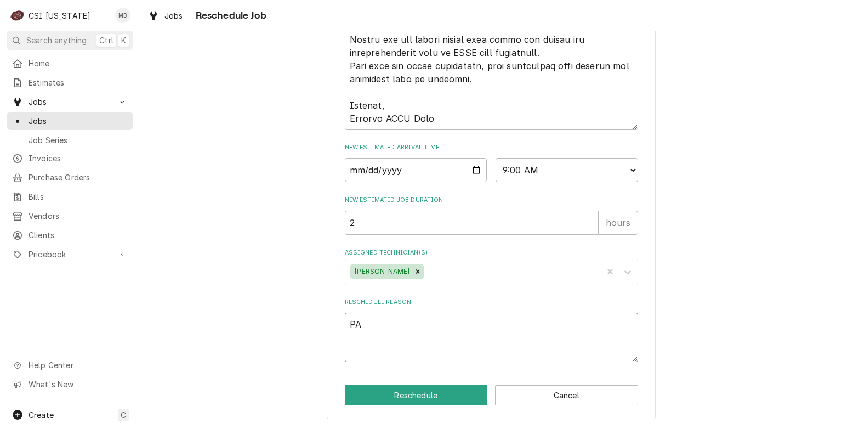
type textarea "x"
type textarea "PAR"
type textarea "x"
type textarea "PART"
type textarea "x"
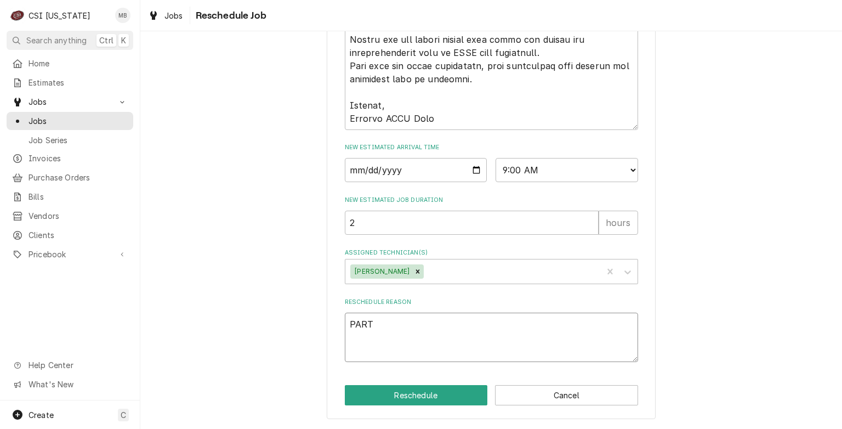
type textarea "PARTS"
type textarea "x"
type textarea "PARTS"
type textarea "x"
type textarea "PARTS A"
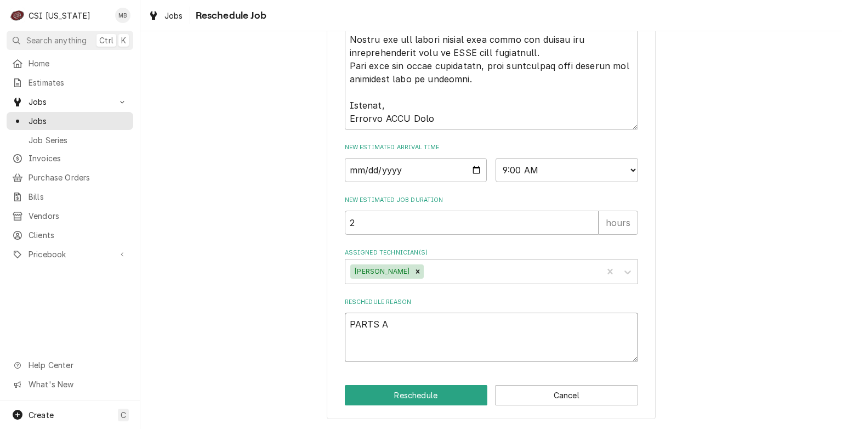
type textarea "x"
type textarea "PARTS AR"
type textarea "x"
type textarea "PARTS ARR"
type textarea "x"
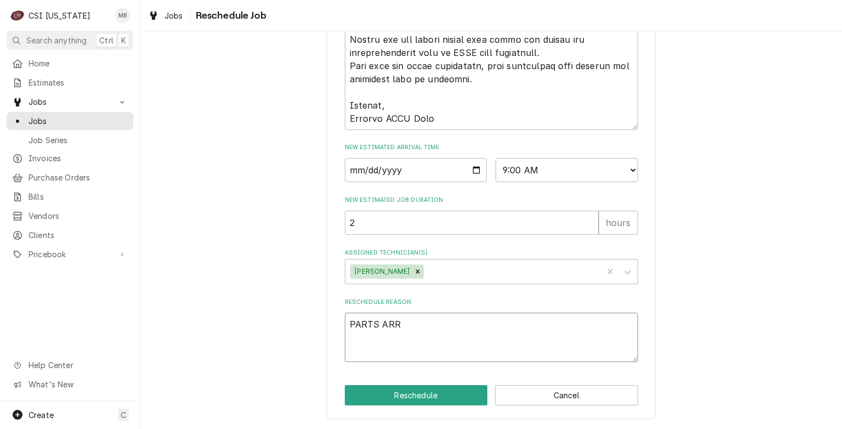
type textarea "PARTS ARRI"
type textarea "x"
type textarea "PARTS ARRIVE"
type textarea "x"
type textarea "PARTS ARRIVED"
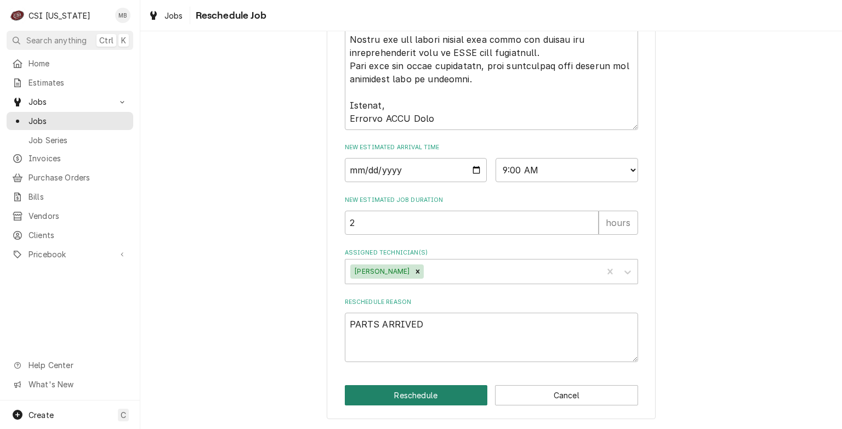
click at [387, 405] on button "Reschedule" at bounding box center [416, 395] width 143 height 20
type textarea "x"
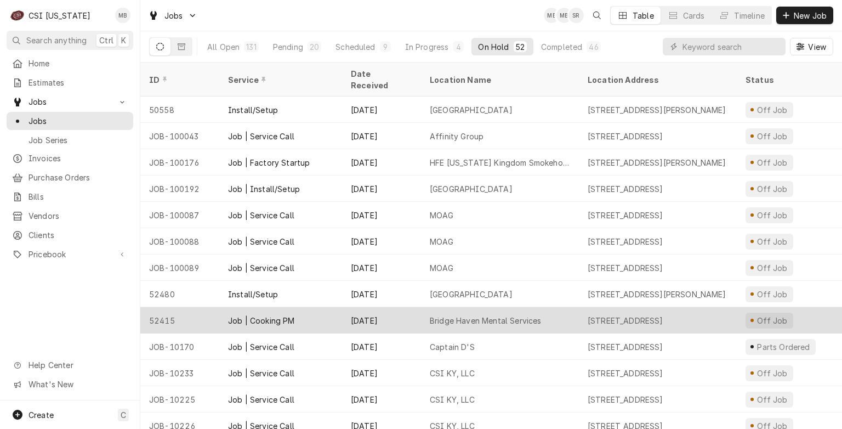
click at [390, 310] on div "[DATE]" at bounding box center [381, 320] width 79 height 26
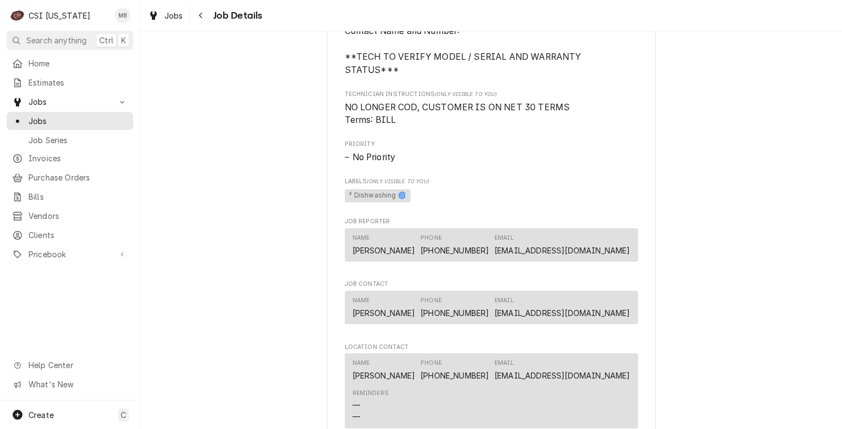
scroll to position [877, 0]
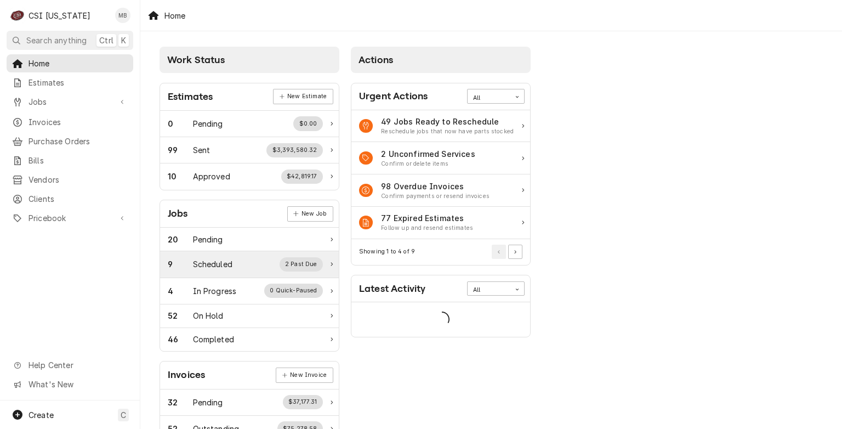
click at [222, 265] on div "Scheduled" at bounding box center [212, 264] width 39 height 12
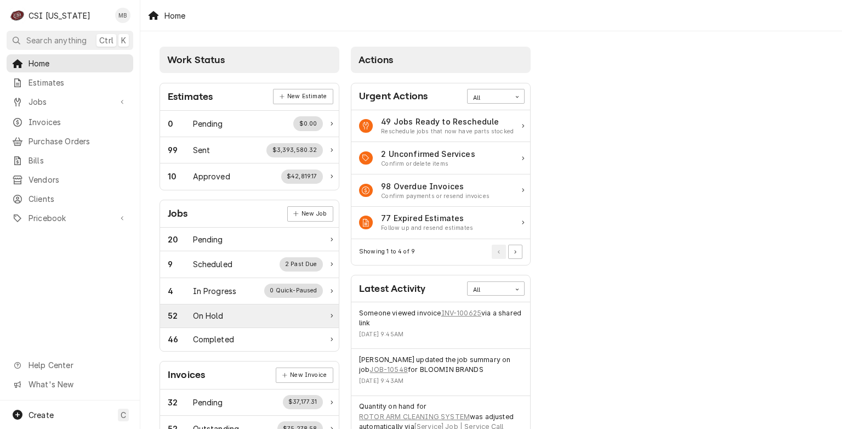
click at [203, 313] on div "On Hold" at bounding box center [208, 316] width 31 height 12
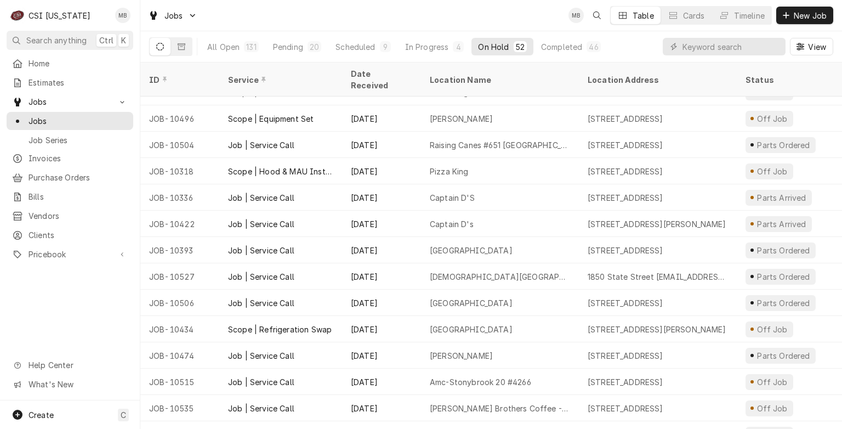
scroll to position [663, 0]
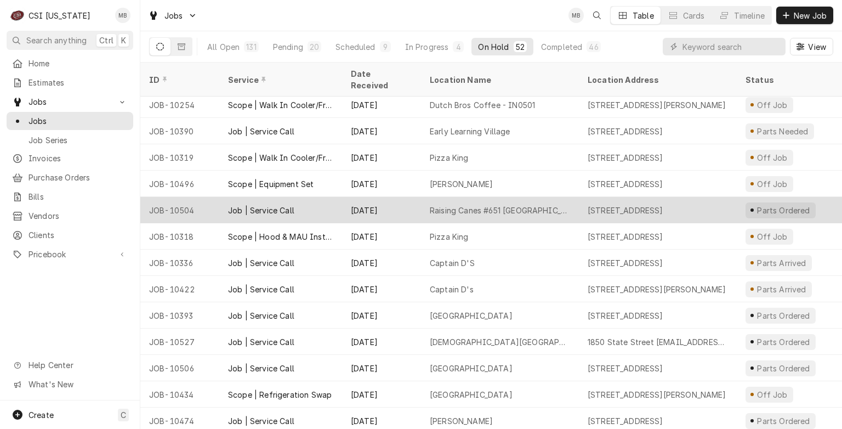
click at [331, 205] on div "Job | Service Call" at bounding box center [280, 210] width 123 height 26
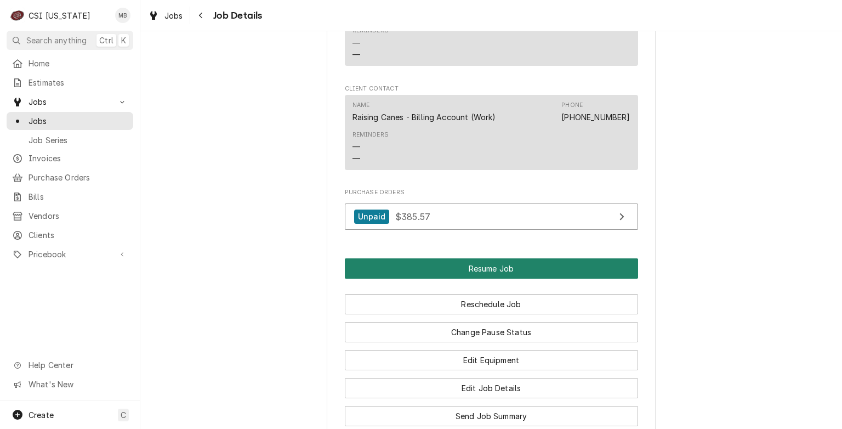
scroll to position [1390, 0]
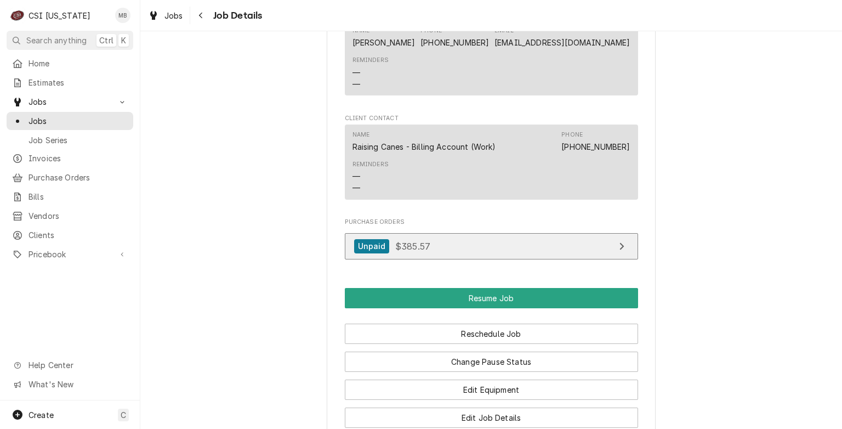
click at [403, 240] on link "Unpaid $385.57" at bounding box center [491, 246] width 293 height 27
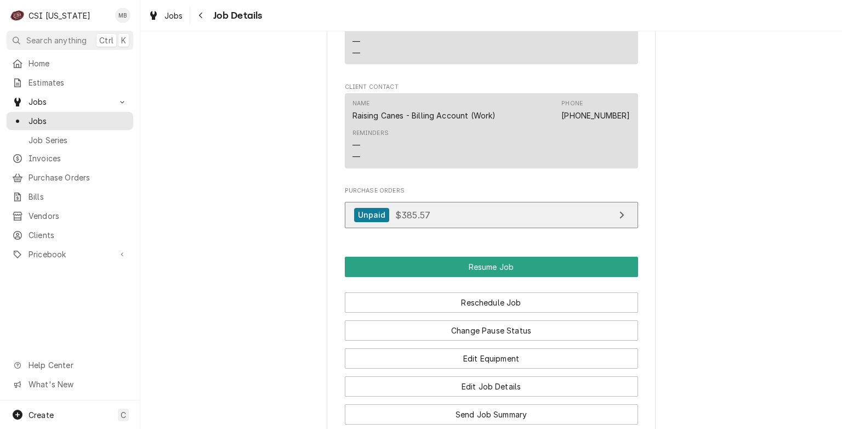
scroll to position [1428, 0]
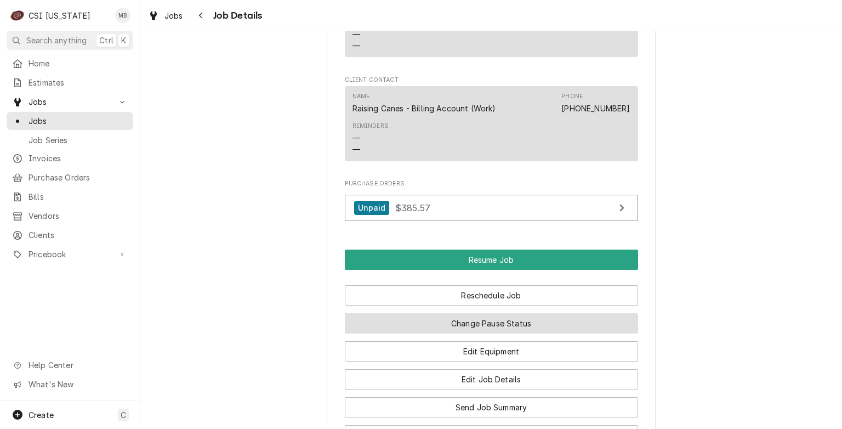
click at [469, 313] on button "Change Pause Status" at bounding box center [491, 323] width 293 height 20
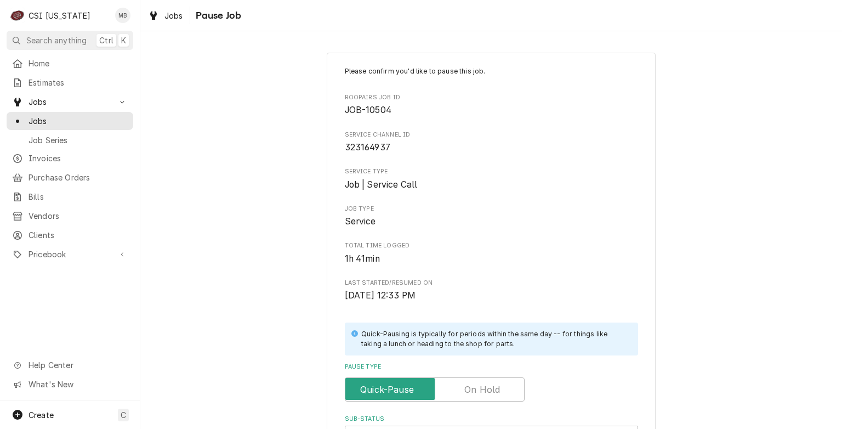
scroll to position [90, 0]
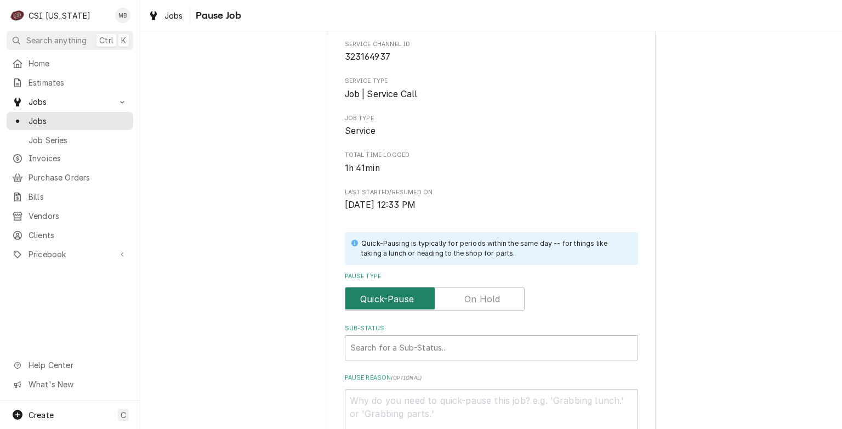
click at [469, 309] on input "Pause Type" at bounding box center [435, 299] width 170 height 24
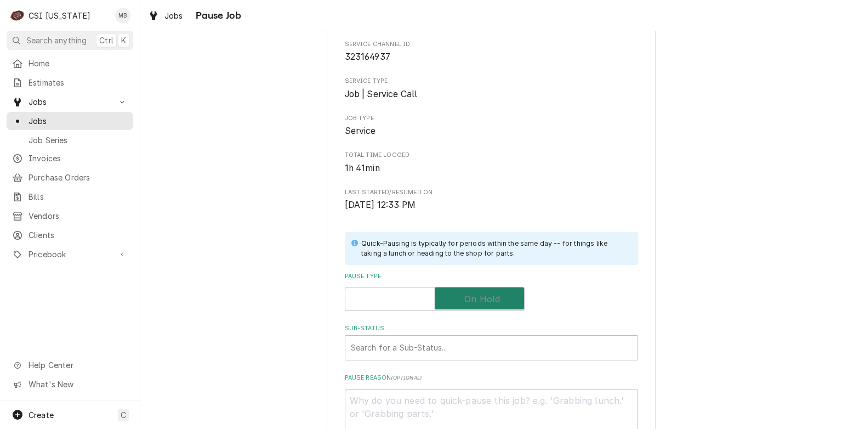
checkbox input "true"
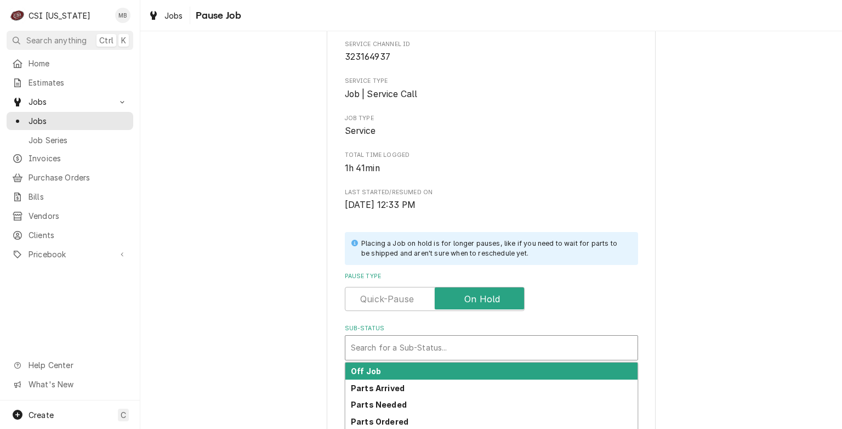
click at [456, 342] on div "Sub-Status" at bounding box center [491, 348] width 281 height 20
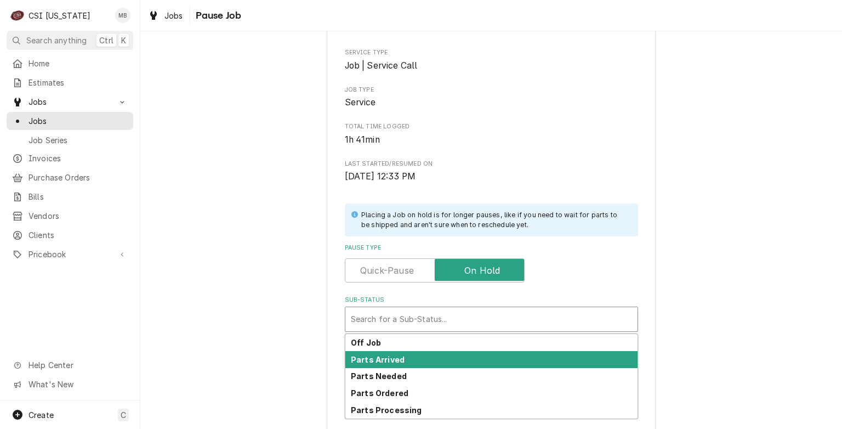
click at [409, 364] on div "Parts Arrived" at bounding box center [491, 359] width 292 height 17
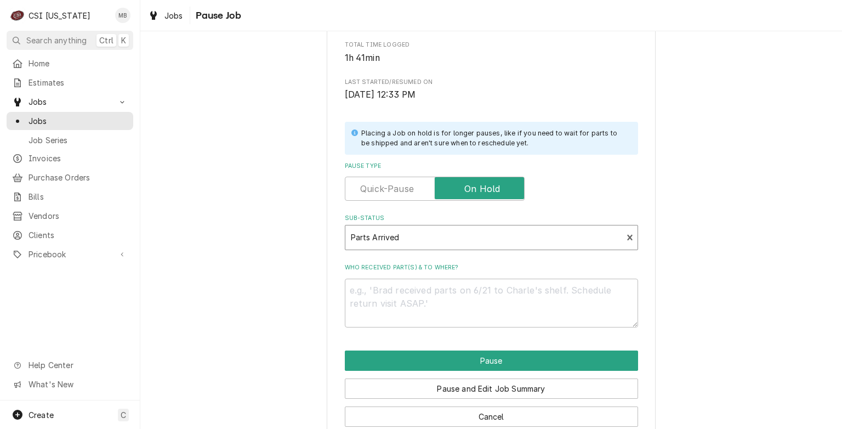
scroll to position [200, 0]
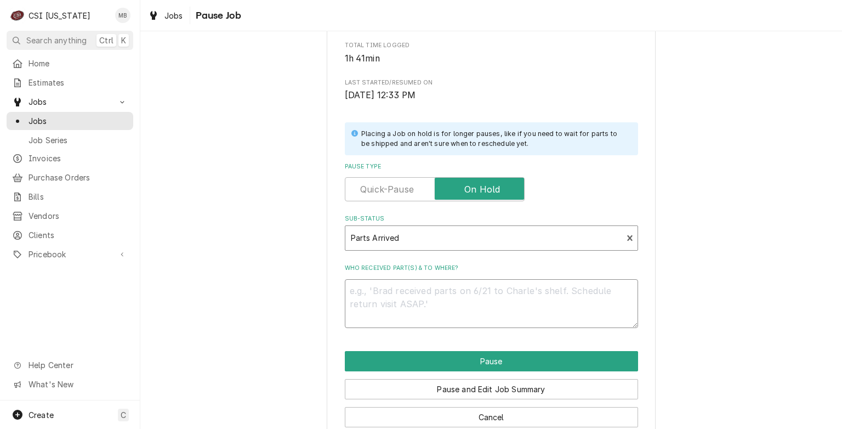
click at [396, 307] on textarea "Who received part(s) & to where?" at bounding box center [491, 303] width 293 height 49
type textarea "x"
type textarea "p"
type textarea "x"
type textarea "pa"
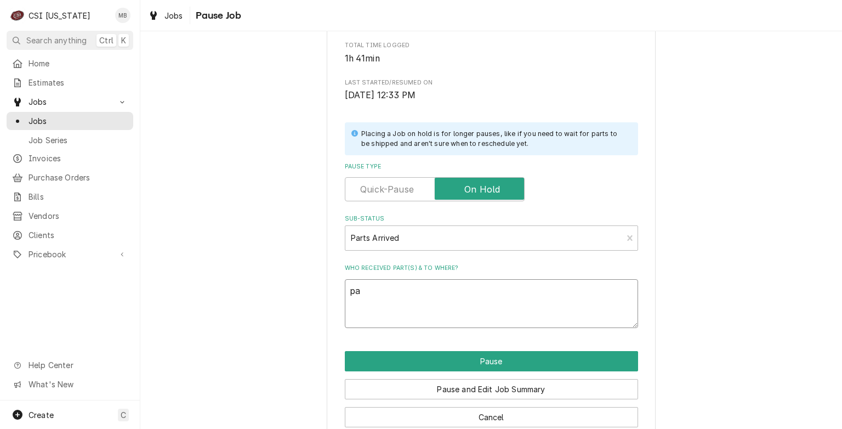
type textarea "x"
type textarea "par"
type textarea "x"
type textarea "part"
type textarea "x"
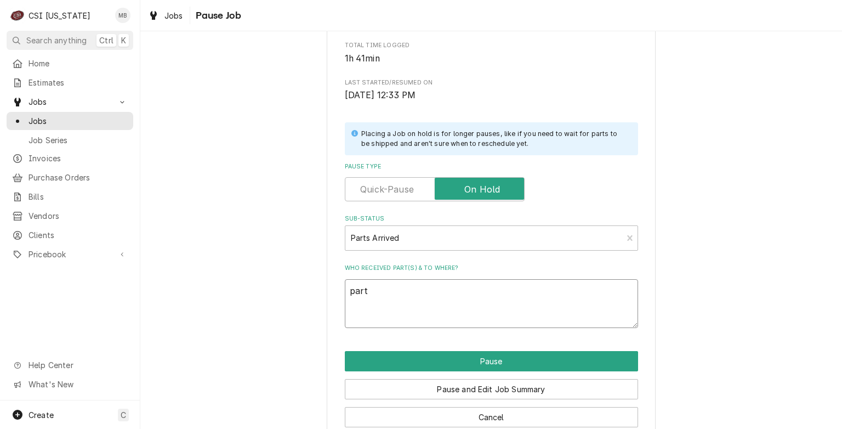
type textarea "parts"
type textarea "x"
type textarea "parts"
type textarea "x"
type textarea "parts a"
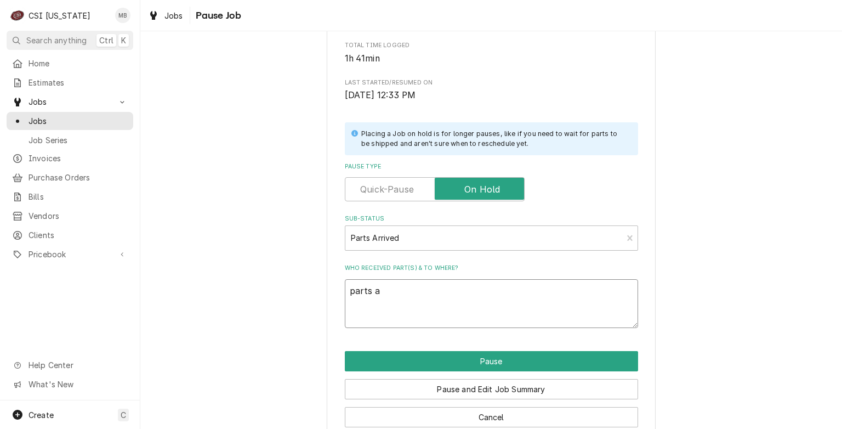
type textarea "x"
type textarea "parts ar"
type textarea "x"
type textarea "parts arr"
type textarea "x"
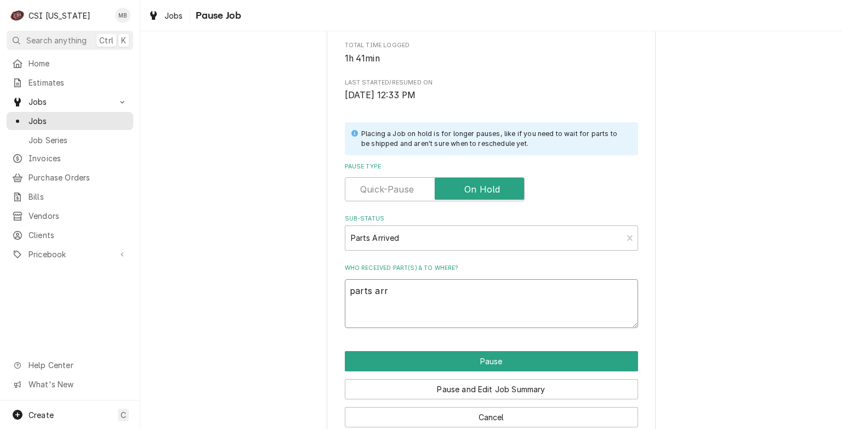
type textarea "parts arri"
type textarea "x"
type textarea "parts arriv"
type textarea "x"
type textarea "parts arrive"
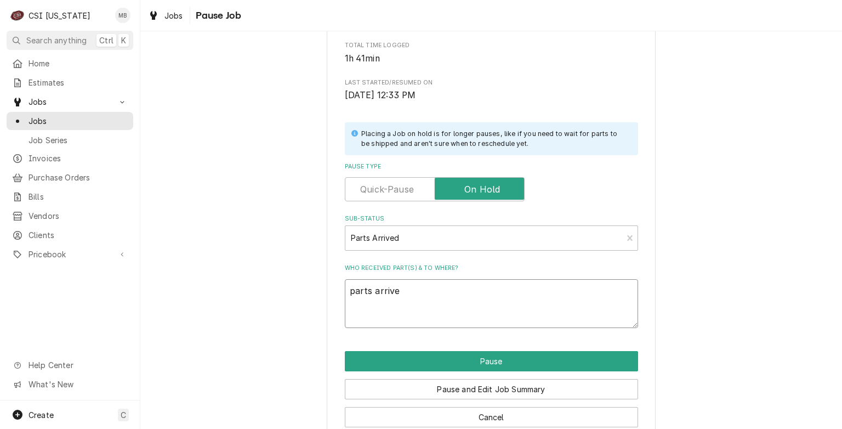
type textarea "x"
type textarea "parts arrived"
click at [447, 371] on div "Pause and Edit Job Summary" at bounding box center [491, 385] width 293 height 28
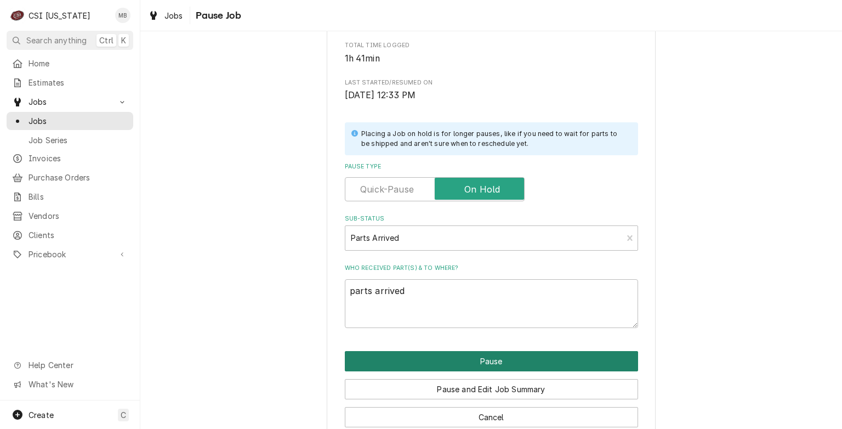
click at [450, 356] on button "Pause" at bounding box center [491, 361] width 293 height 20
type textarea "x"
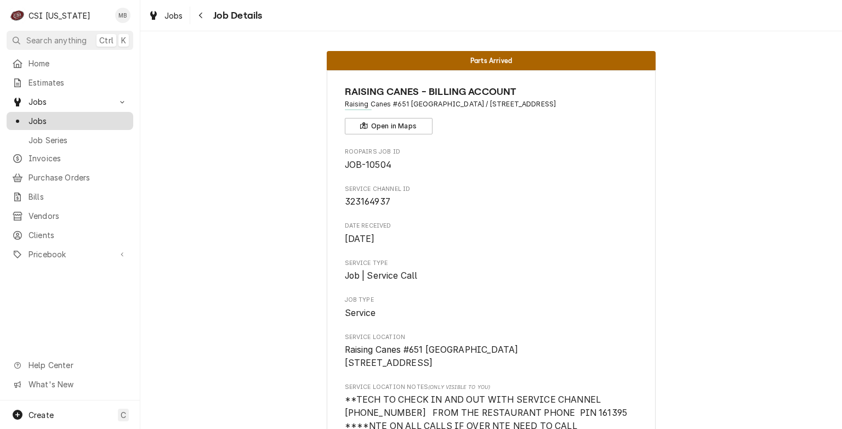
click at [59, 115] on span "Jobs" at bounding box center [78, 121] width 99 height 12
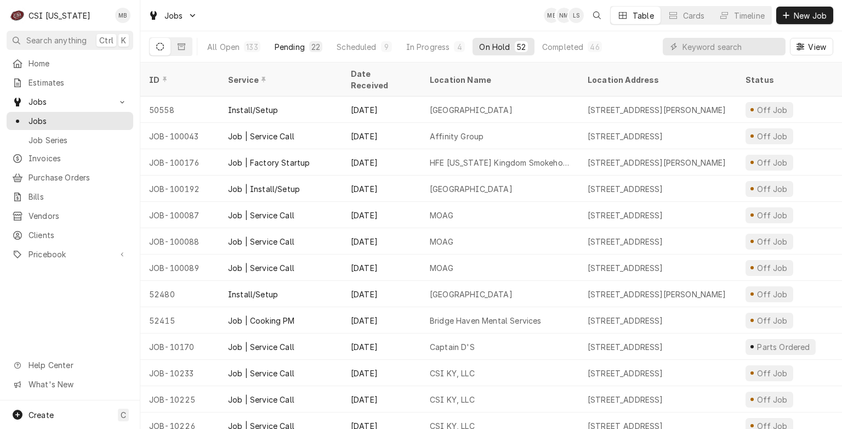
click at [303, 53] on button "Pending 22" at bounding box center [298, 47] width 61 height 18
